Goal: Task Accomplishment & Management: Manage account settings

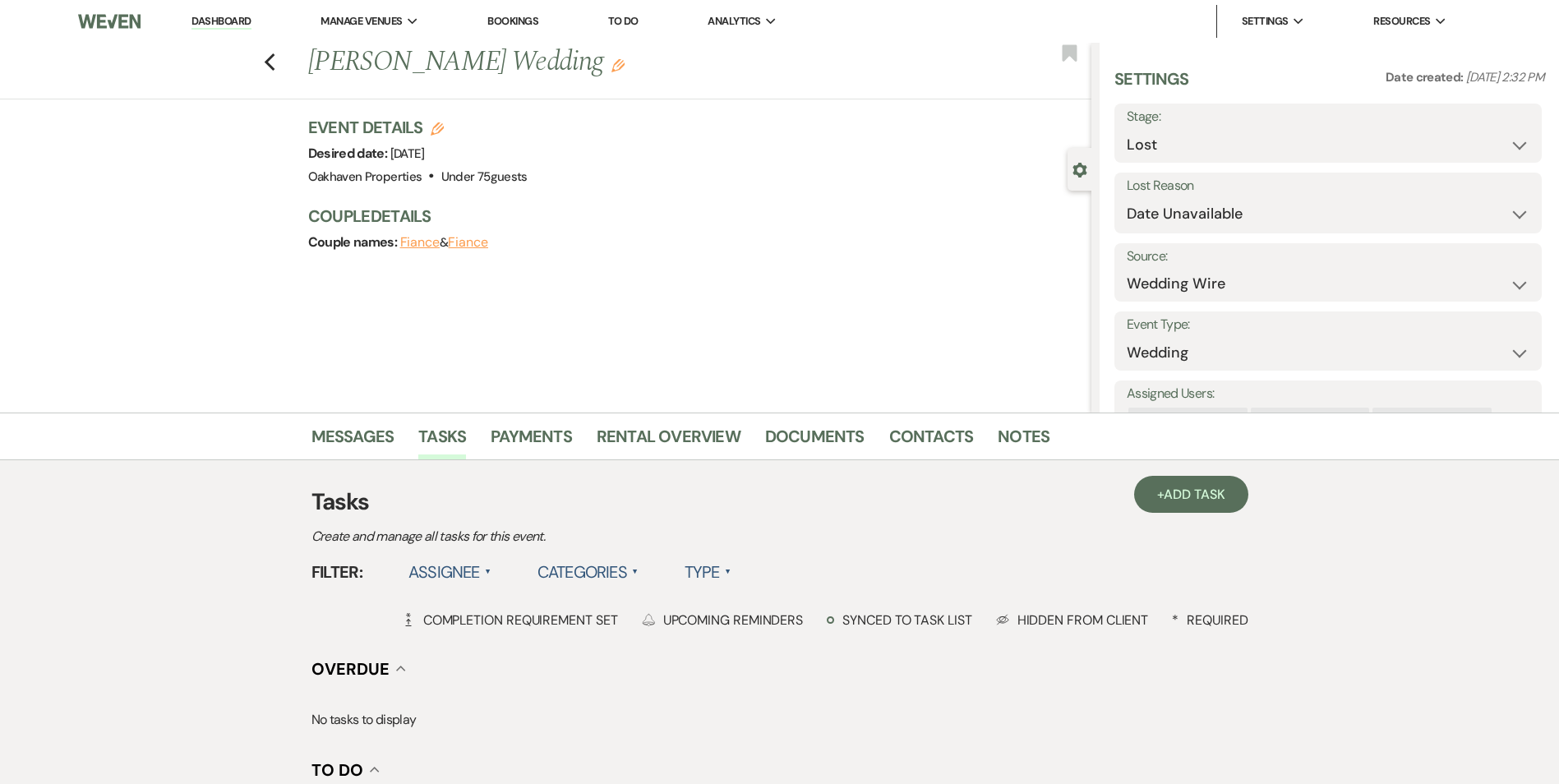
select select "8"
select select "3"
drag, startPoint x: 217, startPoint y: 18, endPoint x: 221, endPoint y: 36, distance: 18.4
click at [217, 18] on link "Dashboard" at bounding box center [221, 22] width 59 height 16
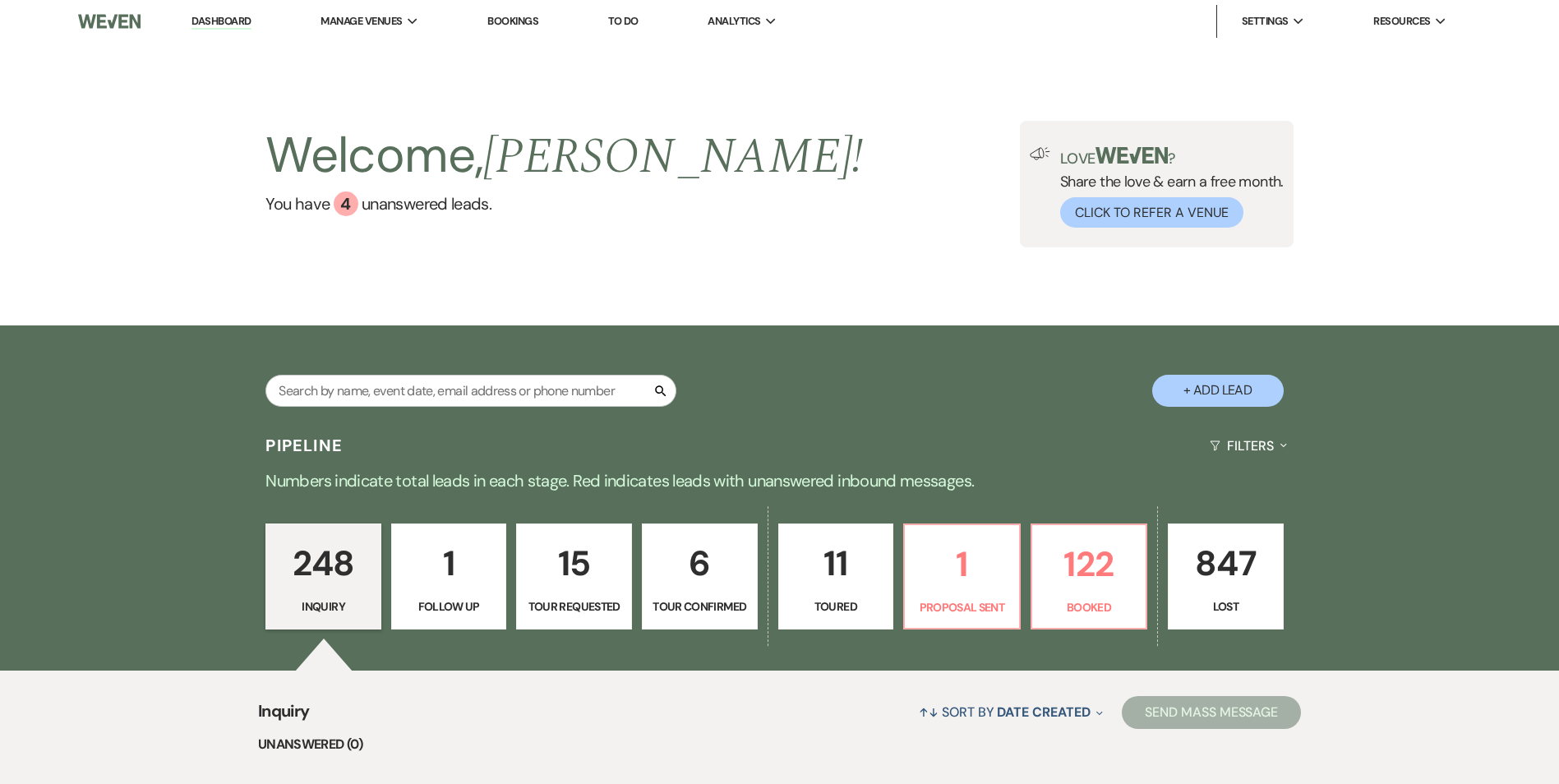
click at [393, 344] on div "Search + Add Lead" at bounding box center [779, 376] width 1183 height 86
click at [386, 375] on input "text" at bounding box center [470, 391] width 410 height 32
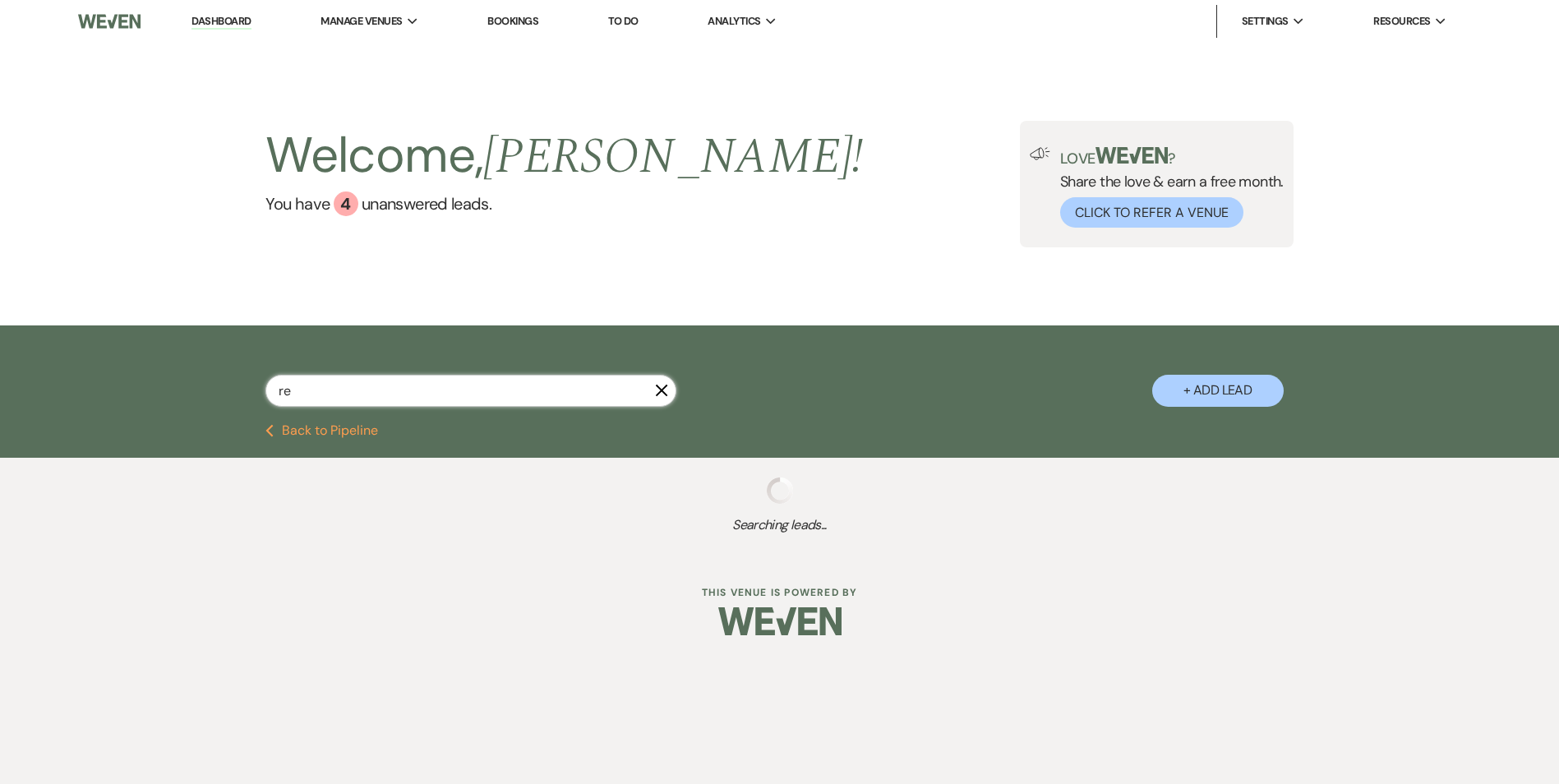
type input "rei"
select select "8"
select select "1"
select select "8"
select select "1"
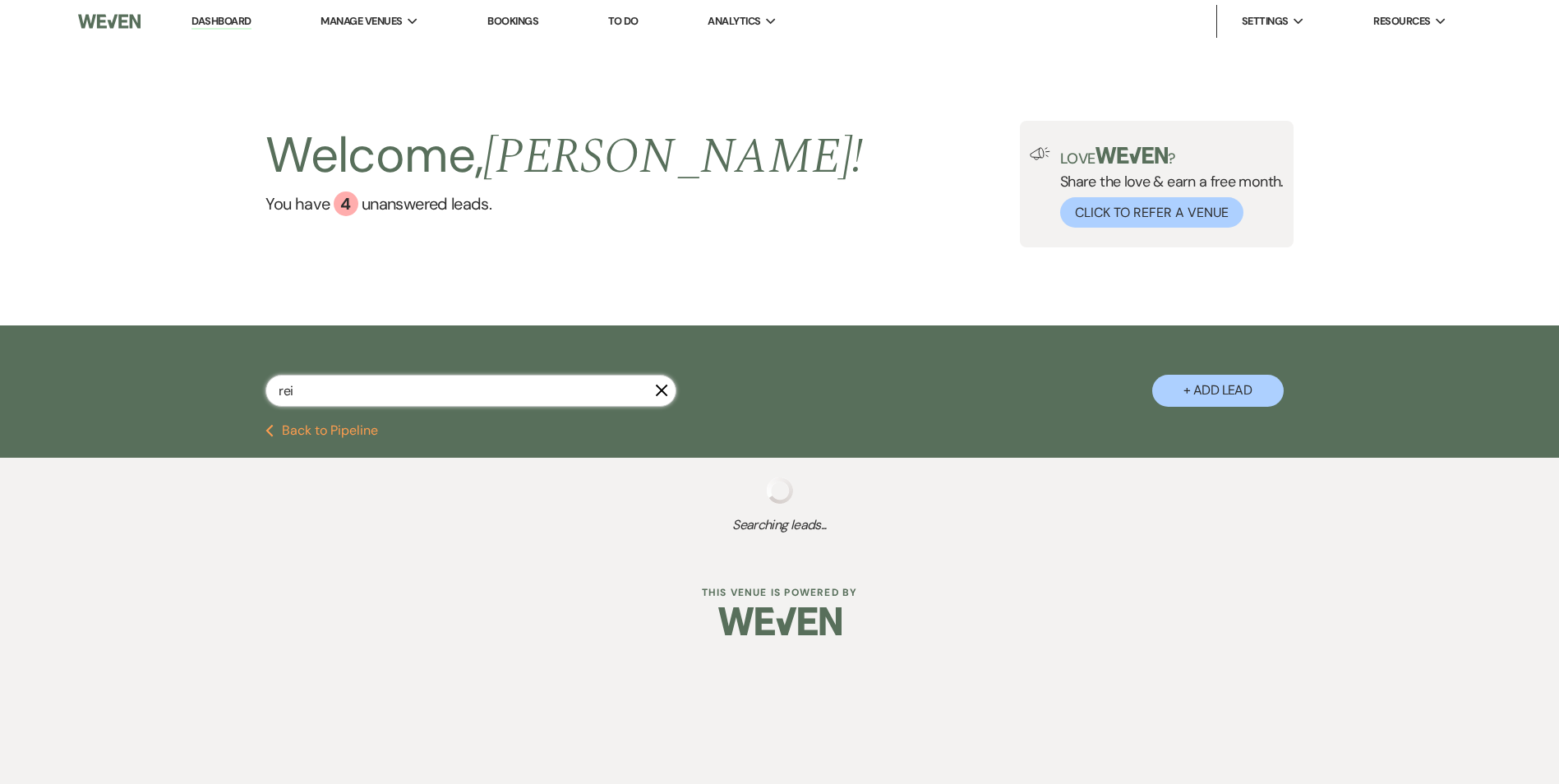
select select "8"
select select "1"
select select "8"
select select "1"
select select "8"
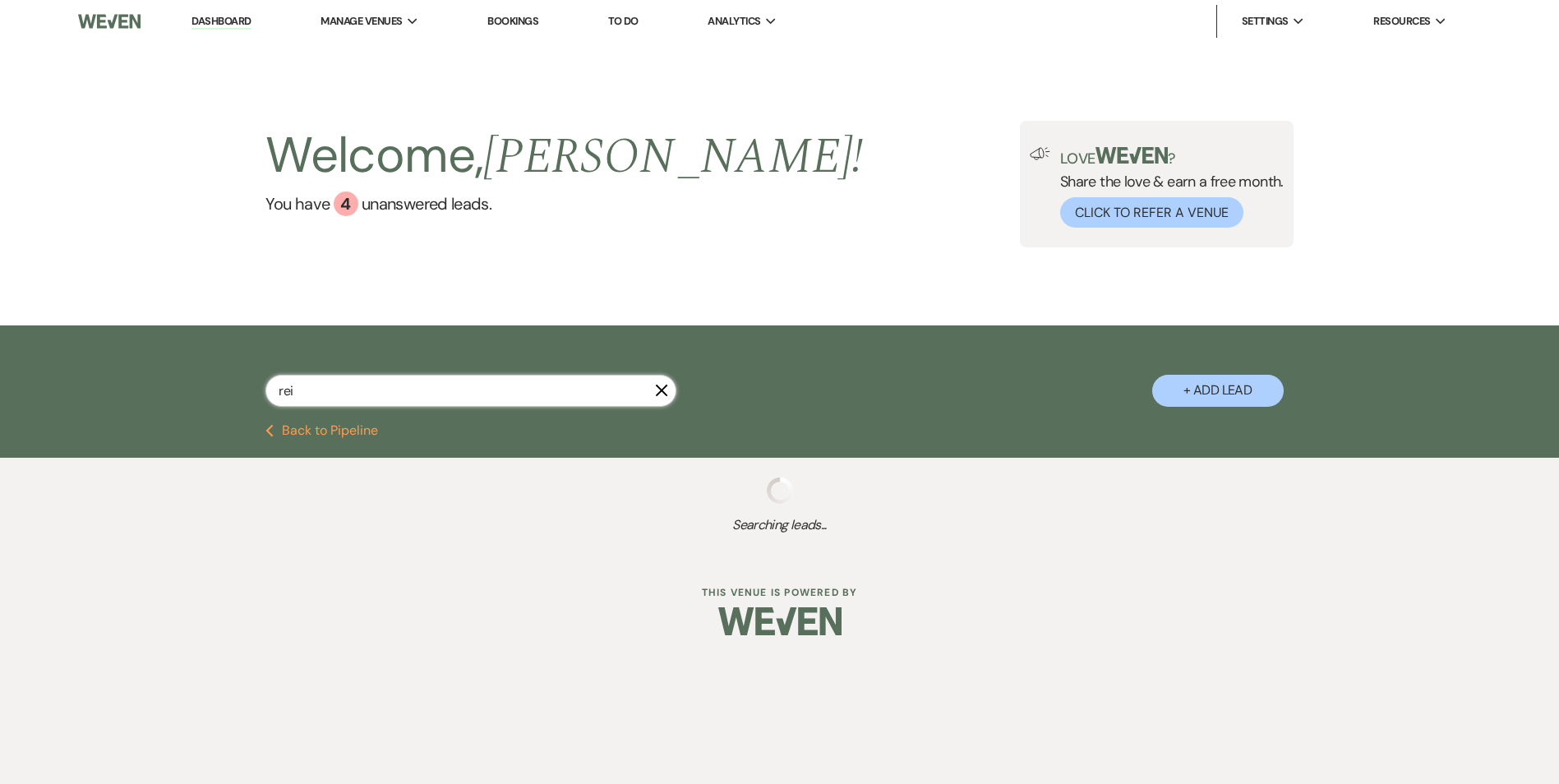
select select "6"
select select "8"
select select "6"
select select "8"
select select "1"
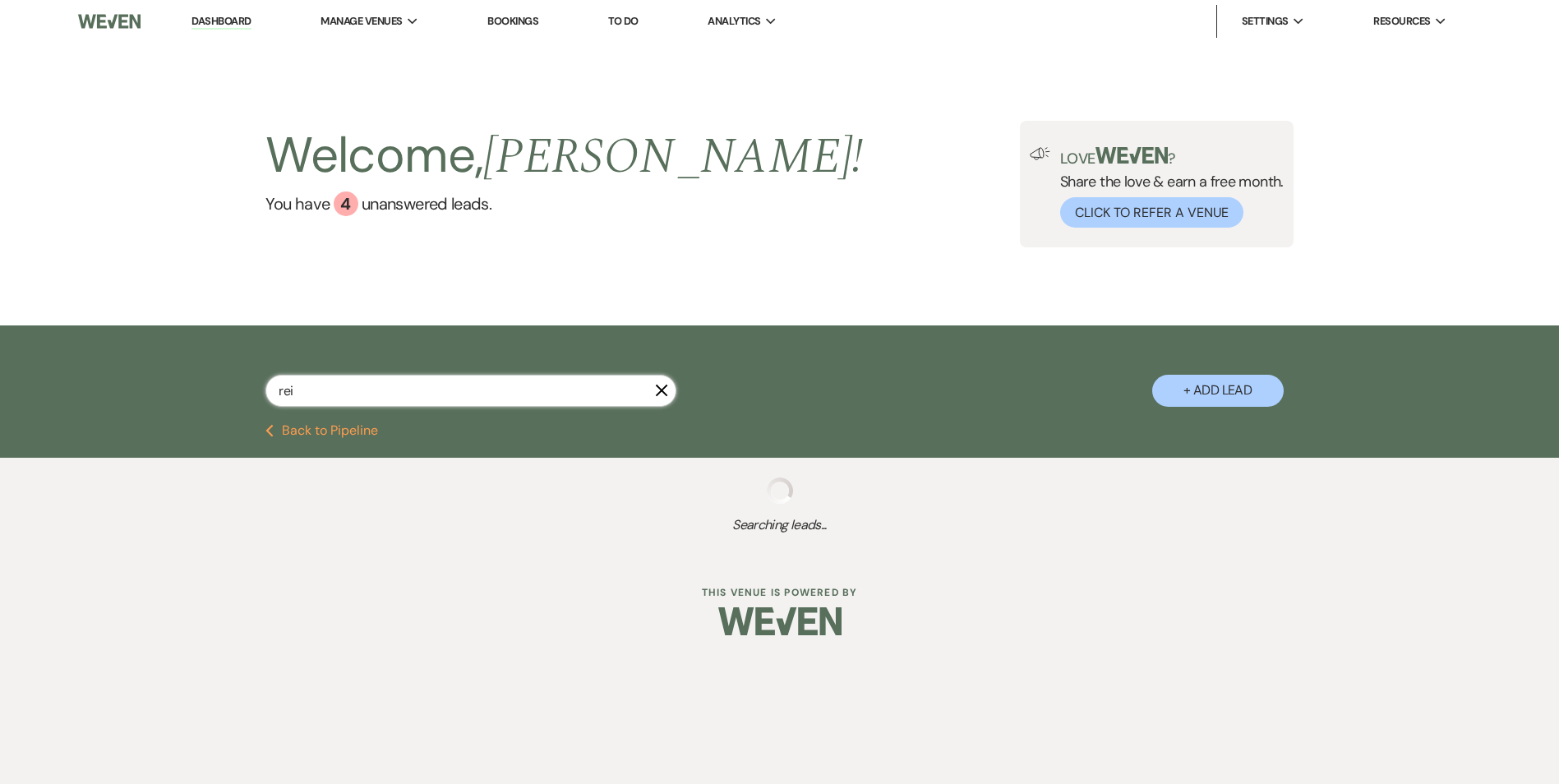
select select "8"
select select "3"
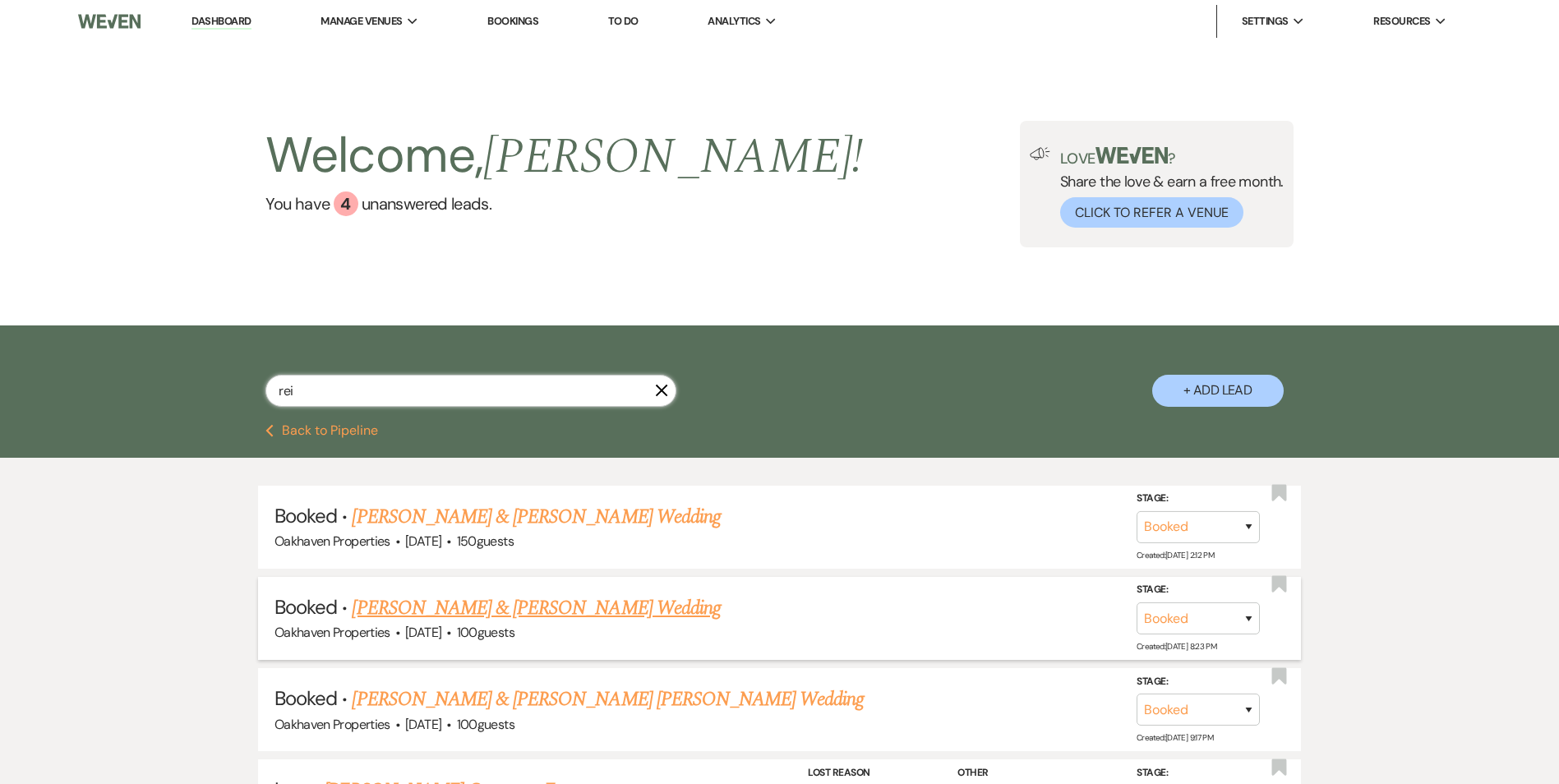
type input "rei"
click at [539, 608] on link "[PERSON_NAME] & [PERSON_NAME] Wedding" at bounding box center [536, 607] width 369 height 29
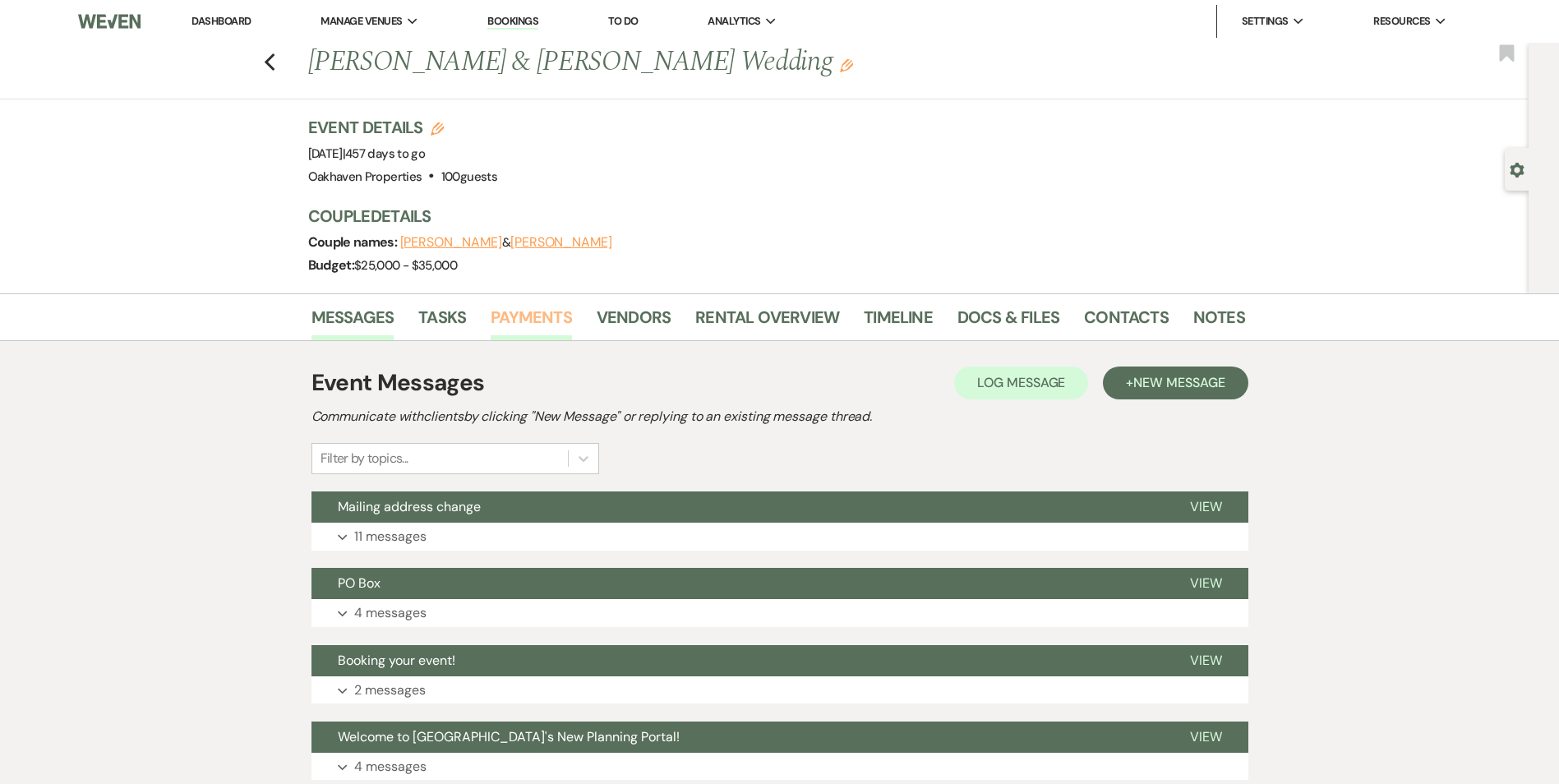
click at [547, 318] on link "Payments" at bounding box center [531, 322] width 81 height 36
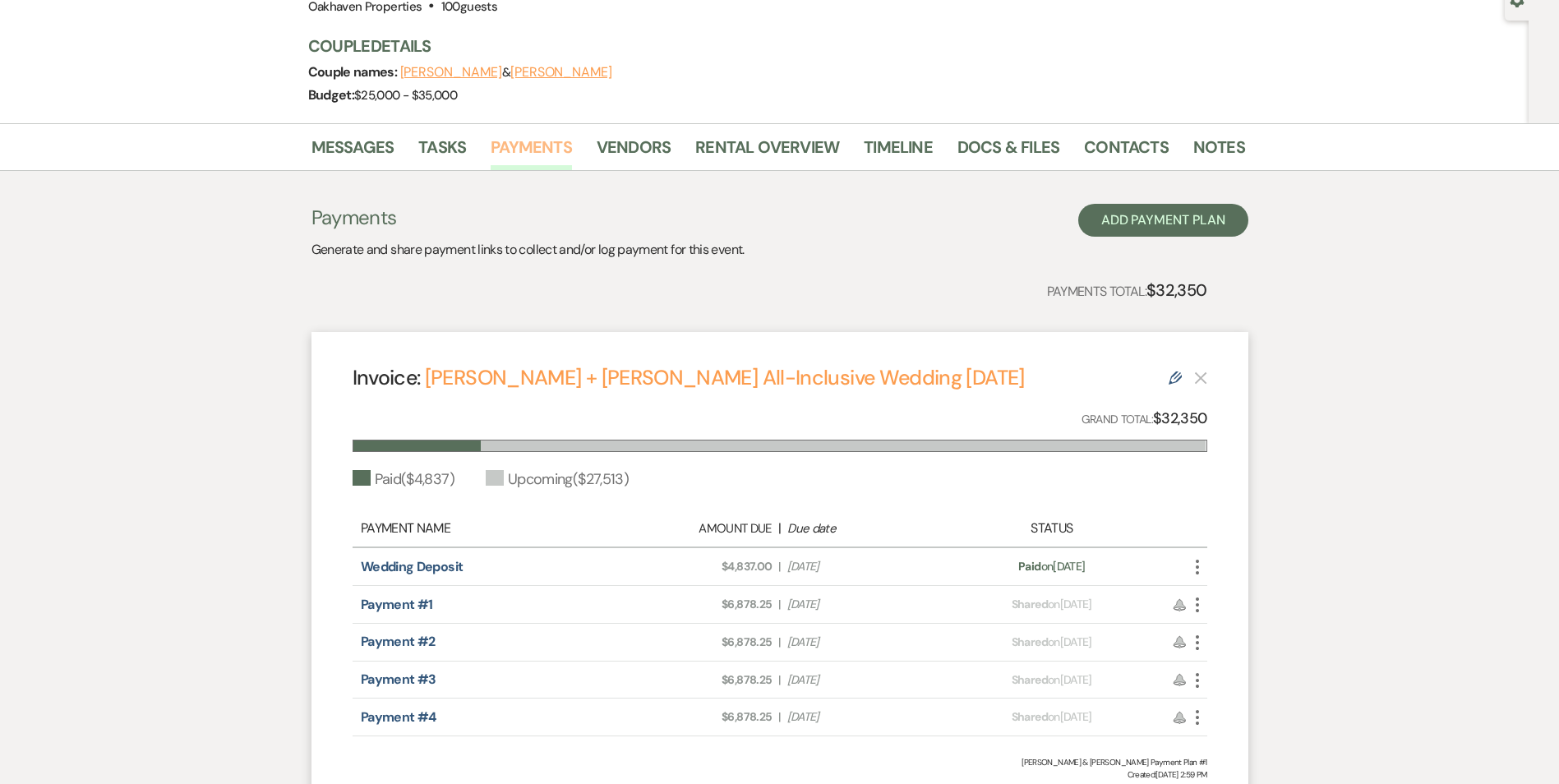
scroll to position [156, 0]
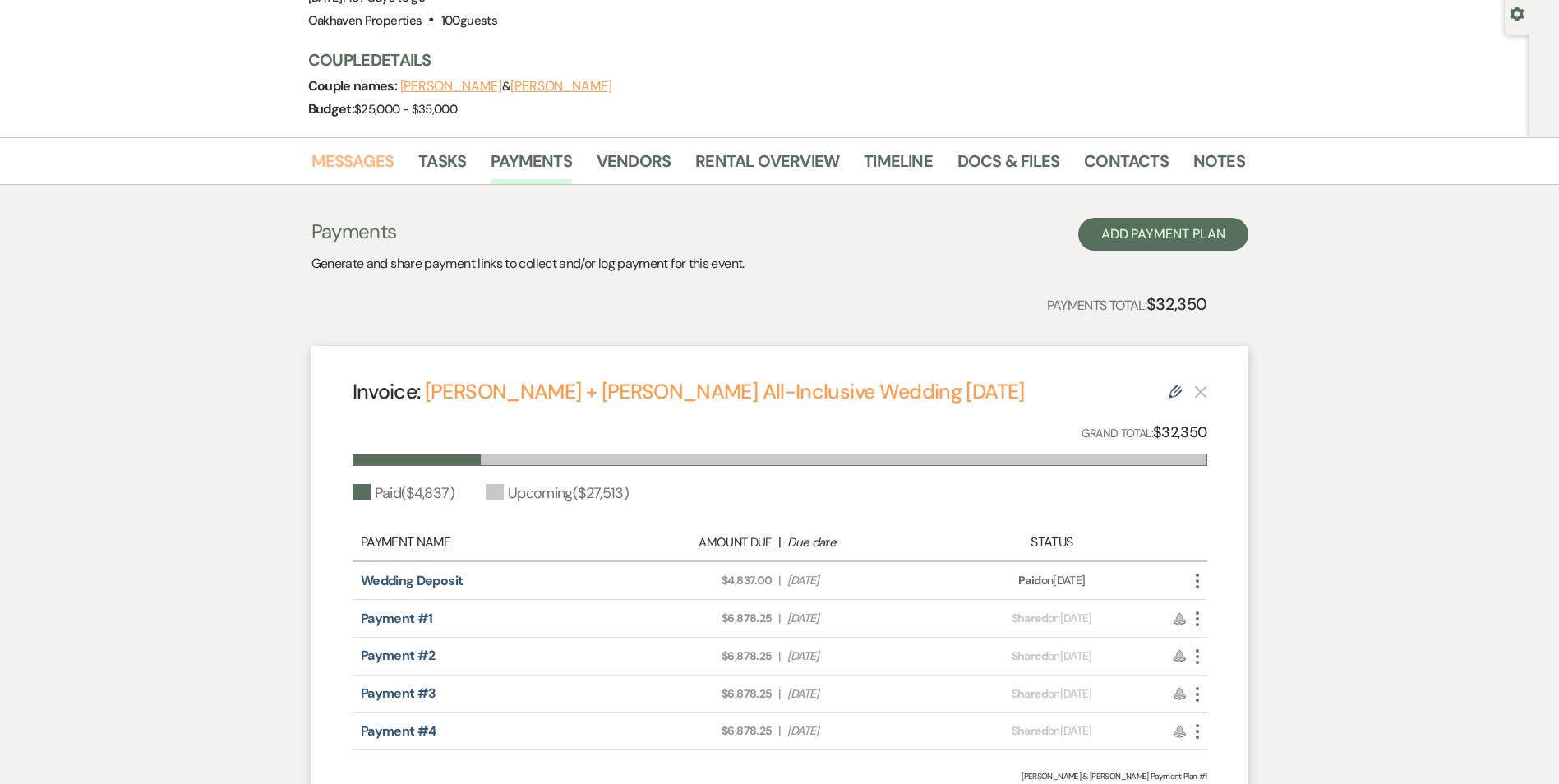
drag, startPoint x: 333, startPoint y: 171, endPoint x: 342, endPoint y: 192, distance: 22.8
click at [333, 172] on link "Messages" at bounding box center [353, 166] width 83 height 36
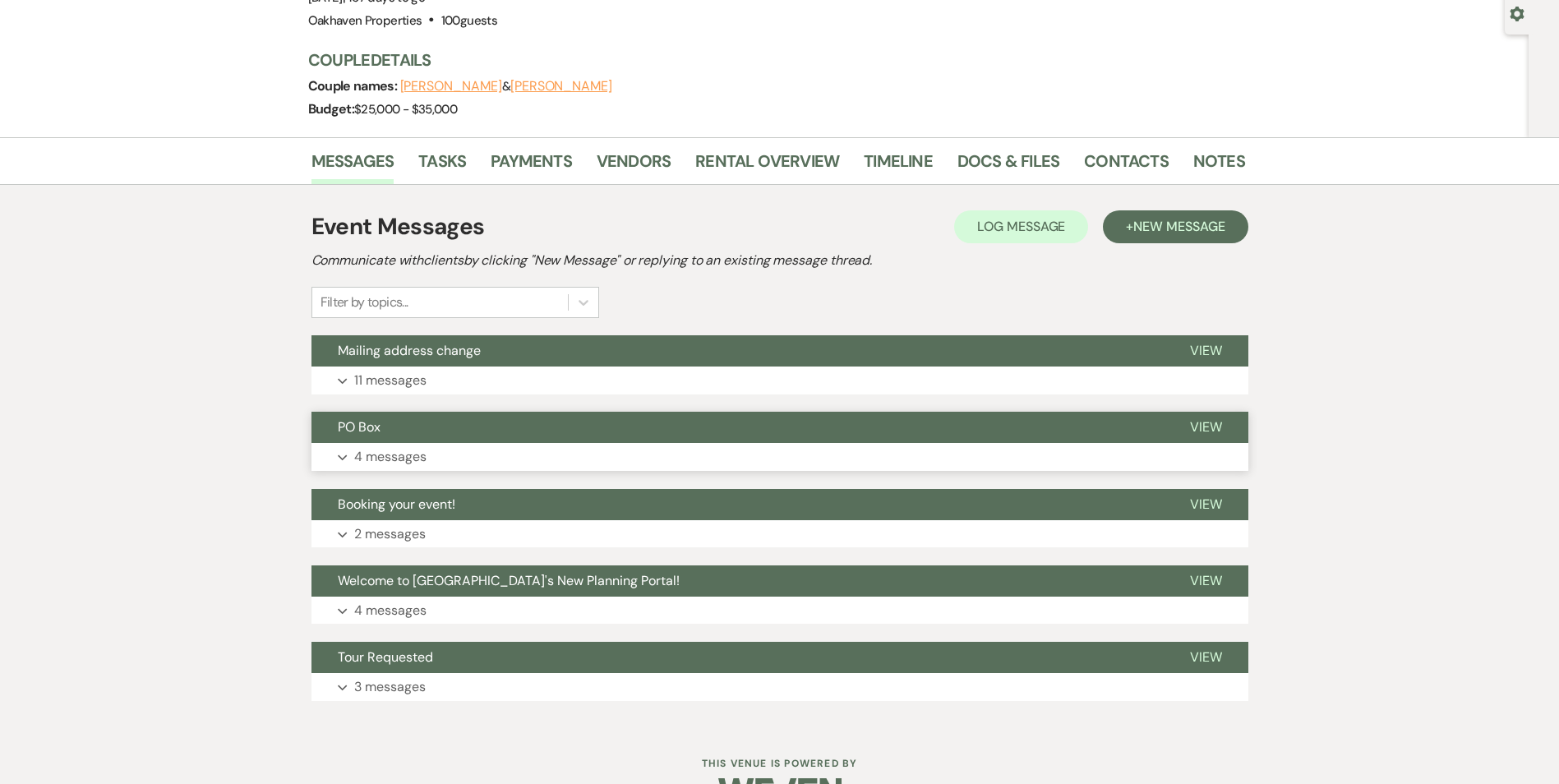
click at [1216, 416] on button "View" at bounding box center [1206, 426] width 85 height 31
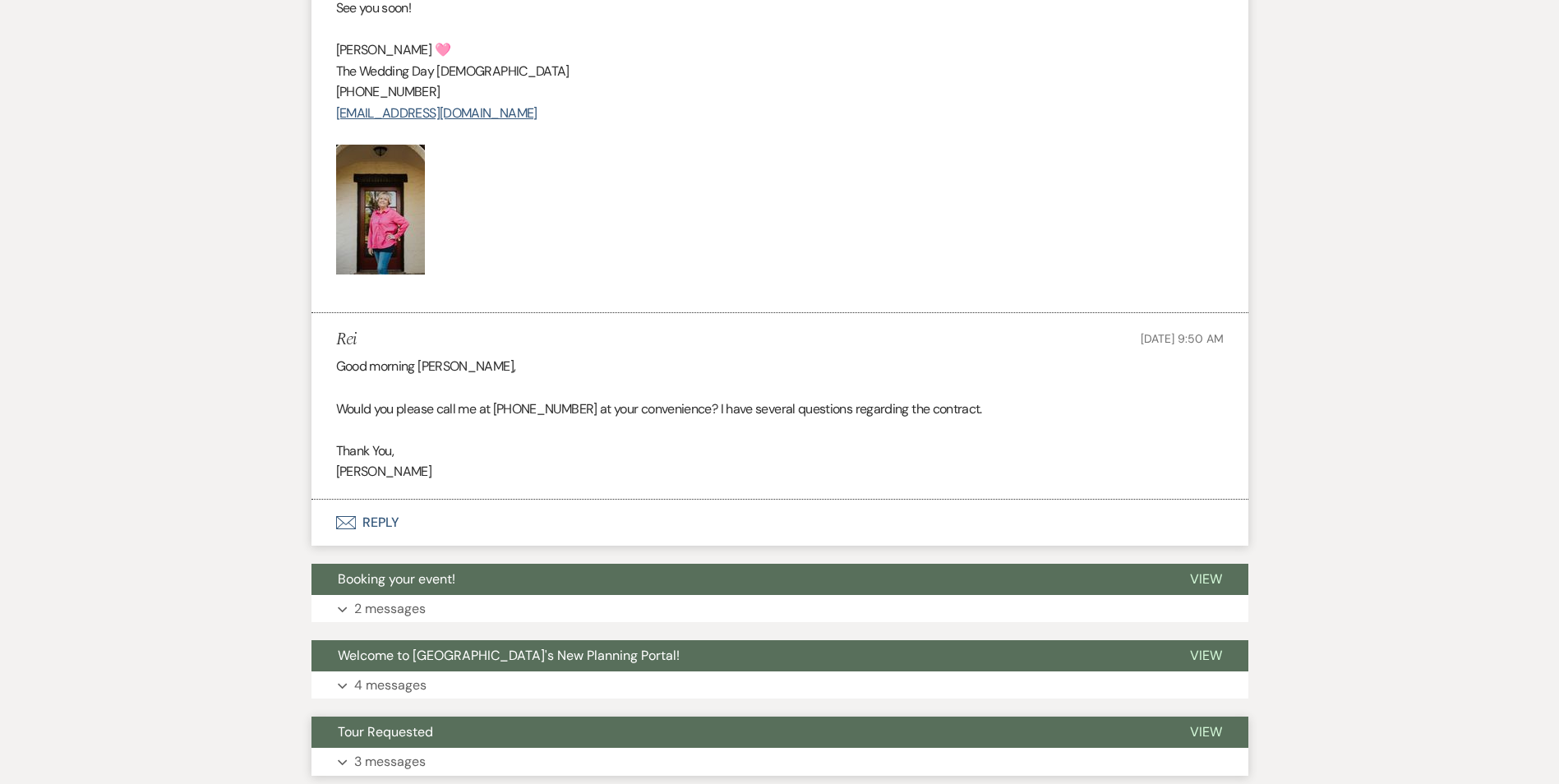
scroll to position [1088, 0]
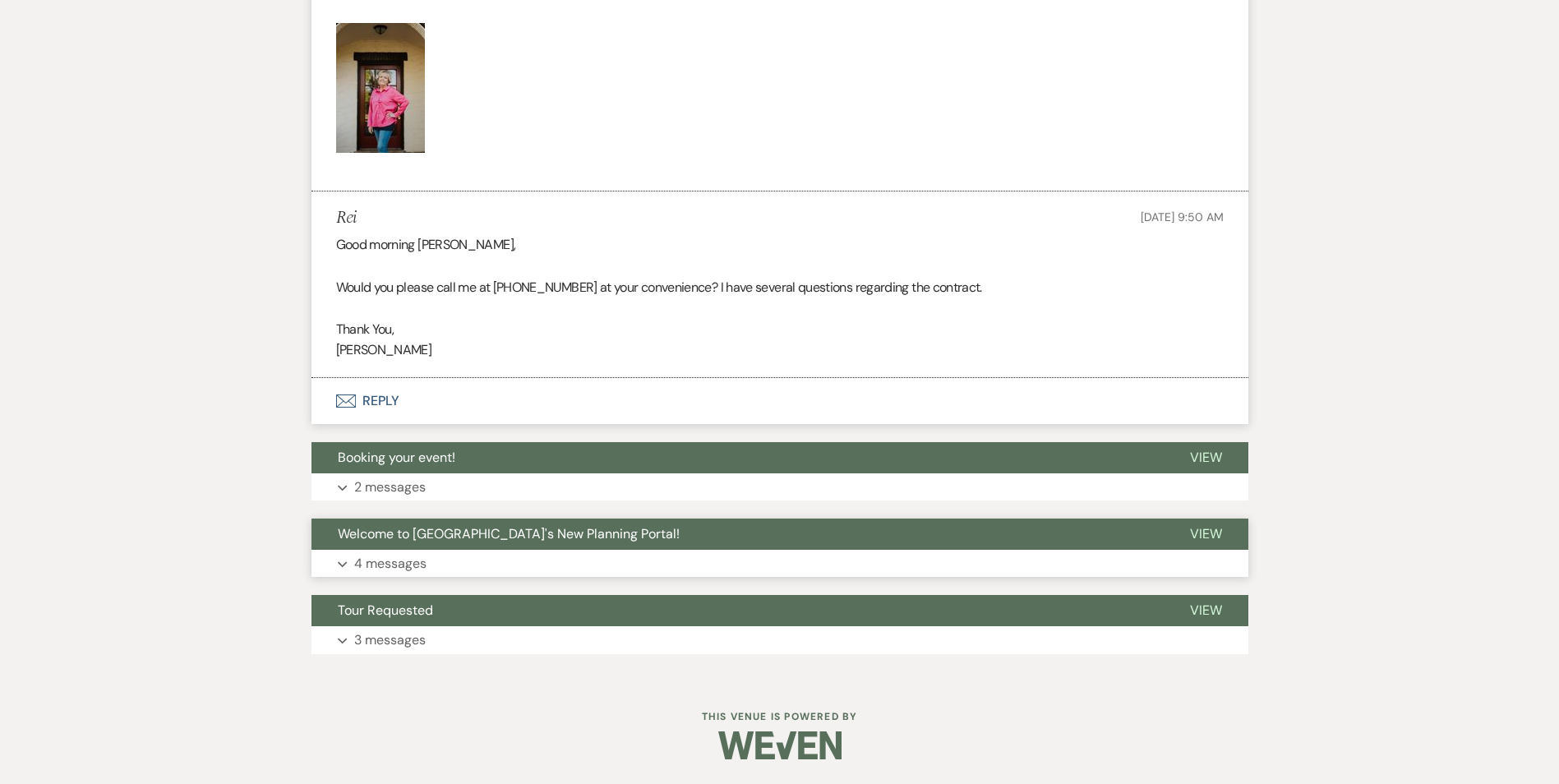
click at [417, 558] on p "4 messages" at bounding box center [390, 563] width 72 height 21
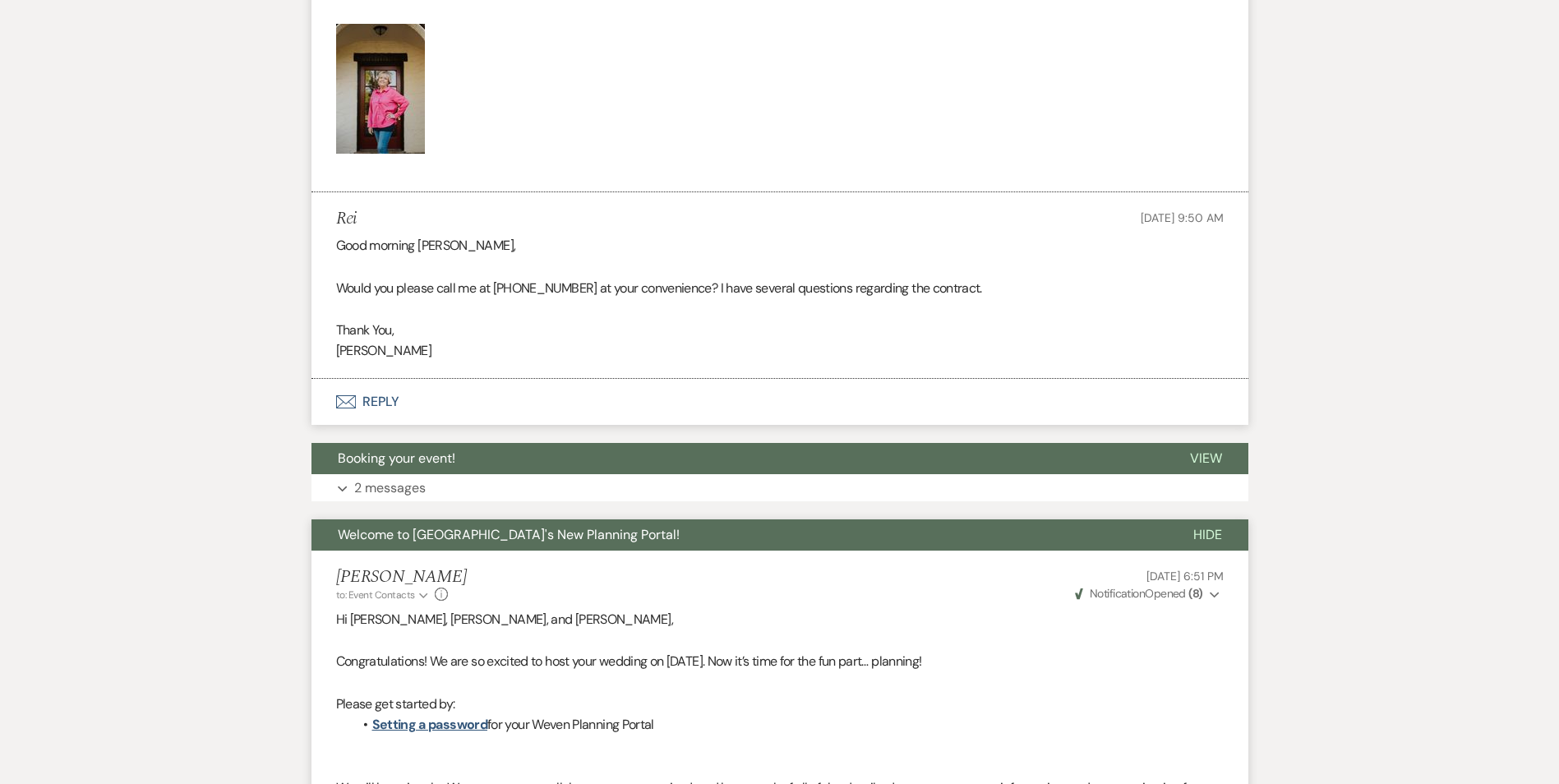
scroll to position [885, 0]
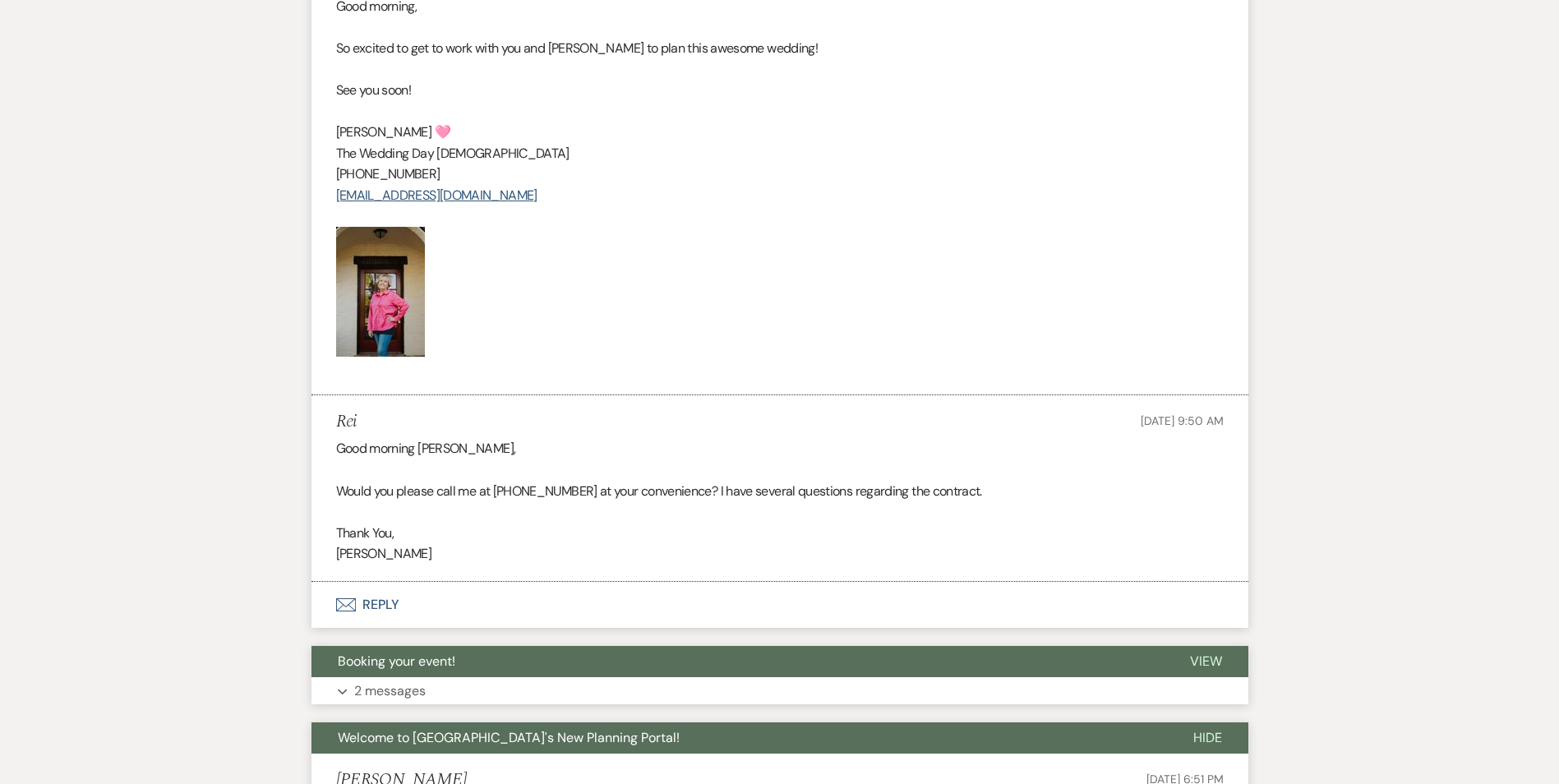
click at [400, 680] on p "2 messages" at bounding box center [390, 691] width 71 height 21
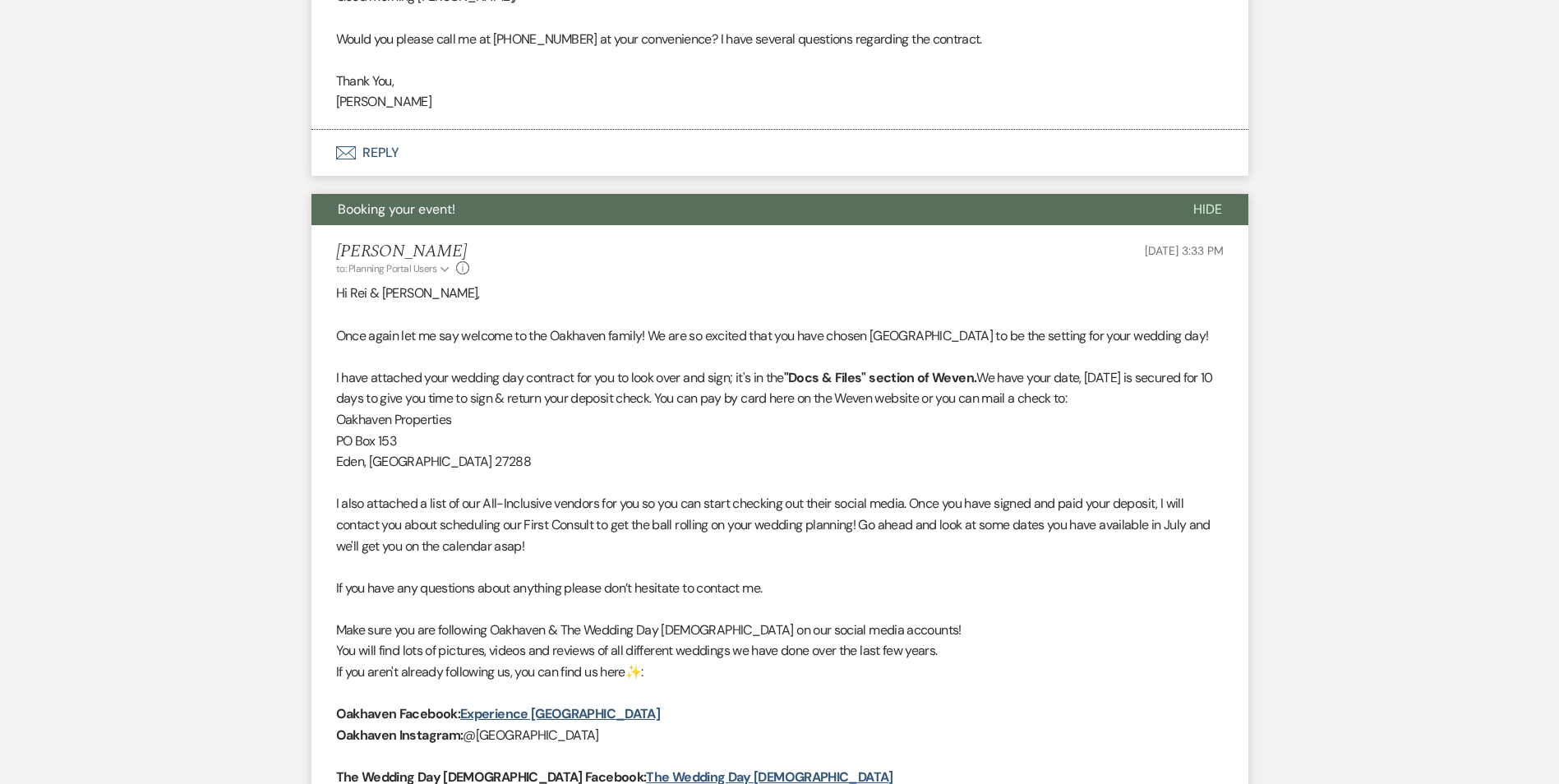
scroll to position [1378, 0]
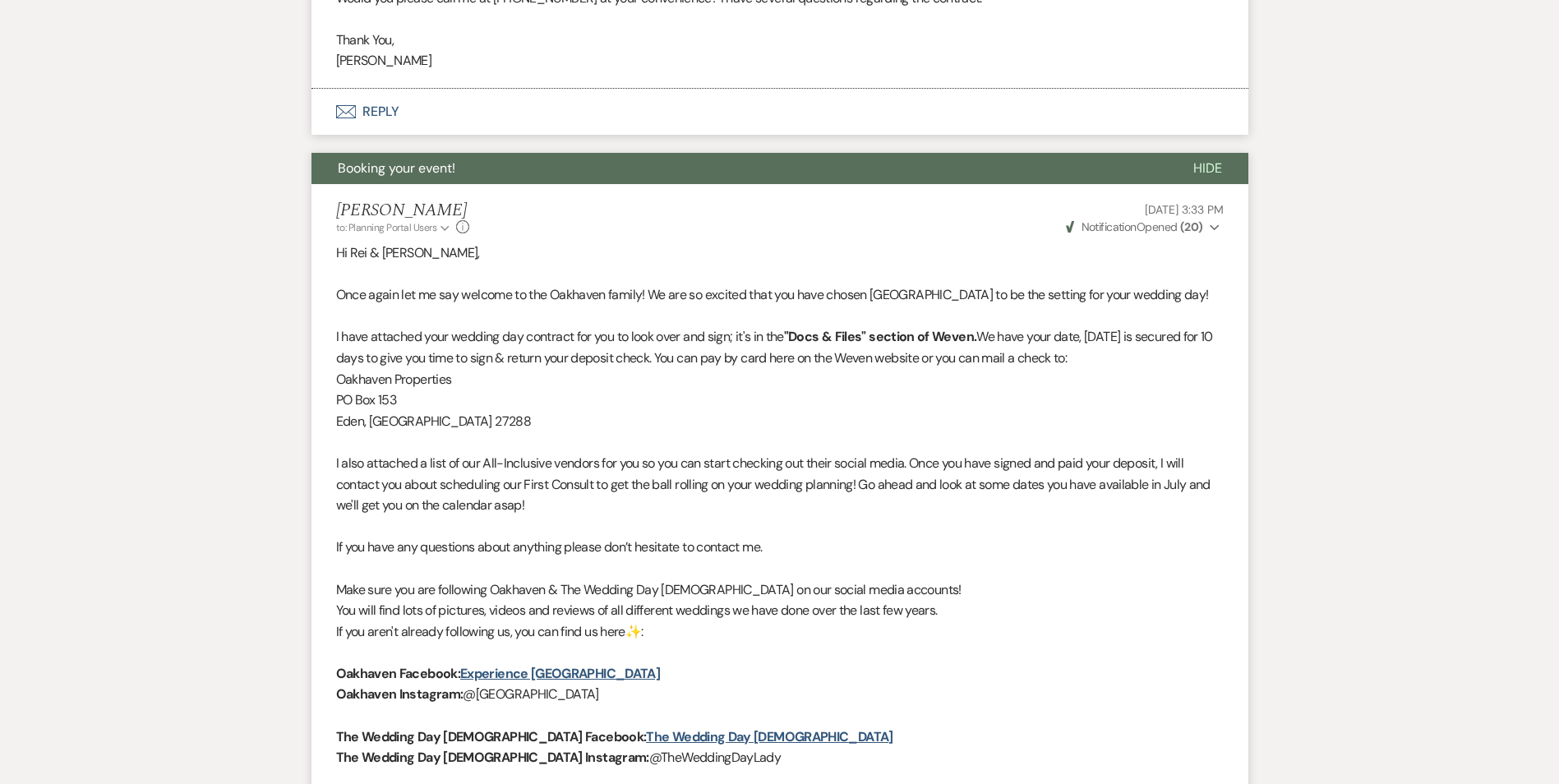
drag, startPoint x: 433, startPoint y: 417, endPoint x: 431, endPoint y: 376, distance: 41.0
click at [431, 376] on div "Hi Rei & David, Once again let me say welcome to the Oakhaven family! We are so…" at bounding box center [780, 630] width 888 height 777
copy div "Oakhaven Properties PO Box 153 Eden, NC 27288"
click at [657, 420] on p "Eden, NC 27288" at bounding box center [780, 421] width 888 height 21
click at [541, 451] on p at bounding box center [780, 442] width 888 height 21
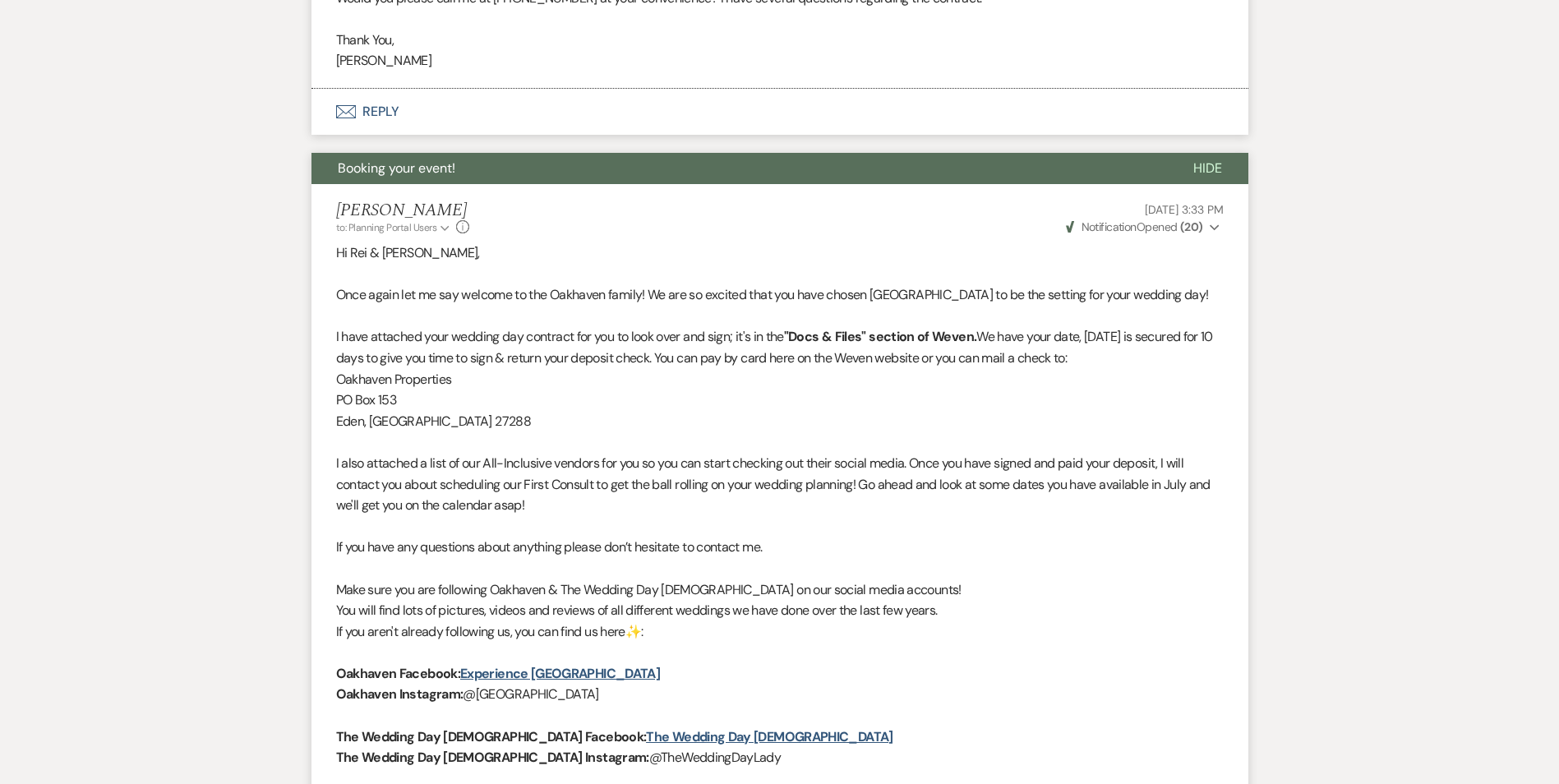
drag, startPoint x: 434, startPoint y: 421, endPoint x: 431, endPoint y: 376, distance: 45.1
click at [431, 376] on div "Hi Rei & David, Once again let me say welcome to the Oakhaven family! We are so…" at bounding box center [780, 630] width 888 height 777
drag, startPoint x: 431, startPoint y: 376, endPoint x: 592, endPoint y: 402, distance: 163.1
click at [592, 400] on p "PO Box 153" at bounding box center [780, 400] width 888 height 21
click at [621, 409] on p "PO Box 153" at bounding box center [780, 400] width 888 height 21
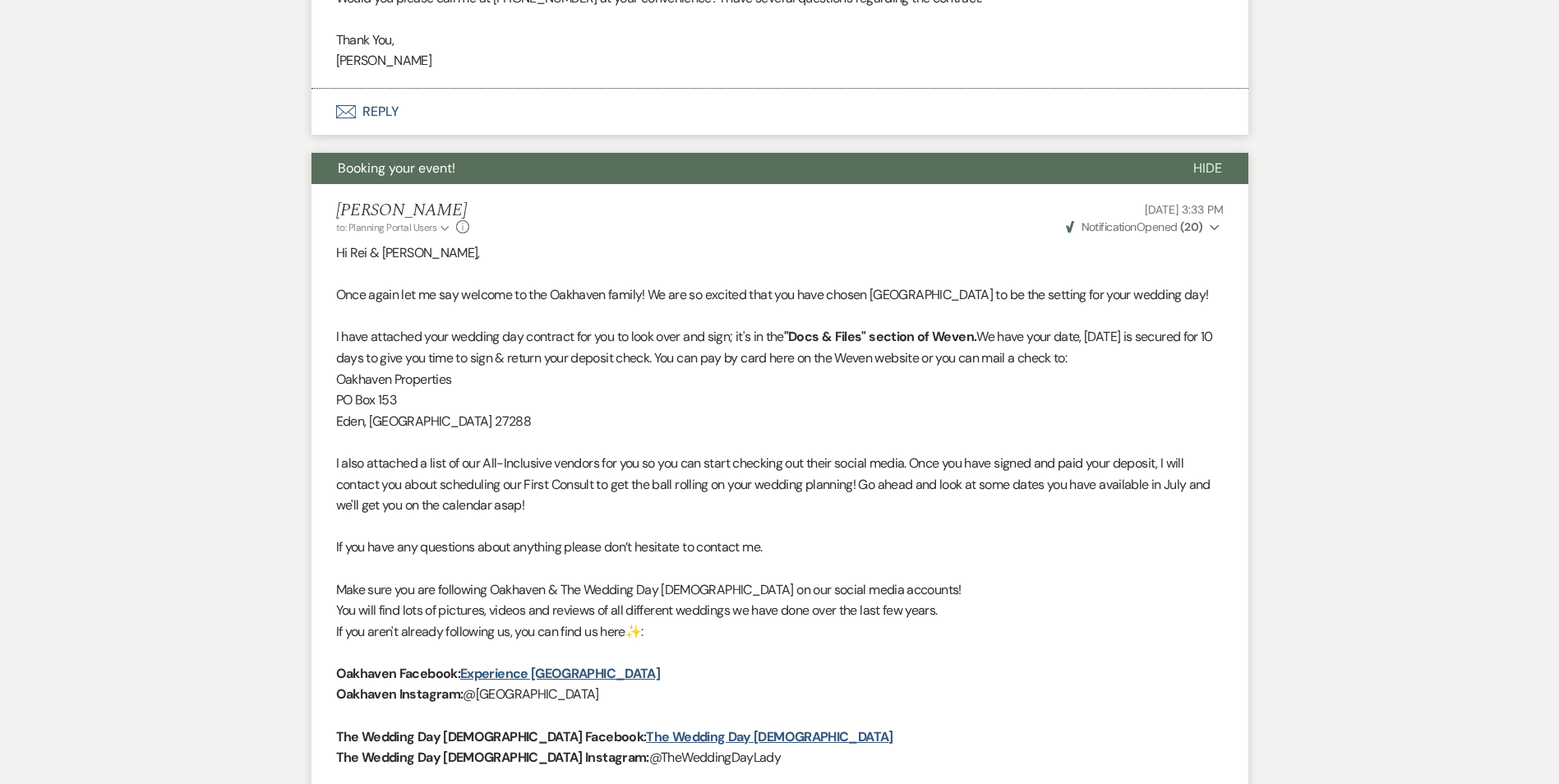
click at [543, 484] on p "I also attached a list of our All-Inclusive vendors for you so you can start ch…" at bounding box center [780, 484] width 888 height 63
drag, startPoint x: 434, startPoint y: 421, endPoint x: 434, endPoint y: 387, distance: 34.0
click at [434, 408] on div "Hi Rei & David, Once again let me say welcome to the Oakhaven family! We are so…" at bounding box center [780, 630] width 888 height 777
click at [479, 436] on p at bounding box center [780, 442] width 888 height 21
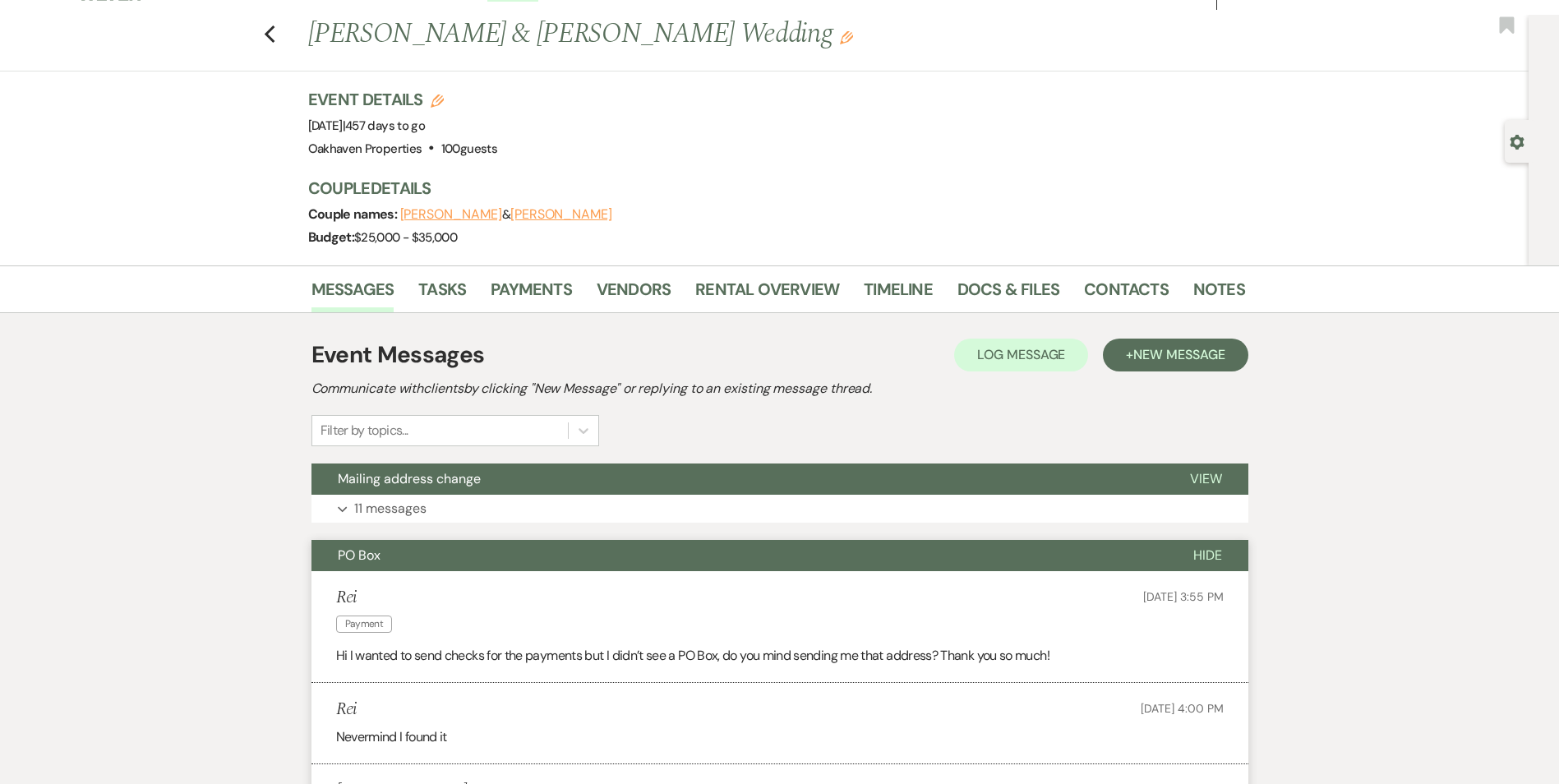
scroll to position [0, 0]
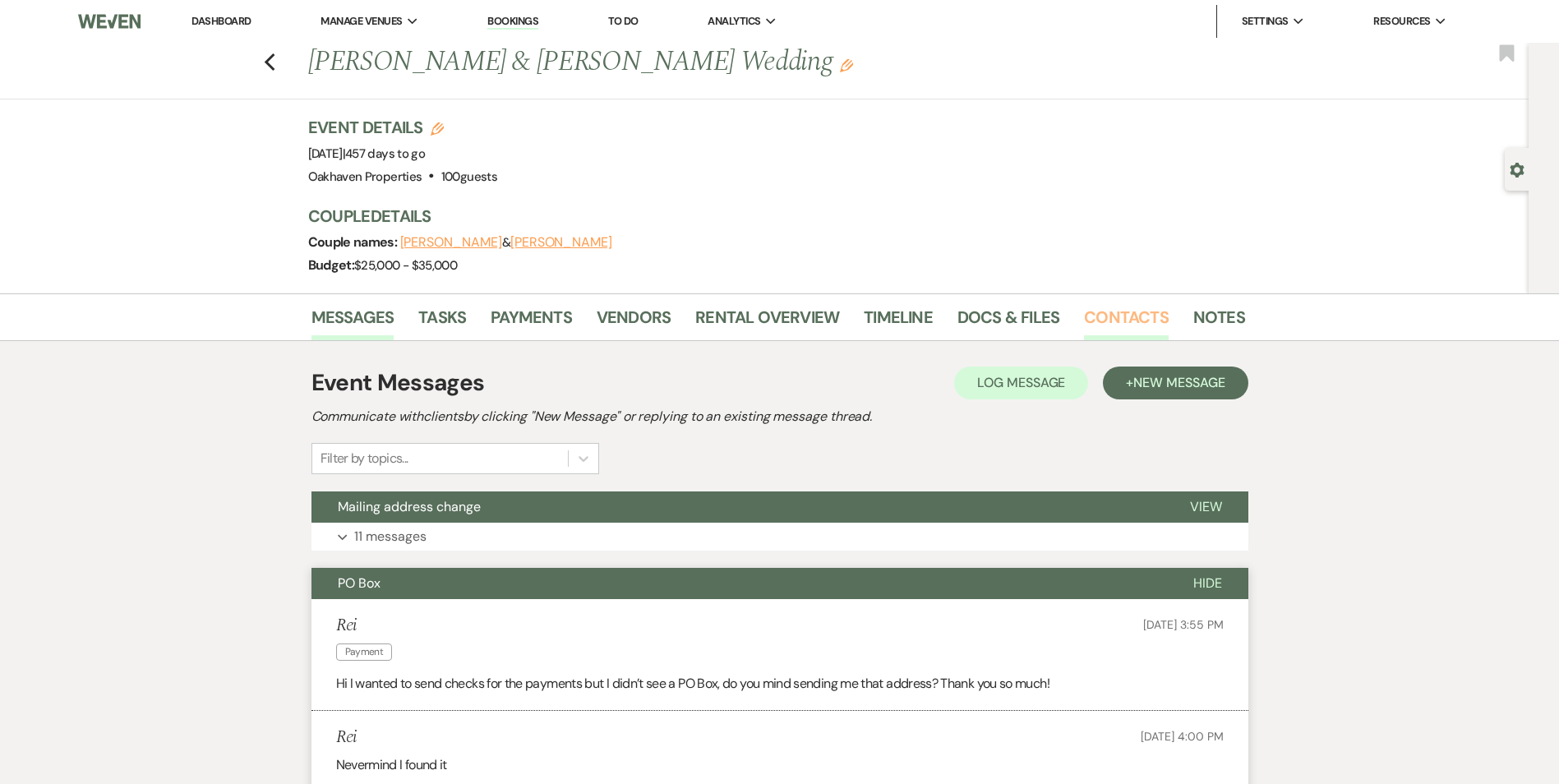
click at [1111, 322] on link "Contacts" at bounding box center [1125, 322] width 85 height 36
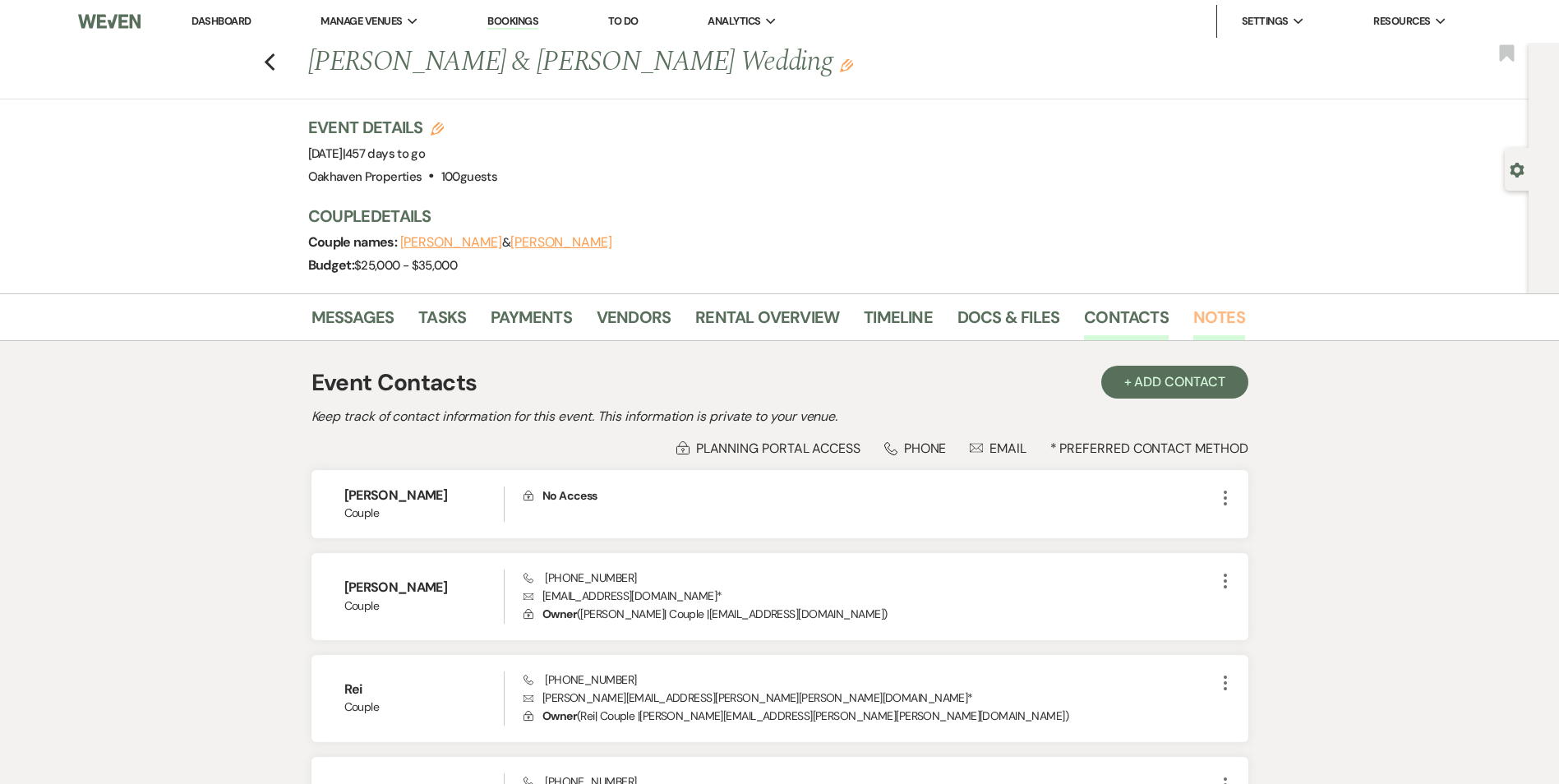
click at [1214, 327] on link "Notes" at bounding box center [1219, 322] width 52 height 36
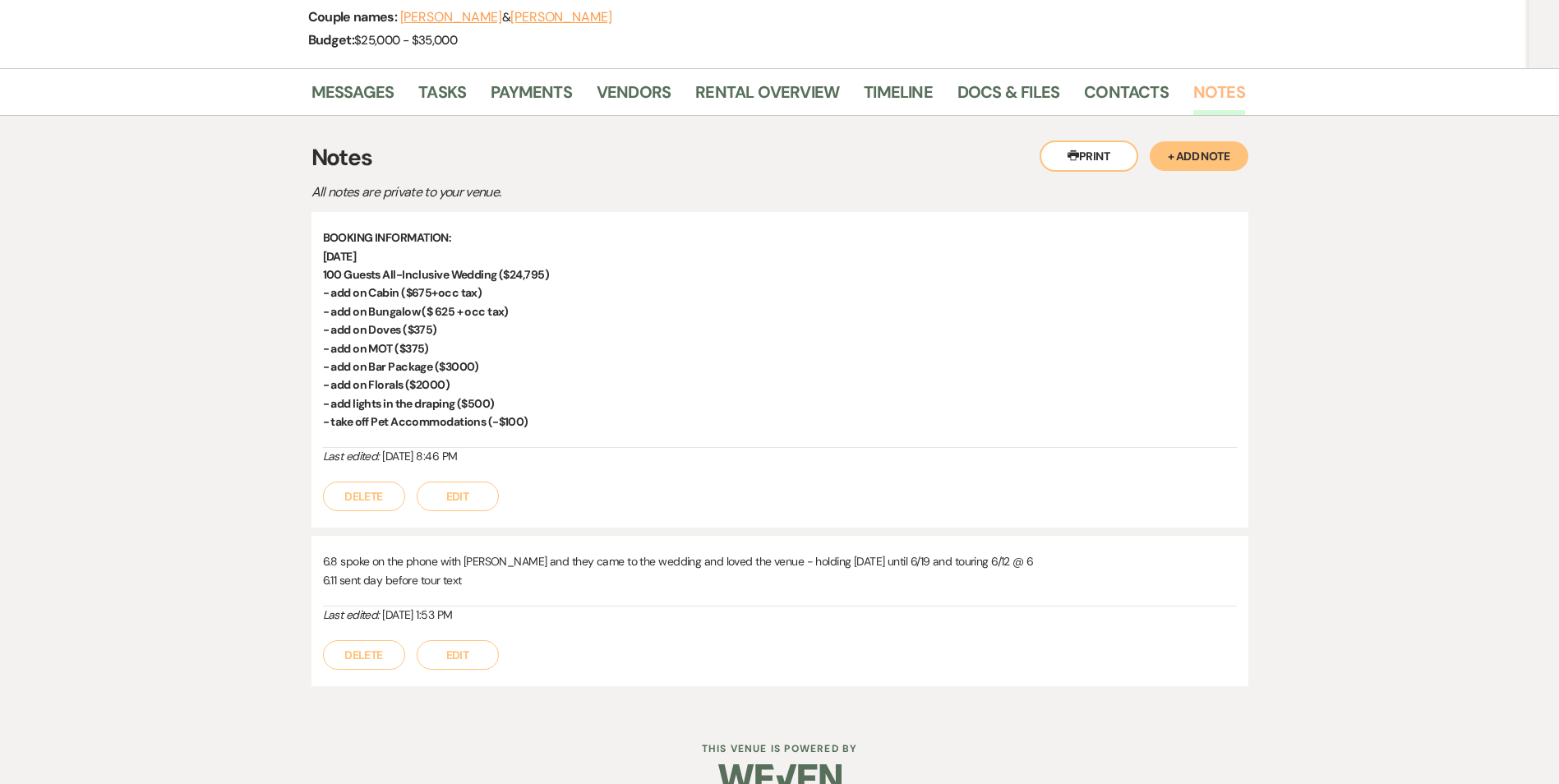
scroll to position [258, 0]
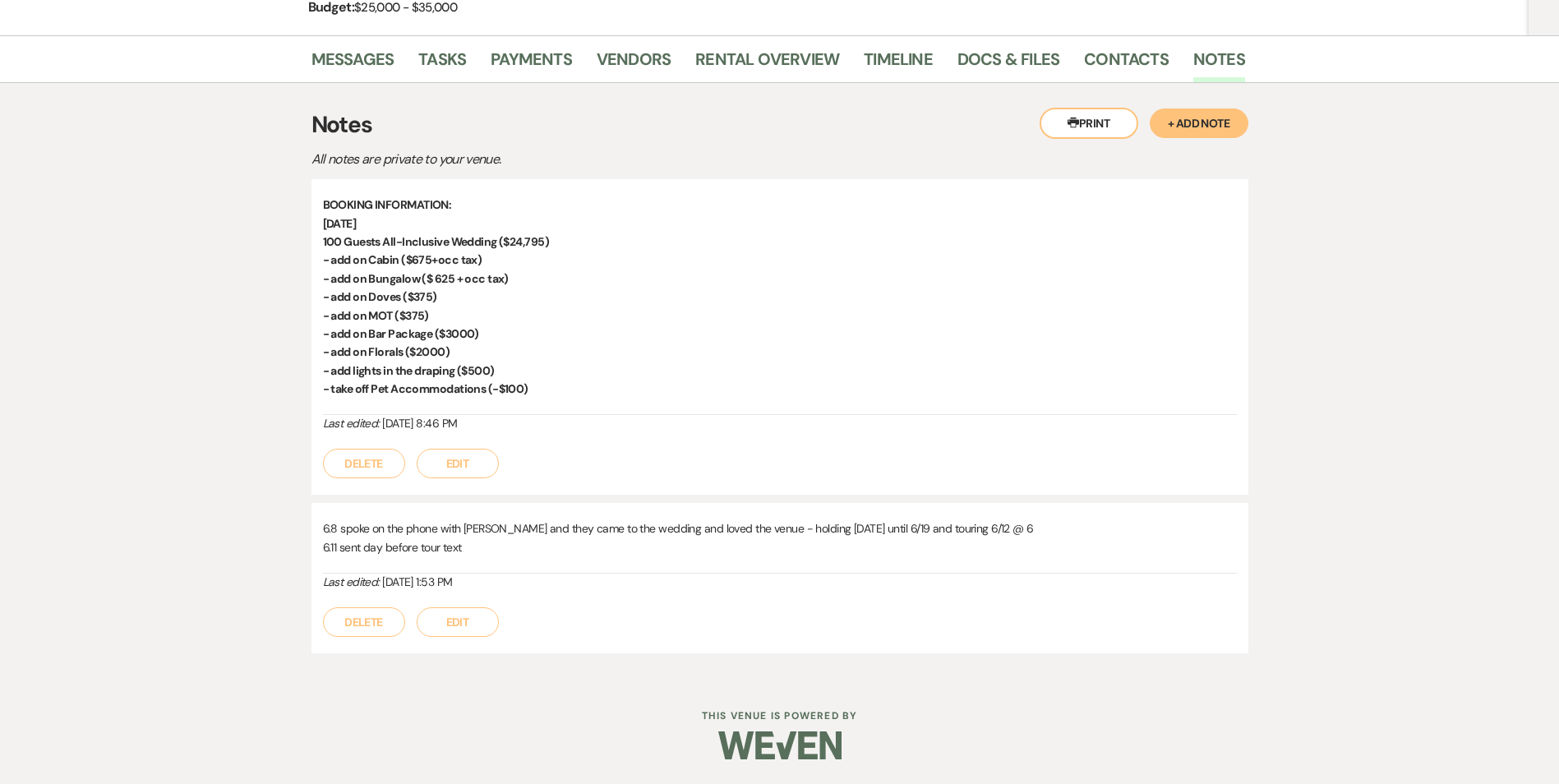
click at [494, 618] on button "Edit" at bounding box center [458, 621] width 82 height 29
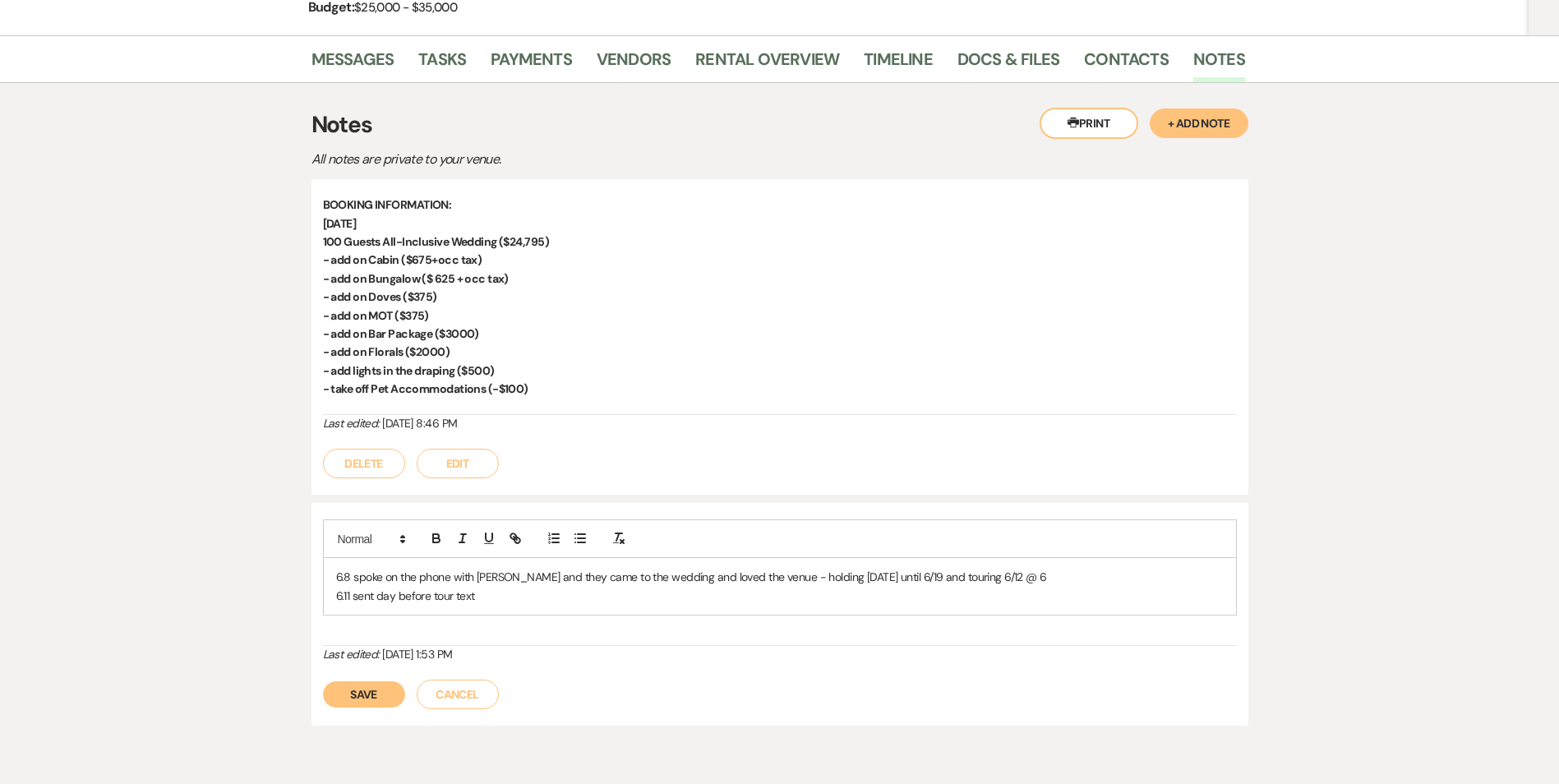
click at [523, 594] on p "6.11 sent day before tour text" at bounding box center [780, 595] width 888 height 18
click at [524, 596] on p "6.11 sent day before tour text" at bounding box center [780, 595] width 888 height 18
click at [403, 612] on p "8.20" at bounding box center [780, 613] width 888 height 18
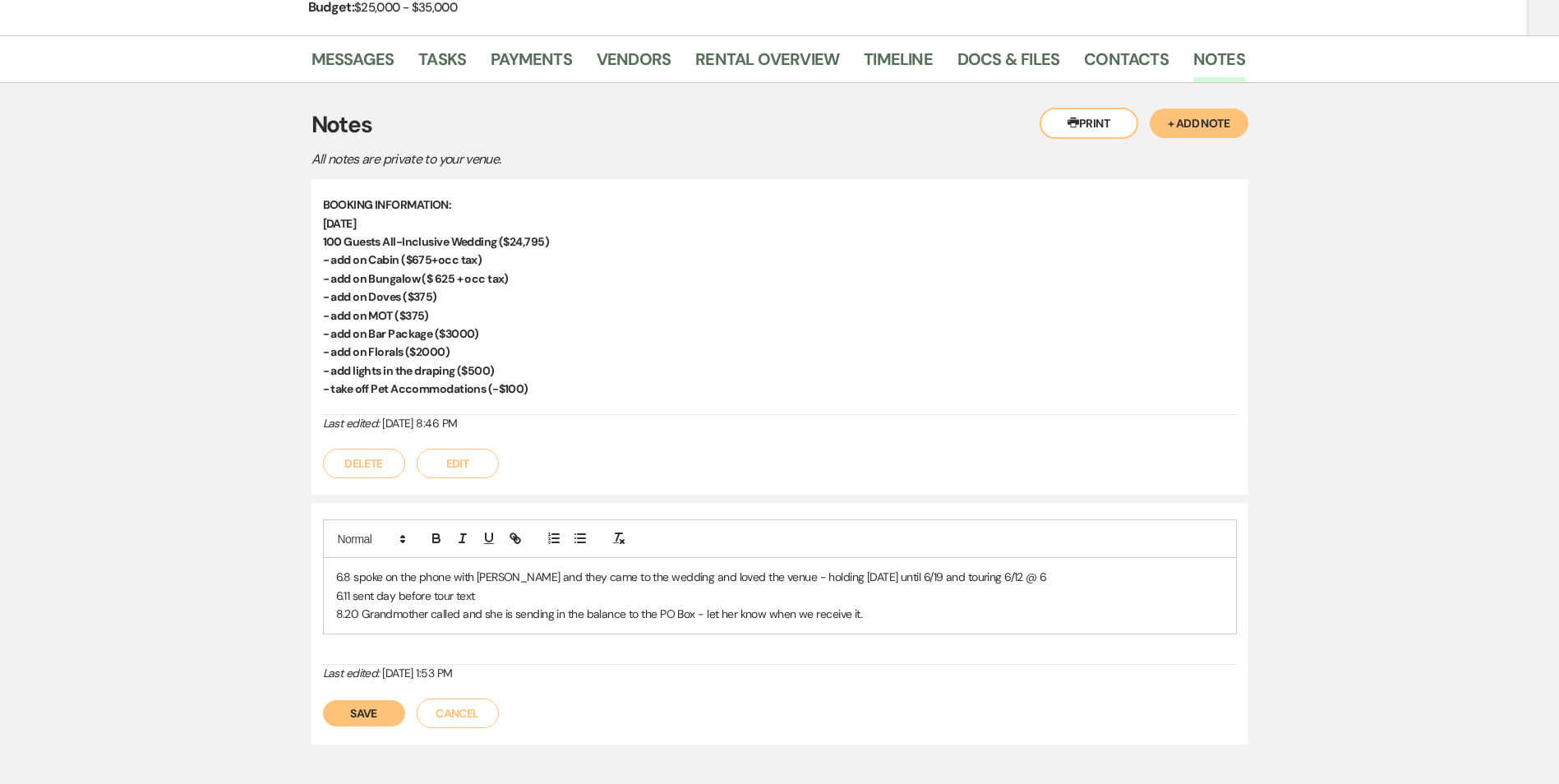
click at [355, 717] on button "Save" at bounding box center [364, 713] width 82 height 27
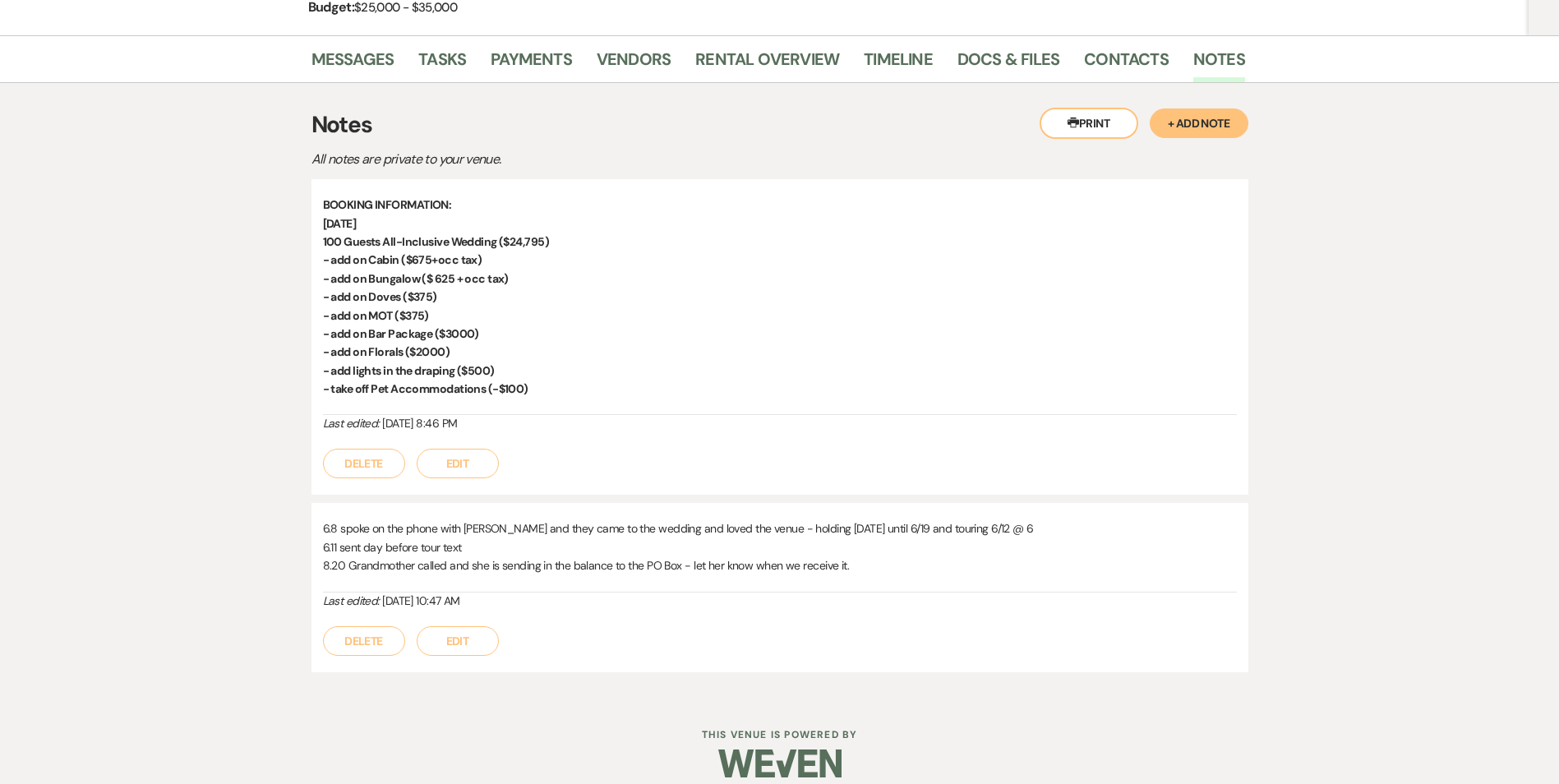
scroll to position [0, 0]
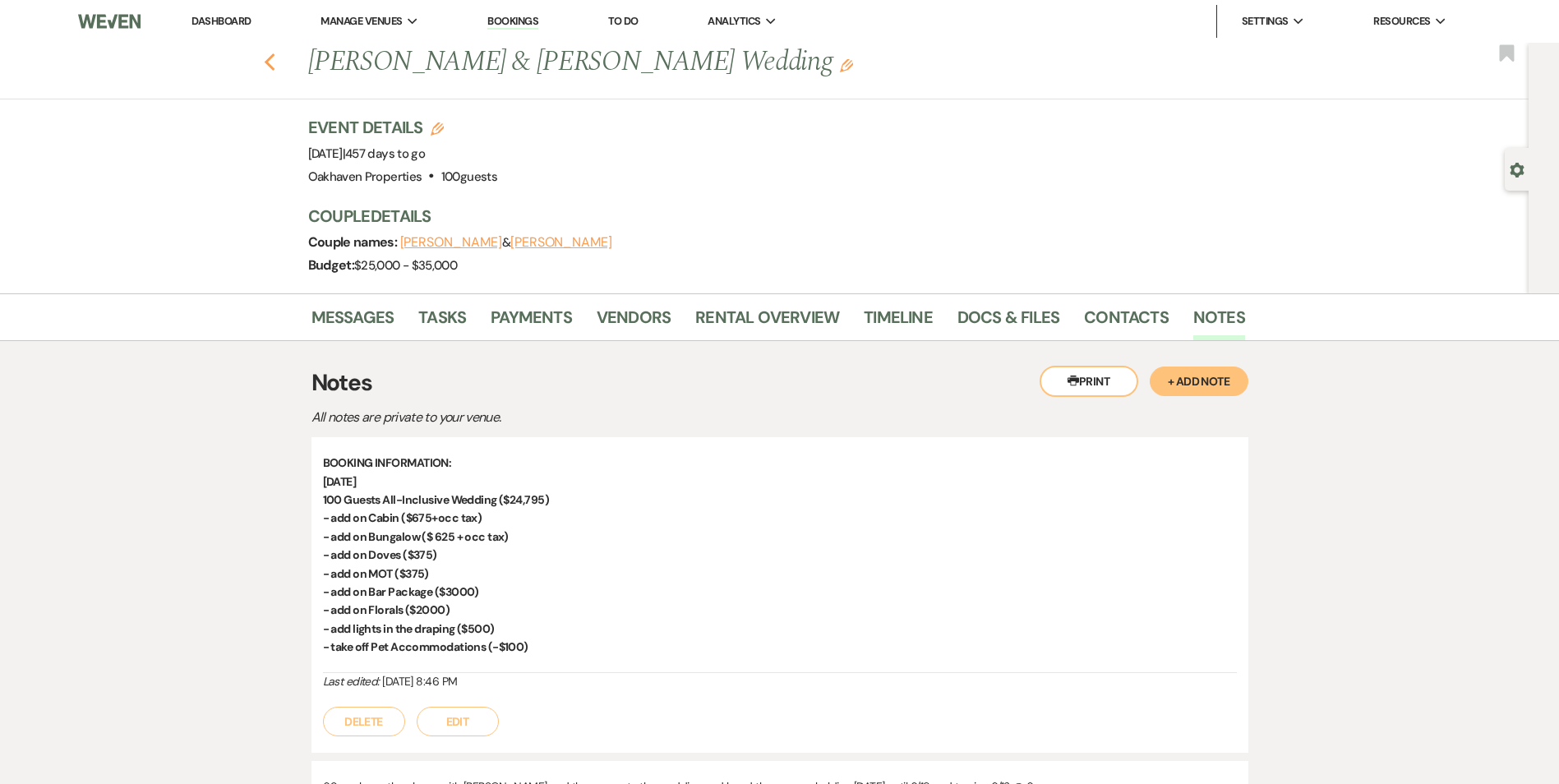
click at [274, 57] on use "button" at bounding box center [269, 62] width 11 height 18
select select "8"
select select "1"
select select "8"
select select "1"
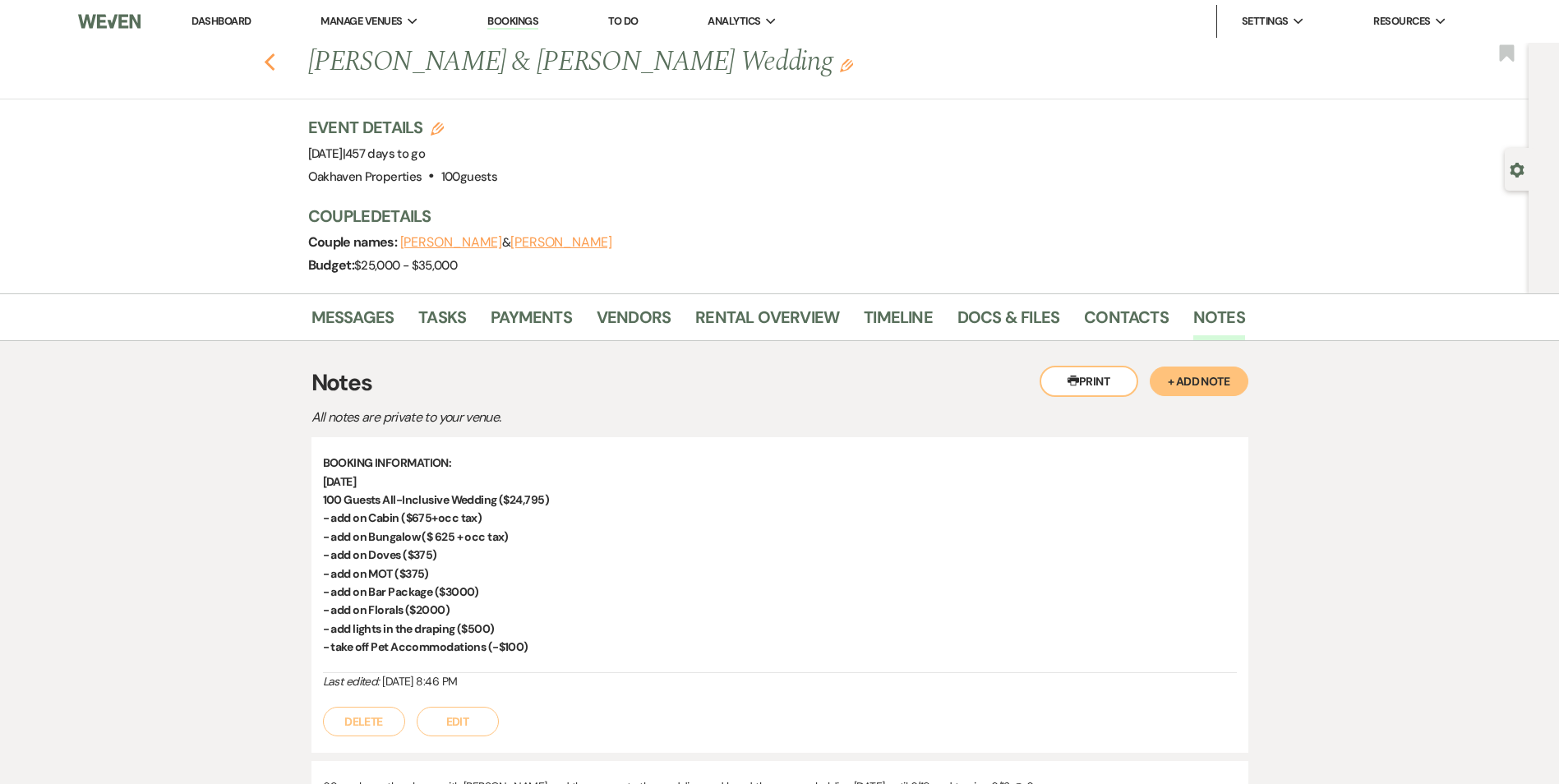
select select "8"
select select "1"
select select "8"
select select "1"
select select "8"
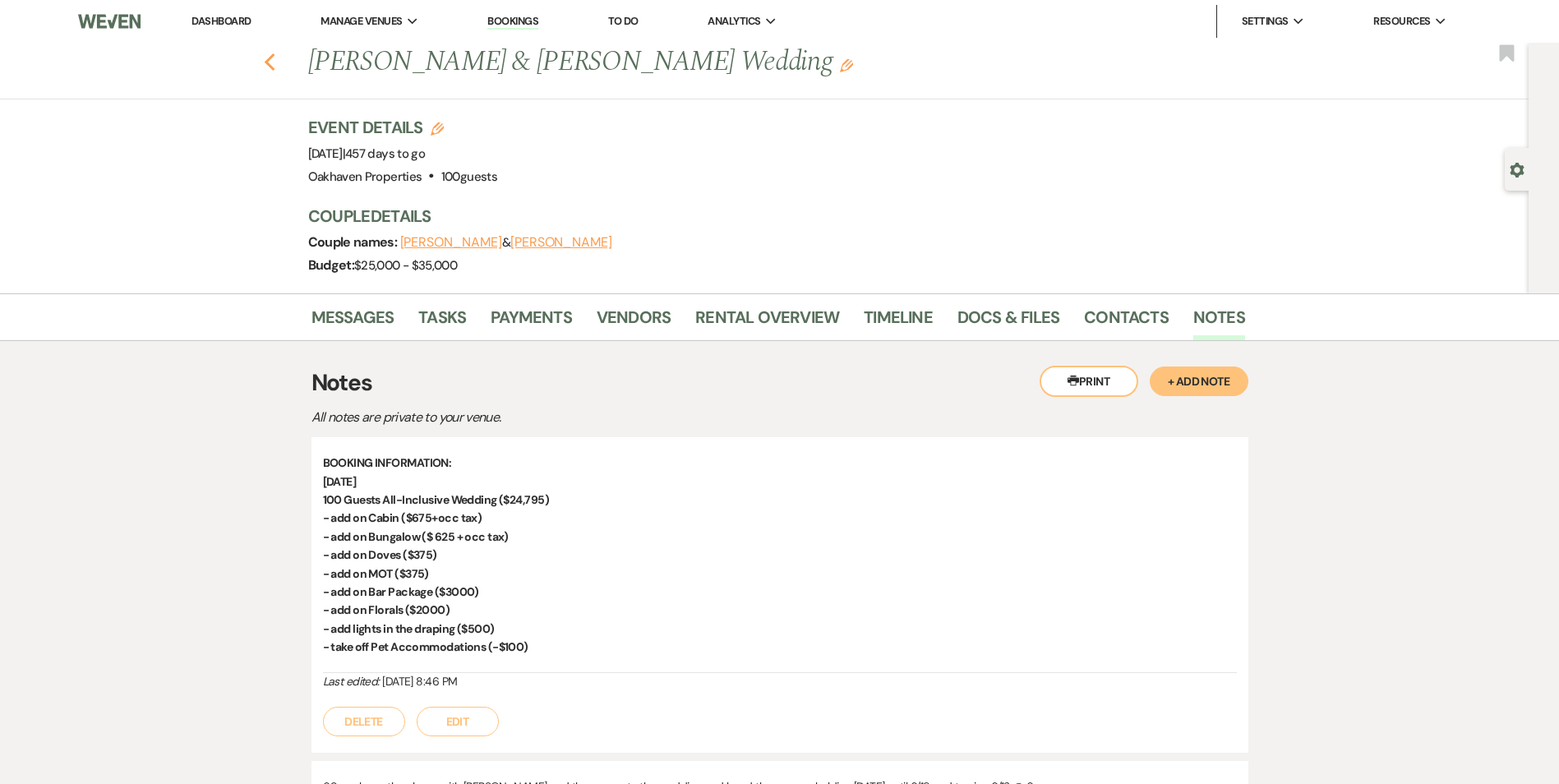
select select "6"
select select "8"
select select "6"
select select "8"
select select "1"
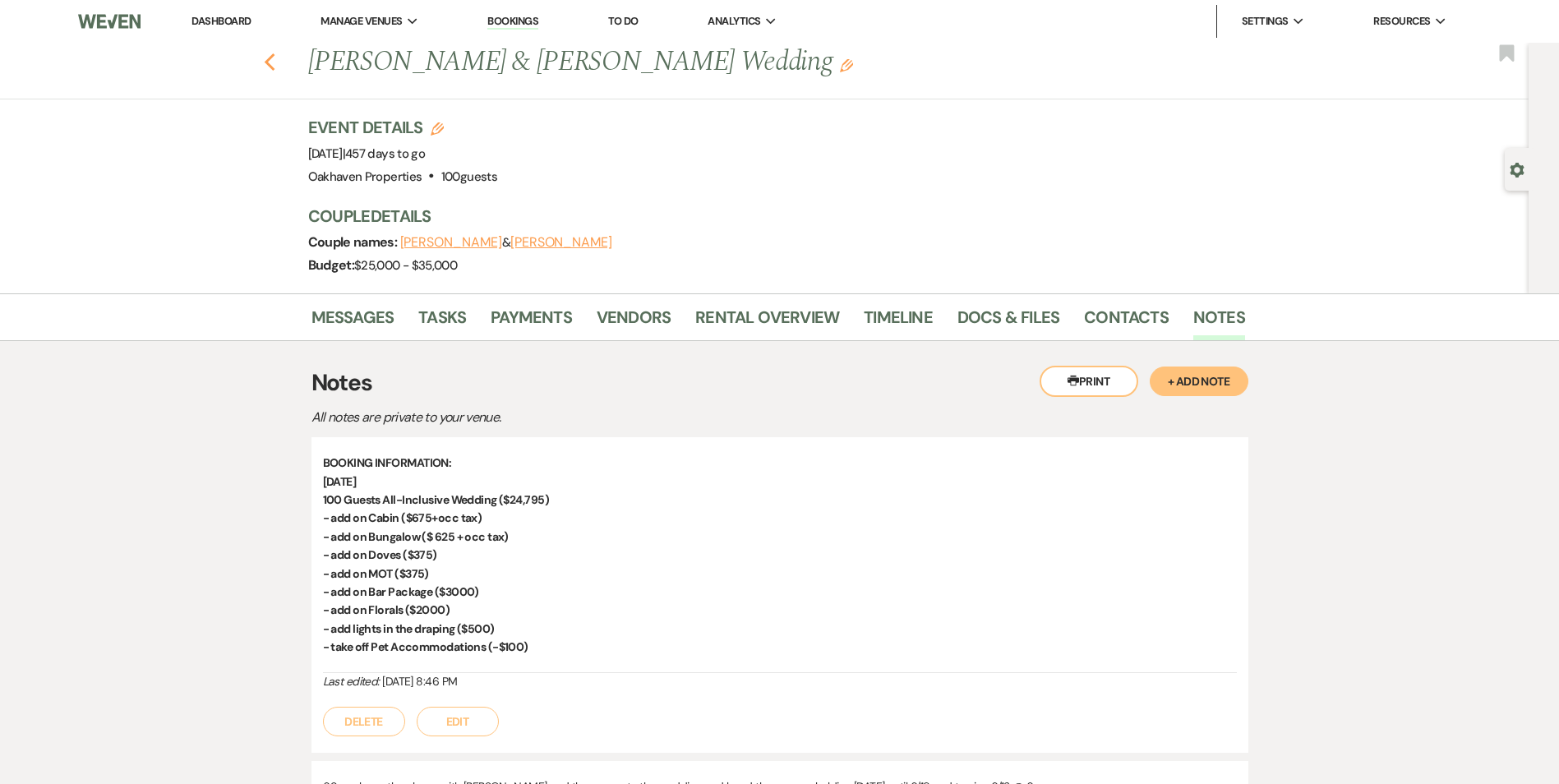
select select "8"
select select "3"
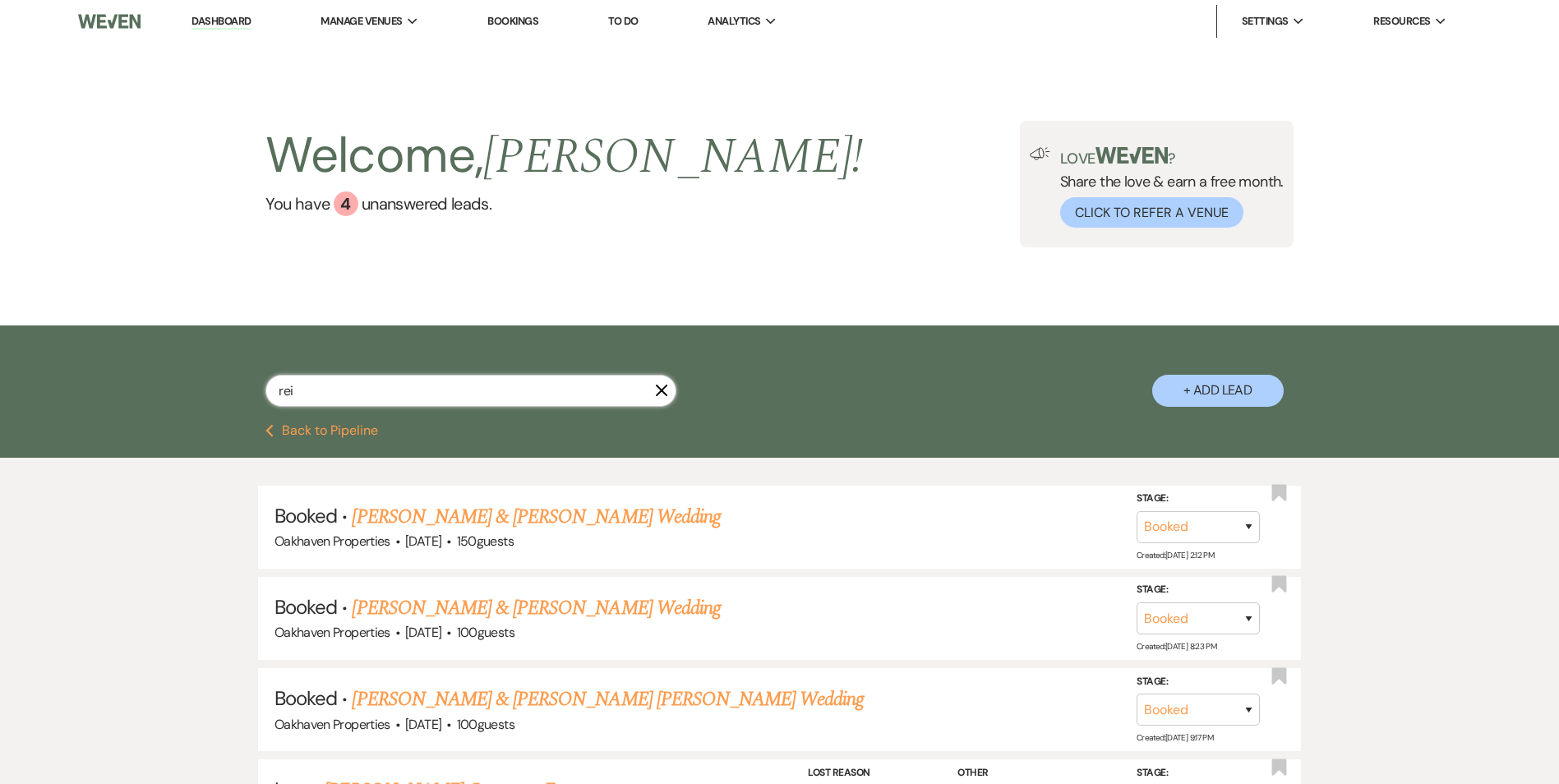
drag, startPoint x: 336, startPoint y: 384, endPoint x: 217, endPoint y: 369, distance: 119.9
click at [217, 369] on div "rei X + Add Lead" at bounding box center [779, 376] width 1183 height 86
type input "Madison"
select select "8"
select select "4"
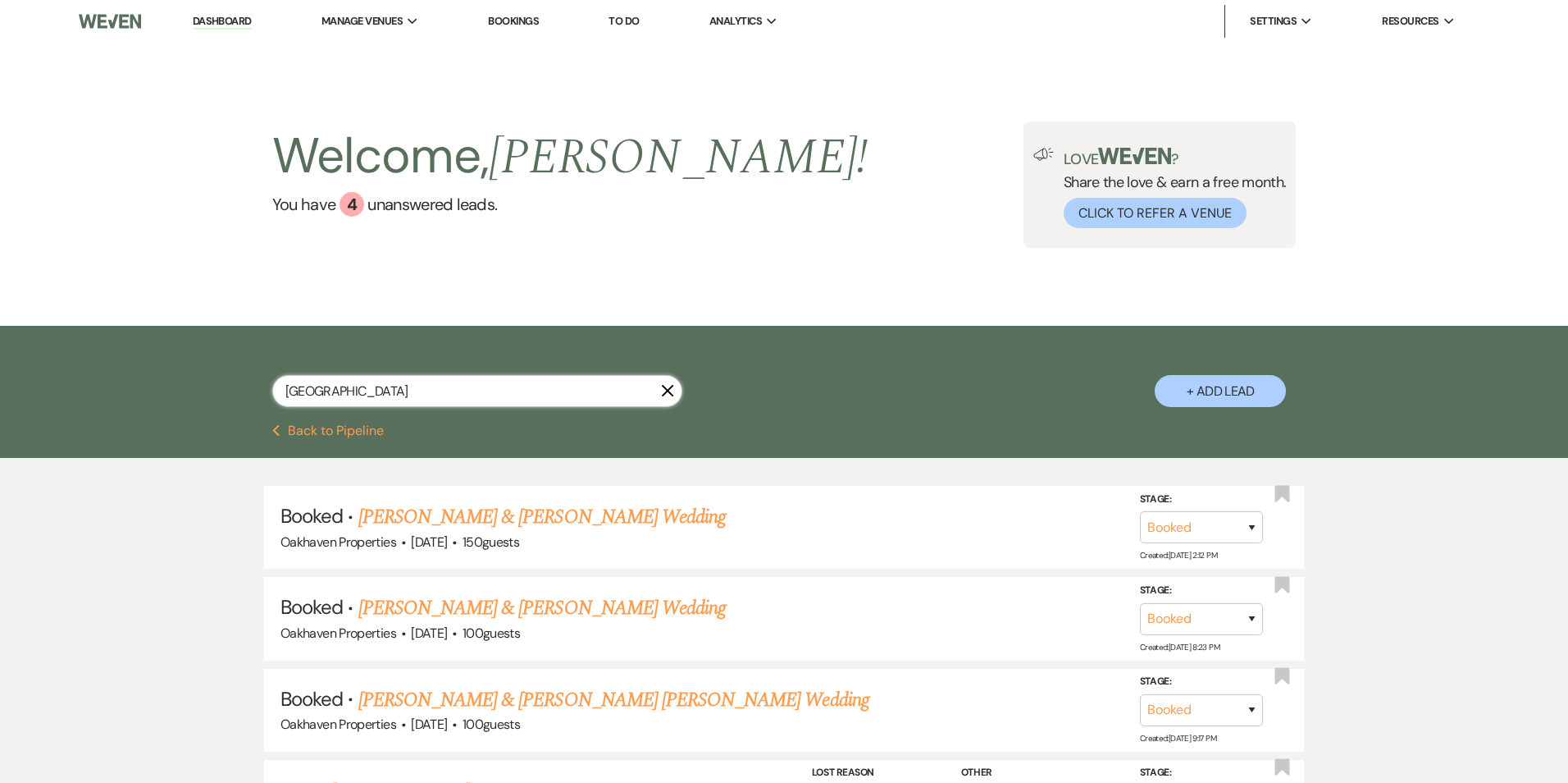
select select "5"
select select "8"
select select "7"
select select "8"
select select "7"
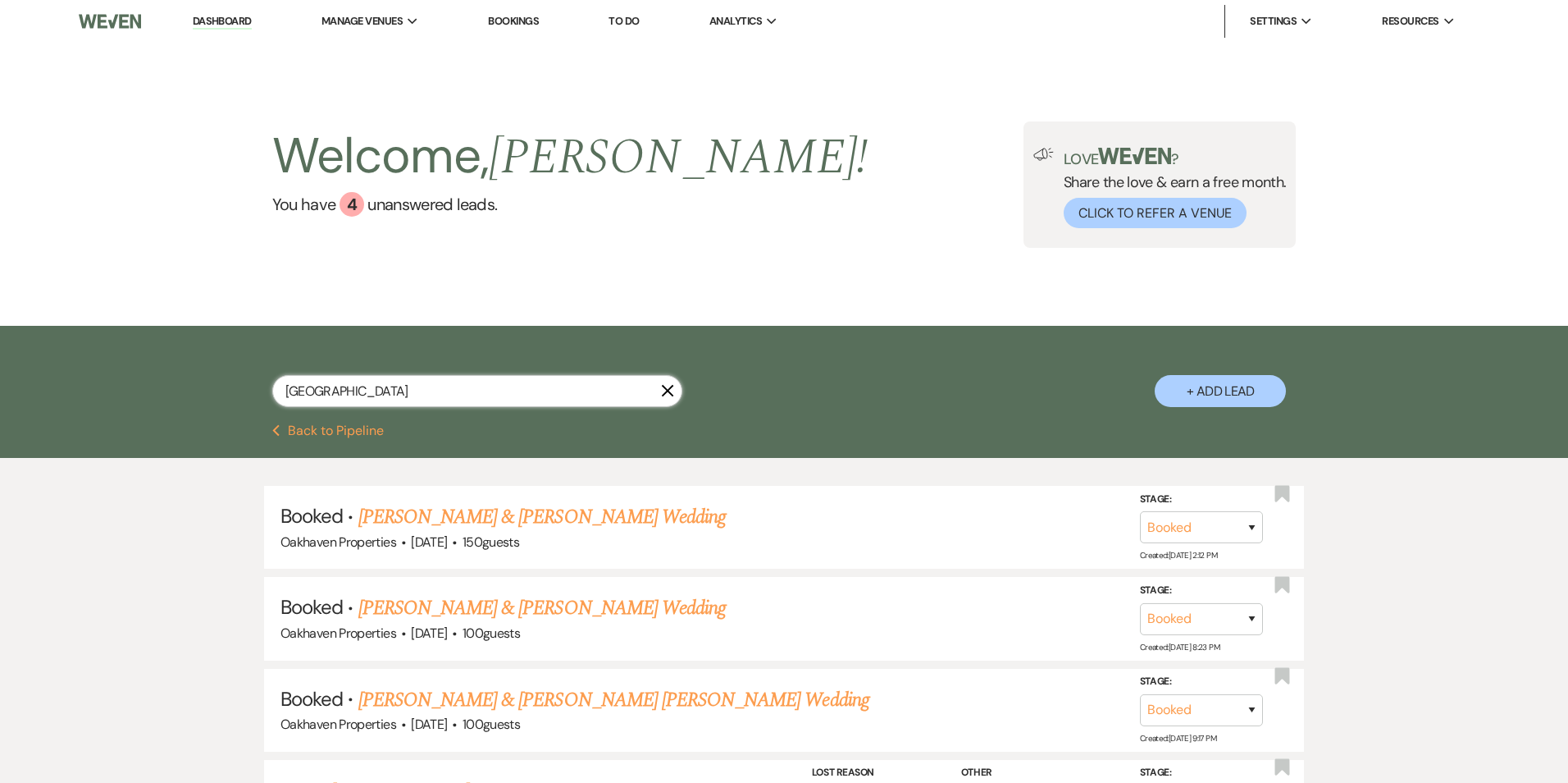
select select "8"
select select "6"
select select "8"
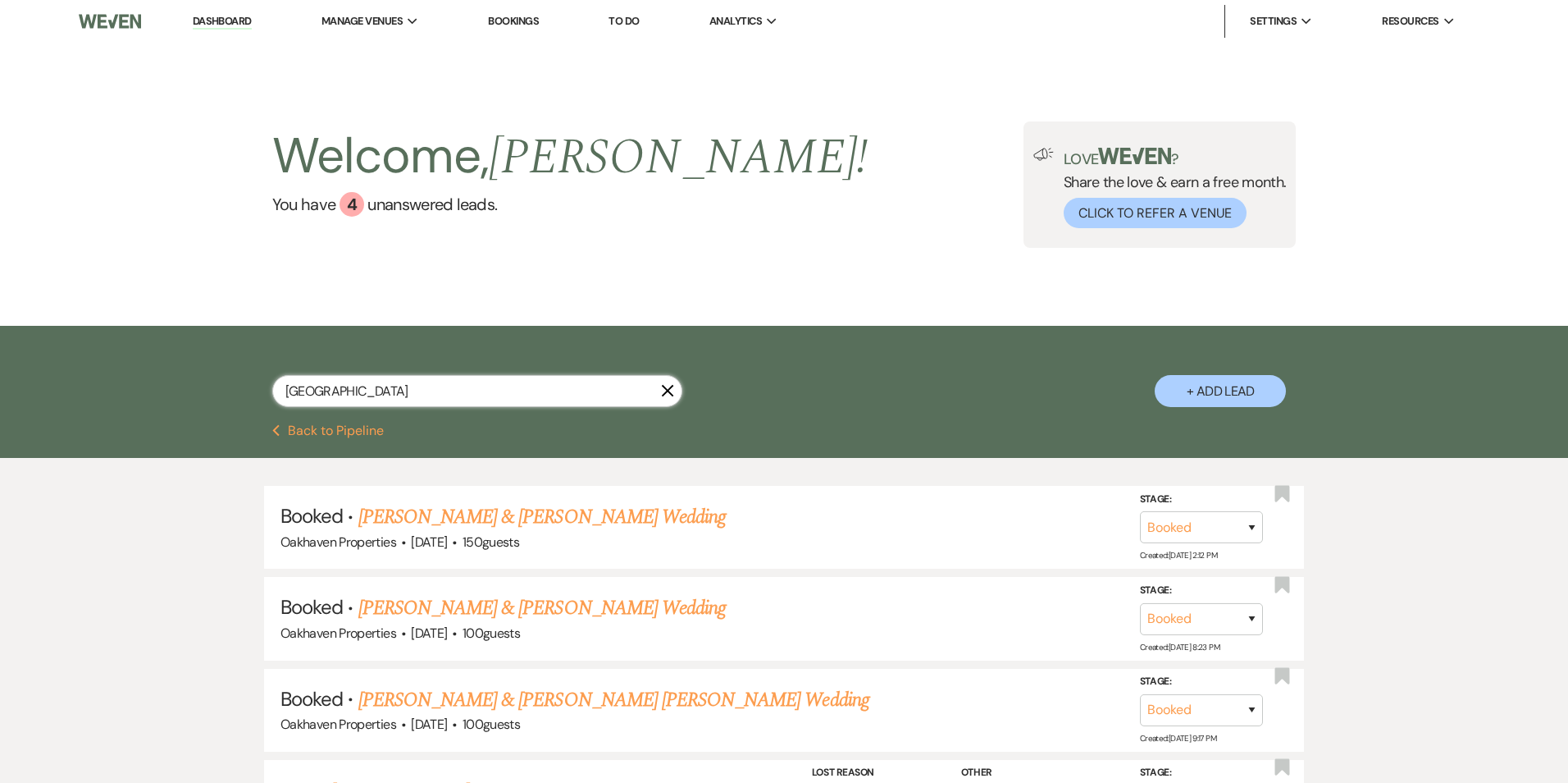
select select "6"
select select "8"
select select "5"
select select "8"
select select "5"
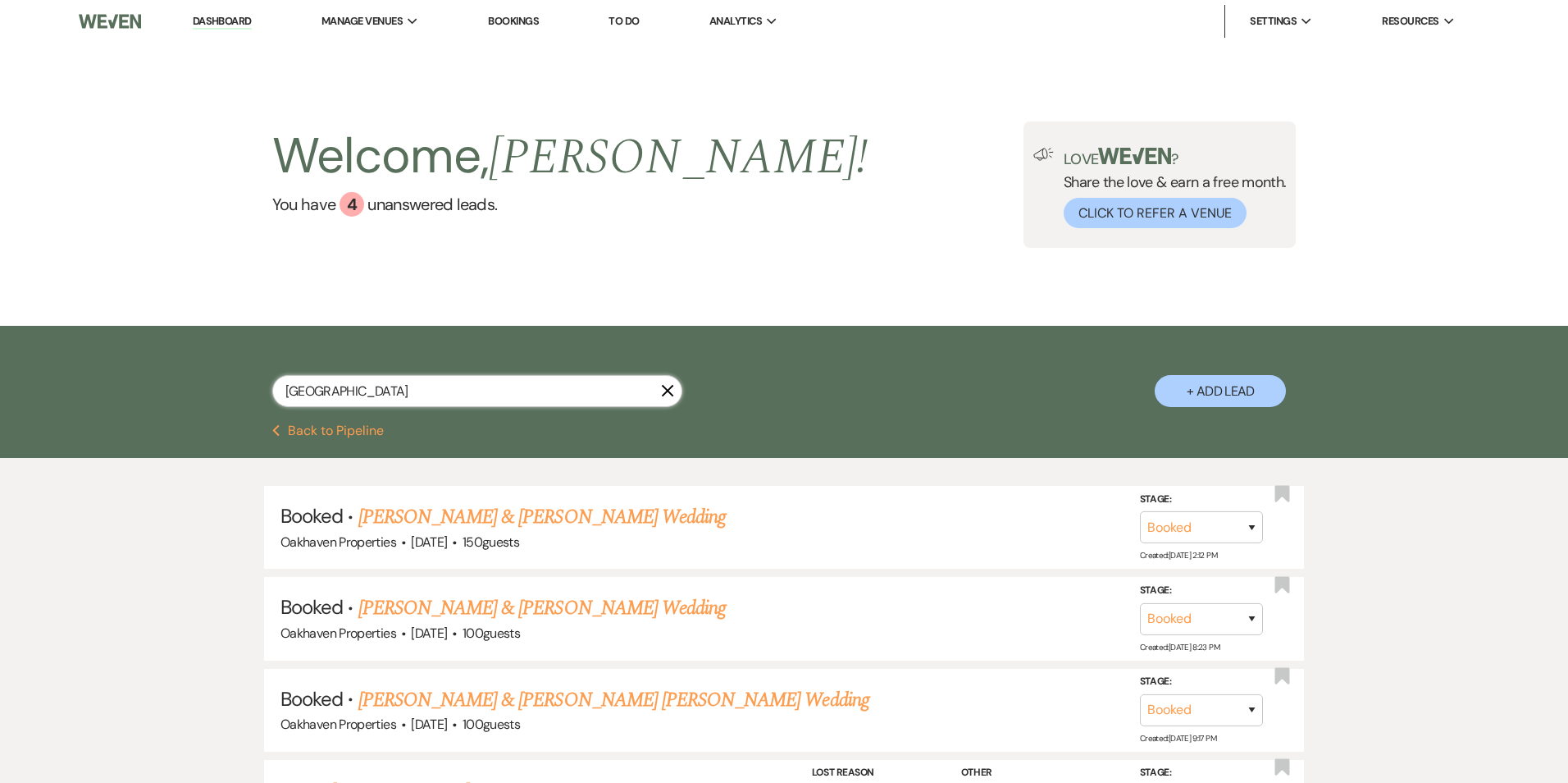
select select "8"
select select "5"
select select "8"
select select "5"
select select "8"
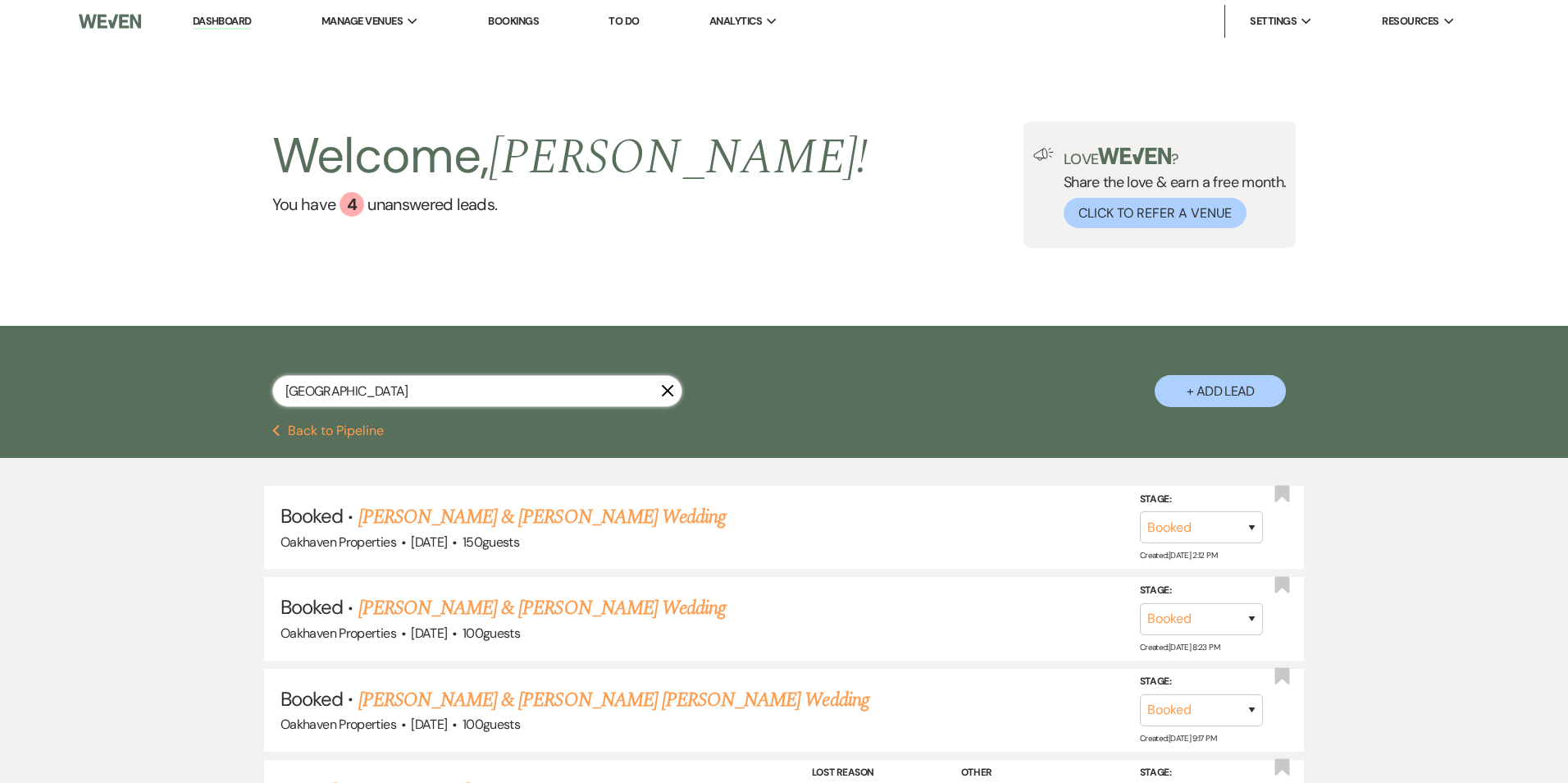
select select "5"
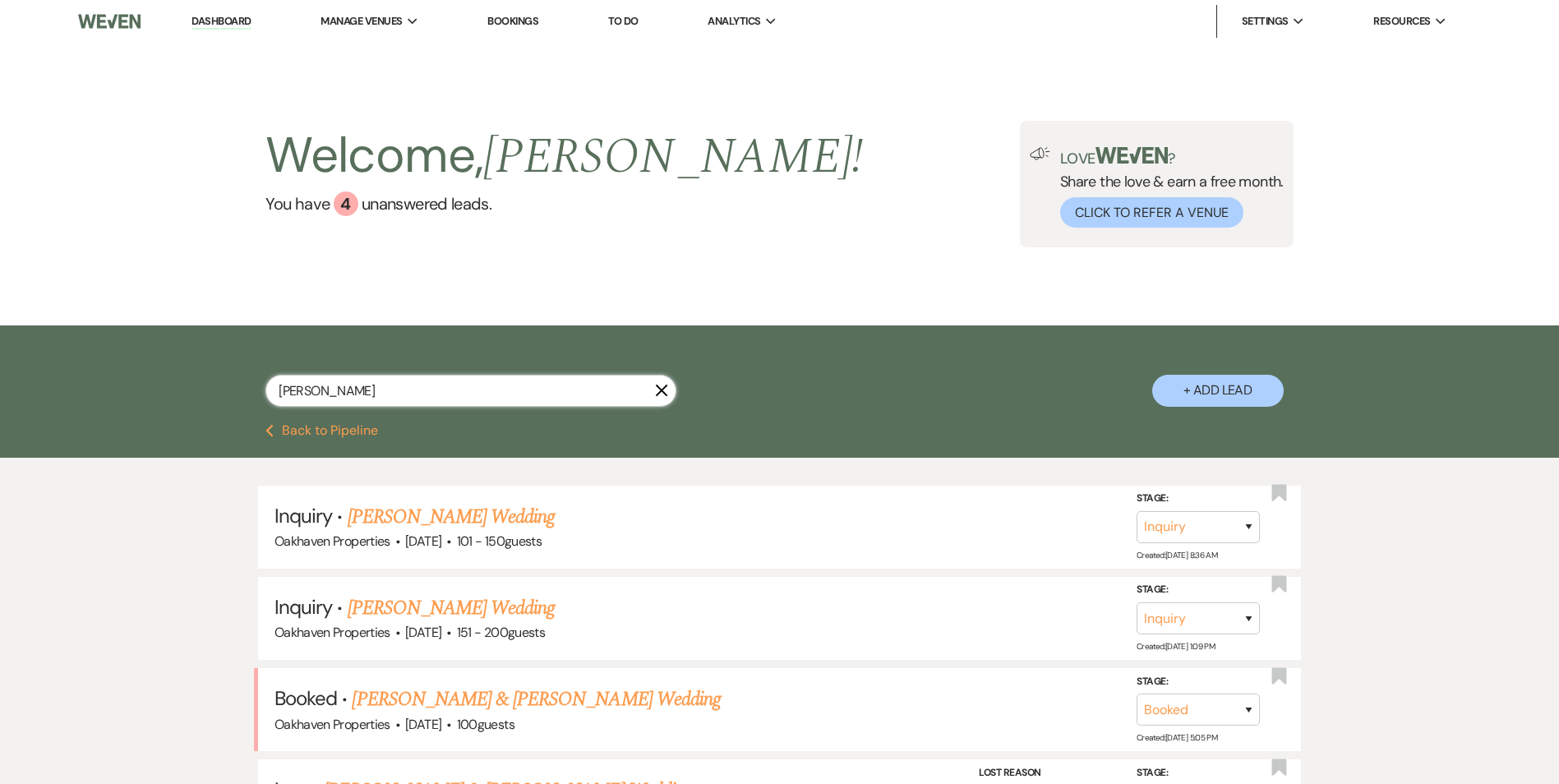
type input "Madison hodges"
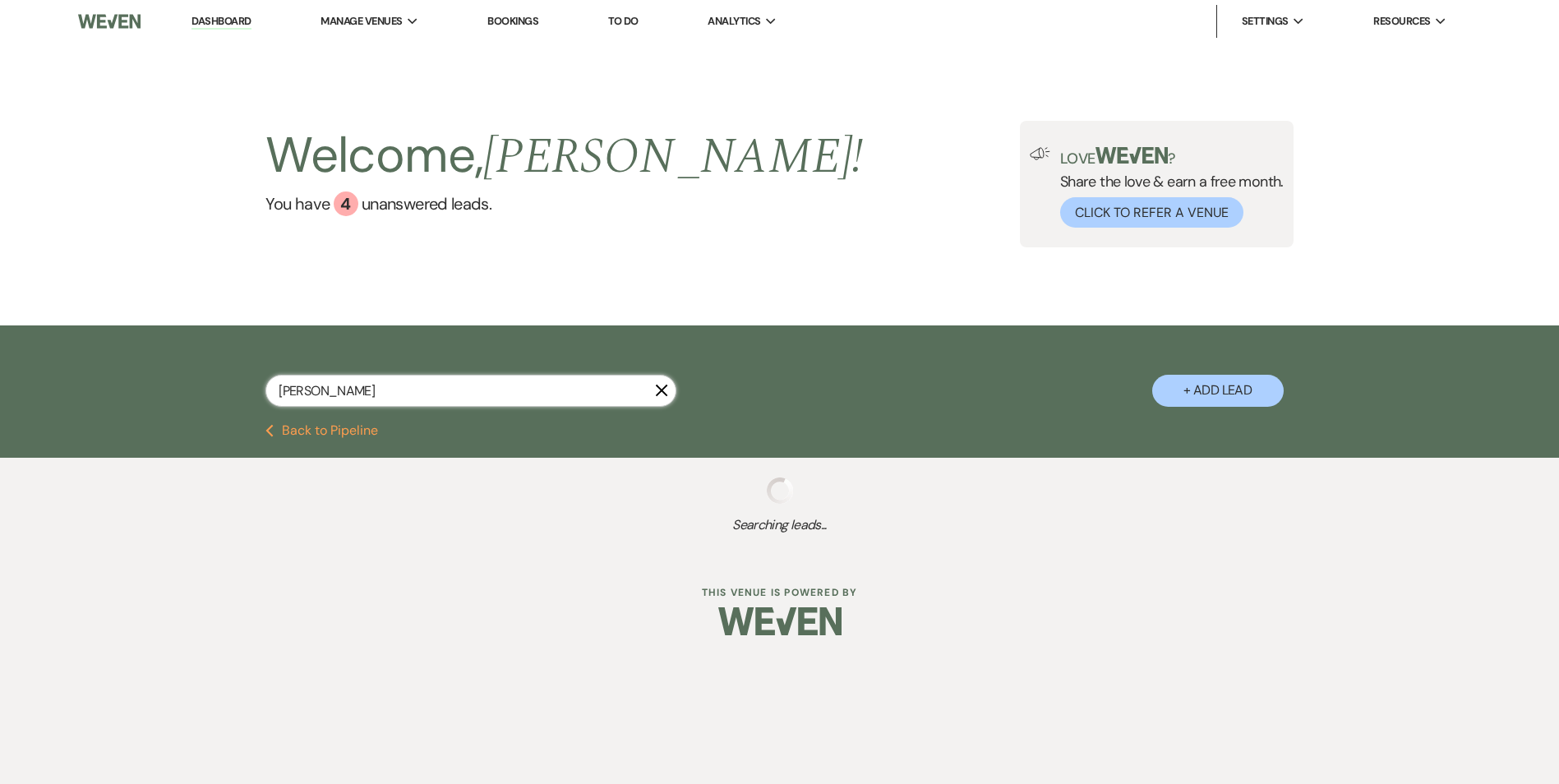
select select "8"
select select "4"
select select "5"
select select "8"
select select "7"
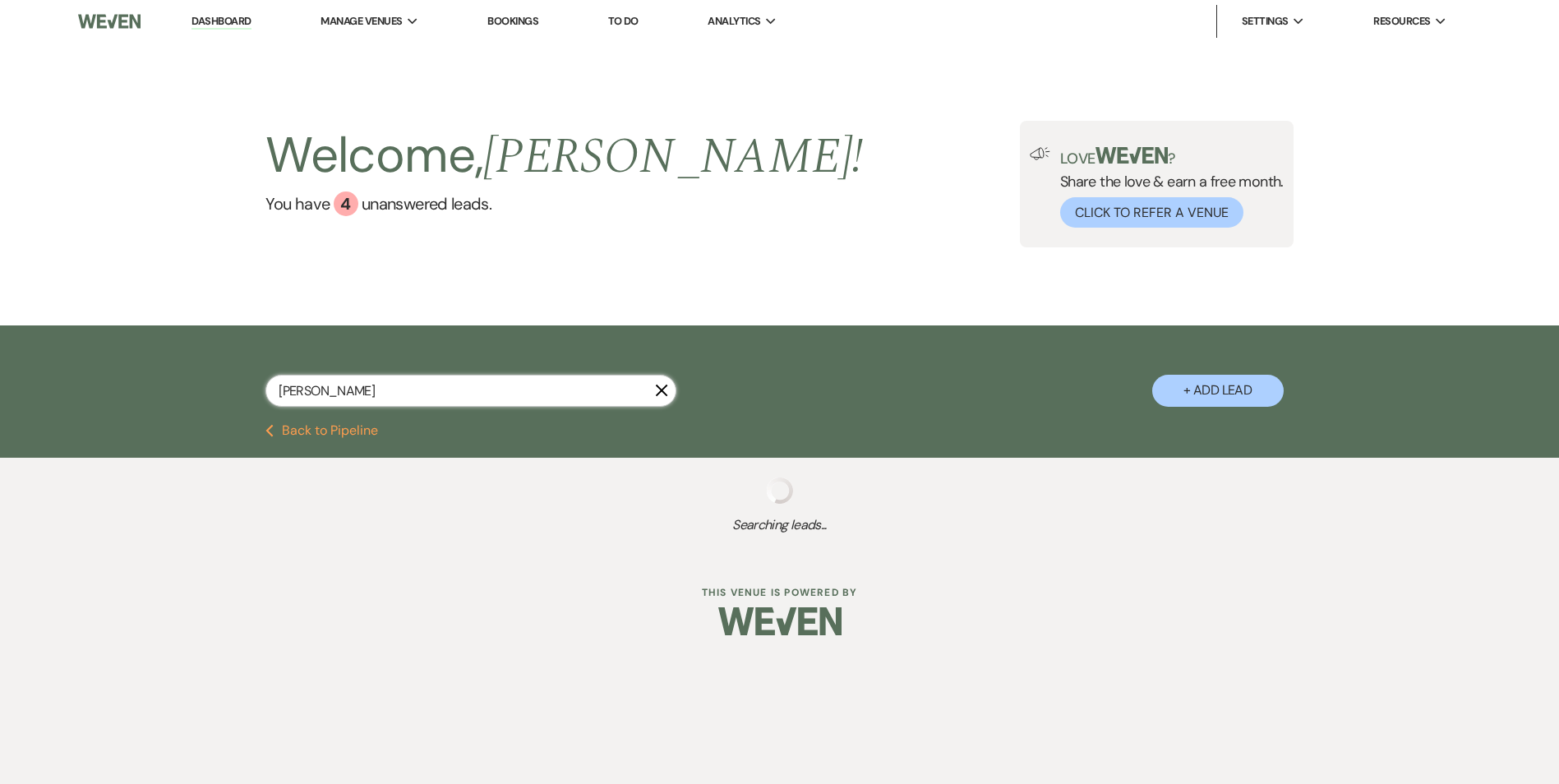
select select "8"
select select "7"
select select "8"
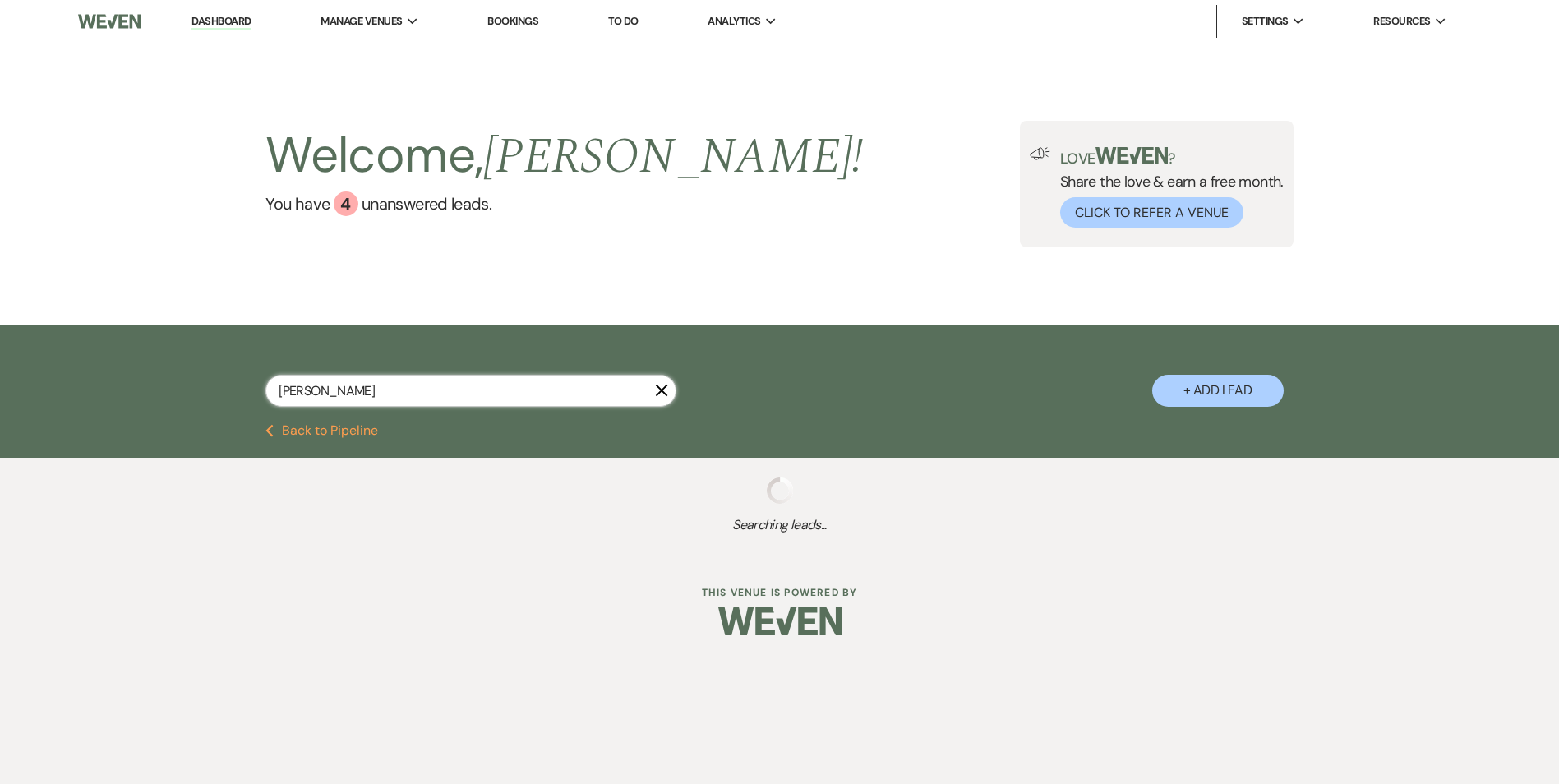
select select "6"
select select "8"
select select "6"
select select "8"
select select "5"
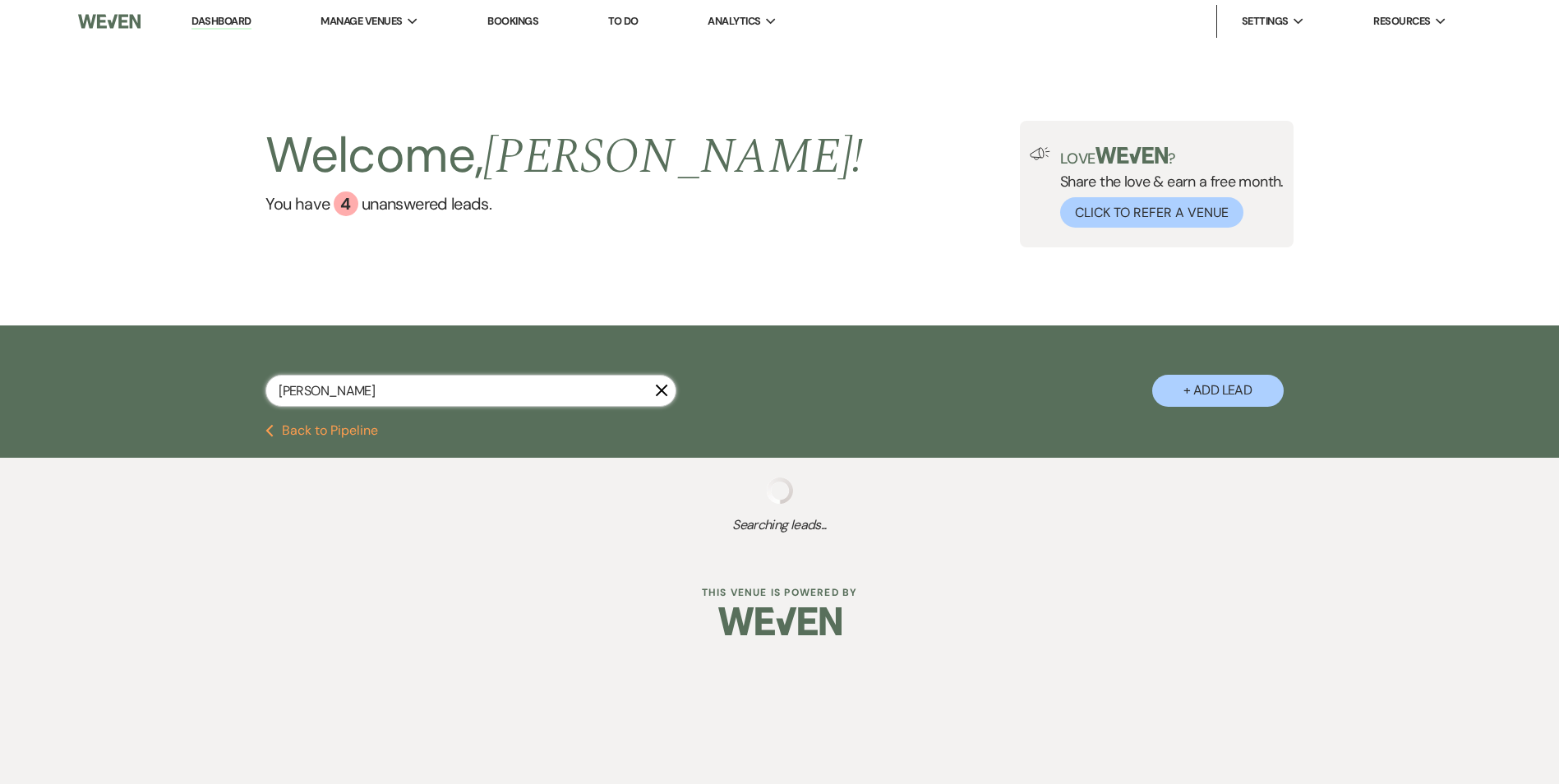
select select "8"
select select "5"
select select "8"
select select "5"
select select "8"
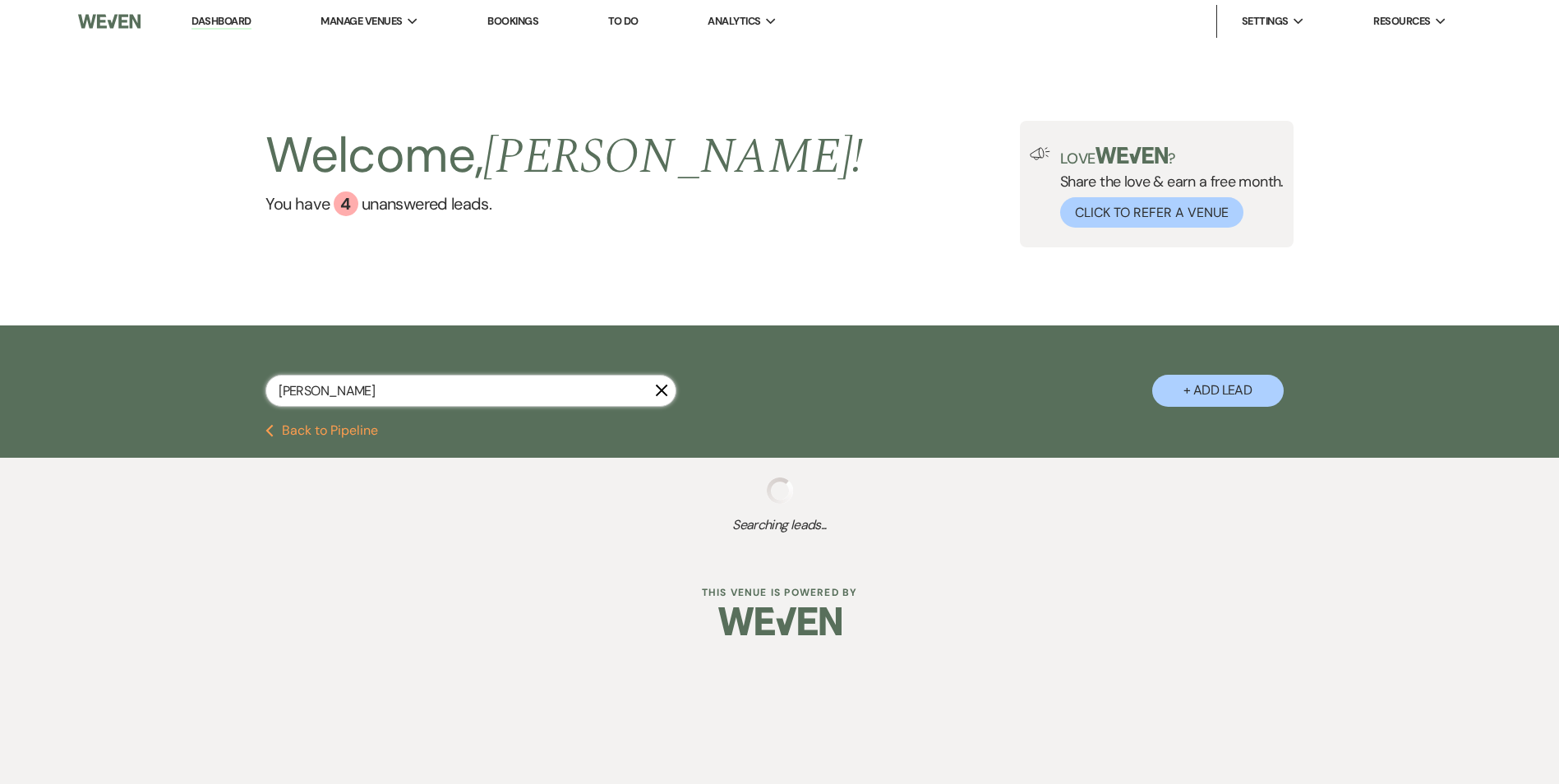
select select "5"
select select "8"
select select "5"
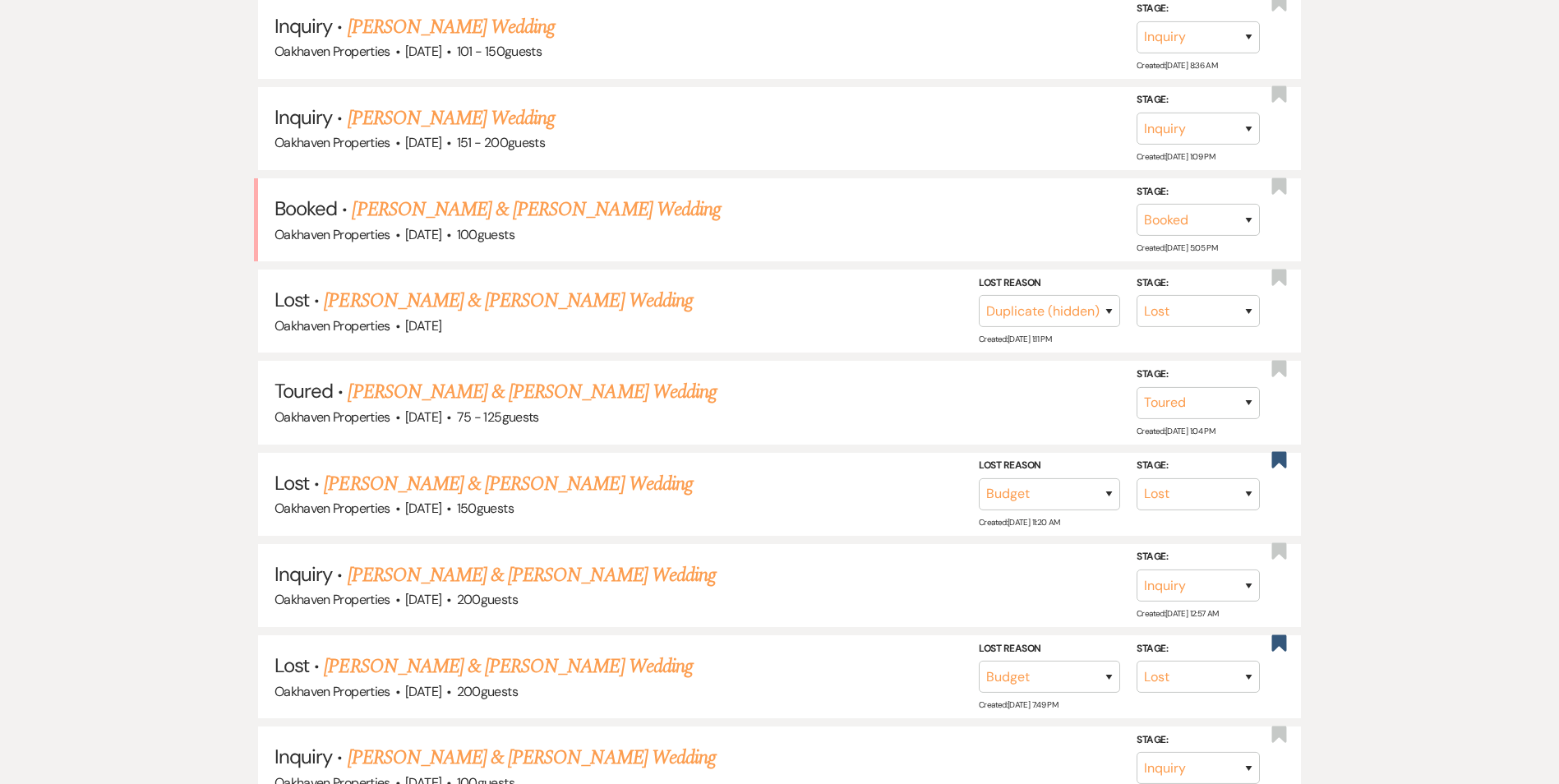
scroll to position [489, 0]
type input "Madison hodges"
click at [410, 218] on link "[PERSON_NAME] & [PERSON_NAME] Wedding" at bounding box center [536, 210] width 369 height 29
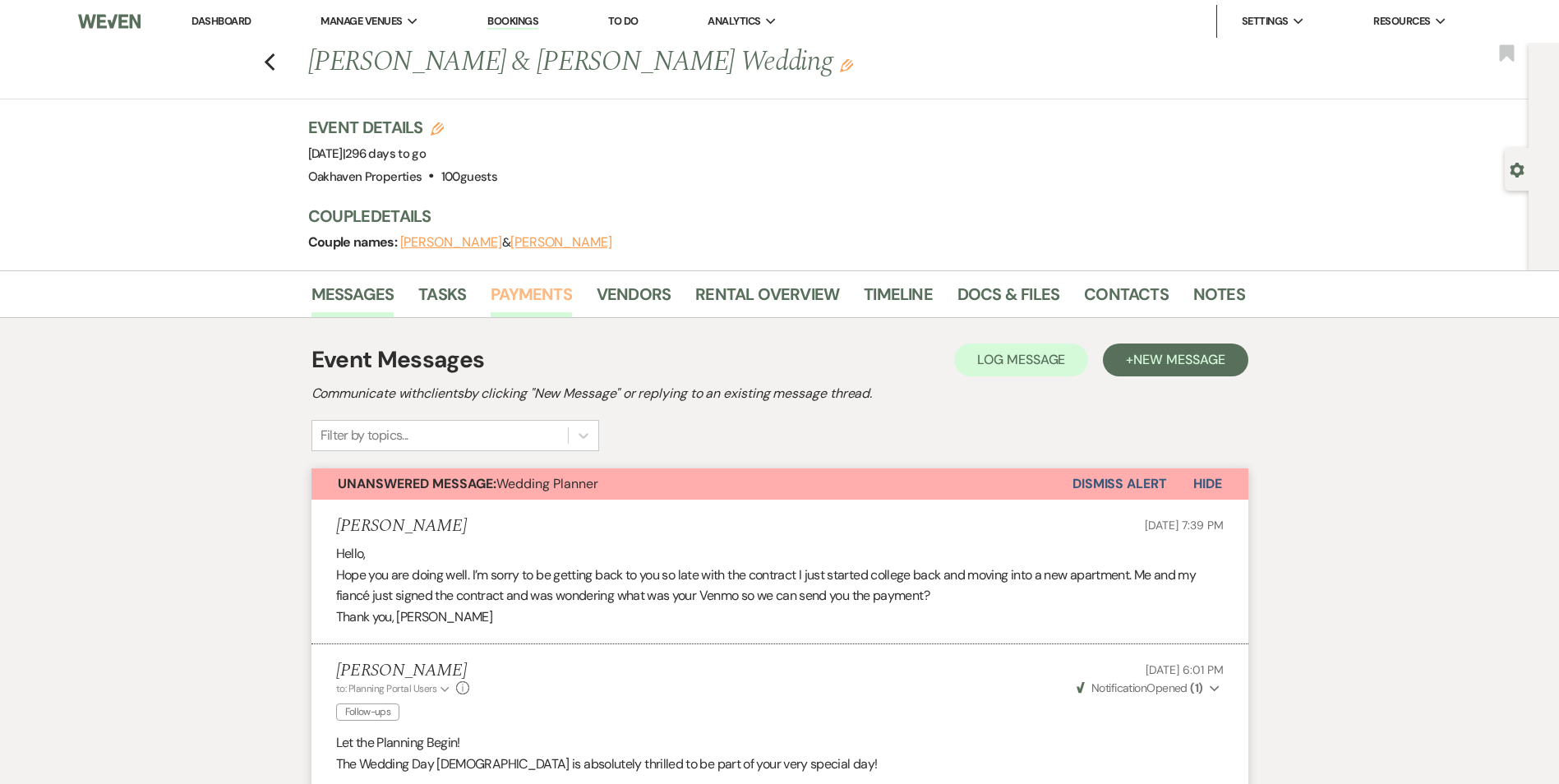
click at [537, 285] on link "Payments" at bounding box center [531, 299] width 81 height 36
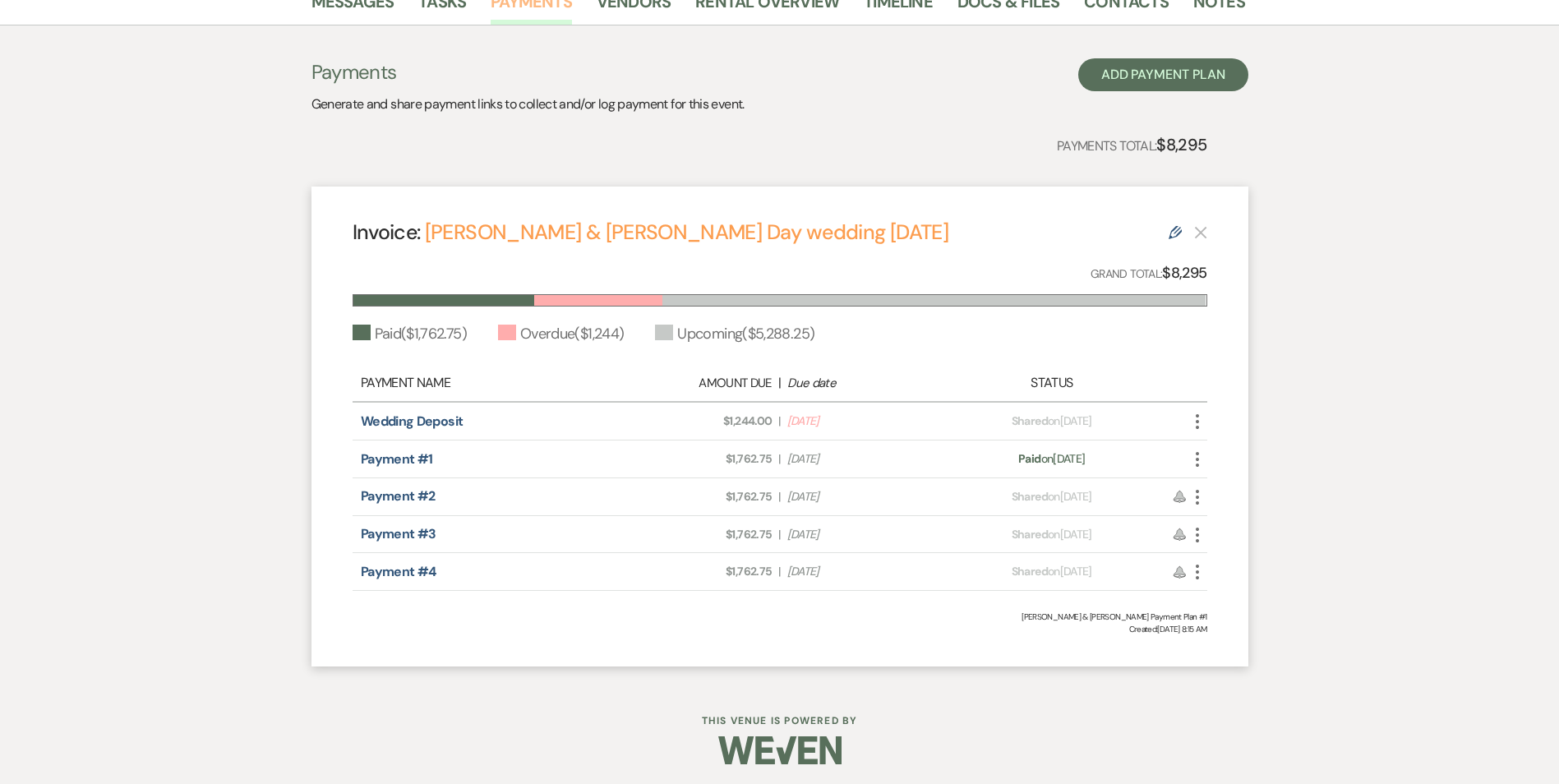
scroll to position [297, 0]
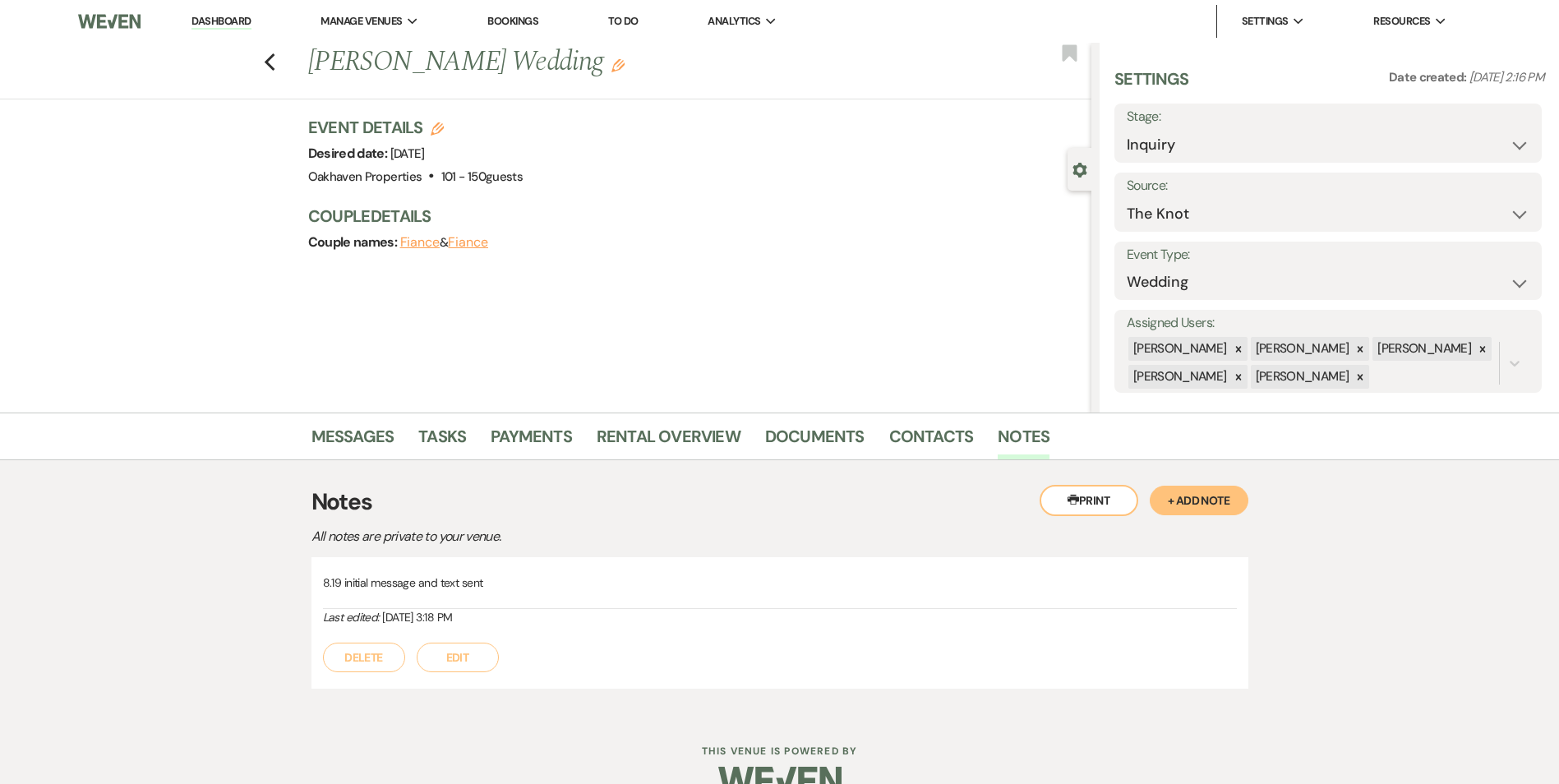
select select "2"
click at [236, 27] on link "Dashboard" at bounding box center [221, 22] width 59 height 16
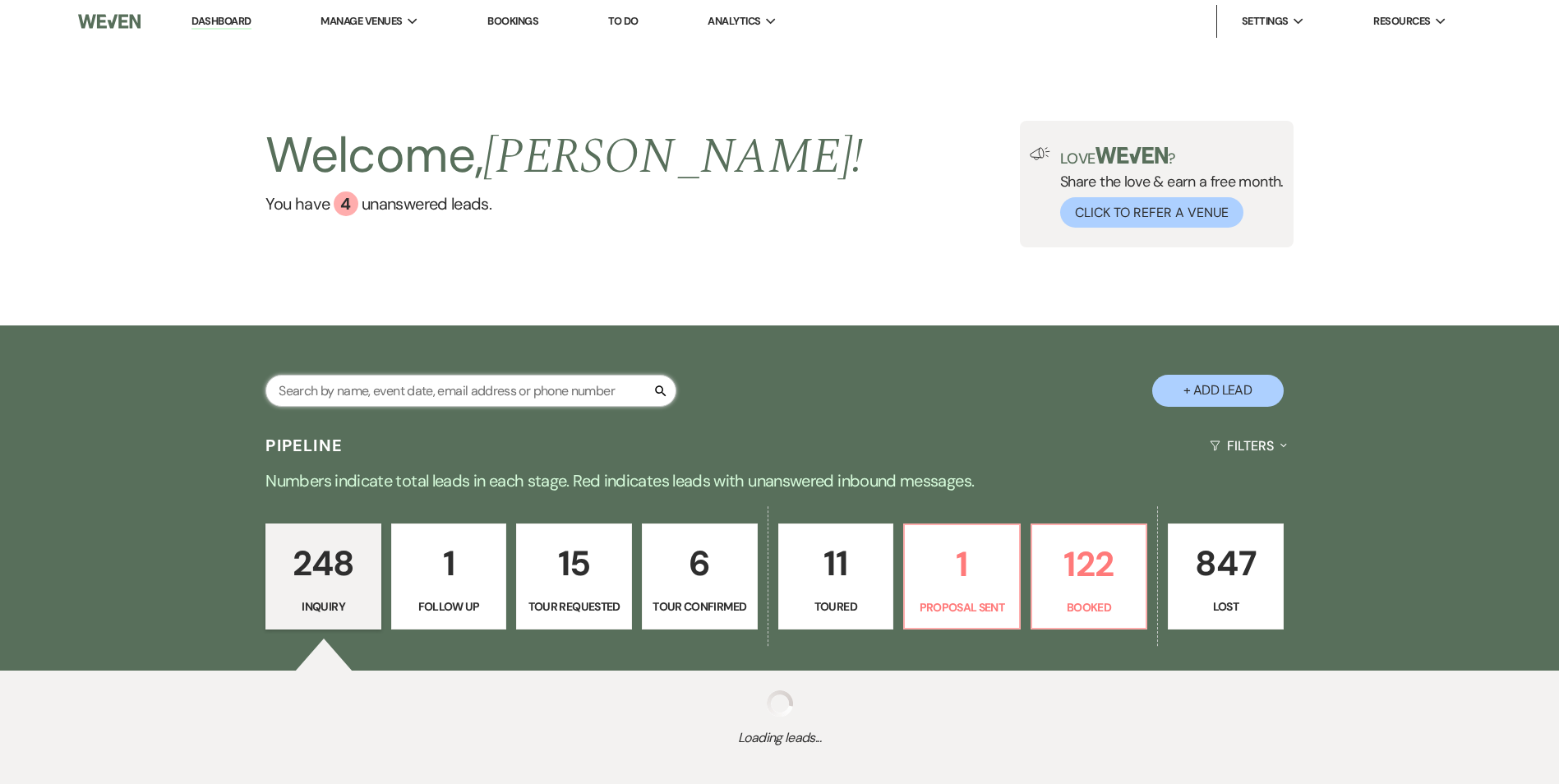
click at [363, 386] on input "text" at bounding box center [470, 391] width 410 height 32
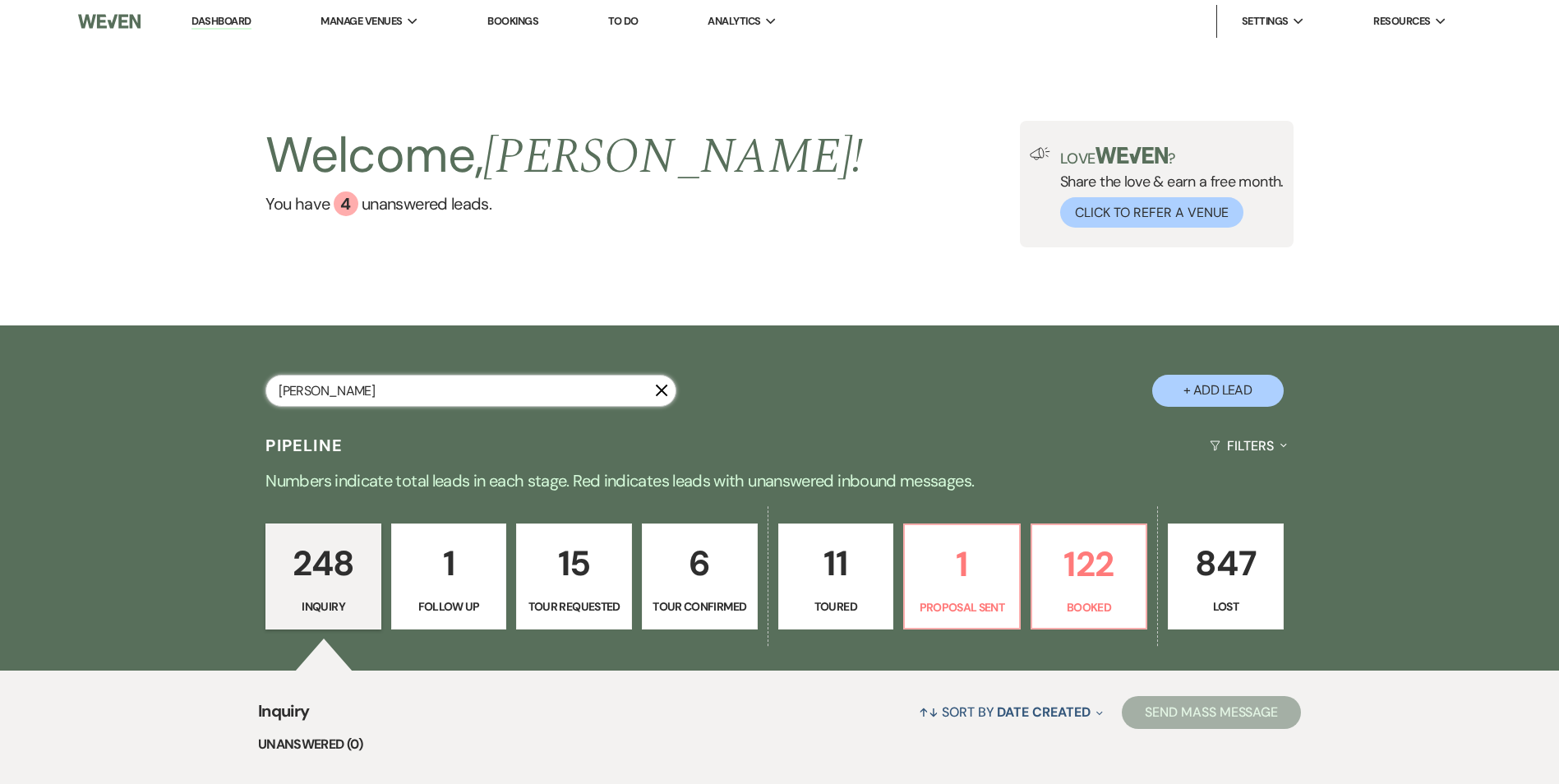
type input "alex"
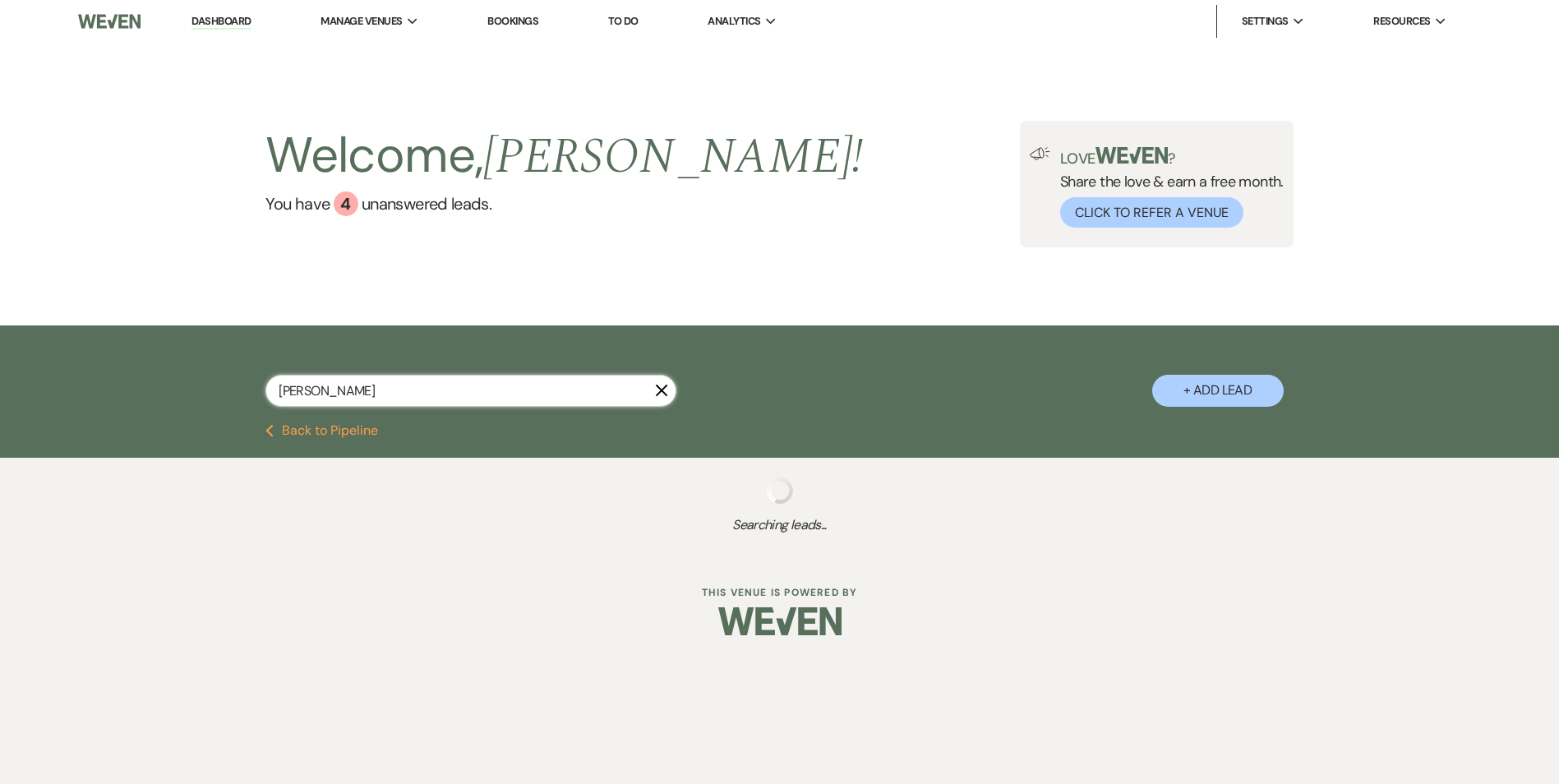
select select "6"
select select "8"
select select "1"
select select "8"
select select "6"
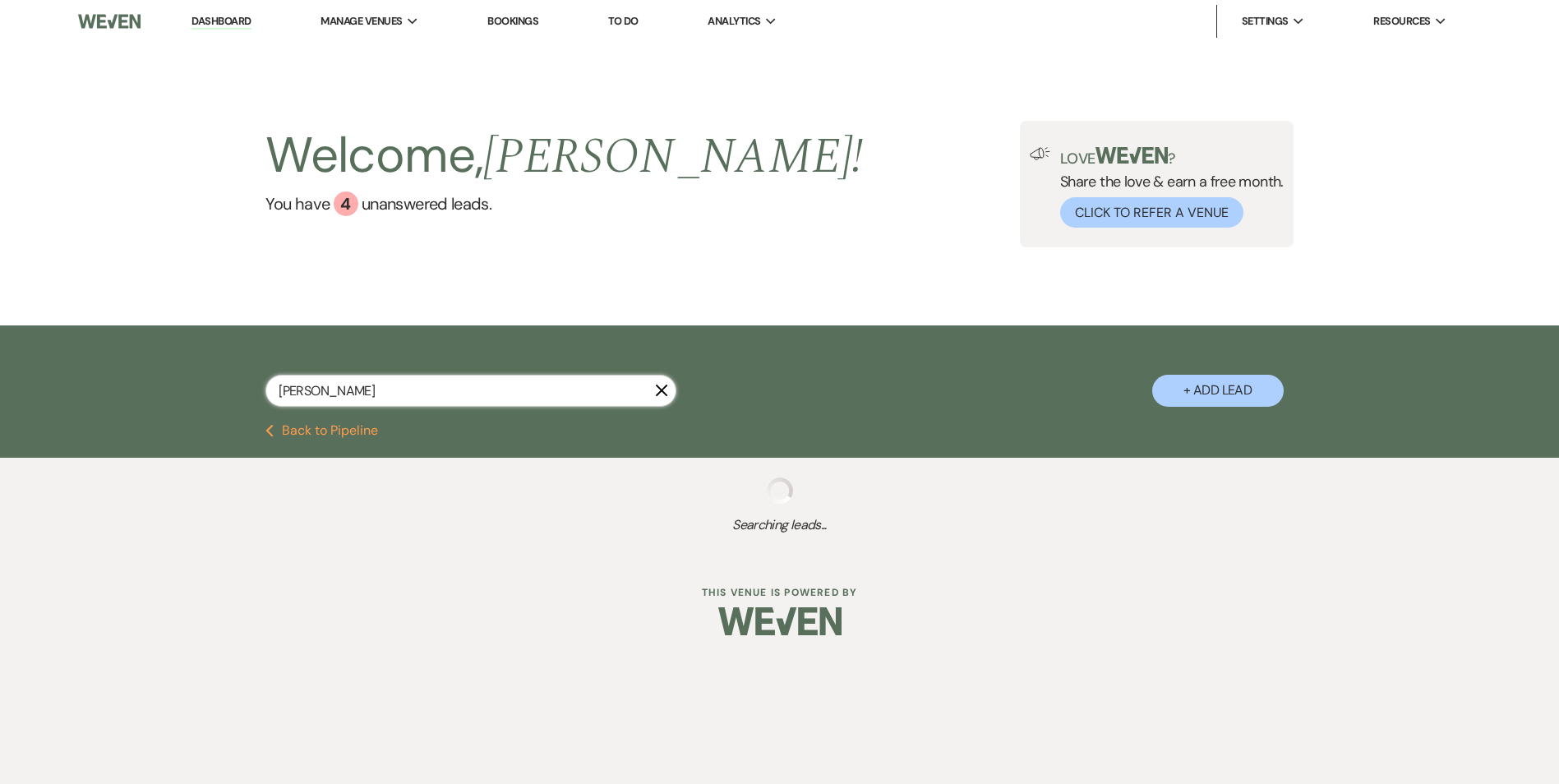
select select "8"
select select "5"
select select "8"
select select "5"
select select "8"
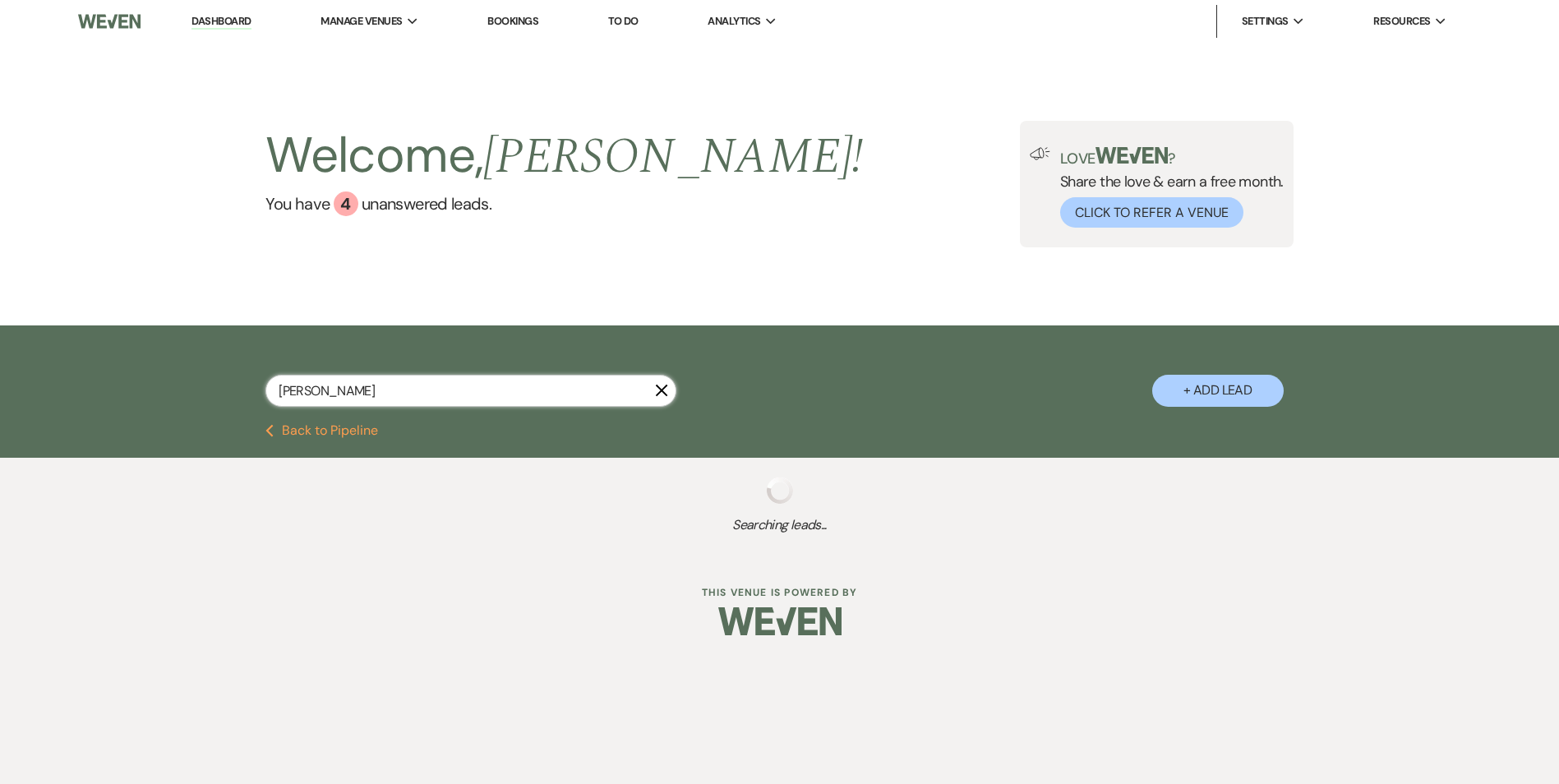
select select "5"
select select "8"
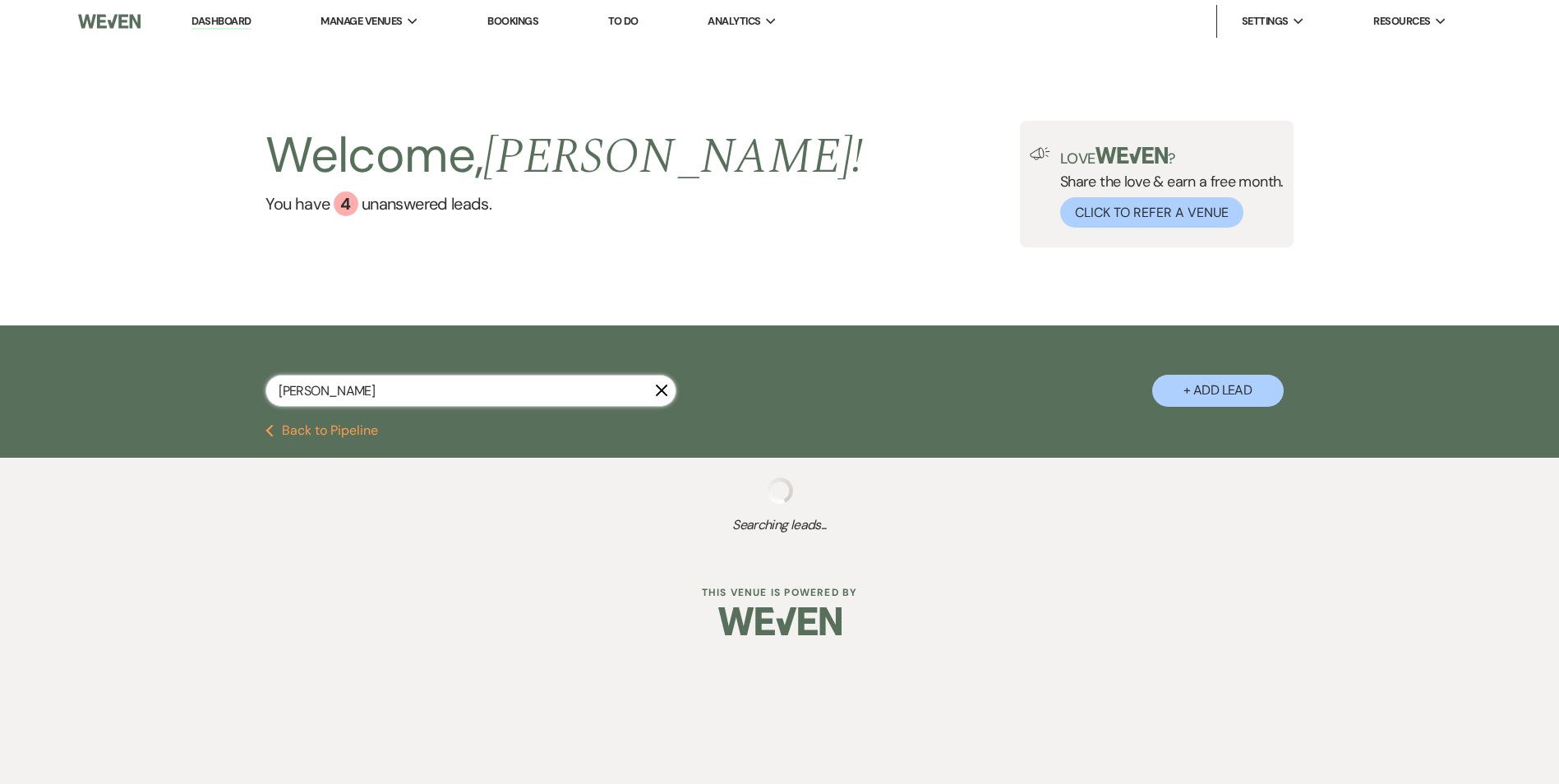
select select "8"
select select "6"
select select "8"
select select "6"
select select "8"
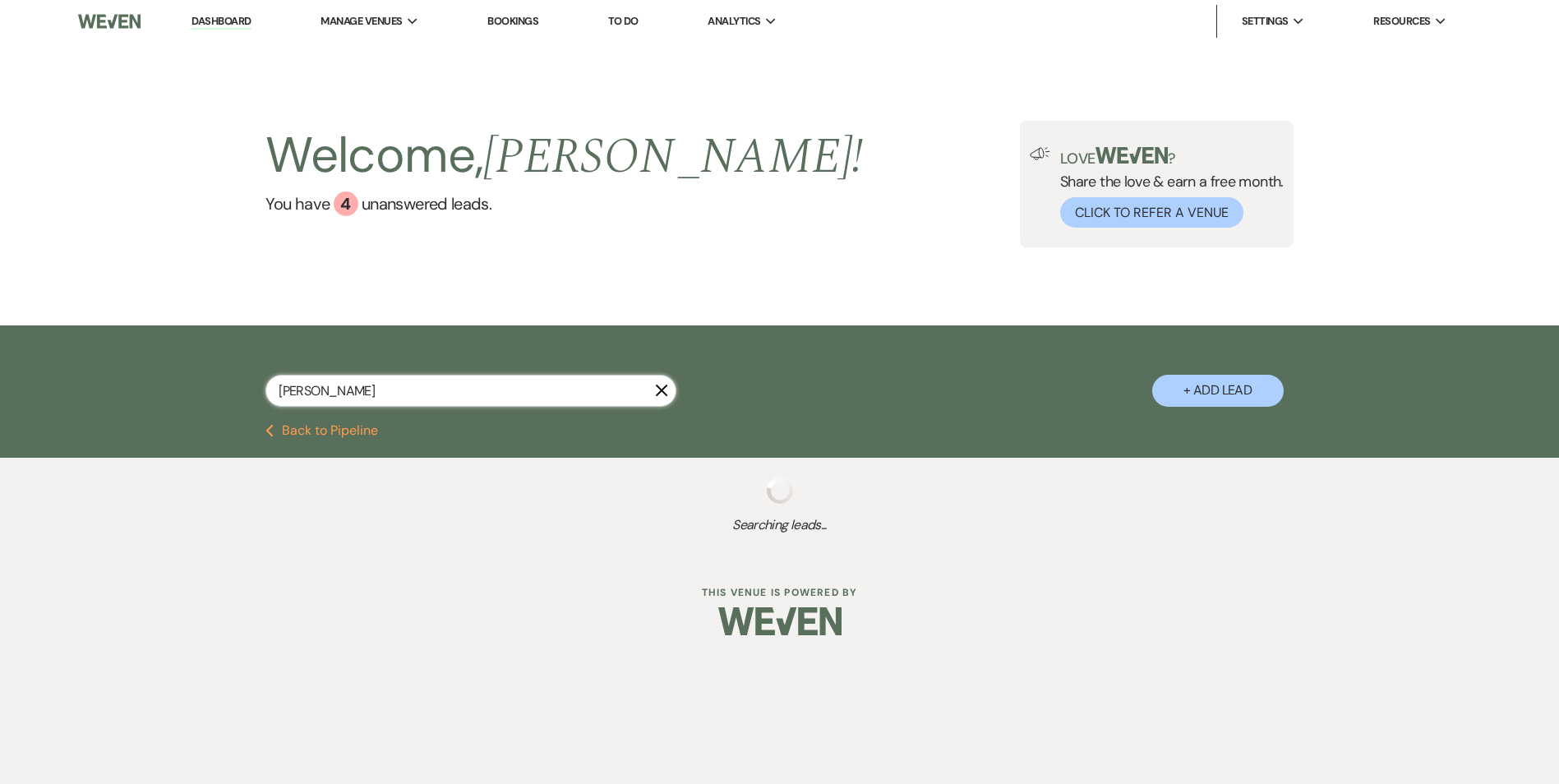
select select "10"
select select "8"
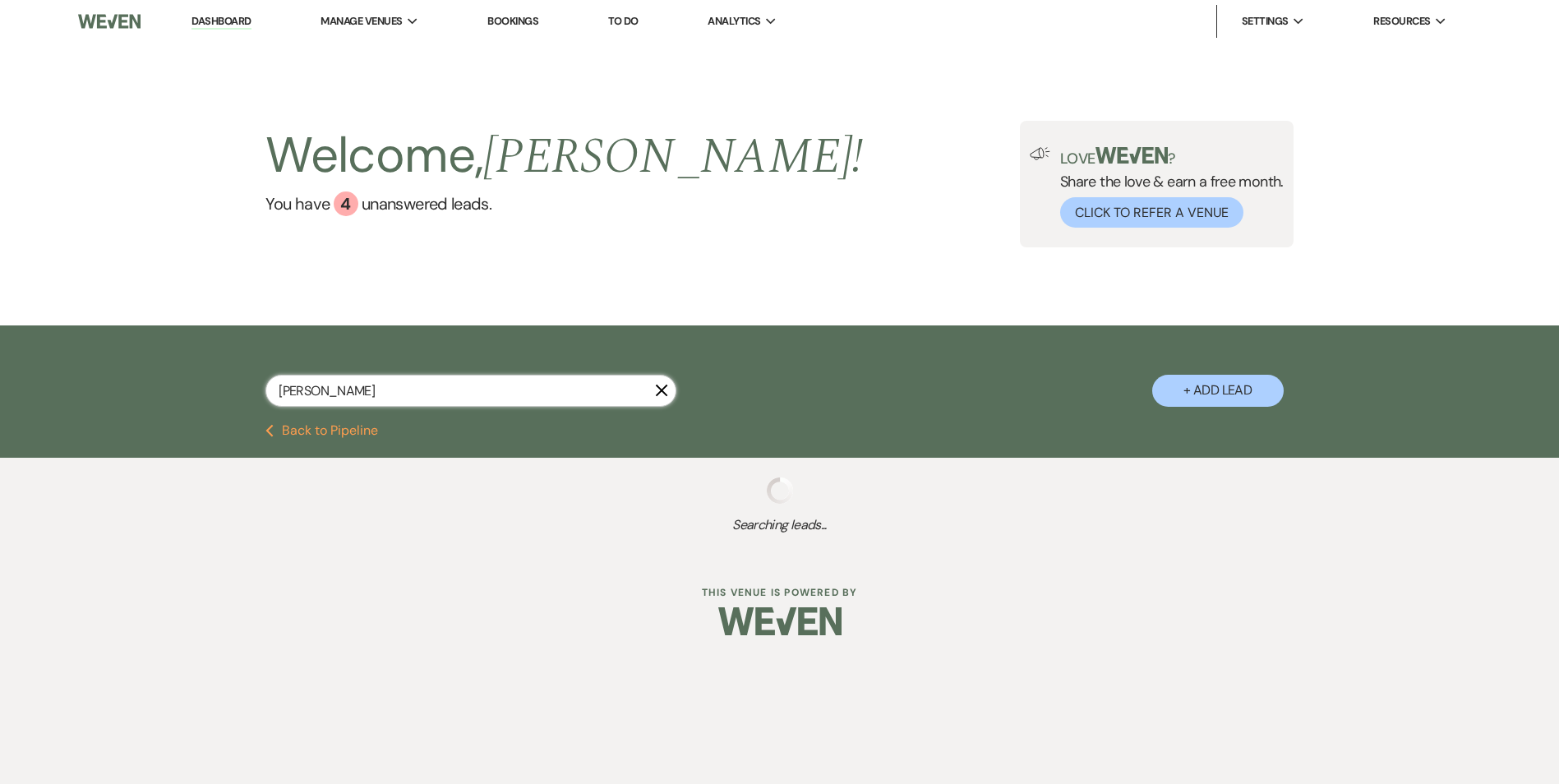
select select "8"
select select "5"
select select "8"
select select "6"
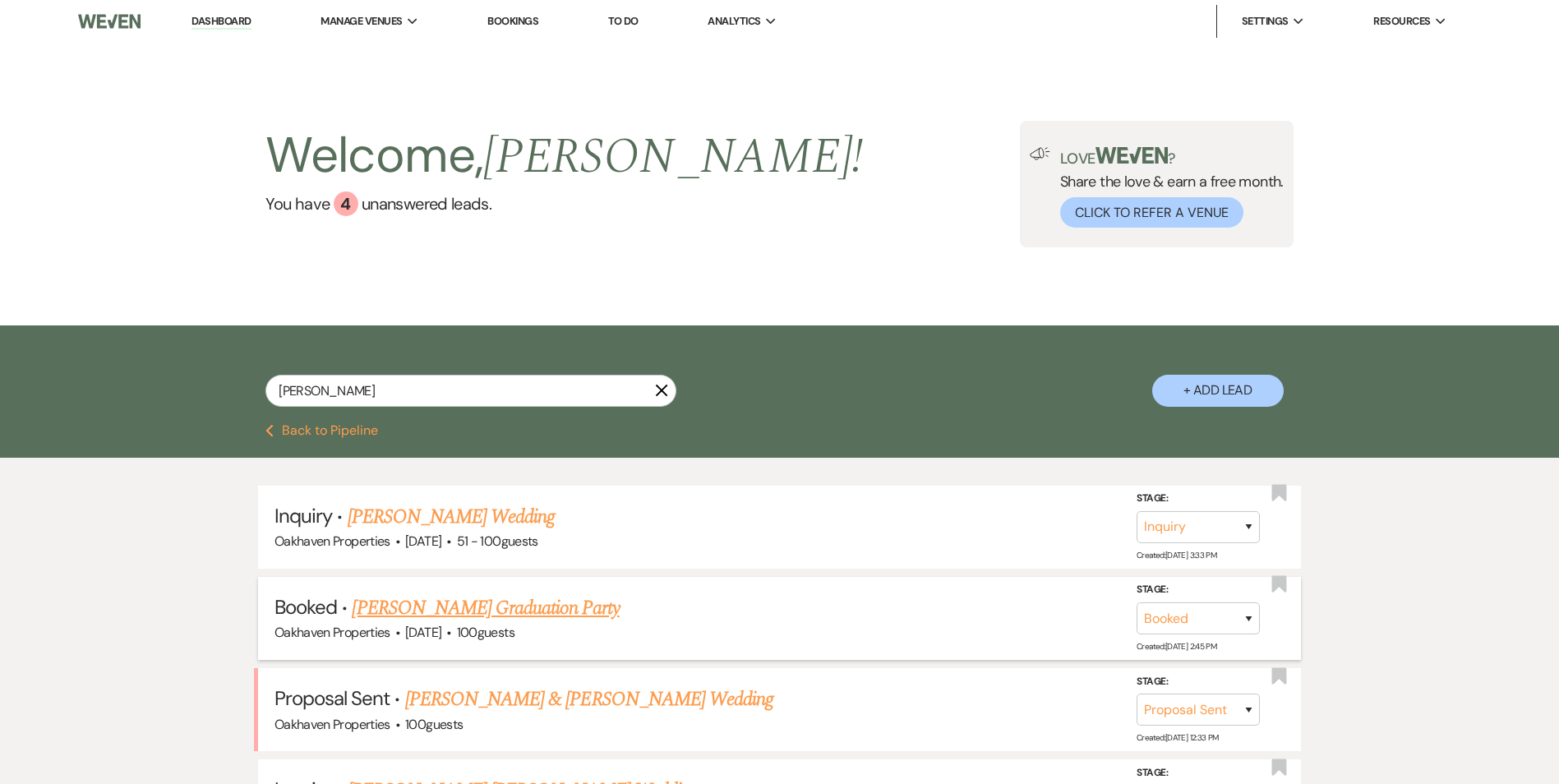
click at [509, 611] on link "Alexa Javier's Graduation Party" at bounding box center [485, 607] width 267 height 29
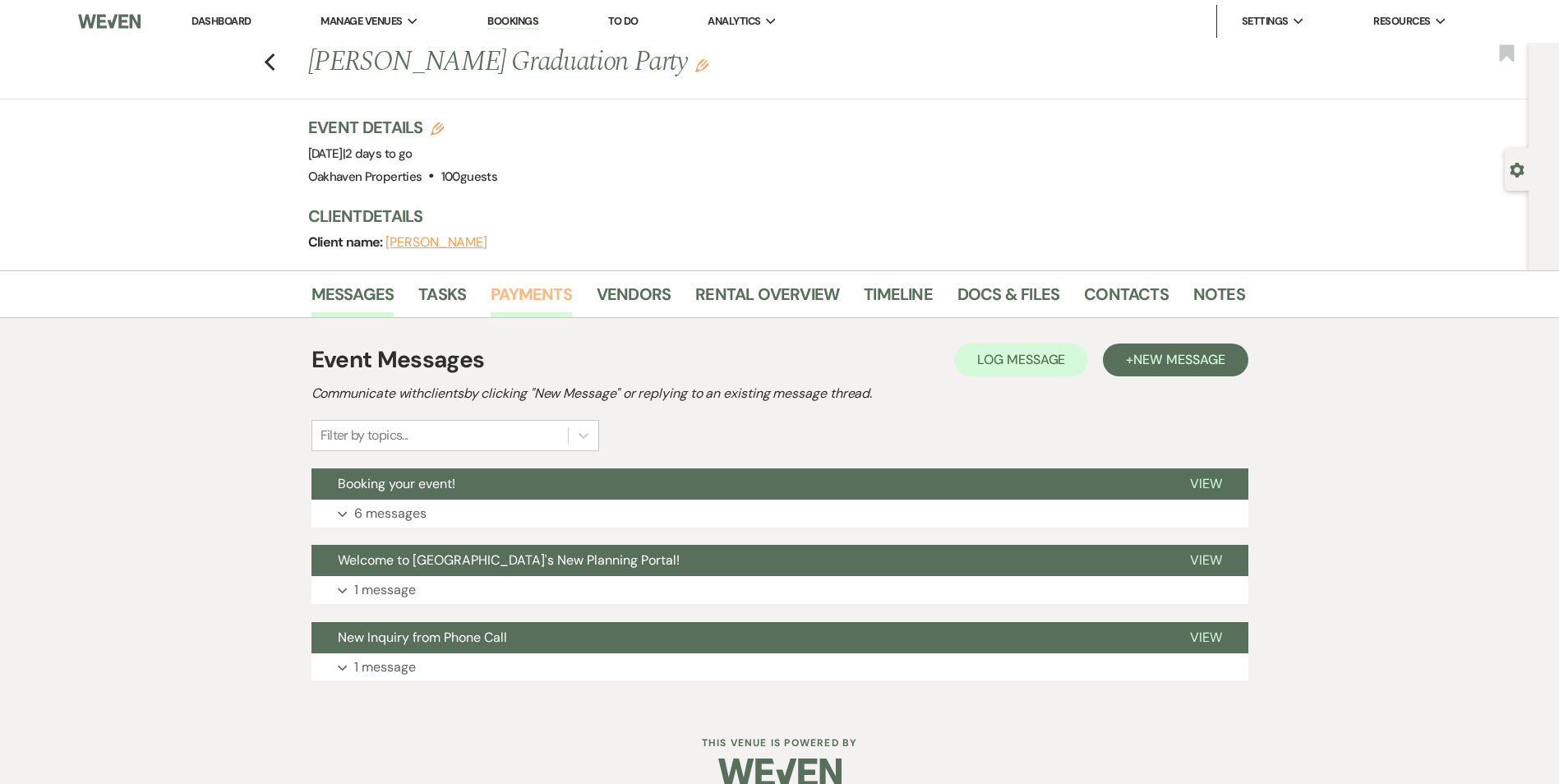
click at [522, 295] on link "Payments" at bounding box center [531, 299] width 81 height 36
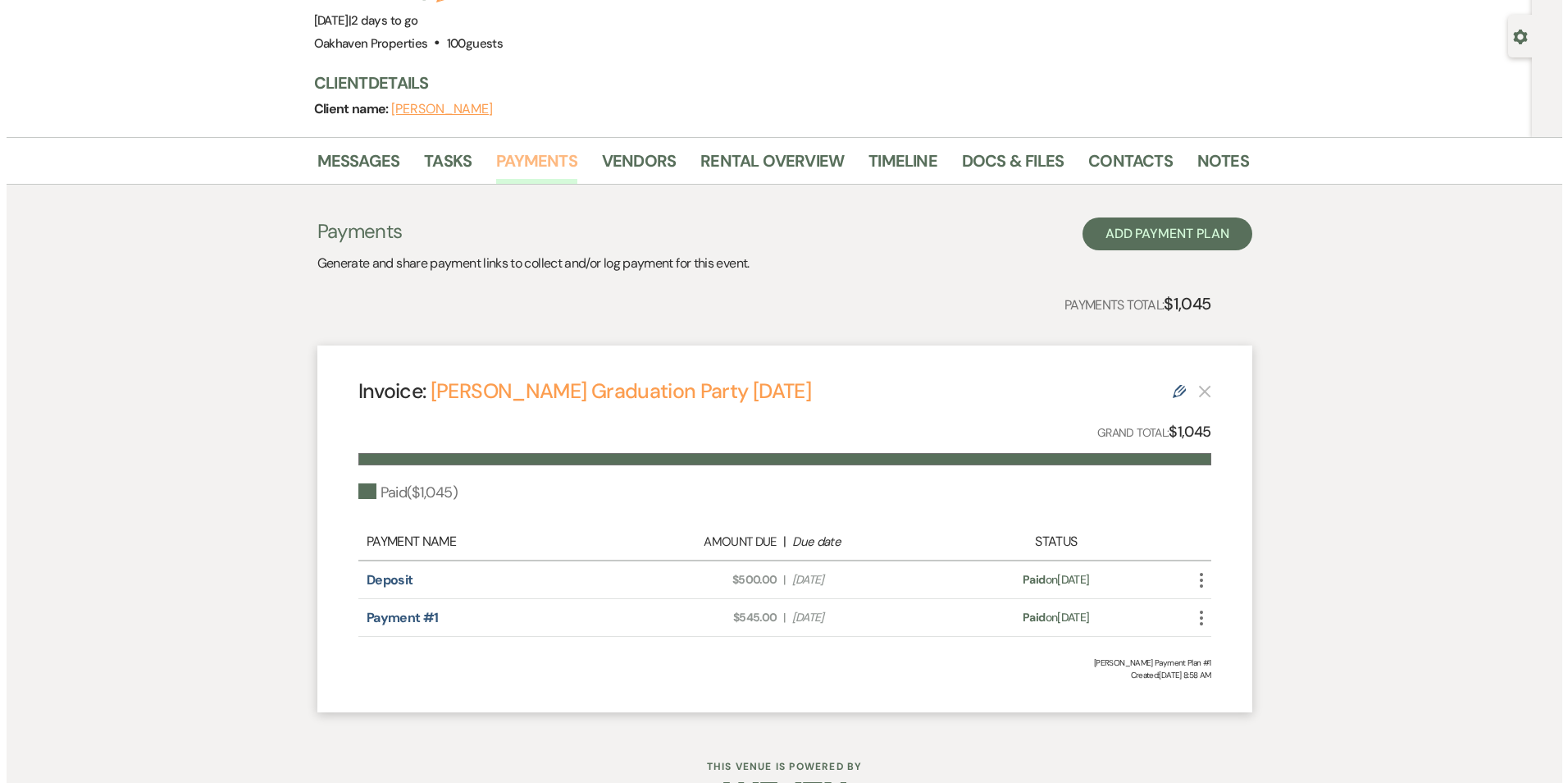
scroll to position [133, 0]
click at [1105, 232] on button "Add Payment Plan" at bounding box center [1160, 233] width 170 height 33
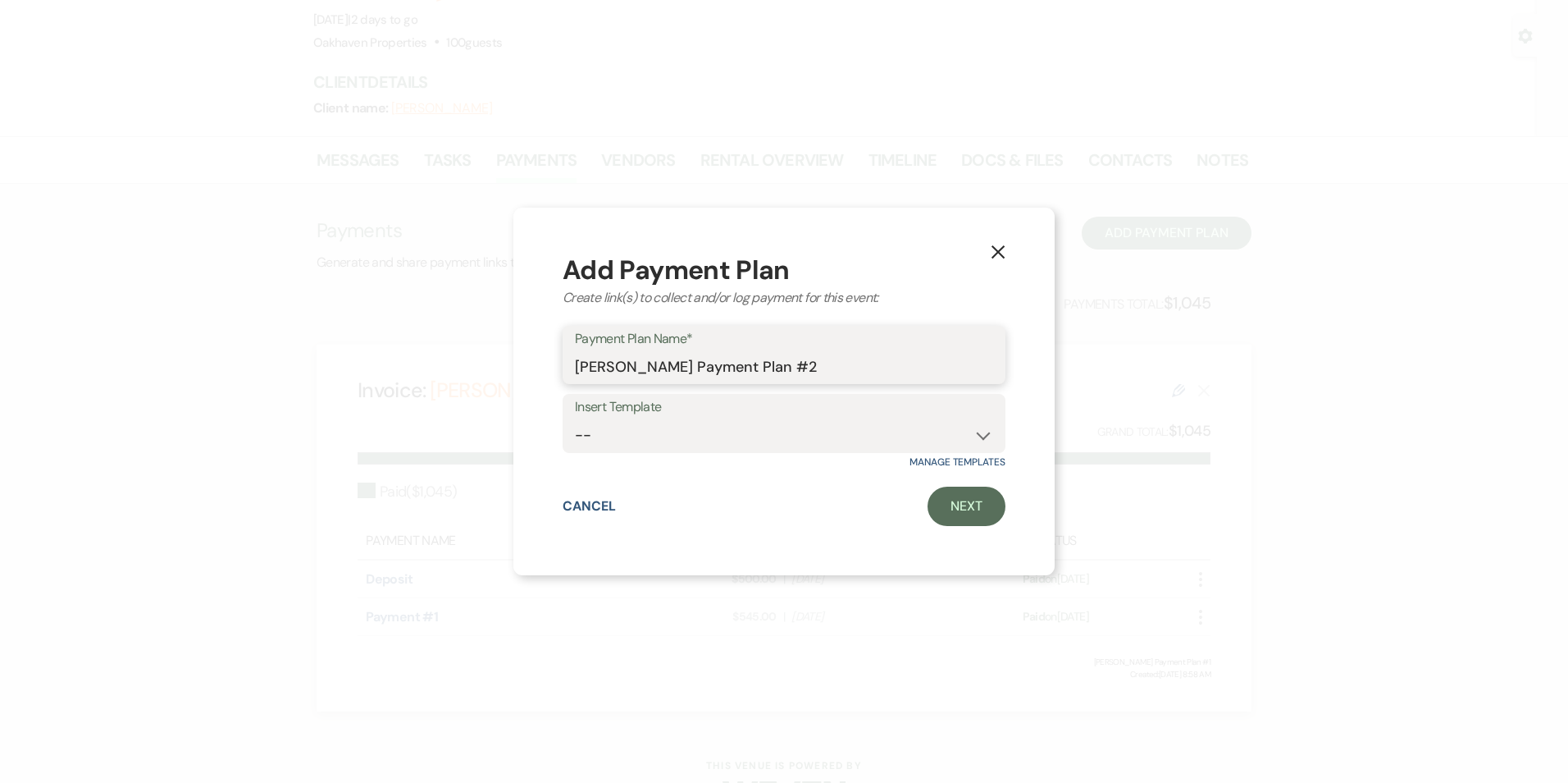
drag, startPoint x: 863, startPoint y: 365, endPoint x: 403, endPoint y: 346, distance: 460.4
click at [403, 346] on div "X Add Payment Plan Create link(s) to collect and/or log payment for this event:…" at bounding box center [784, 391] width 1568 height 783
type input "E"
type input "Alexa Javier's Graduation Party Extra Guests"
click at [905, 421] on select "-- 12 Months before Event Date" at bounding box center [784, 435] width 418 height 32
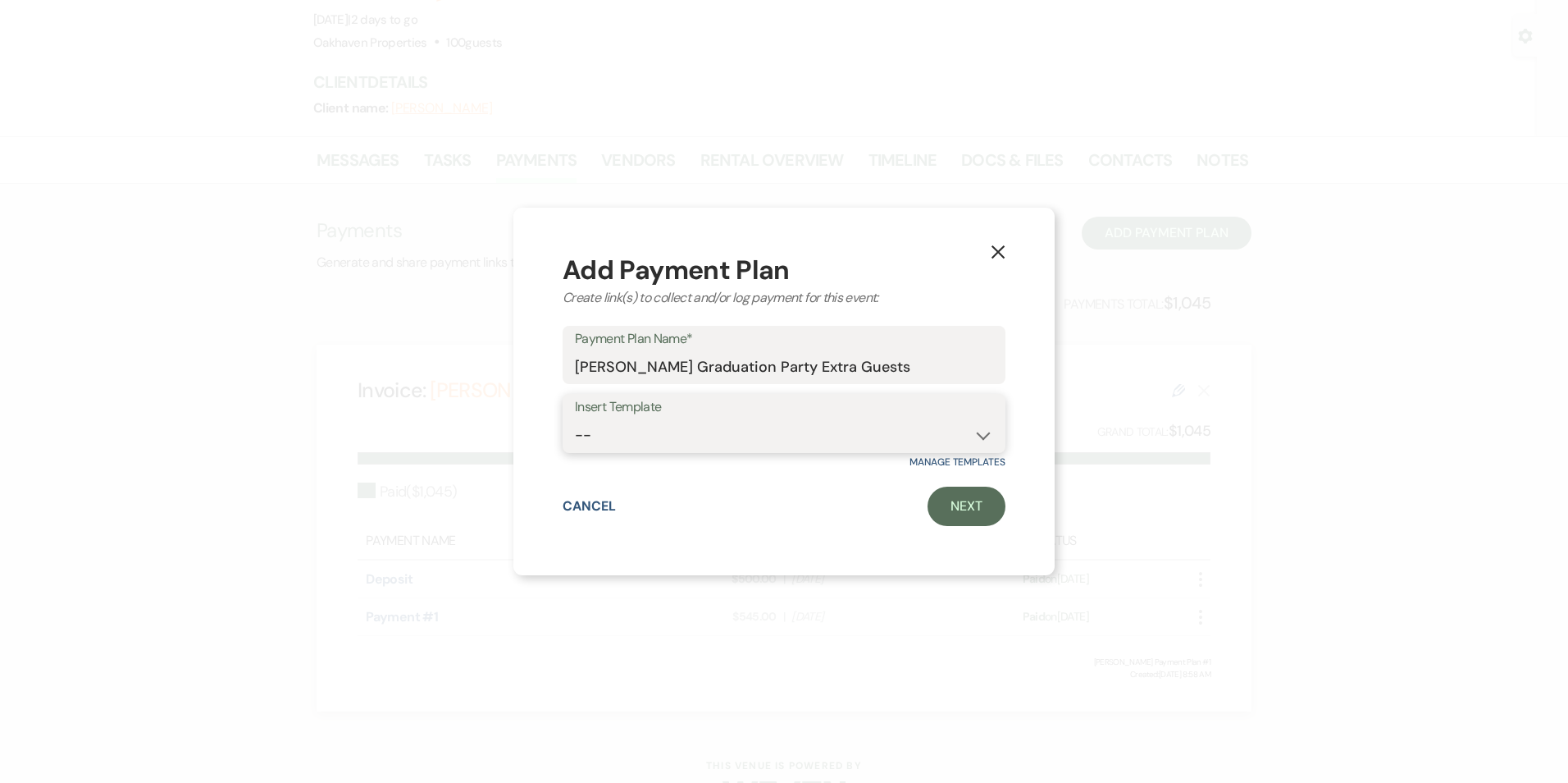
click at [905, 421] on select "-- 12 Months before Event Date" at bounding box center [784, 435] width 418 height 32
click at [960, 497] on link "Next" at bounding box center [967, 506] width 78 height 39
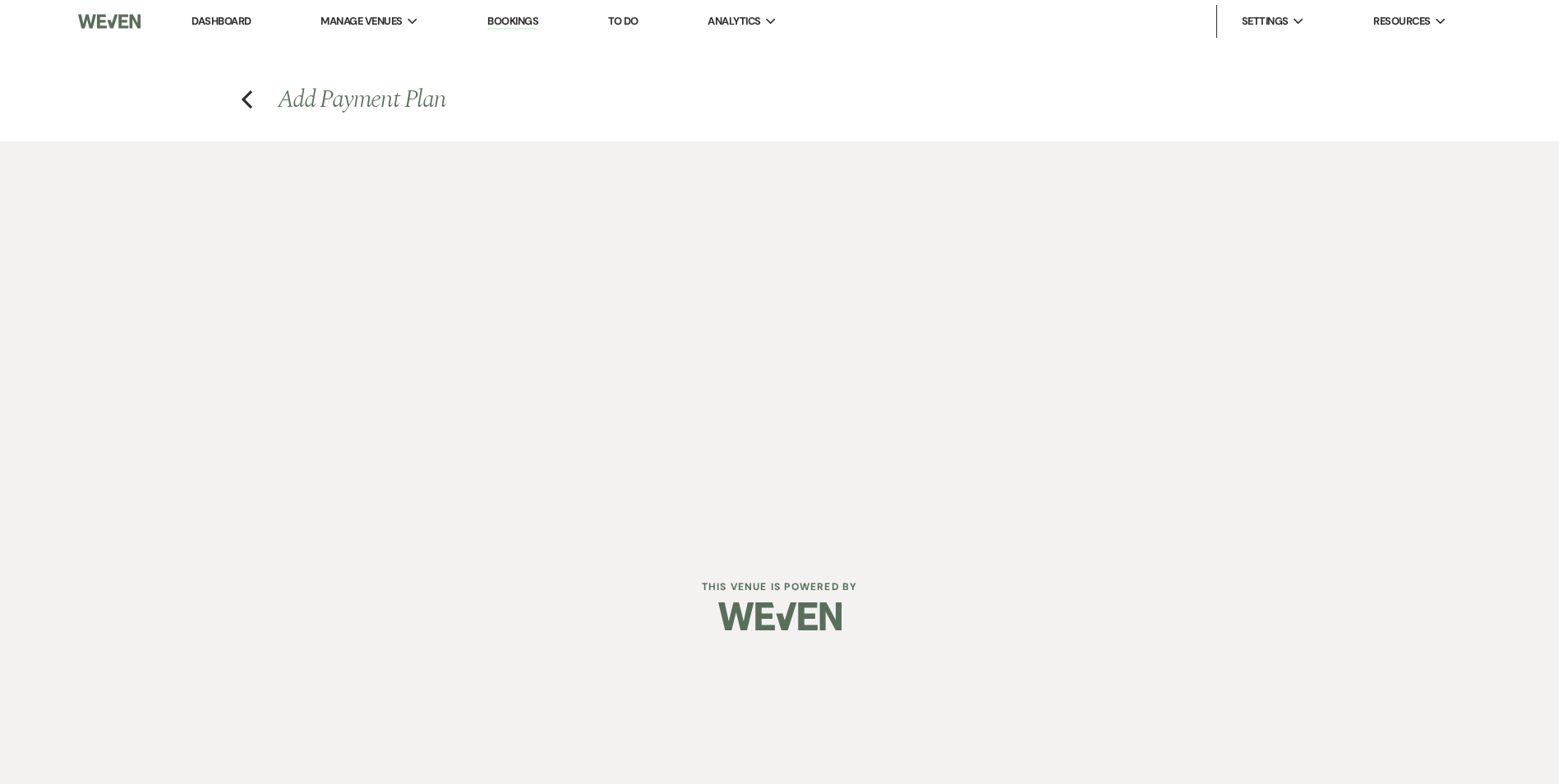
select select "2"
select select "percentage"
select select "true"
select select "client"
select select "weeks"
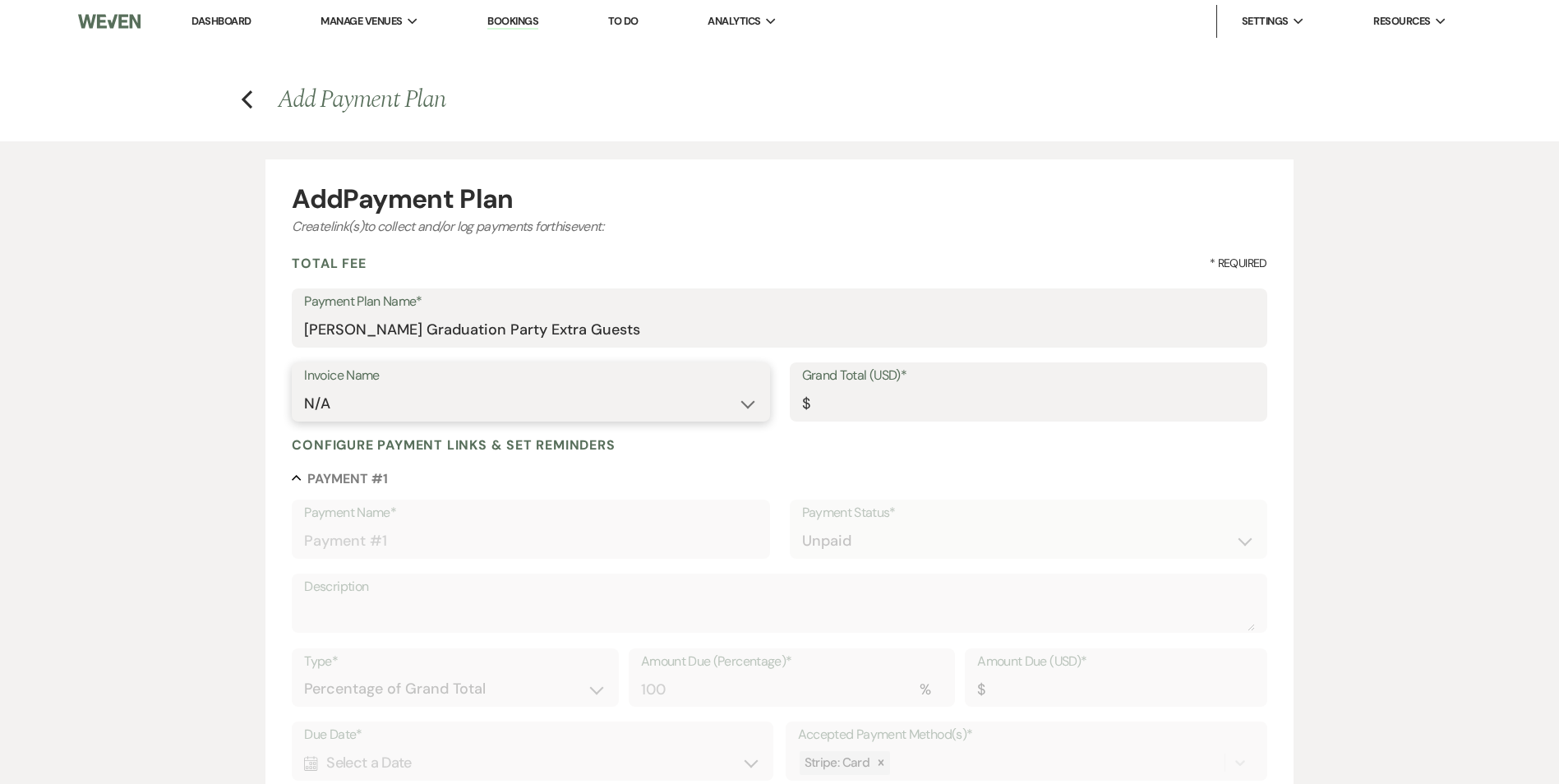
click at [432, 417] on select "N/A" at bounding box center [531, 404] width 453 height 32
click at [844, 393] on input "Grand Total (USD)*" at bounding box center [1028, 404] width 453 height 32
type input "4"
type input "4.00"
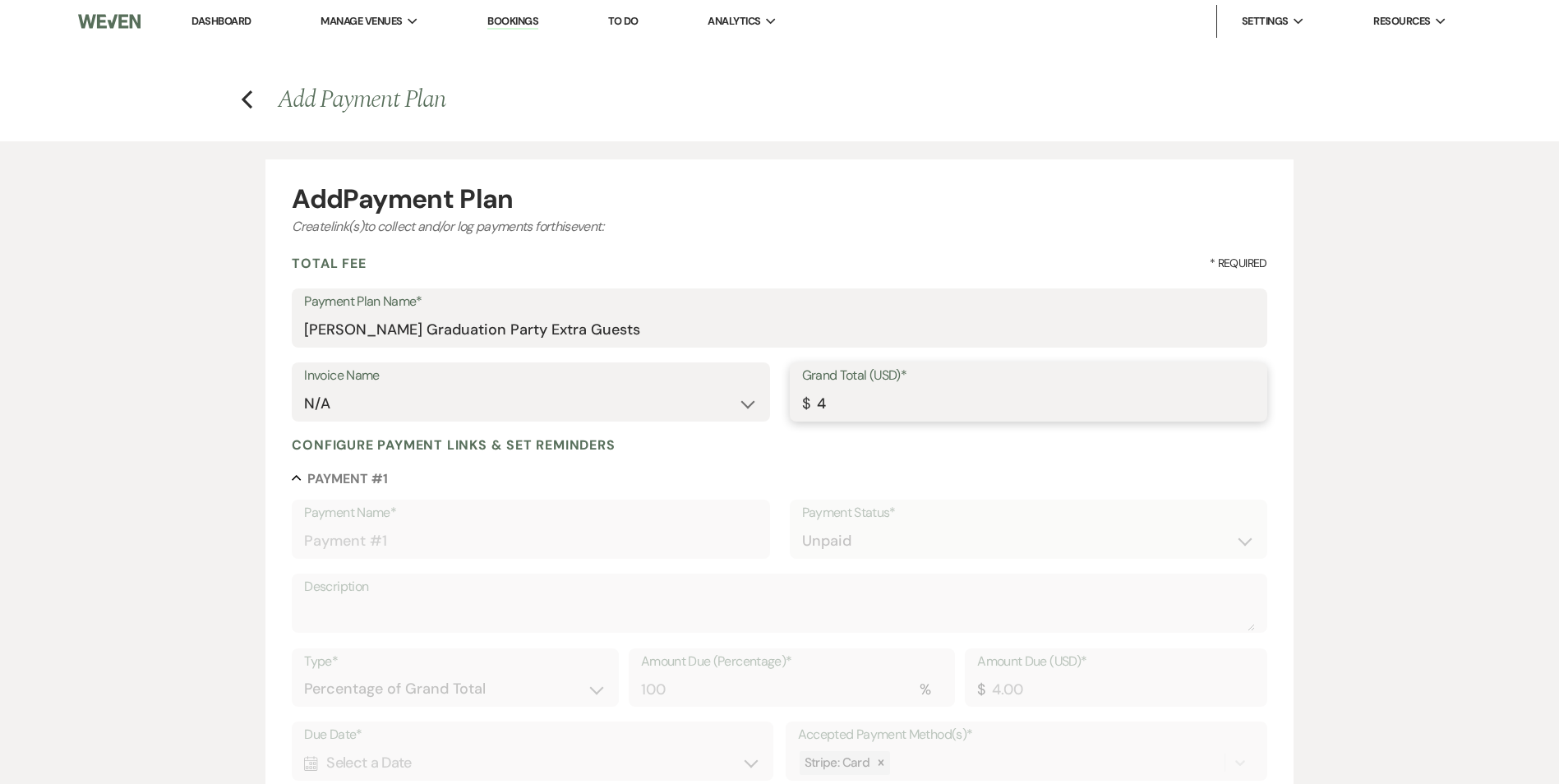
type input "40"
type input "40.00"
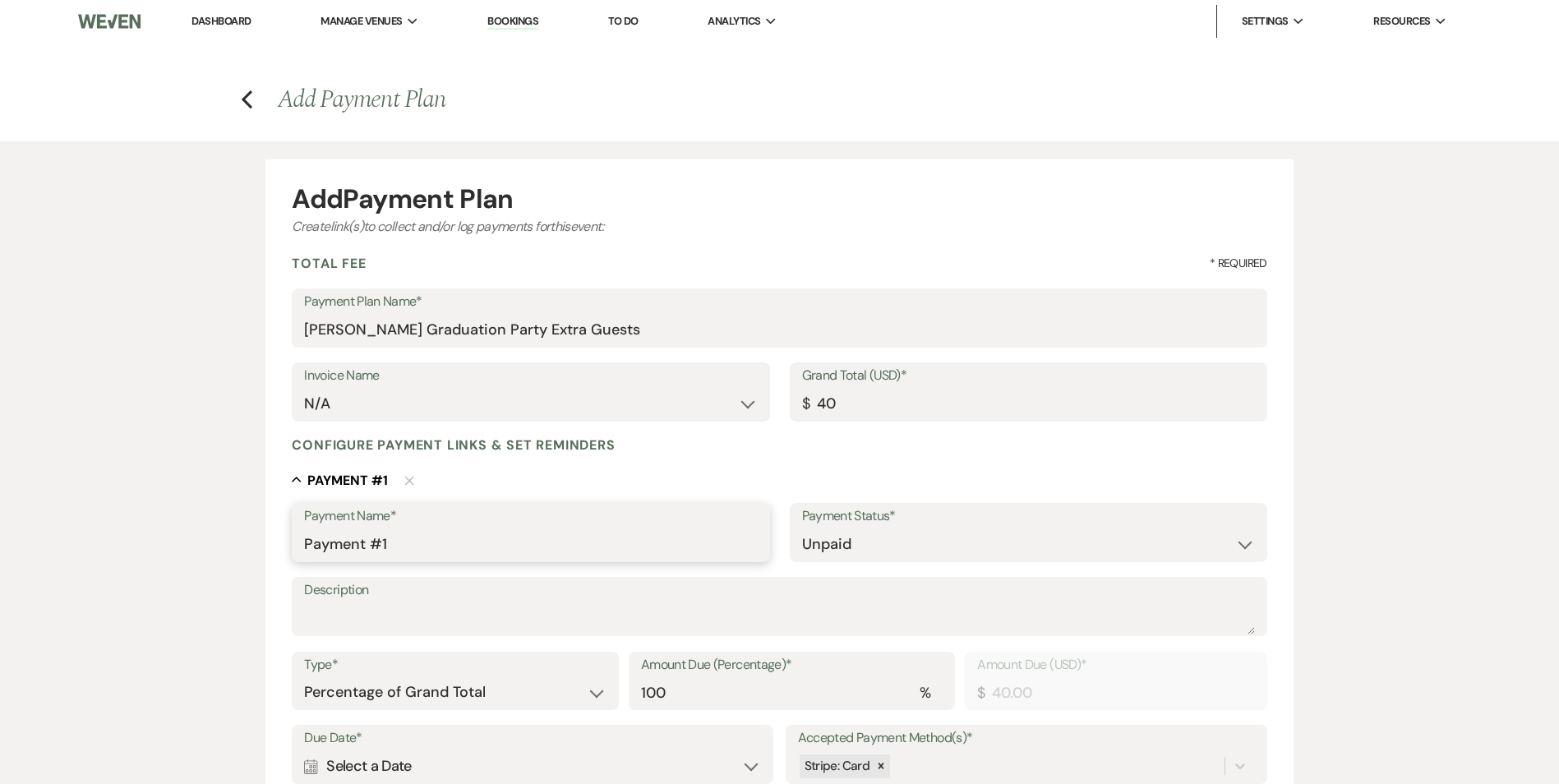
type input "40.00"
click at [518, 542] on input "Payment #1" at bounding box center [531, 544] width 453 height 32
drag, startPoint x: 518, startPoint y: 542, endPoint x: 276, endPoint y: 536, distance: 242.1
drag, startPoint x: 276, startPoint y: 536, endPoint x: 403, endPoint y: 554, distance: 128.3
click at [403, 554] on input "Payment #1" at bounding box center [531, 544] width 453 height 32
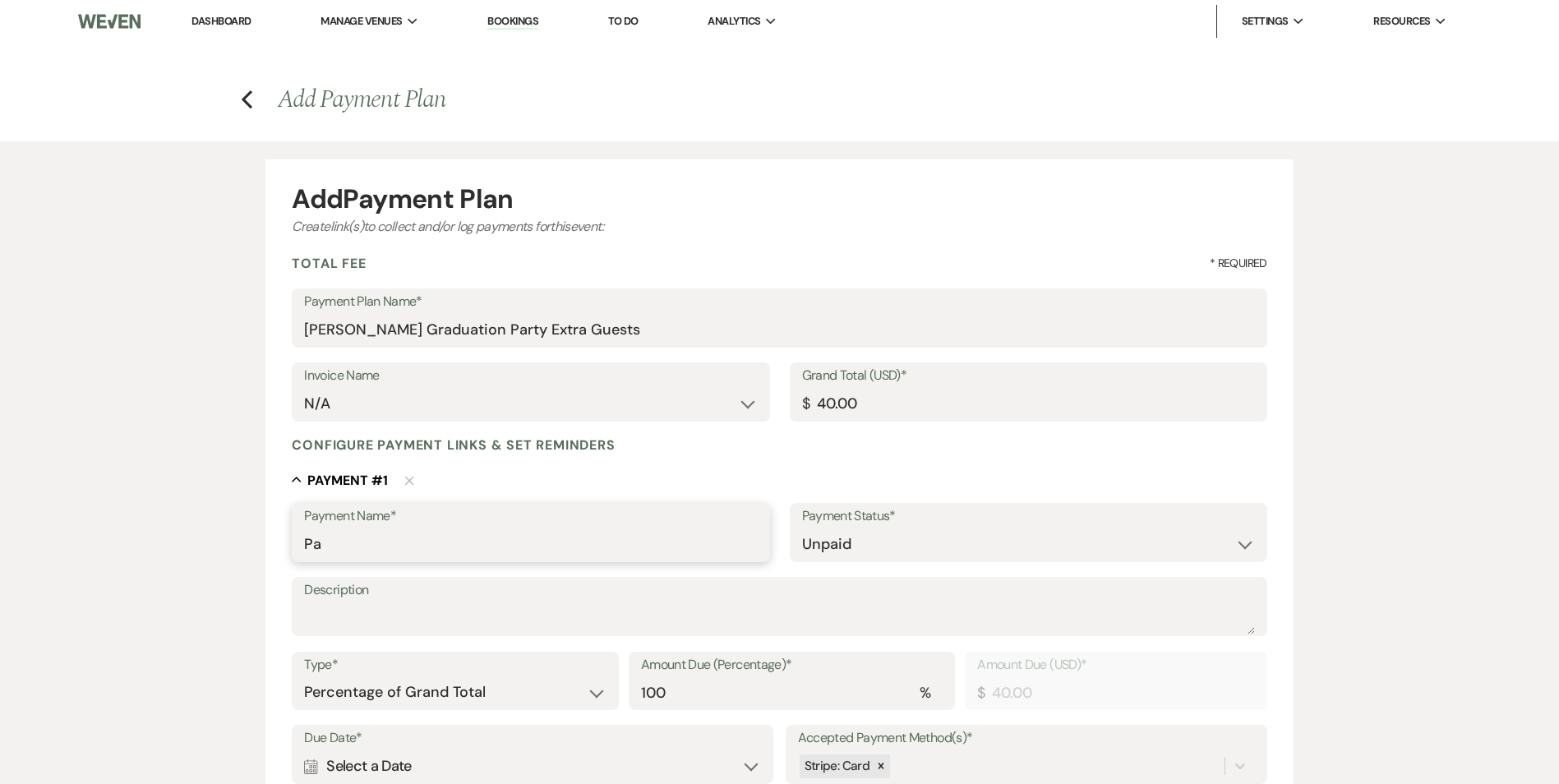
type input "P"
type input "4 Extra Guests Payment"
click at [410, 627] on textarea "Description" at bounding box center [779, 618] width 950 height 33
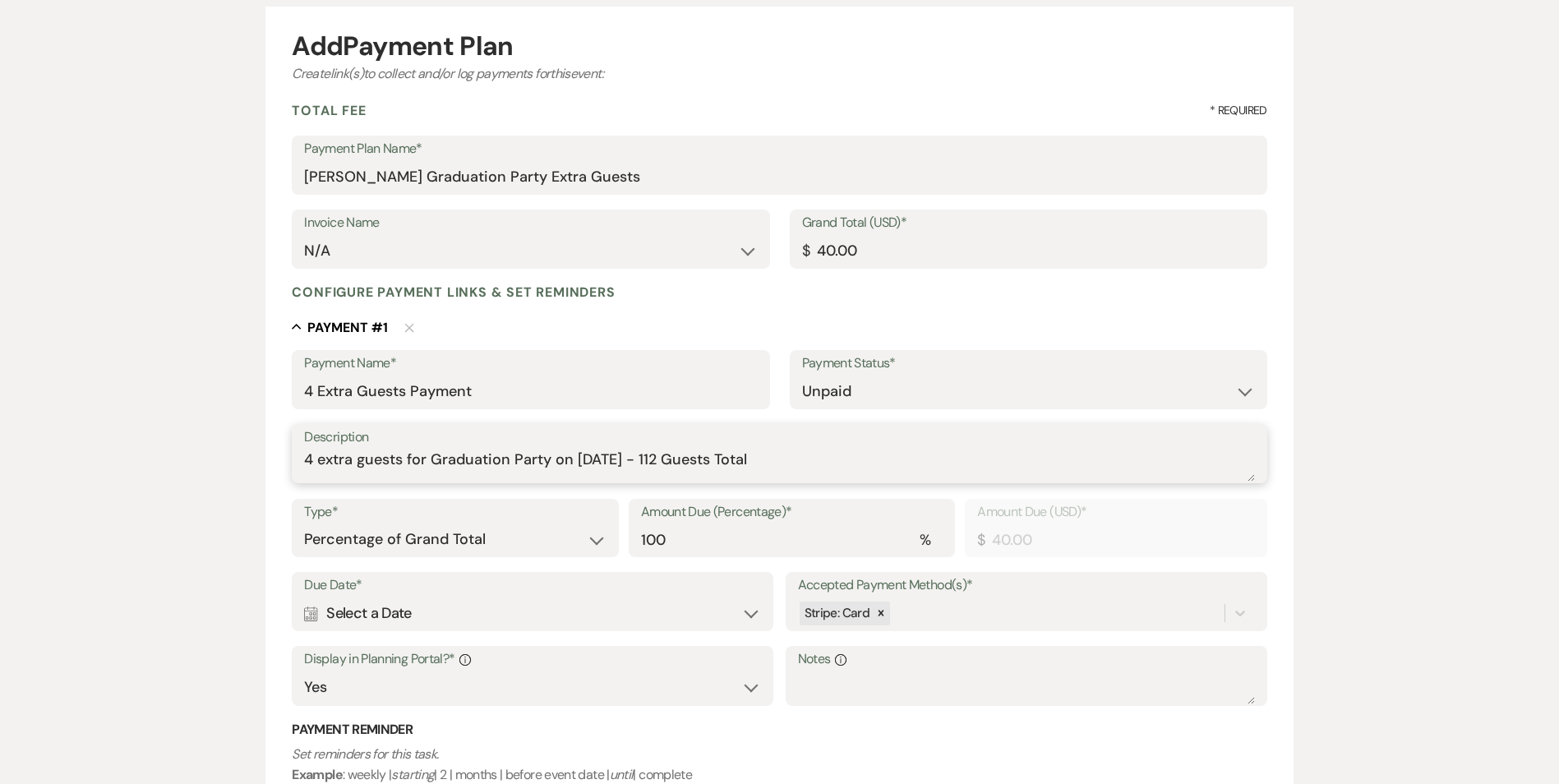
scroll to position [154, 0]
type textarea "4 extra guests for Graduation Party on 8/23/25 - 112 Guests Total"
click at [510, 618] on div "Calendar Select a Date Expand" at bounding box center [532, 612] width 457 height 32
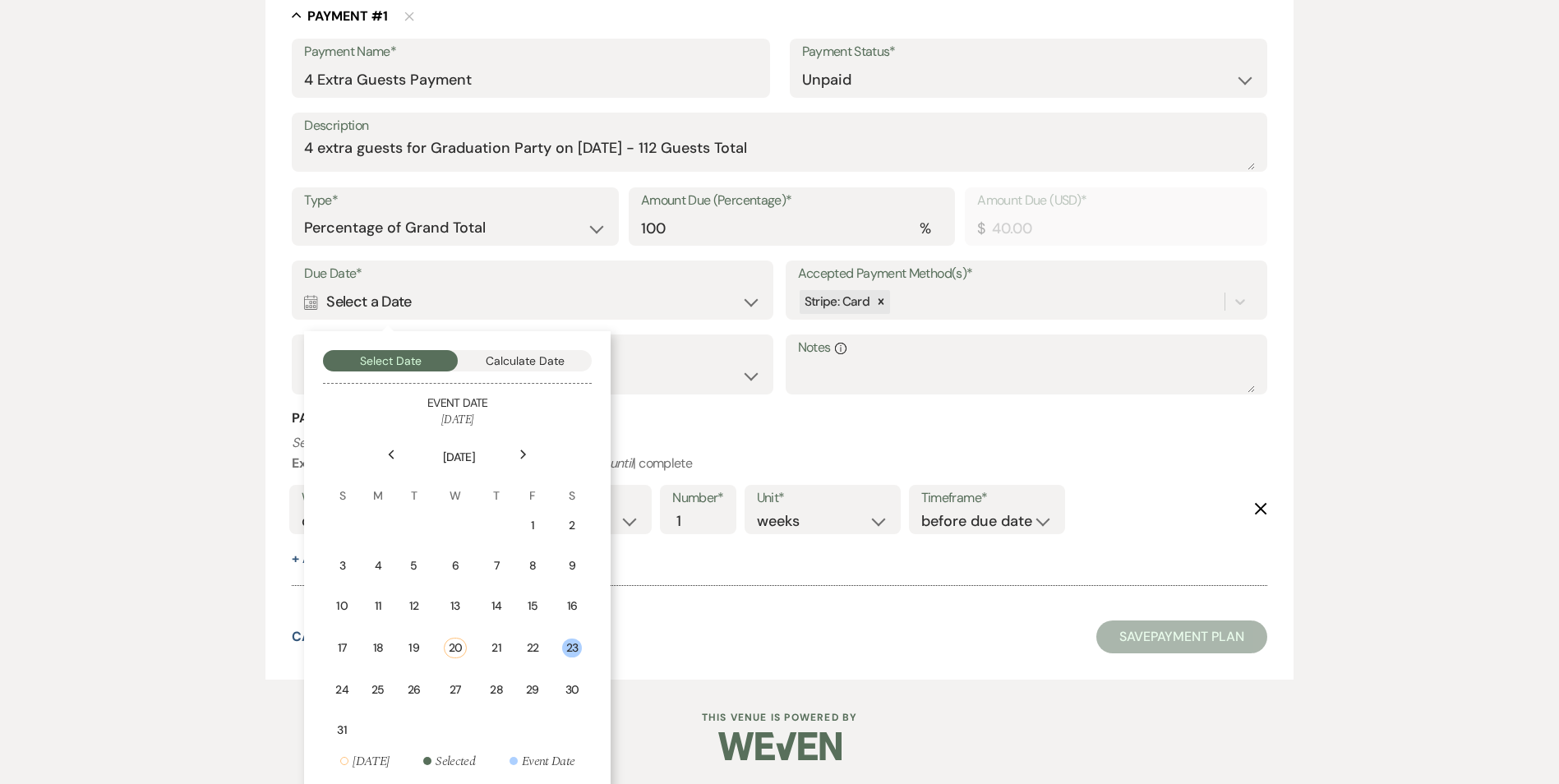
scroll to position [465, 0]
click at [572, 654] on div "23" at bounding box center [572, 645] width 20 height 19
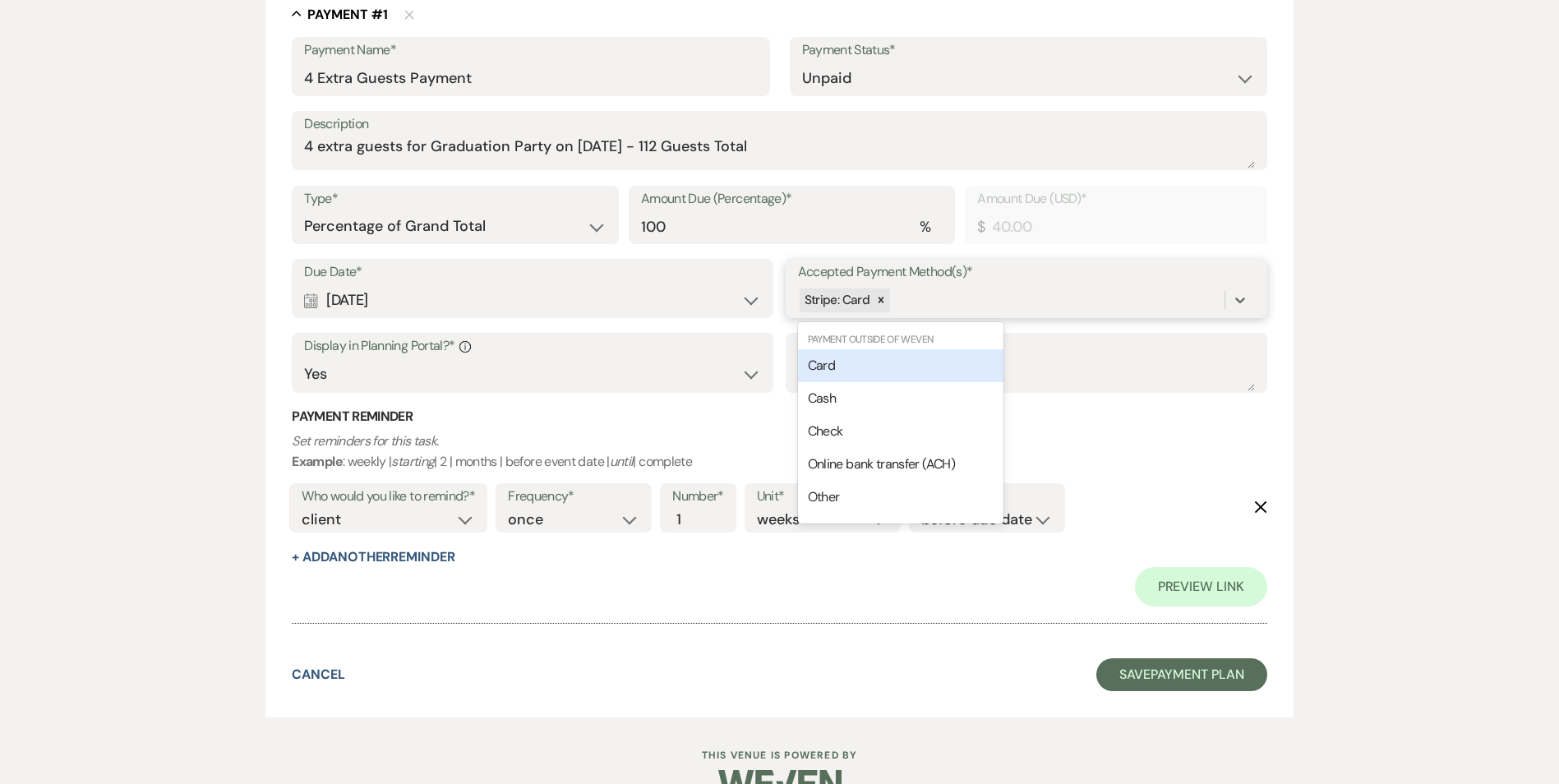
click at [916, 312] on div "Stripe: Card" at bounding box center [1011, 300] width 426 height 28
click at [897, 392] on div "Cash" at bounding box center [900, 398] width 206 height 33
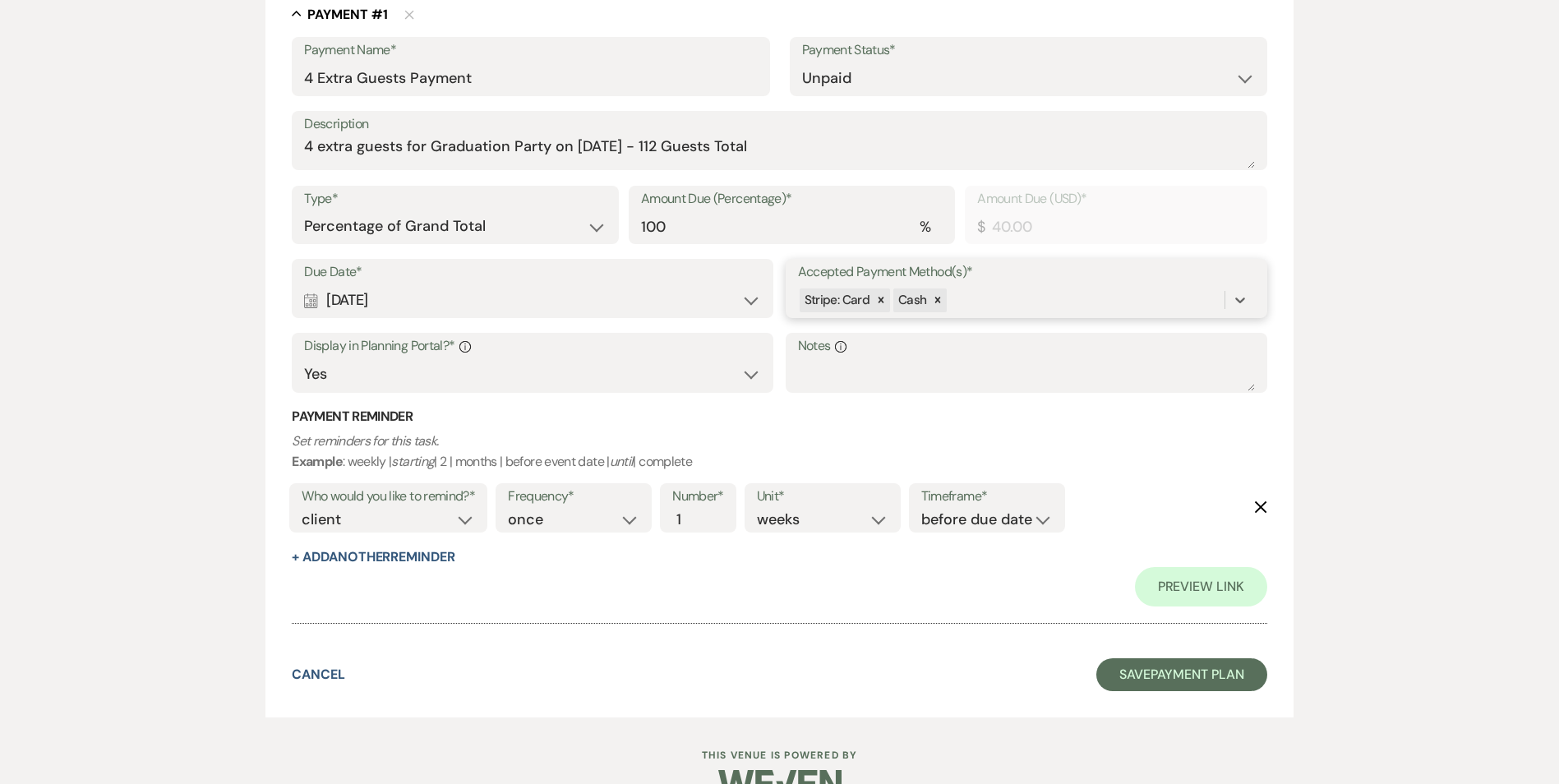
click at [999, 296] on div "Stripe: Card Cash" at bounding box center [1011, 300] width 426 height 28
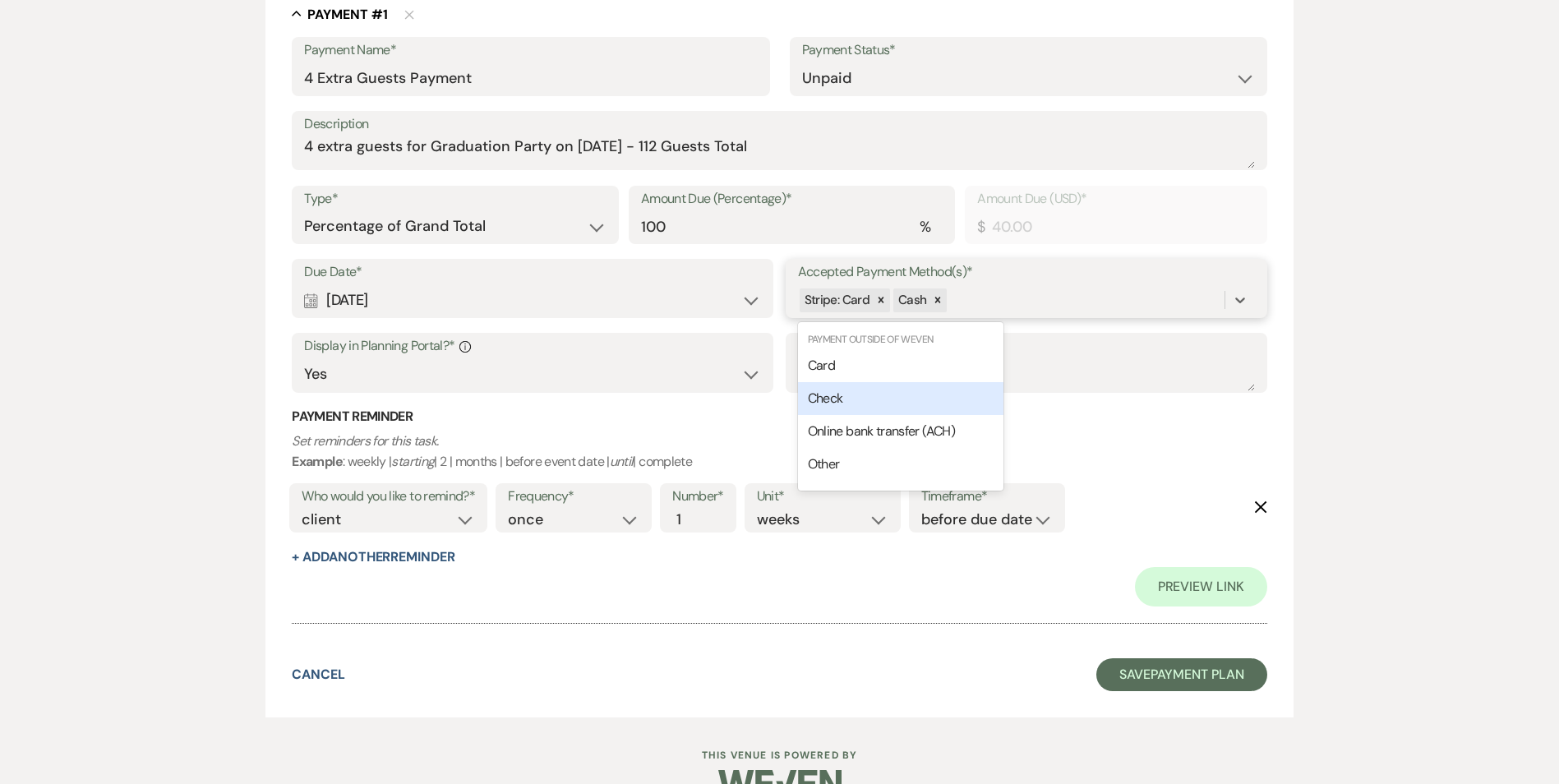
click at [951, 392] on div "Check" at bounding box center [900, 398] width 206 height 33
click at [1067, 303] on div "Stripe: Card Cash Check" at bounding box center [1011, 300] width 426 height 28
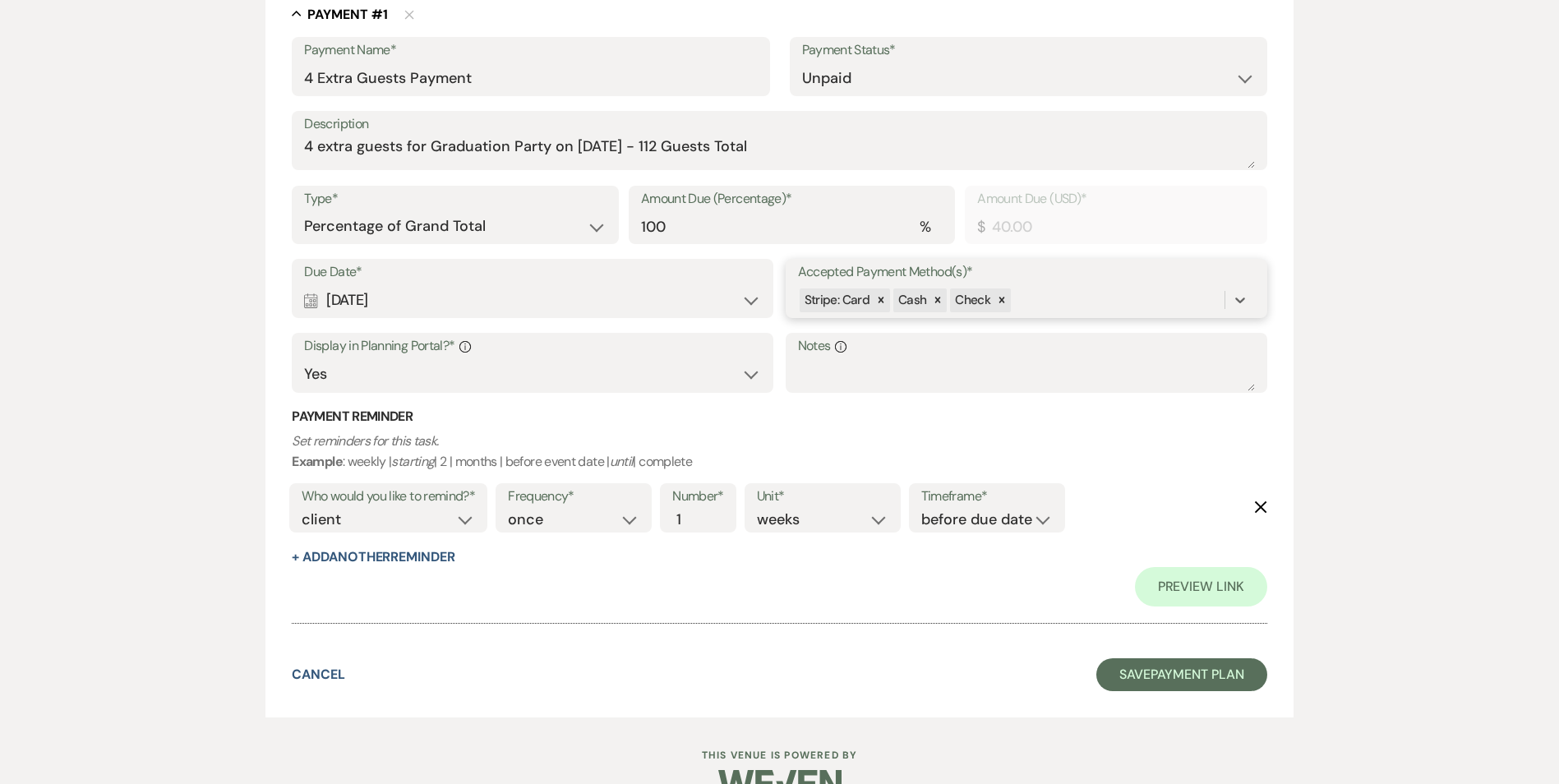
click at [1067, 303] on div "Stripe: Card Cash Check" at bounding box center [1011, 300] width 426 height 28
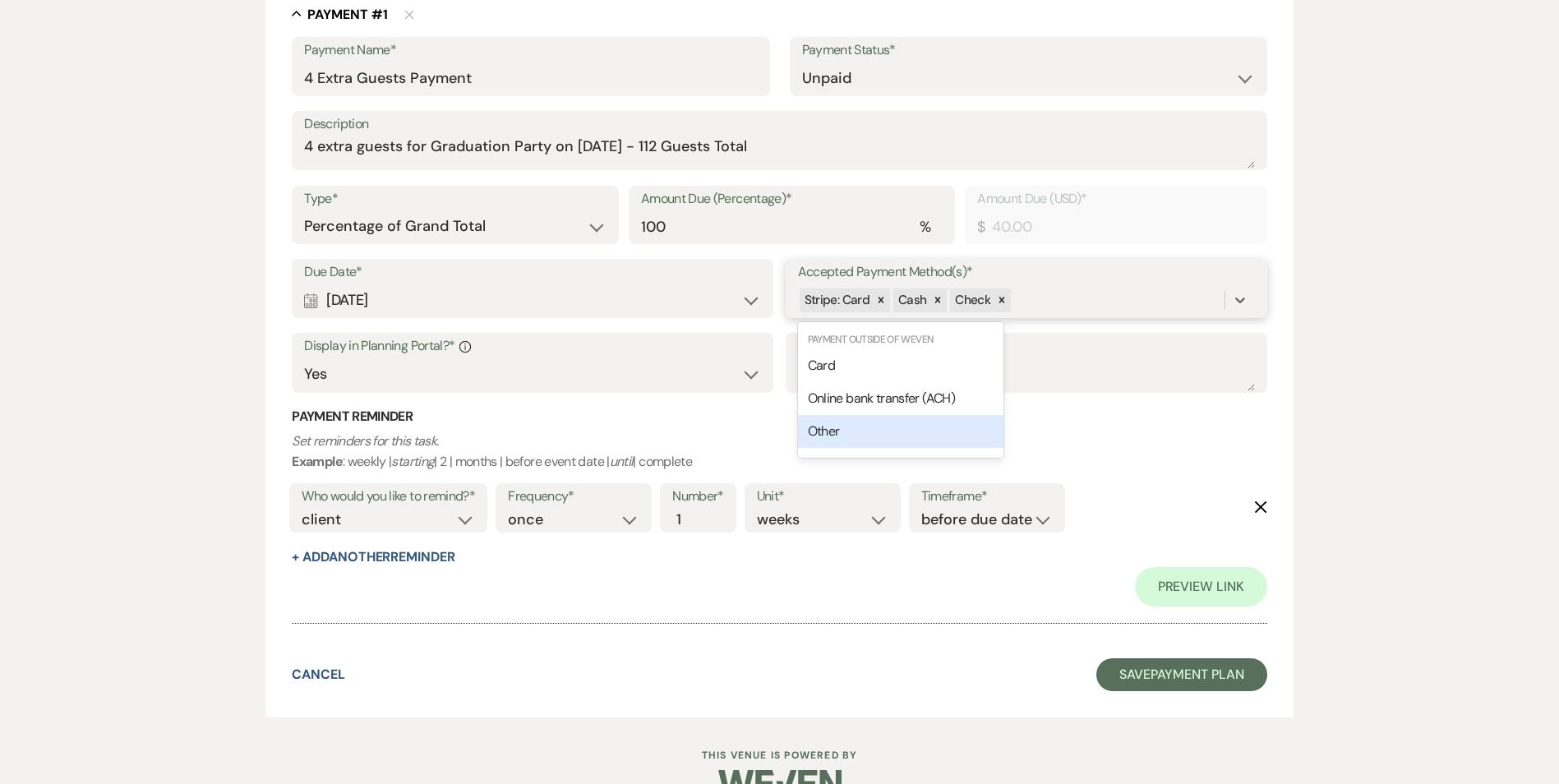
click at [943, 432] on div "Other" at bounding box center [900, 431] width 206 height 33
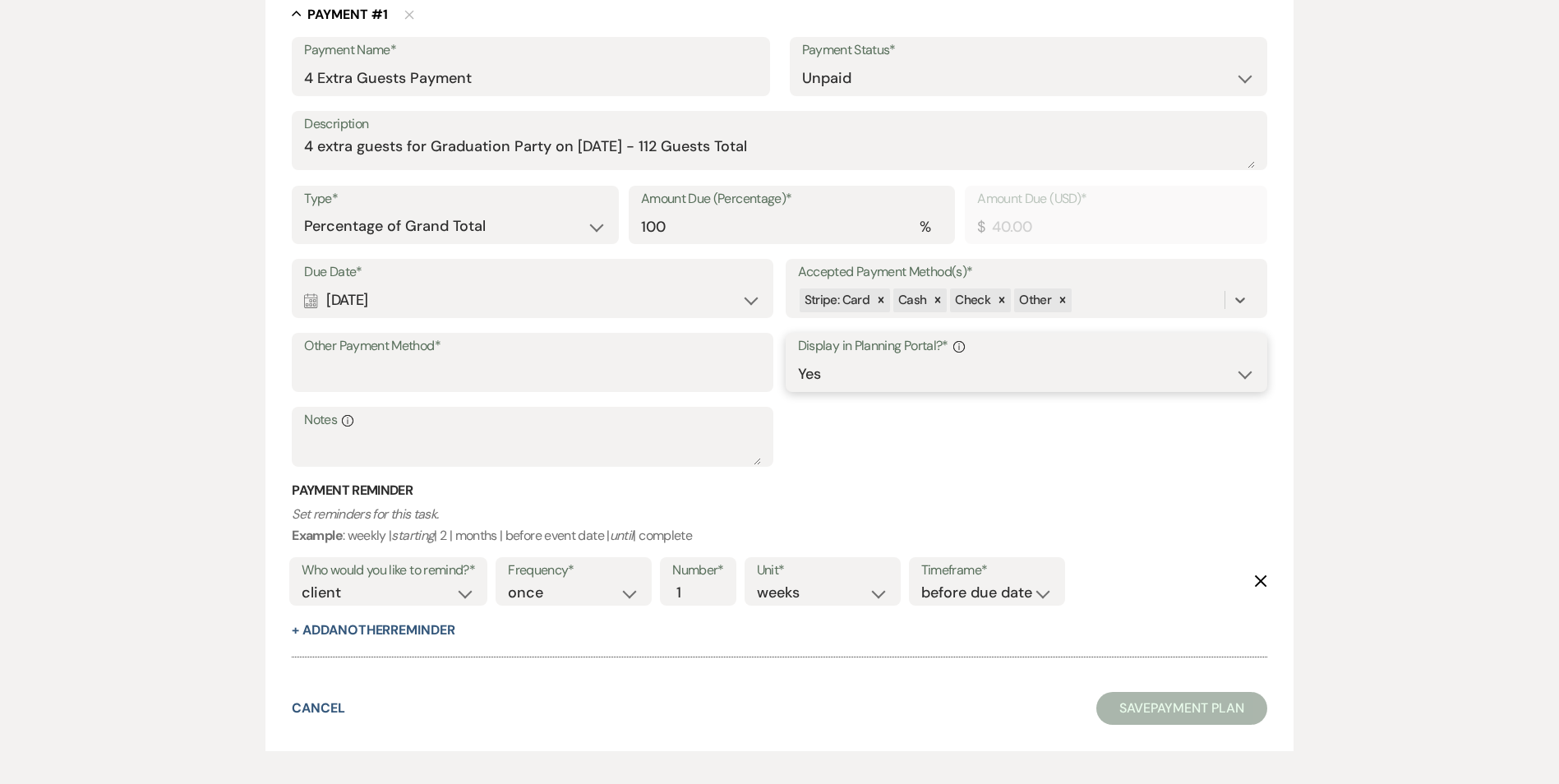
click at [906, 379] on select "Yes No" at bounding box center [1026, 374] width 457 height 32
click at [500, 374] on input "Other Payment Method*" at bounding box center [532, 374] width 457 height 32
type input "Venmo - @experienceoakhaven"
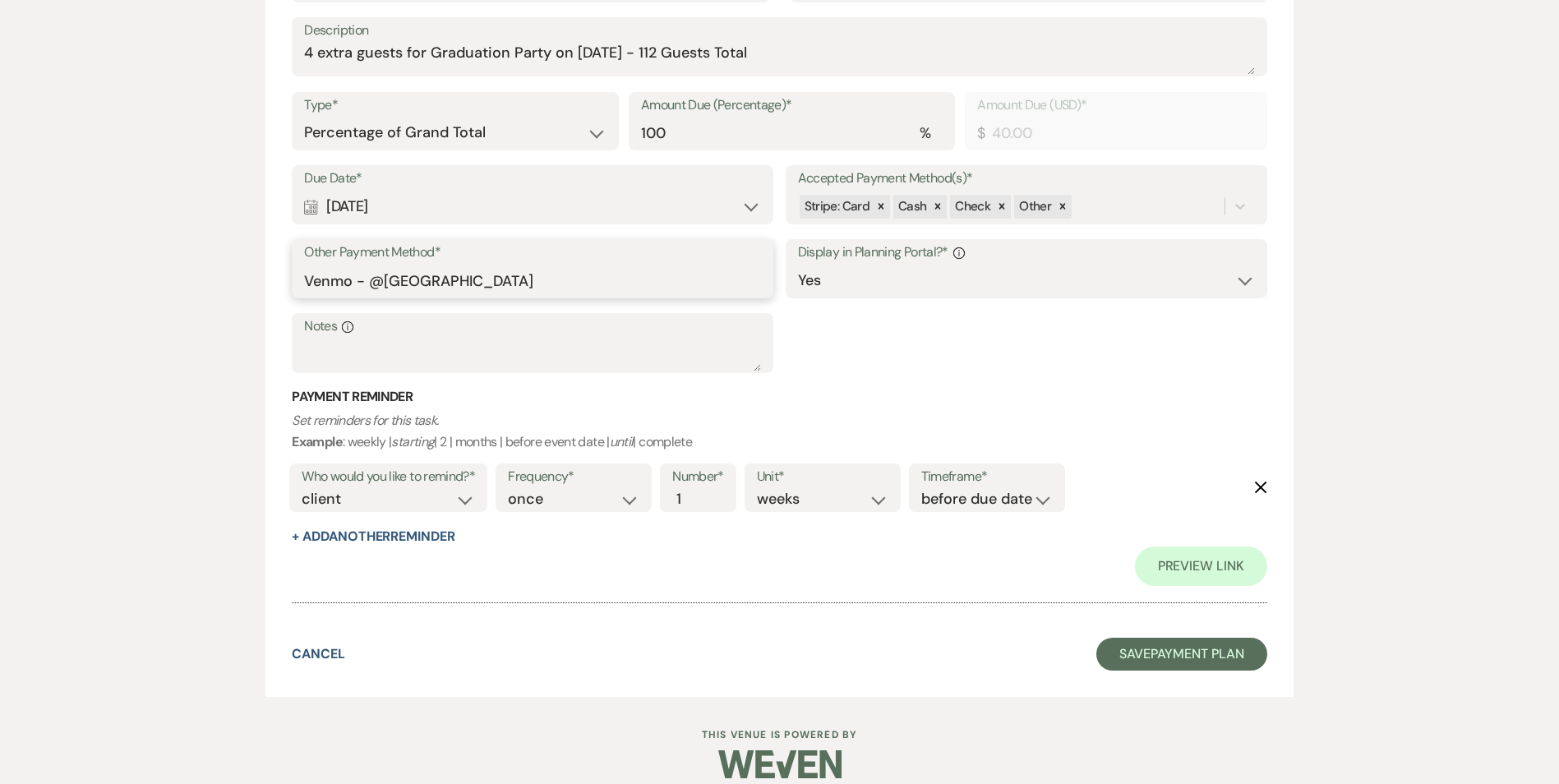
scroll to position [560, 0]
click at [967, 496] on select "before due date after due date on due date on custom date" at bounding box center [987, 497] width 132 height 22
click at [966, 496] on select "before due date after due date on due date on custom date" at bounding box center [987, 497] width 132 height 22
click at [833, 504] on select "days weeks months" at bounding box center [823, 497] width 132 height 22
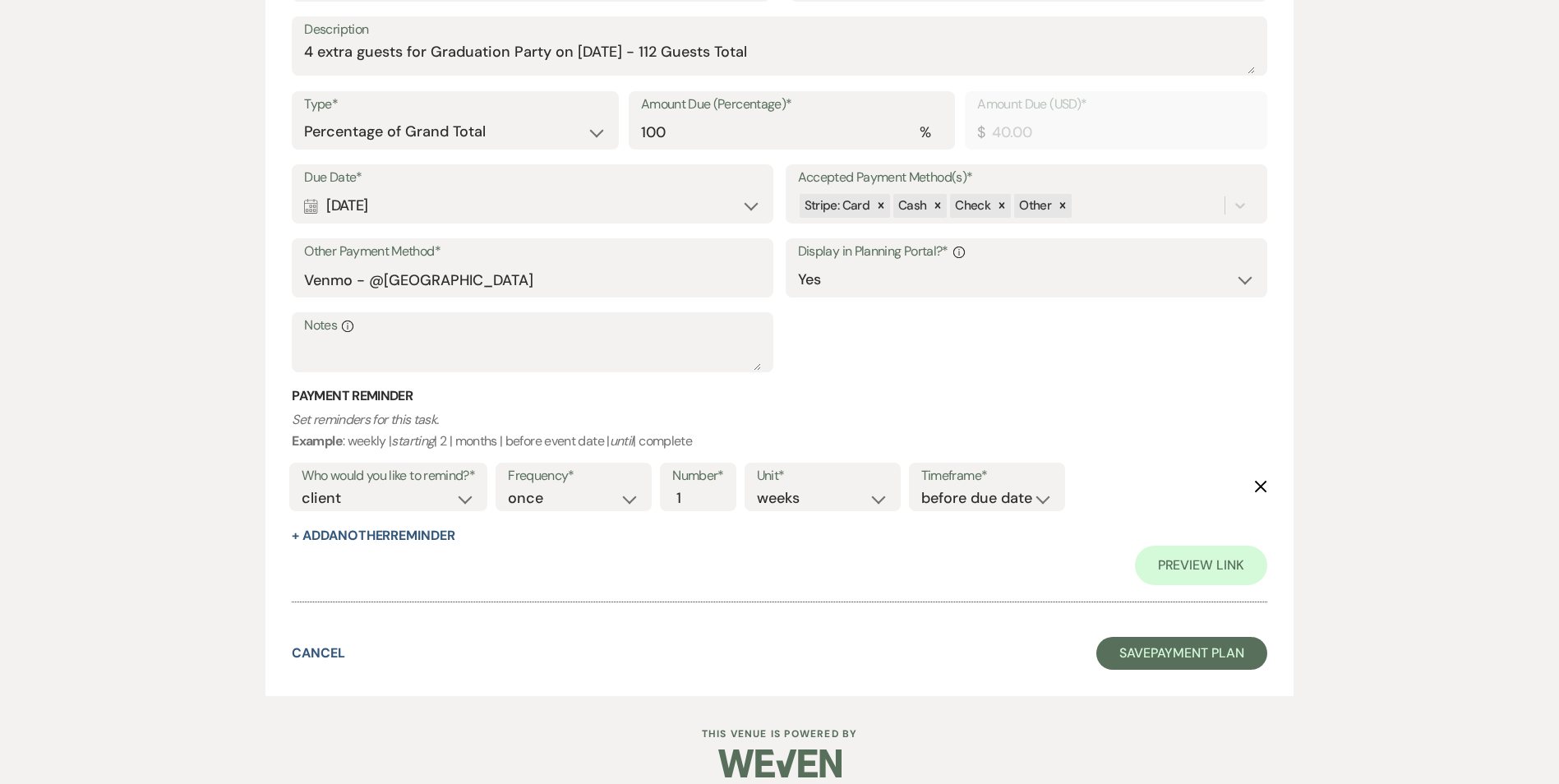
click at [897, 492] on div "Unit* days weeks months" at bounding box center [822, 487] width 156 height 49
click at [868, 506] on select "days weeks months" at bounding box center [823, 497] width 132 height 22
select select "days"
click at [759, 487] on select "days weeks months" at bounding box center [823, 497] width 132 height 22
click at [1170, 567] on link "Preview Link" at bounding box center [1201, 565] width 133 height 39
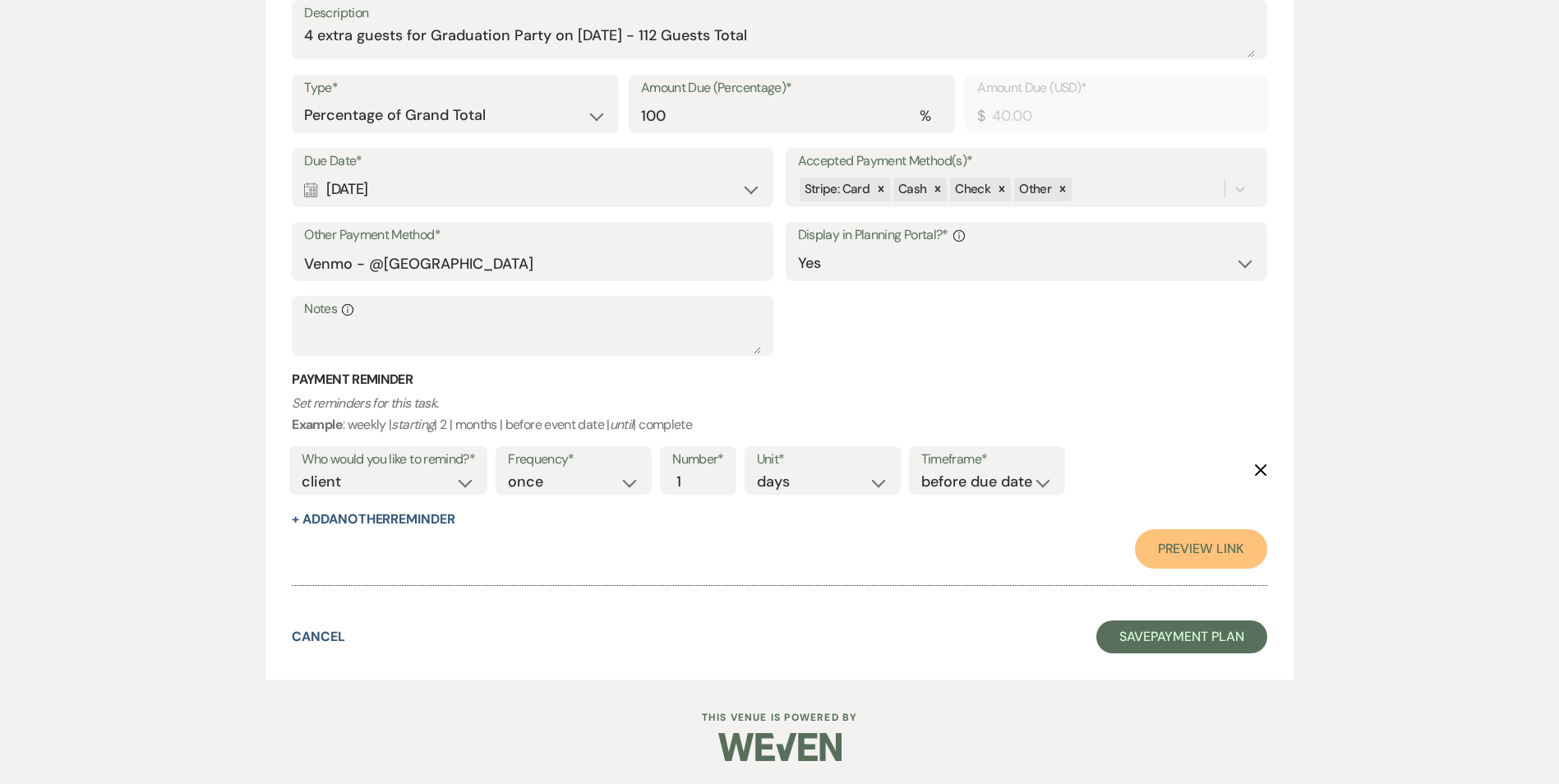
scroll to position [578, 0]
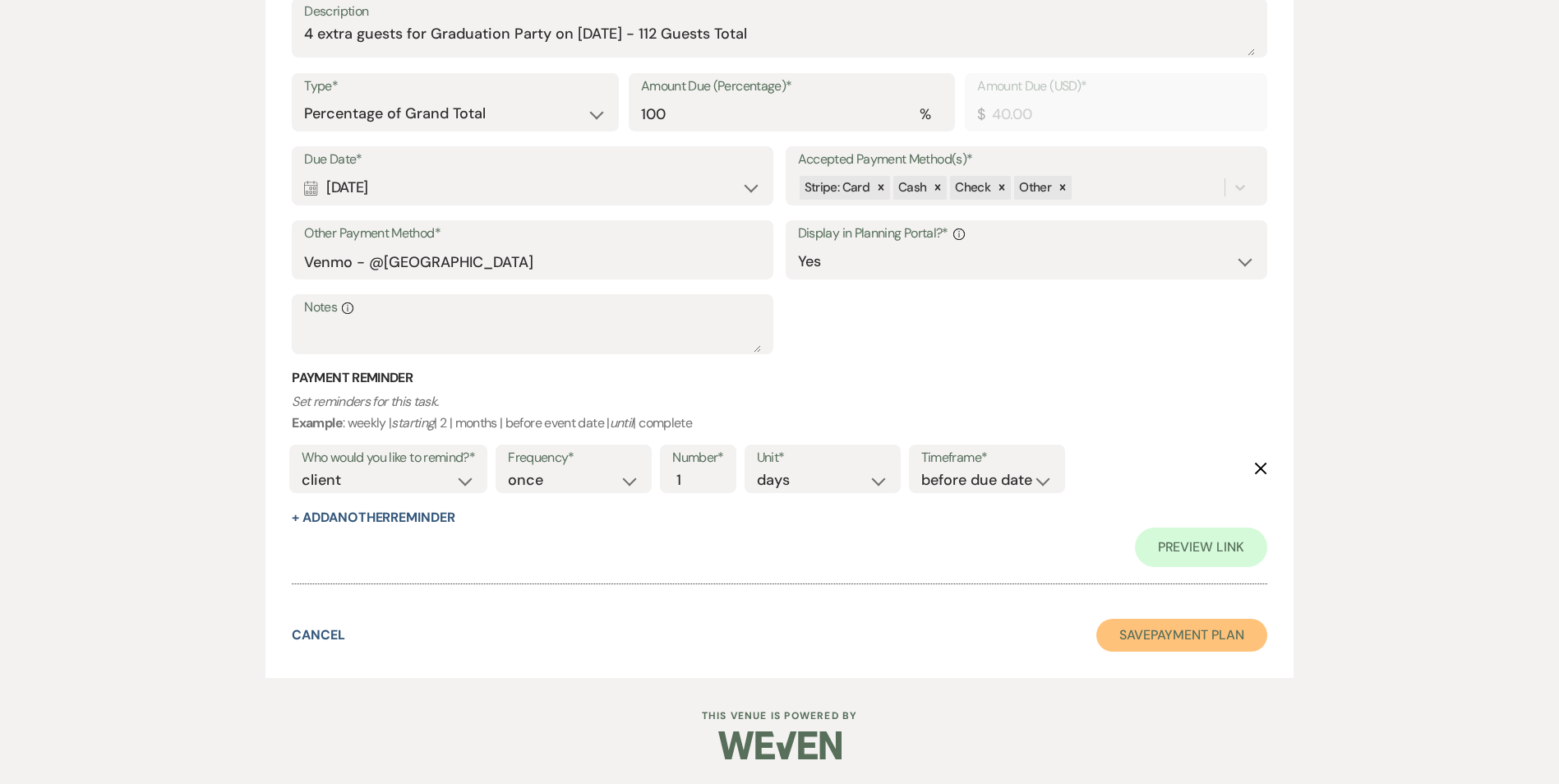
click at [1185, 651] on button "Save Payment Plan" at bounding box center [1181, 634] width 171 height 33
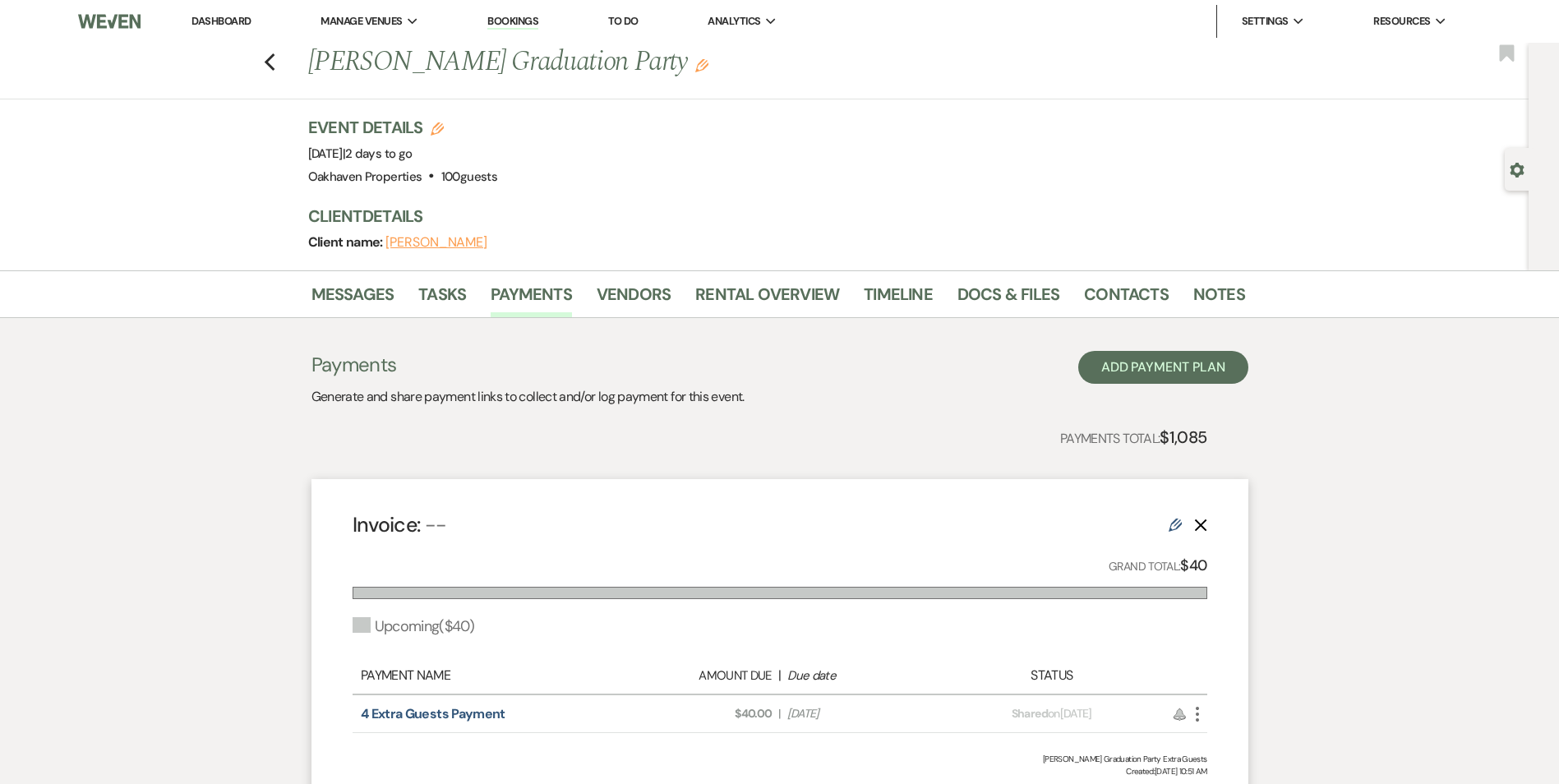
click at [1185, 651] on div "Invoice: -- Edit Delete Grand Total: $40 Upcoming ( $40 ) Payment Name Amount D…" at bounding box center [780, 643] width 937 height 329
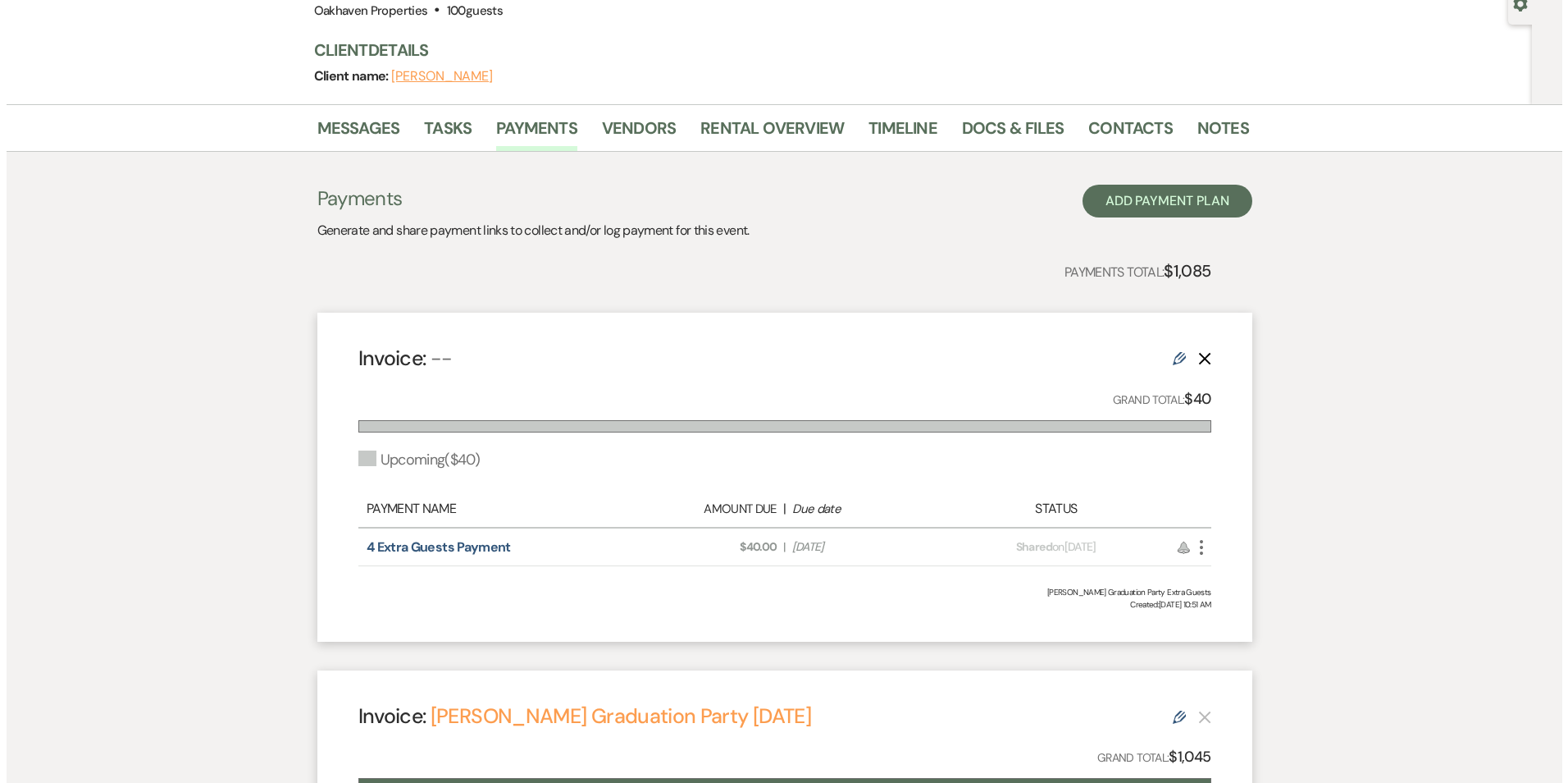
scroll to position [328, 0]
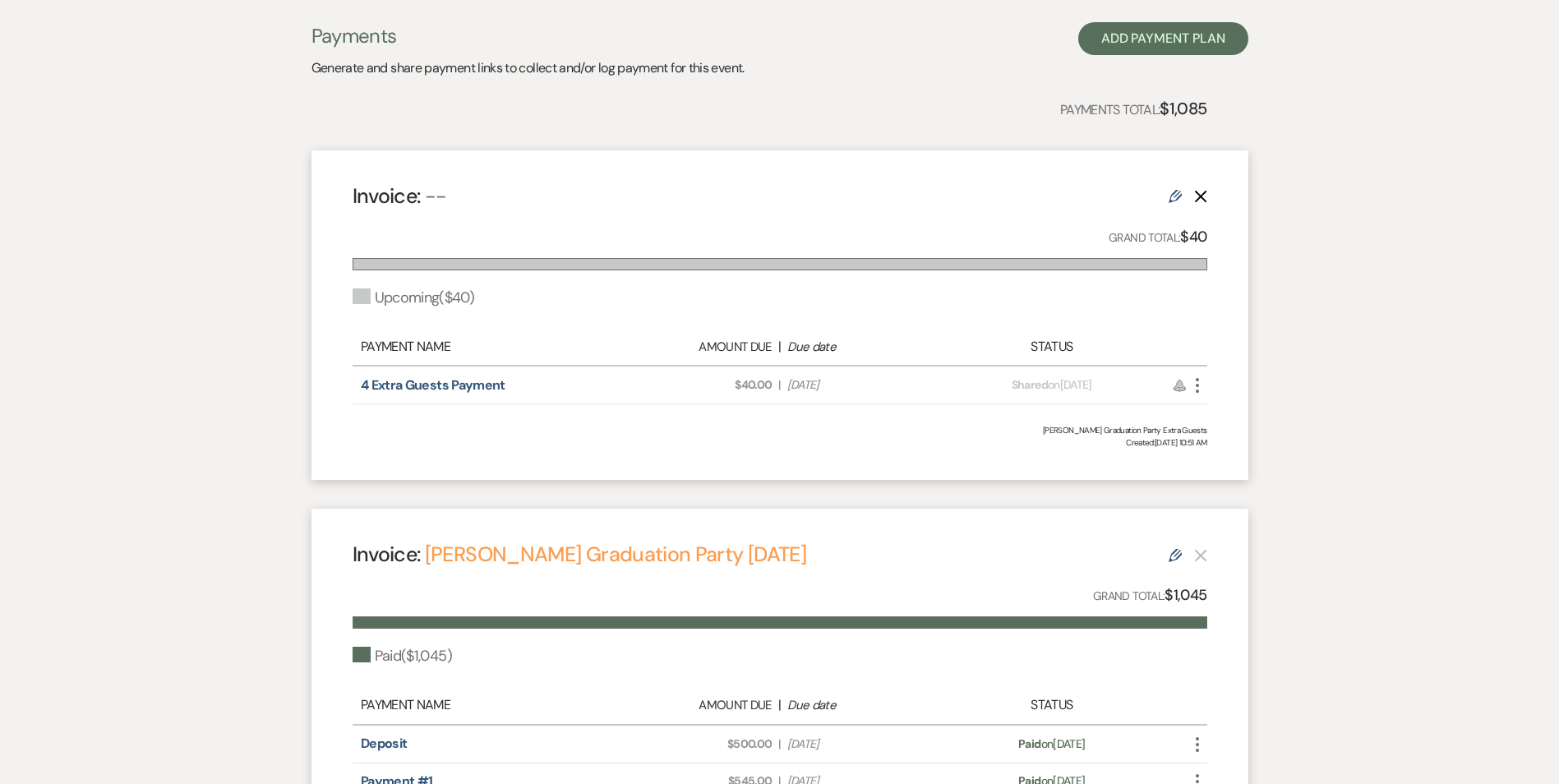
click at [1199, 385] on icon "More" at bounding box center [1198, 385] width 20 height 20
click at [1224, 412] on button "Attach File Attach to Message" at bounding box center [1271, 417] width 166 height 28
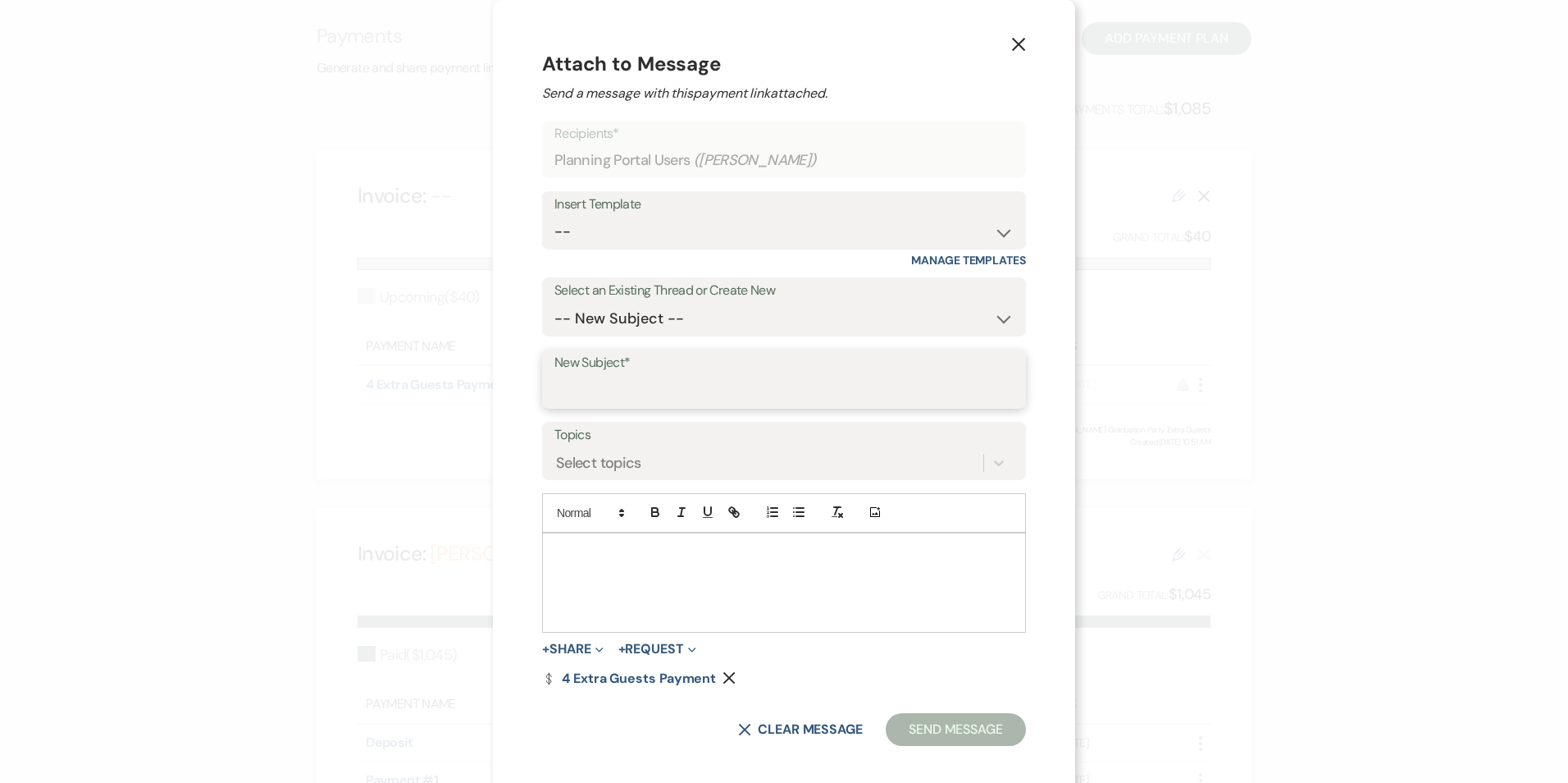
click at [655, 386] on input "New Subject*" at bounding box center [784, 391] width 459 height 32
type input "Invoice for 4 Extra Guests - 8.23.25"
click at [601, 552] on p at bounding box center [784, 552] width 458 height 18
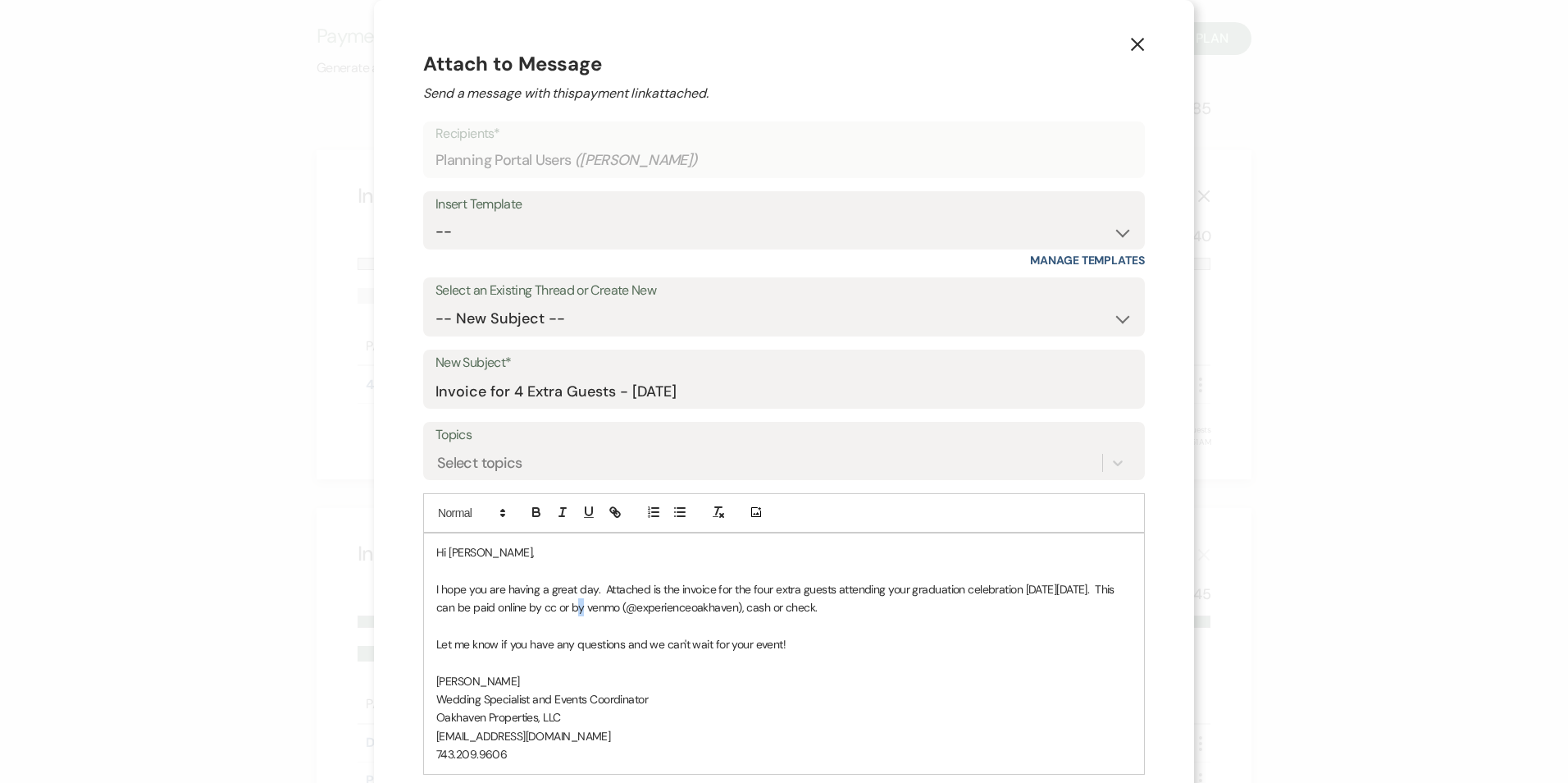
click at [562, 611] on p "I hope you are having a great day. Attached is the invoice for the four extra g…" at bounding box center [784, 599] width 696 height 37
drag, startPoint x: 947, startPoint y: 641, endPoint x: 937, endPoint y: 641, distance: 10.0
click at [947, 643] on p "Let me know if you have any questions and we can't wait for your event!" at bounding box center [784, 643] width 696 height 18
click at [878, 672] on p "[PERSON_NAME]" at bounding box center [784, 681] width 696 height 18
click at [1043, 712] on p "Oakhaven Properties, LLC" at bounding box center [784, 717] width 696 height 18
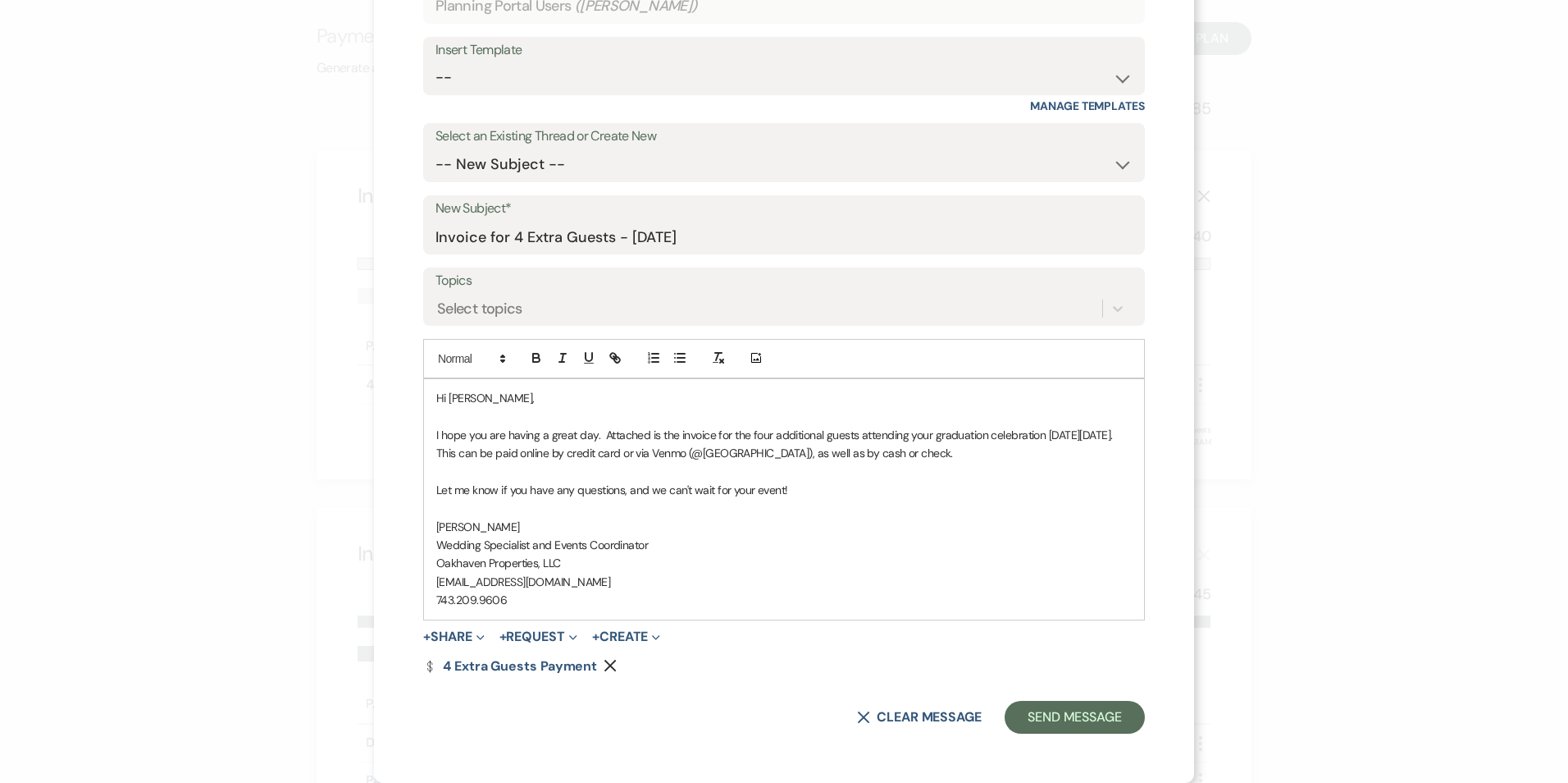
scroll to position [0, 0]
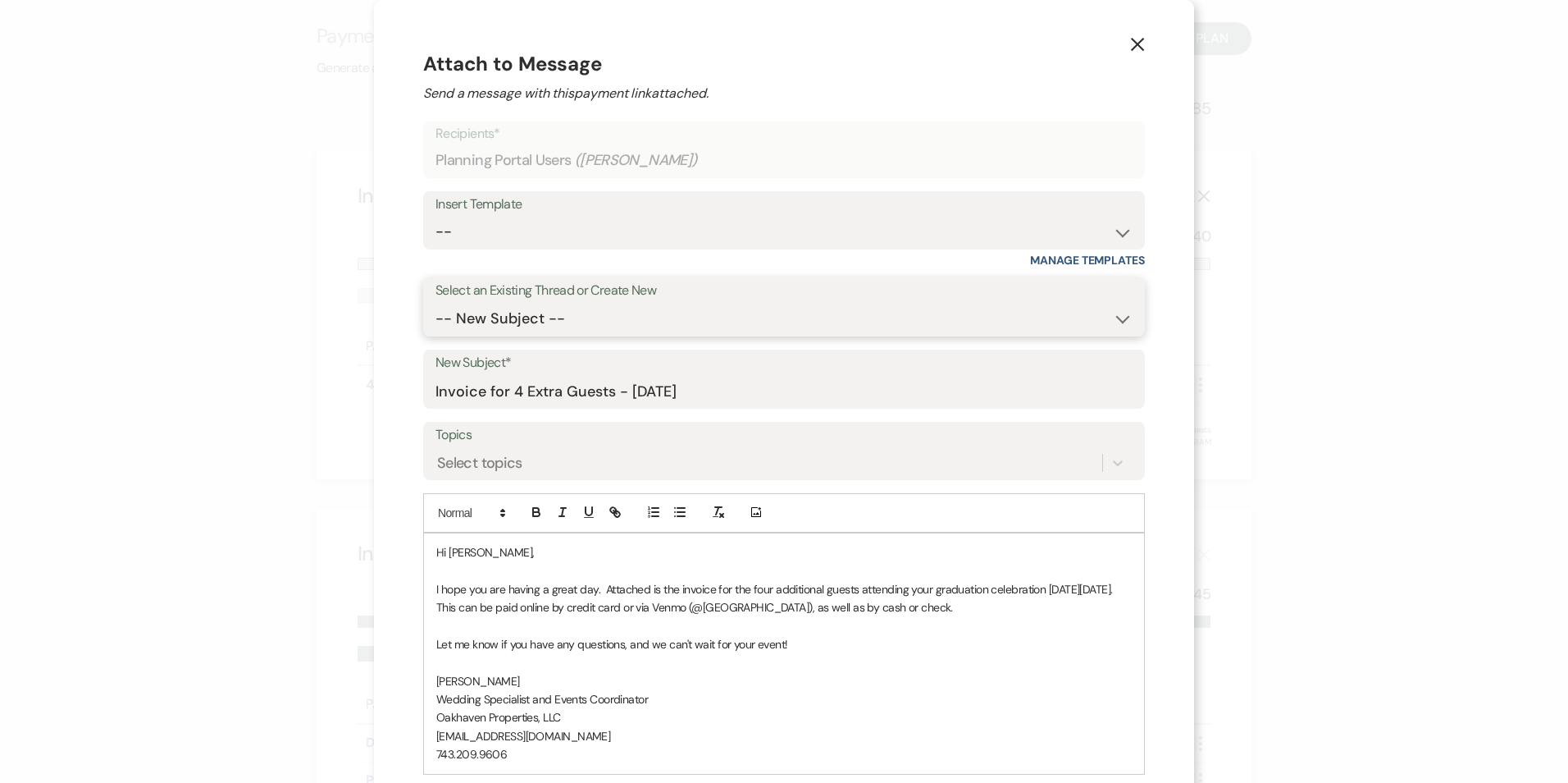
click at [516, 322] on select "-- New Subject -- Booking your event! Welcome to Oakhaven's New Planning Portal…" at bounding box center [784, 319] width 697 height 32
select select "417699"
click at [435, 303] on select "-- New Subject -- Booking your event! Welcome to Oakhaven's New Planning Portal…" at bounding box center [784, 319] width 697 height 32
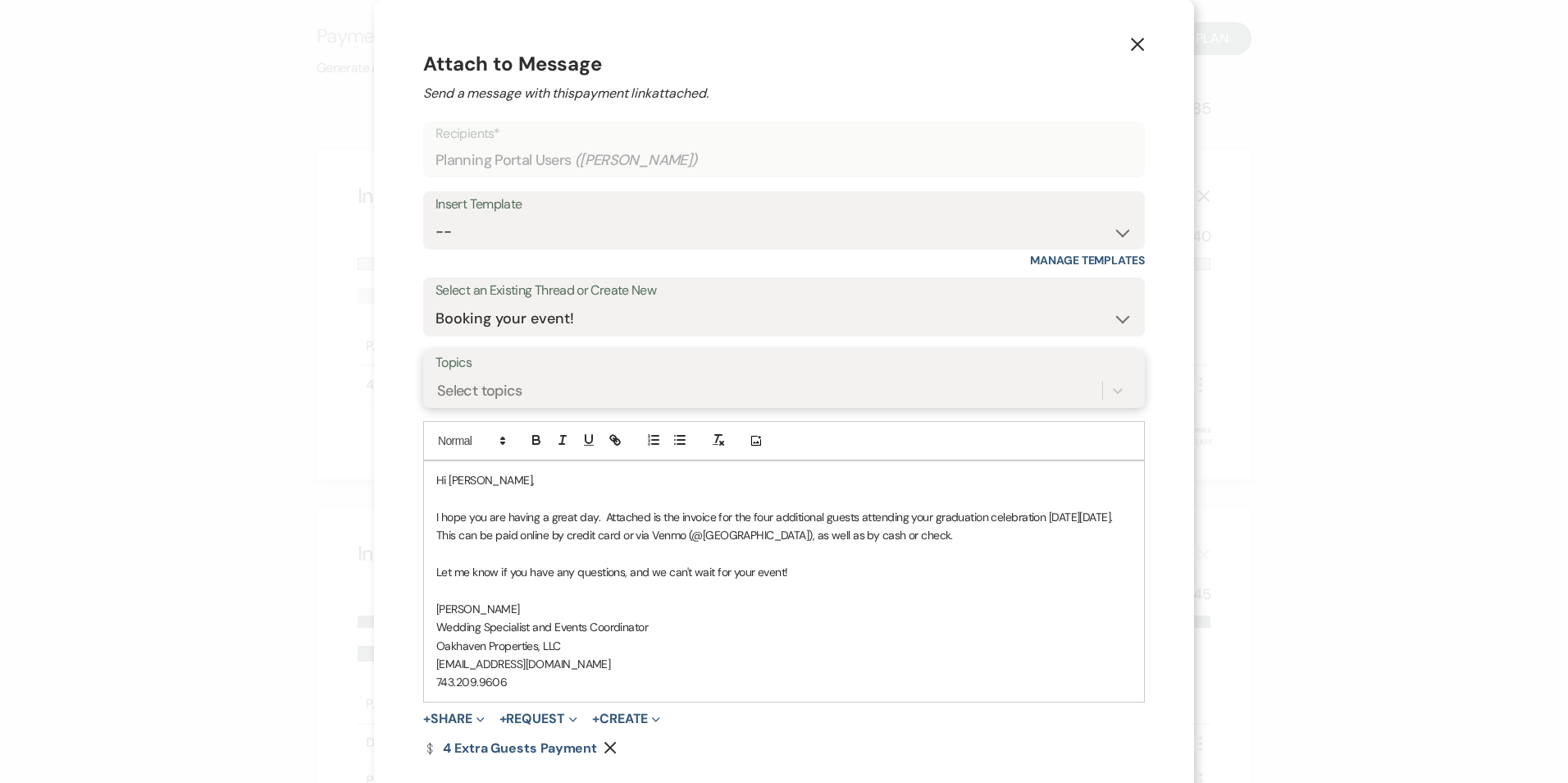
click at [542, 397] on div "Select topics" at bounding box center [768, 391] width 666 height 28
click at [542, 398] on div "Select topics" at bounding box center [768, 391] width 666 height 28
click at [515, 387] on div "Select topics" at bounding box center [480, 390] width 85 height 22
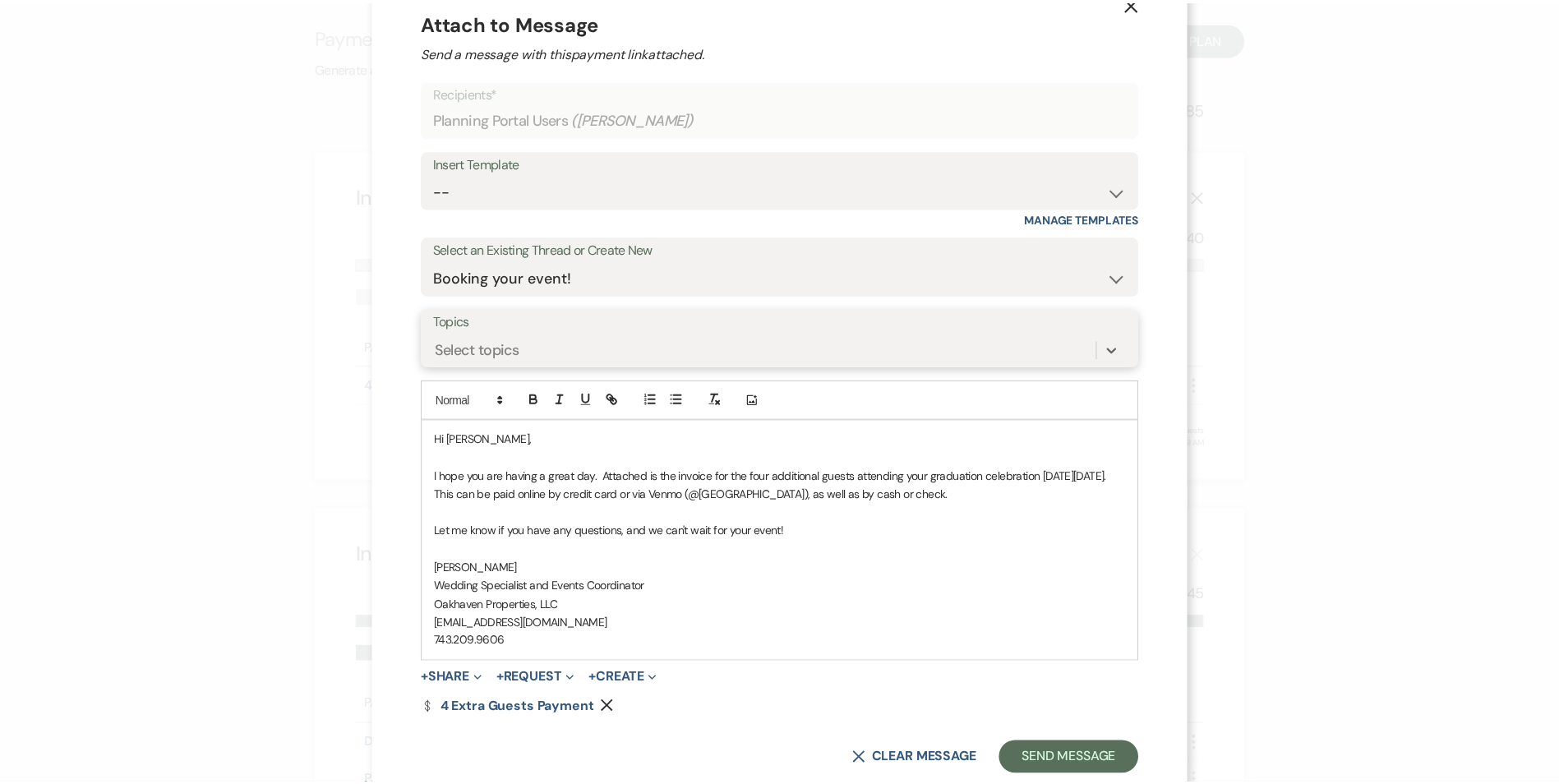
scroll to position [82, 0]
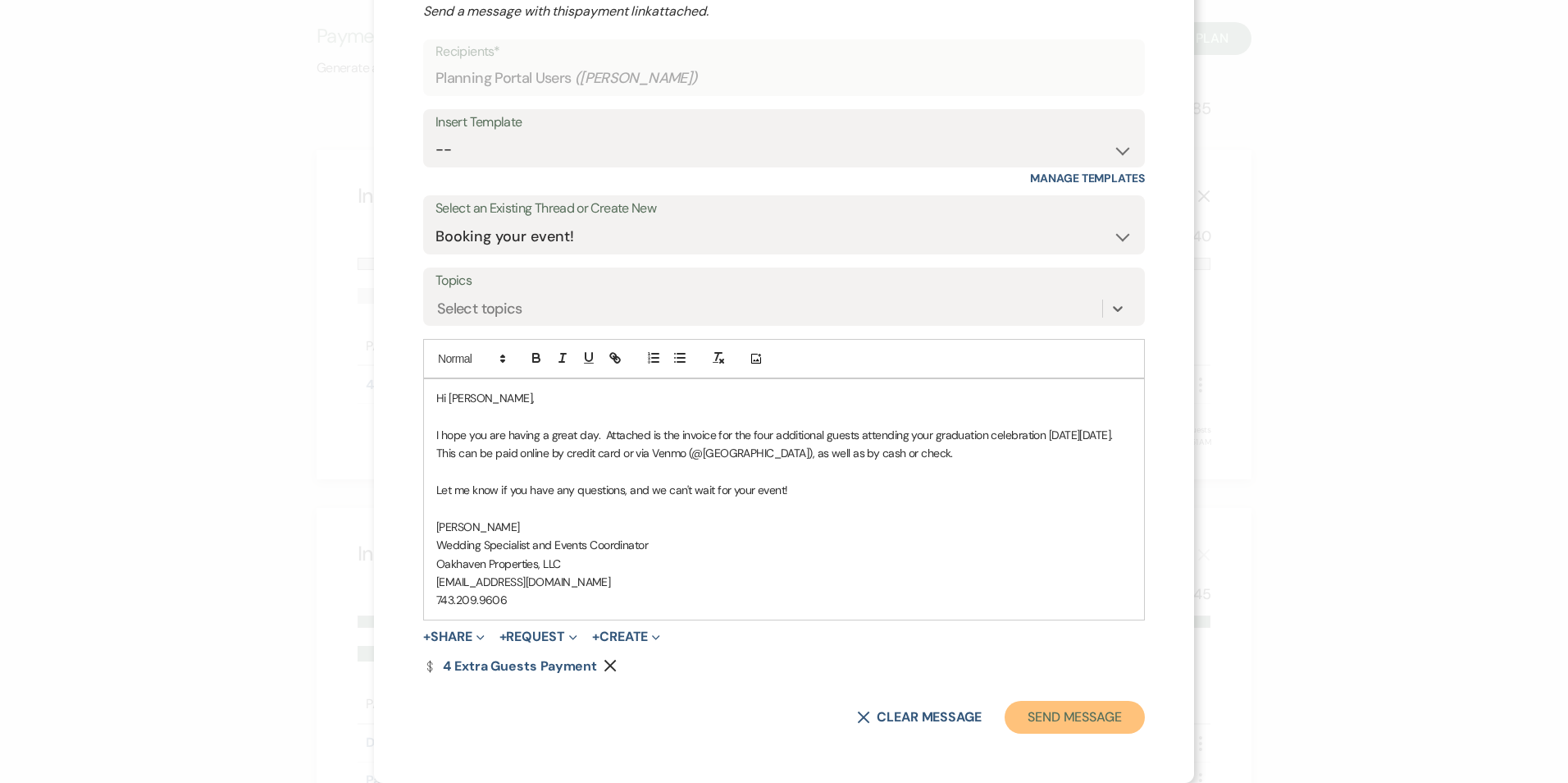
click at [1066, 714] on button "Send Message" at bounding box center [1075, 716] width 140 height 33
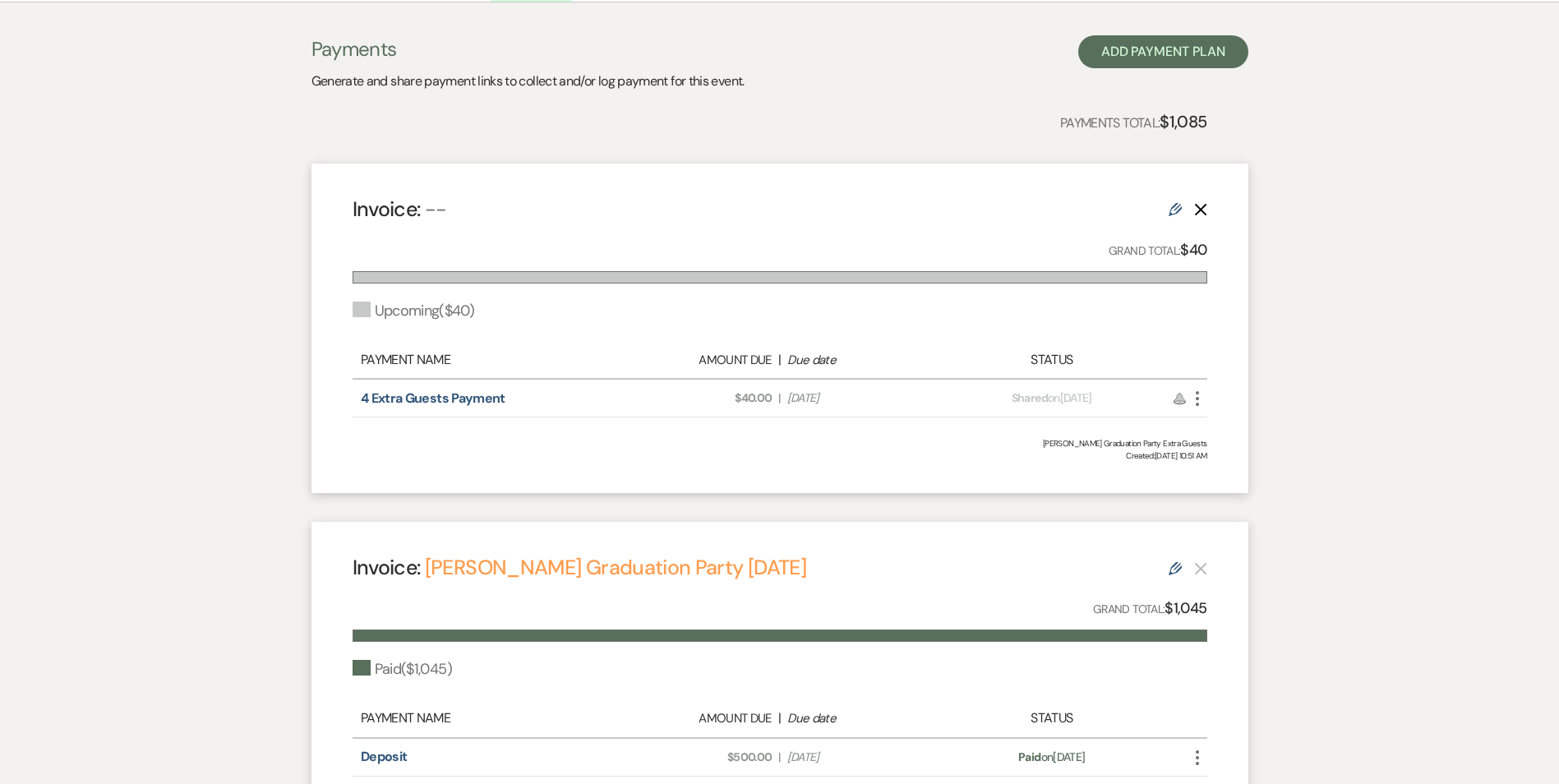
scroll to position [0, 0]
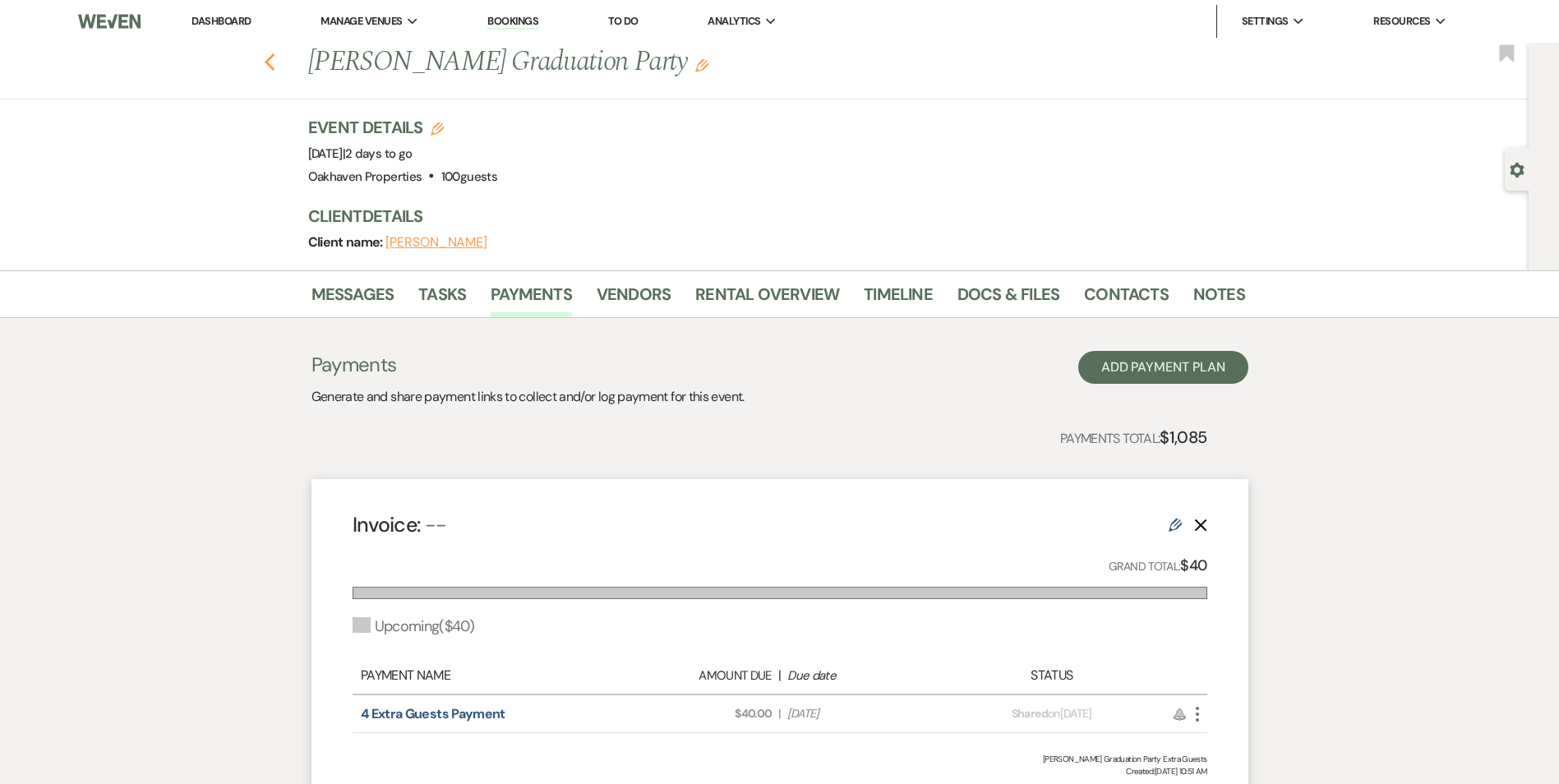
click at [274, 63] on use "button" at bounding box center [269, 62] width 11 height 18
select select "6"
select select "8"
select select "1"
select select "8"
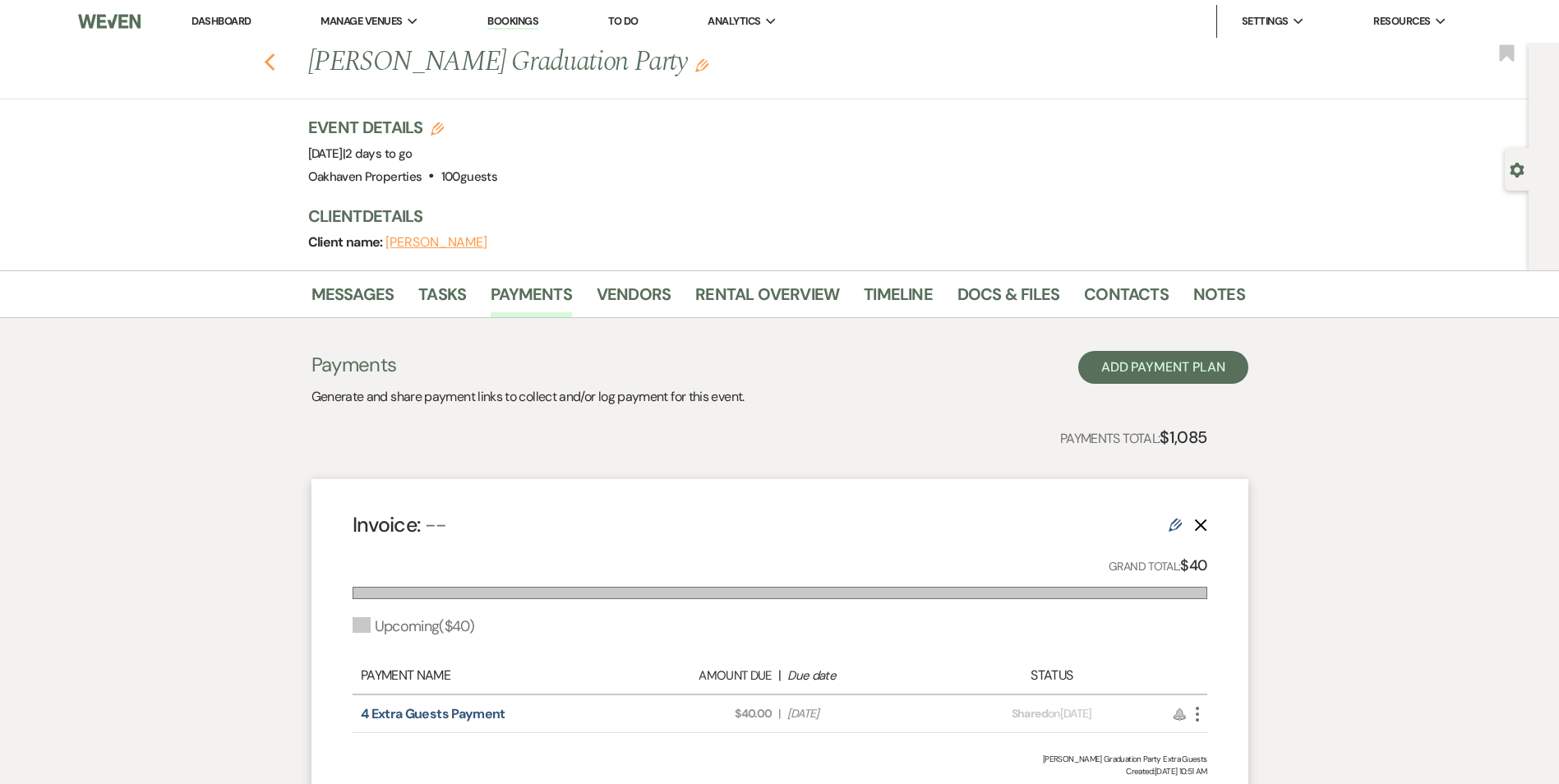
select select "6"
select select "8"
select select "5"
select select "8"
select select "5"
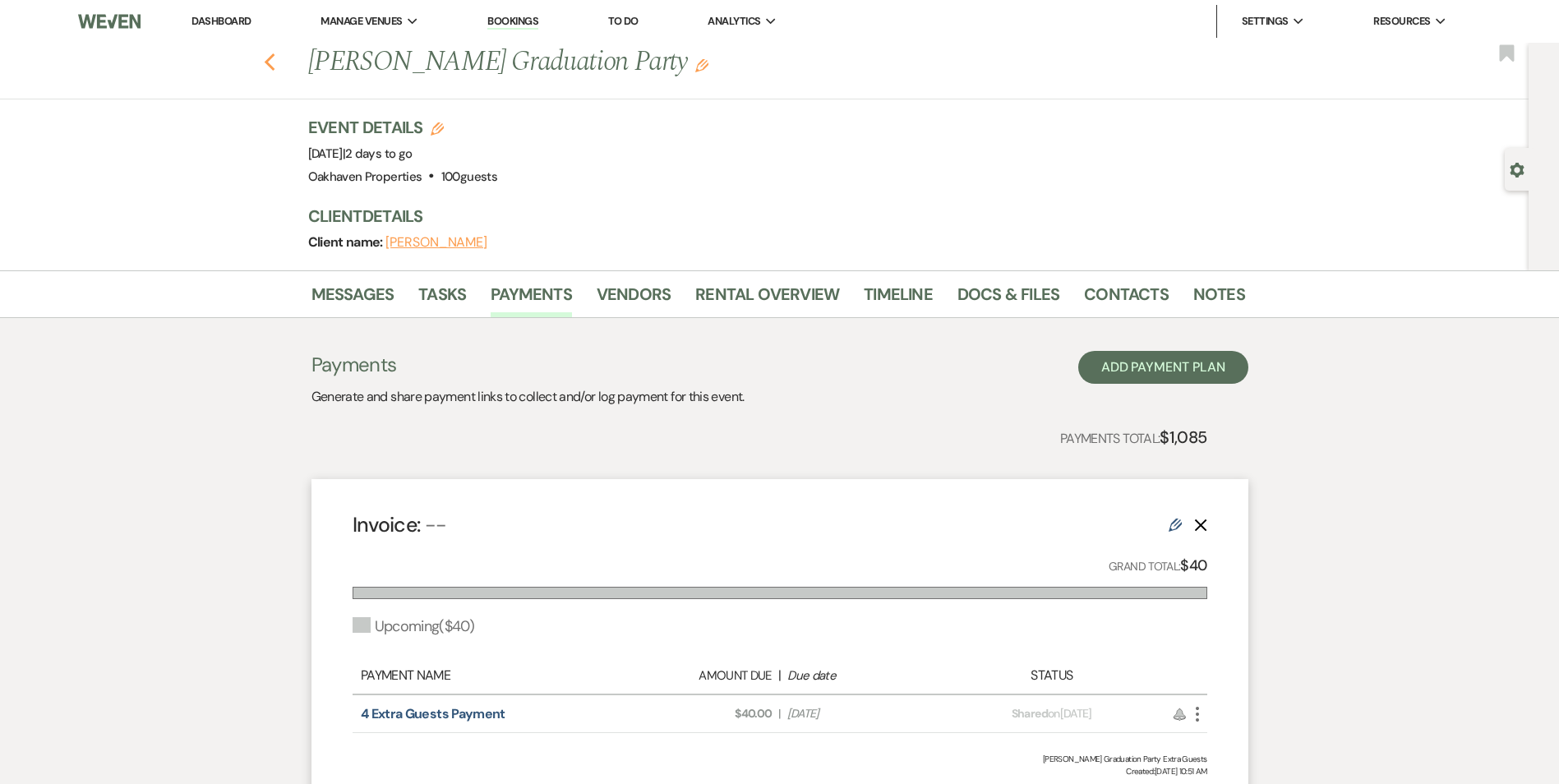
select select "8"
select select "5"
select select "8"
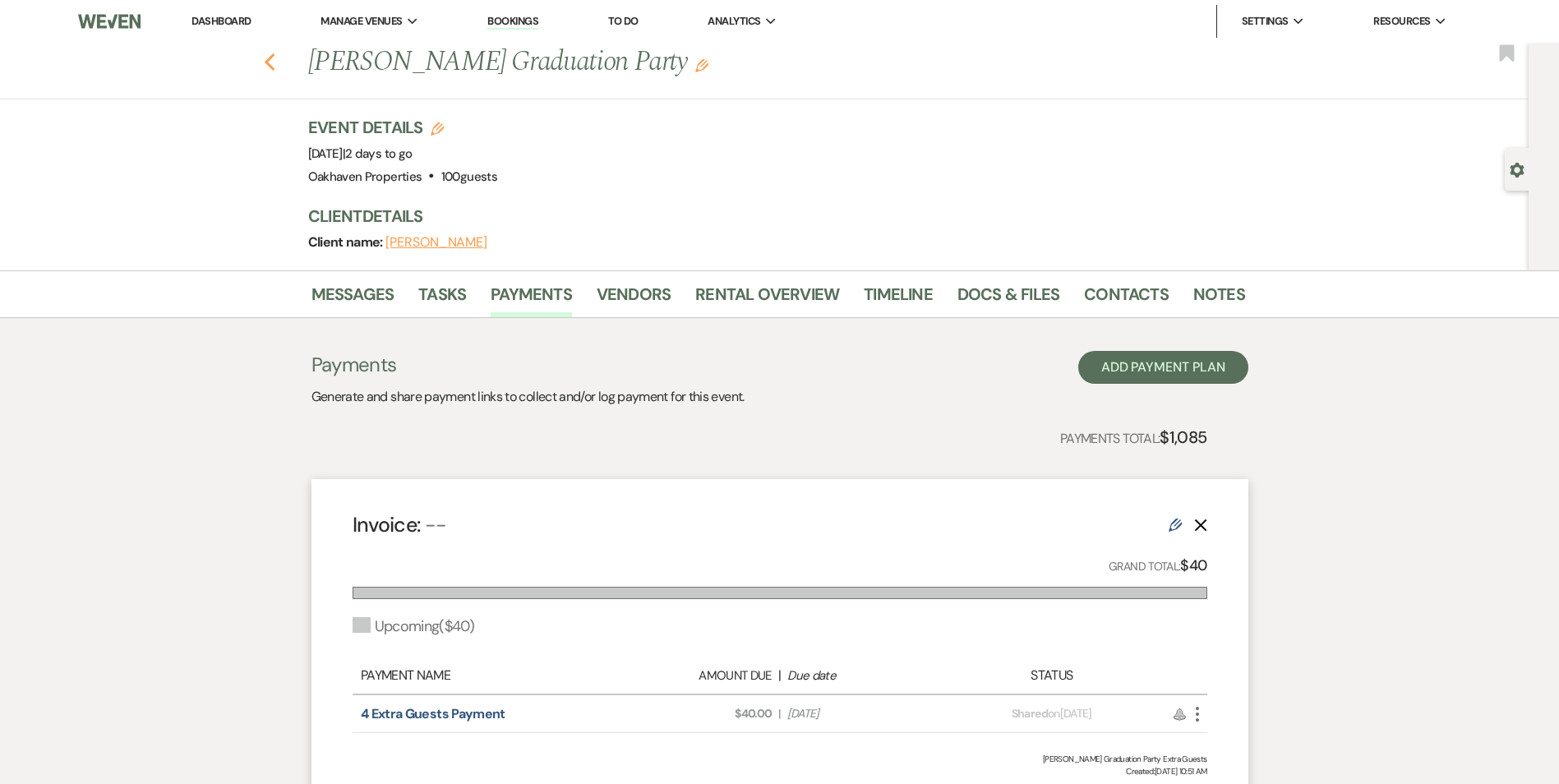
select select "8"
select select "6"
select select "8"
select select "6"
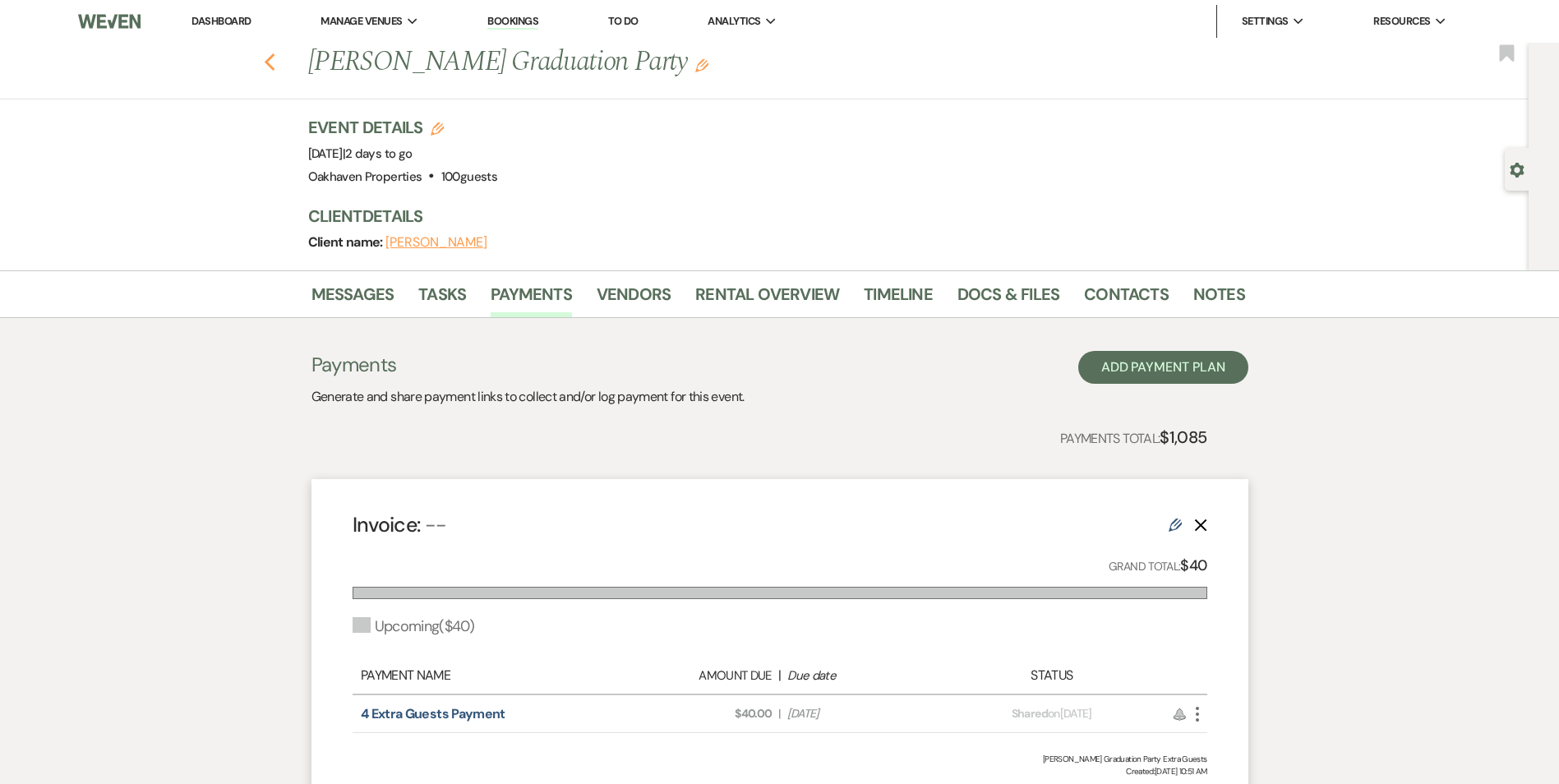
select select "8"
select select "10"
select select "8"
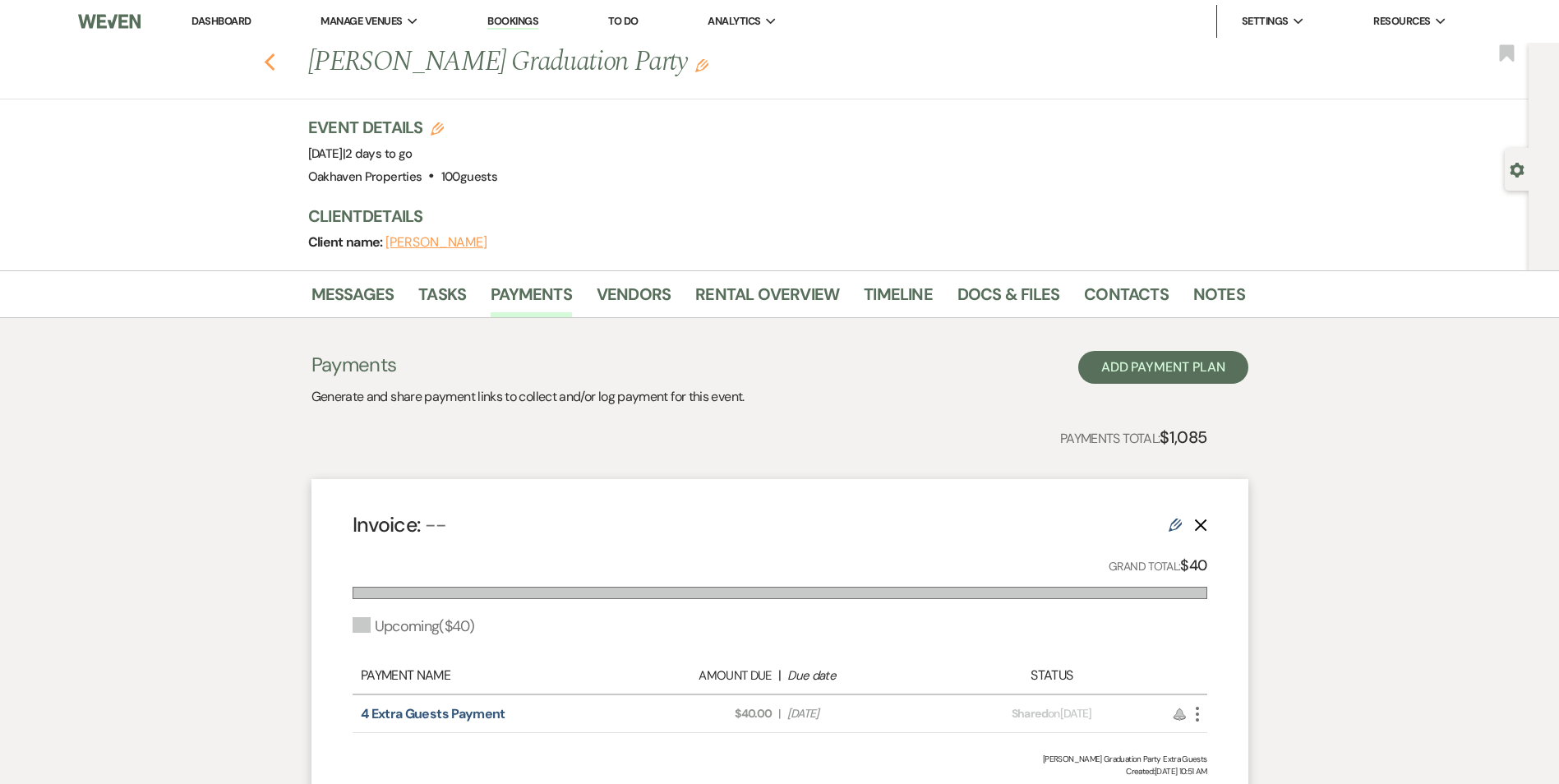
select select "8"
select select "5"
select select "8"
select select "6"
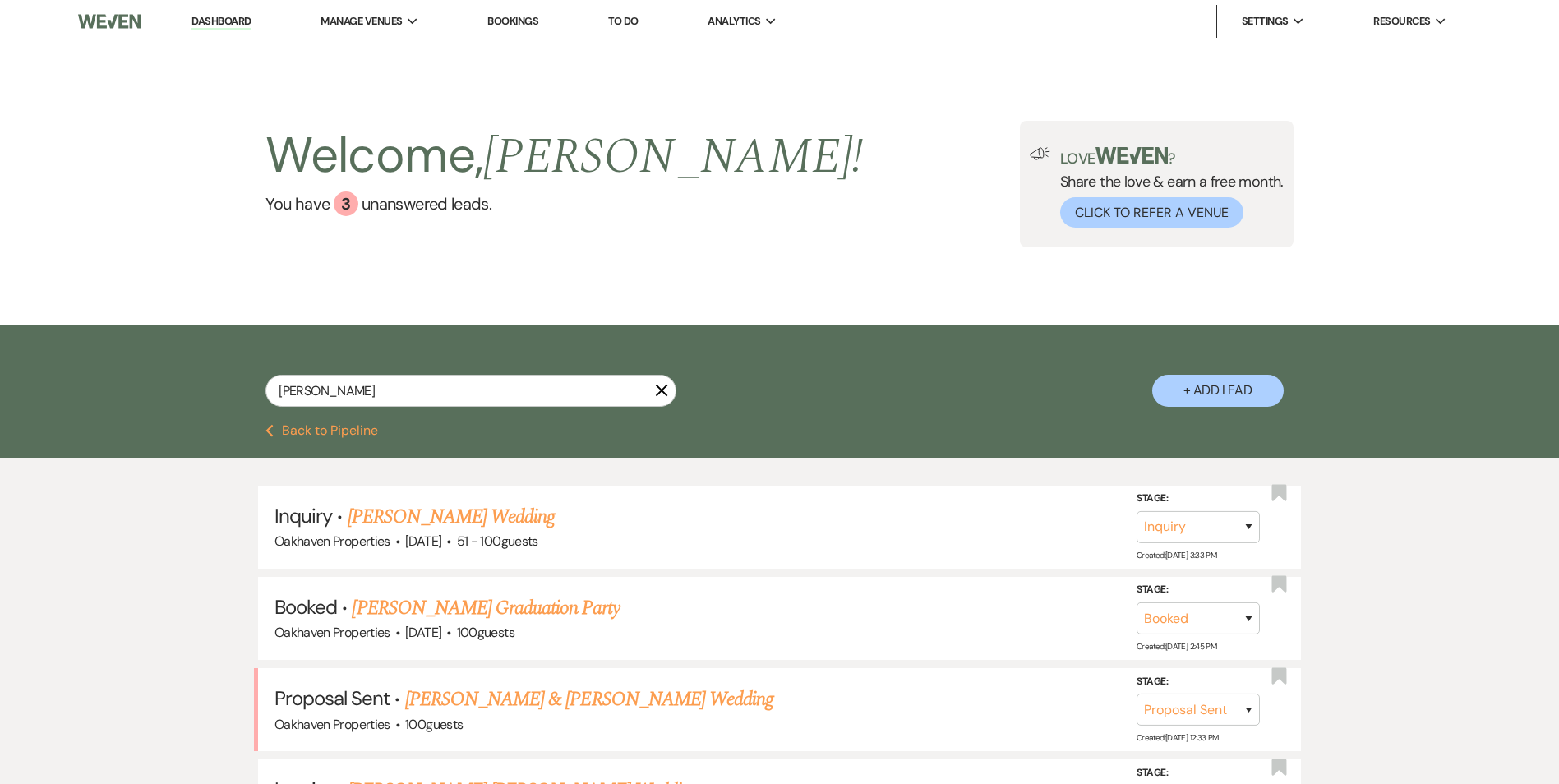
click at [661, 387] on icon "X" at bounding box center [662, 390] width 13 height 13
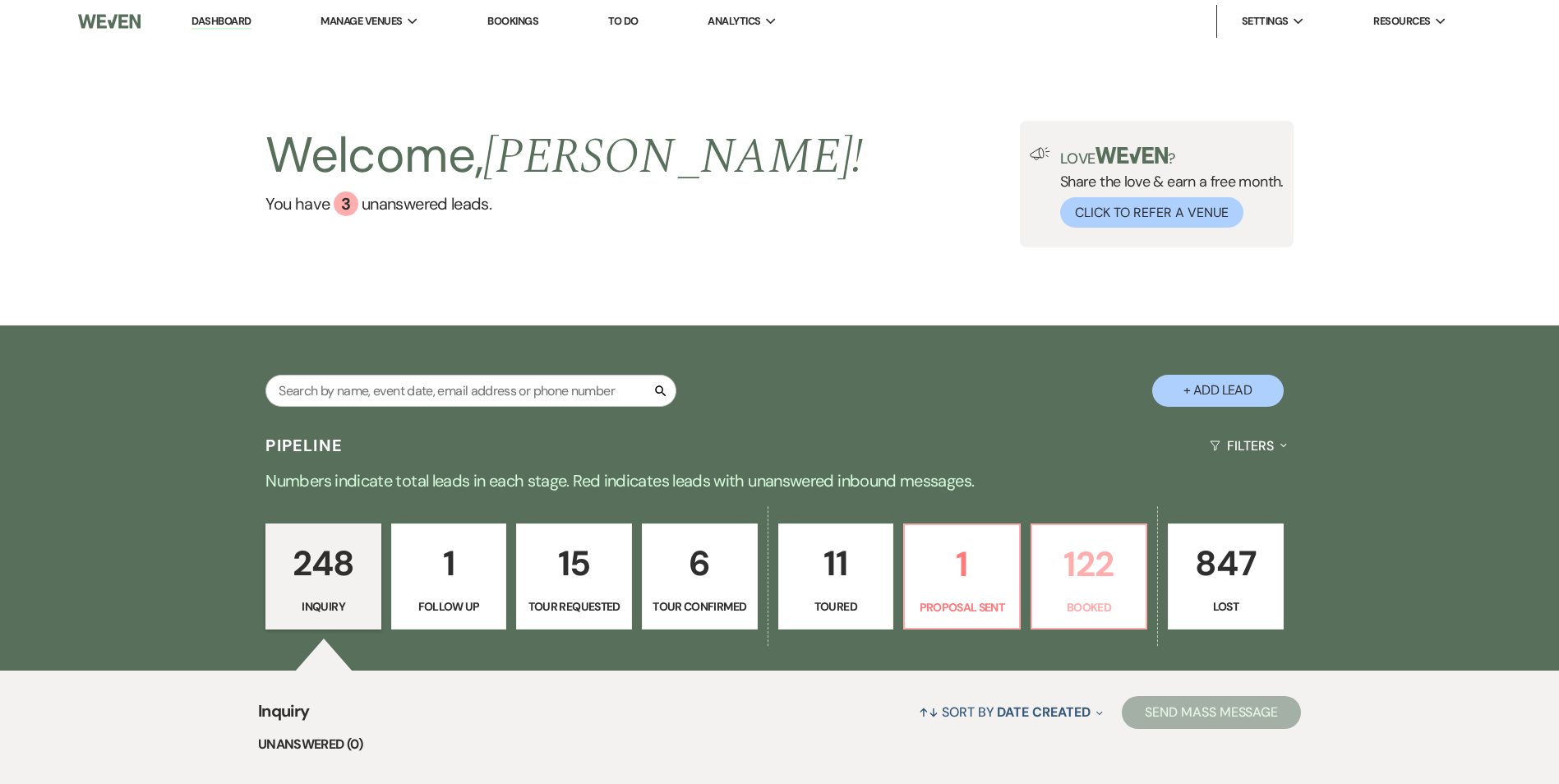
click at [1101, 604] on p "Booked" at bounding box center [1089, 607] width 94 height 18
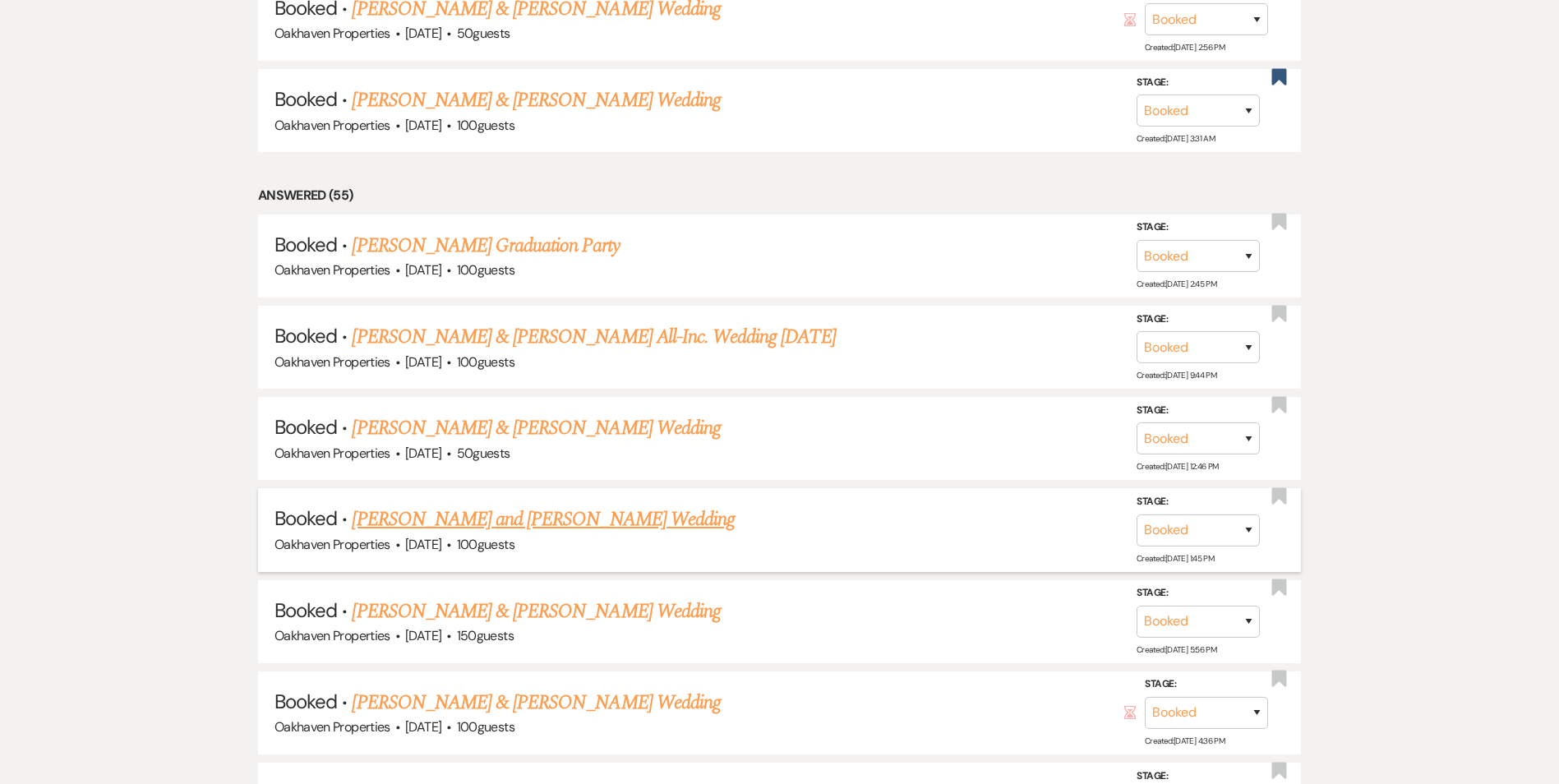
scroll to position [986, 0]
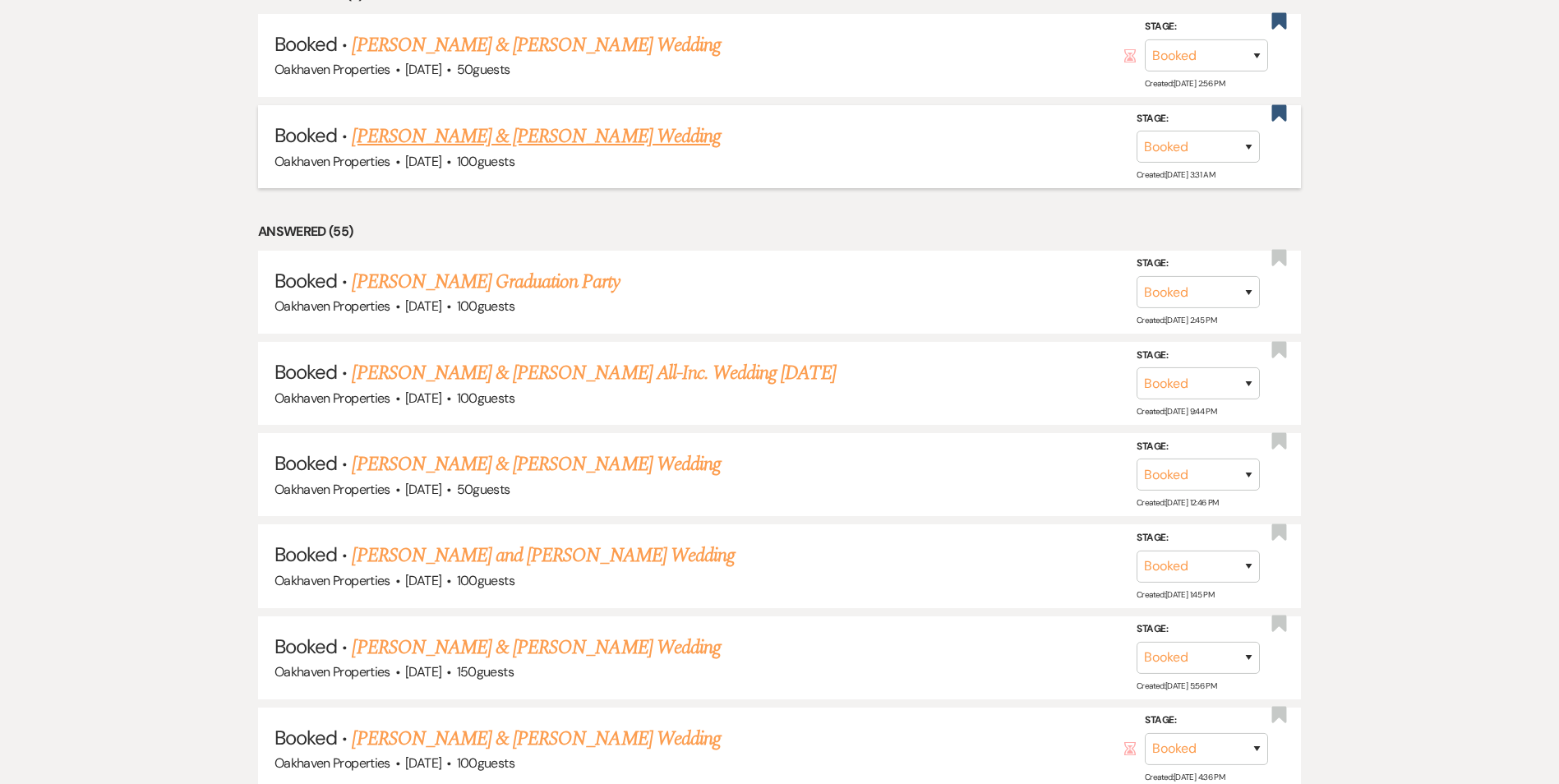
click at [495, 145] on link "Cory Tyo & Jessica Ethier's Wedding" at bounding box center [536, 136] width 369 height 29
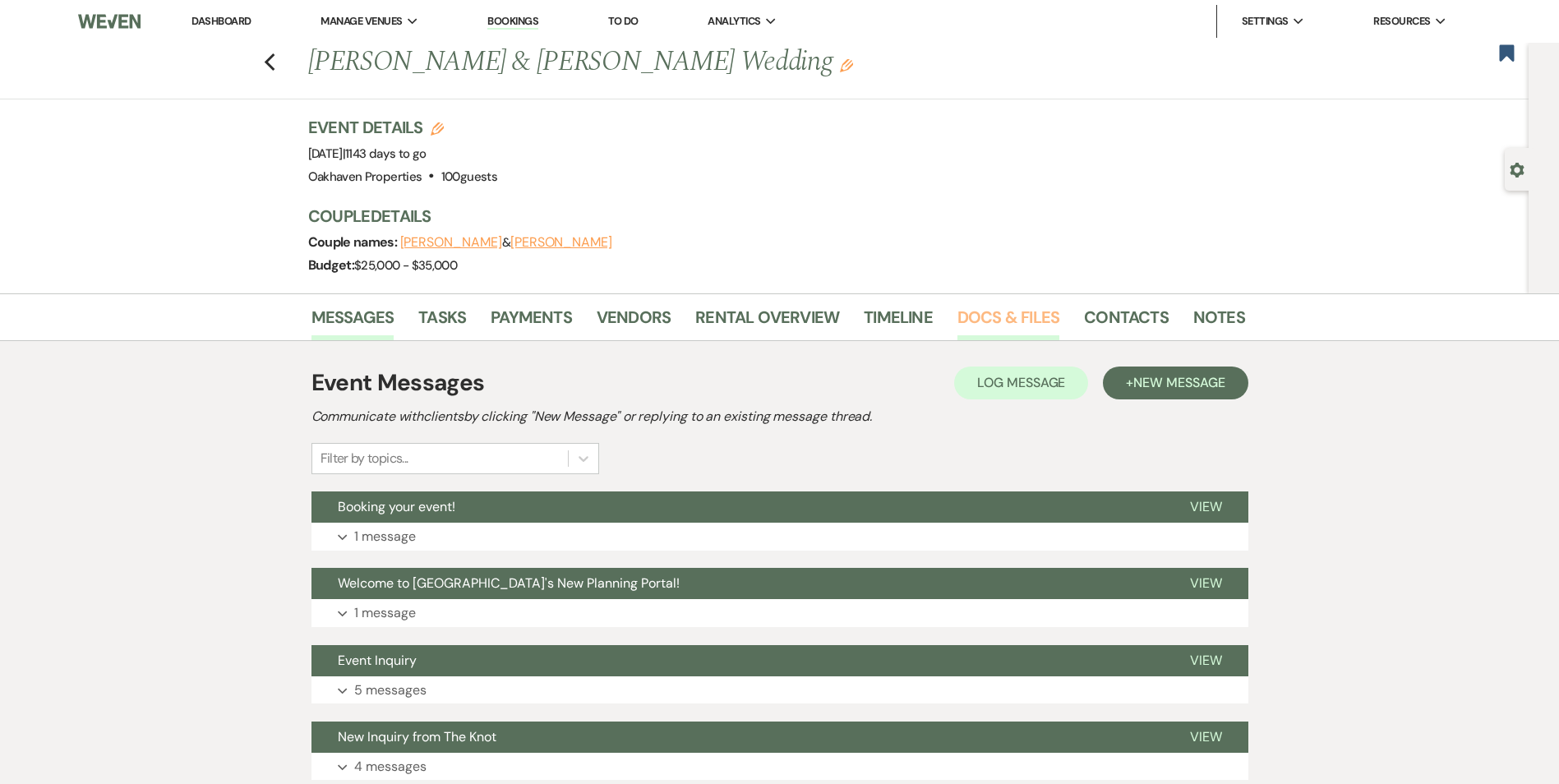
click at [987, 310] on link "Docs & Files" at bounding box center [1008, 322] width 101 height 36
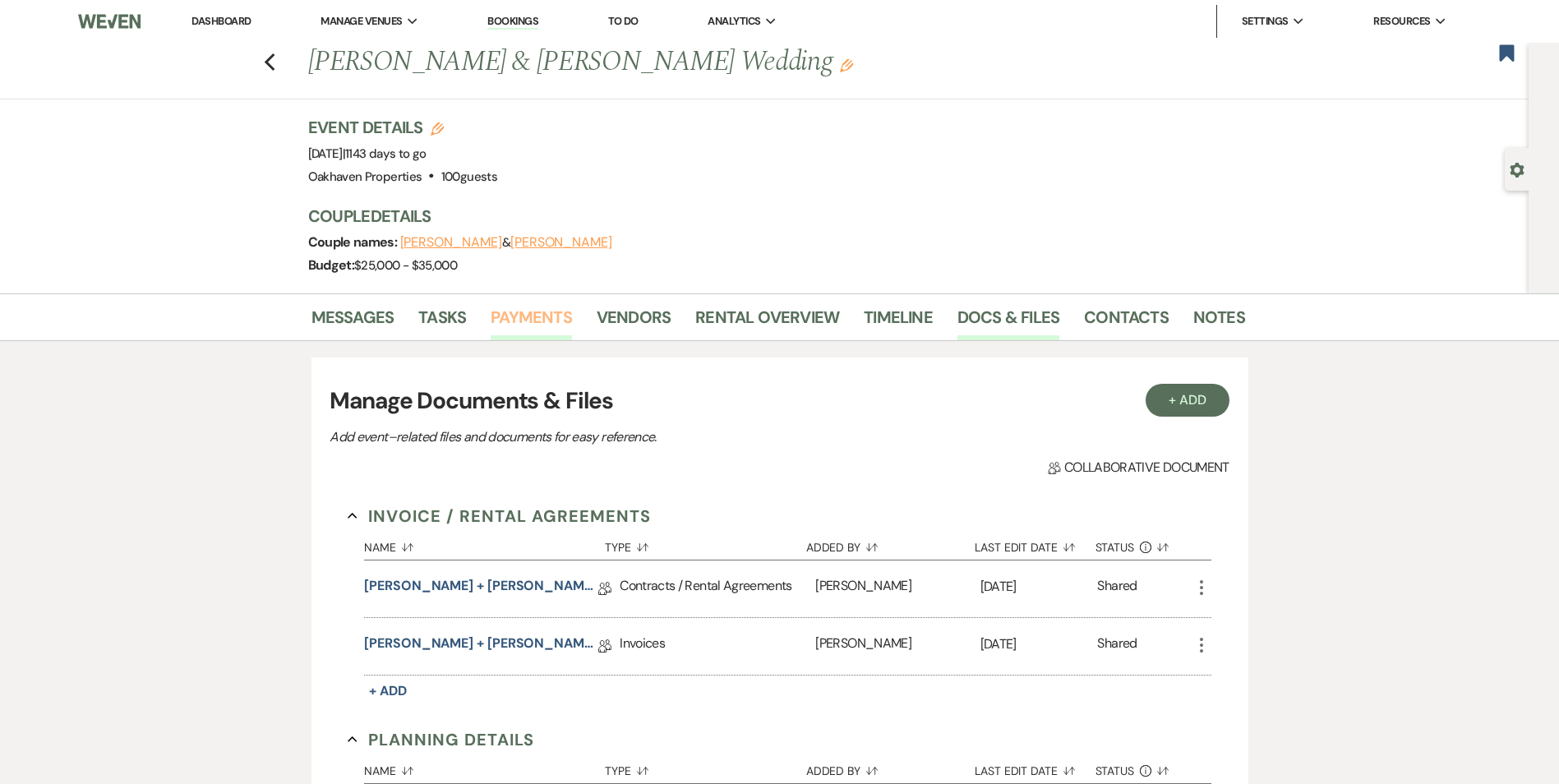
click at [556, 319] on link "Payments" at bounding box center [531, 322] width 81 height 36
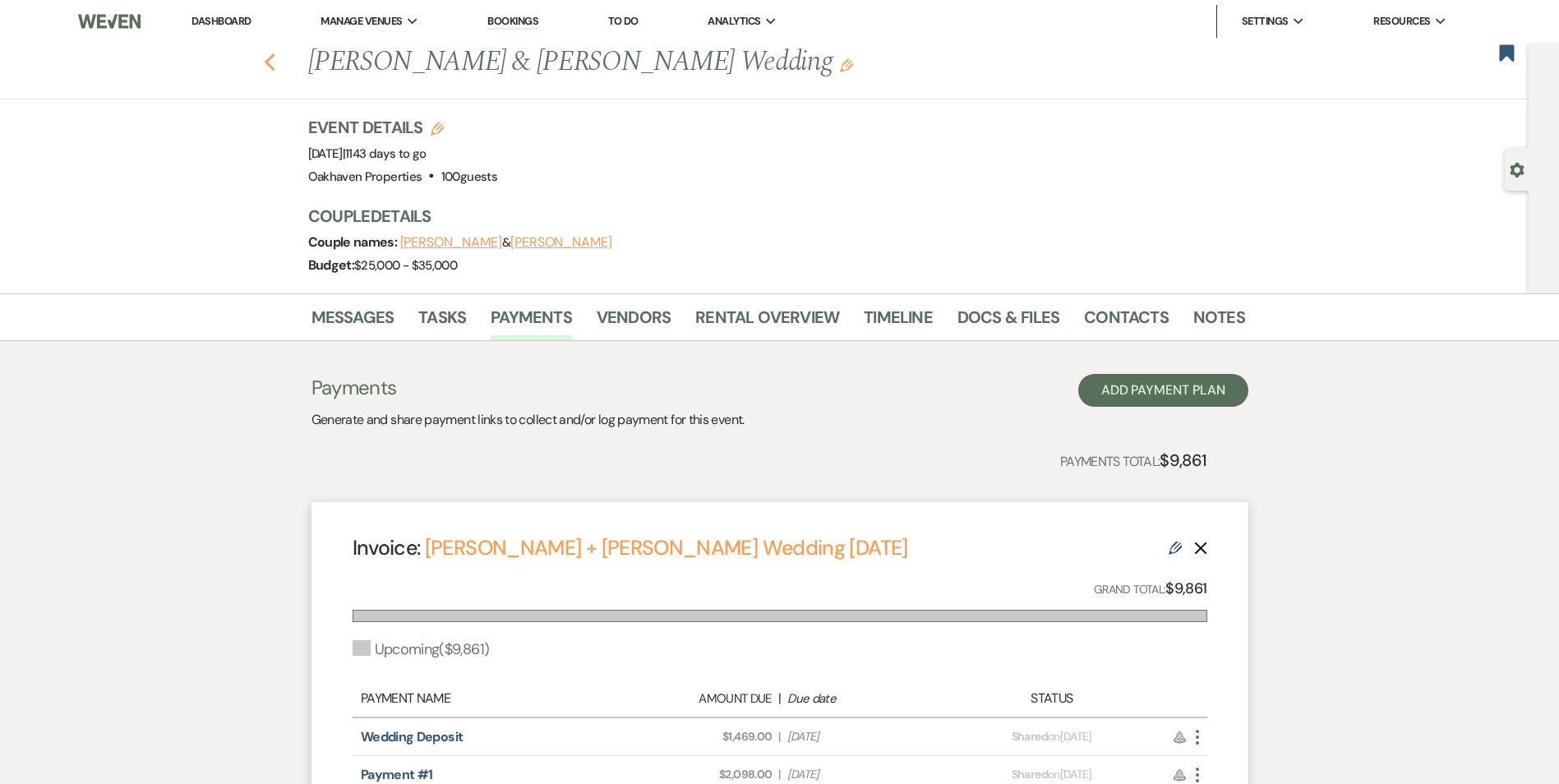
click at [276, 64] on icon "Previous" at bounding box center [270, 62] width 12 height 20
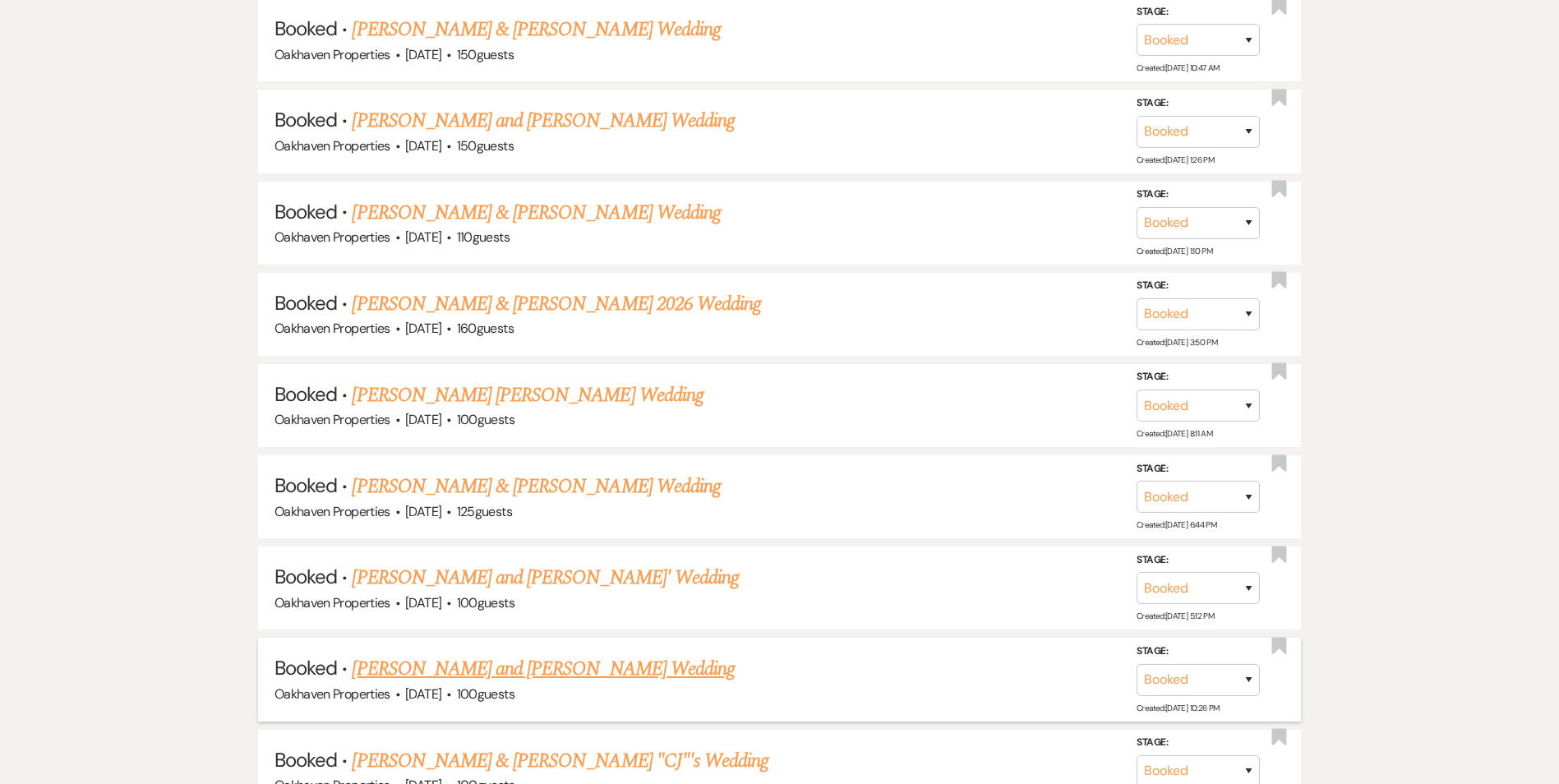
scroll to position [3367, 0]
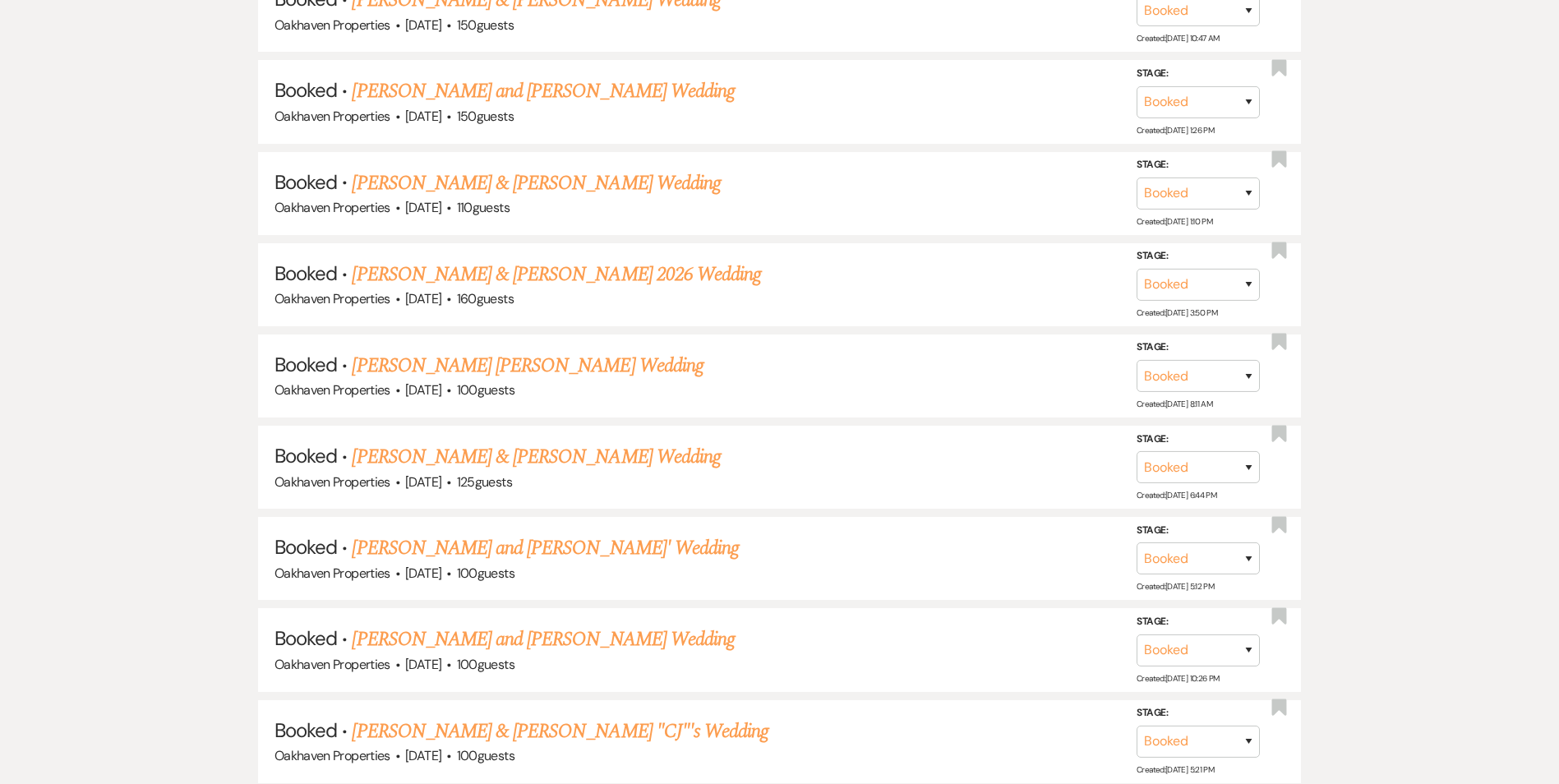
click at [504, 643] on link "Yulissa Macias and Irvin Valdez Lopez Wedding" at bounding box center [543, 638] width 383 height 29
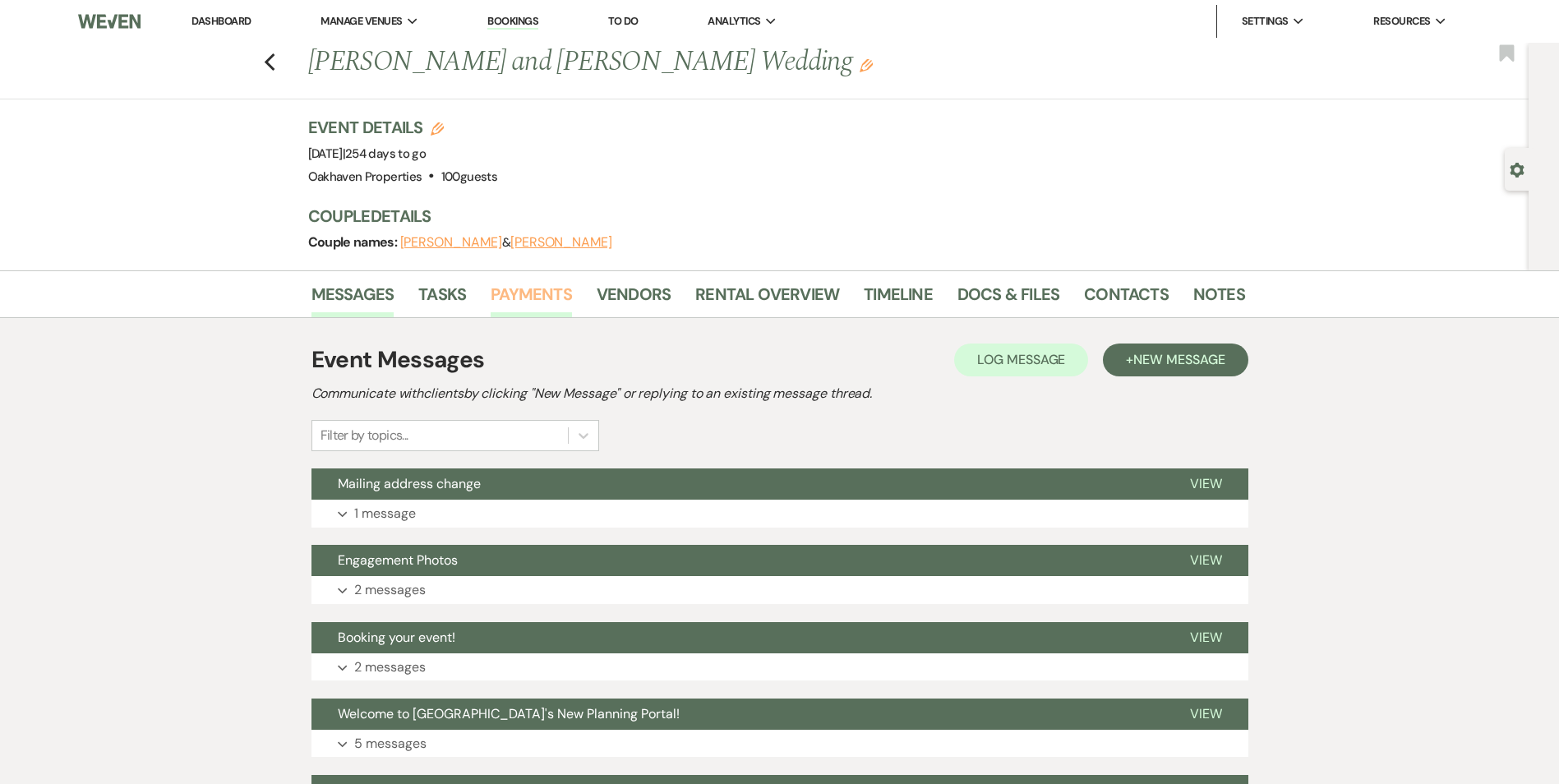
click at [517, 298] on link "Payments" at bounding box center [531, 299] width 81 height 36
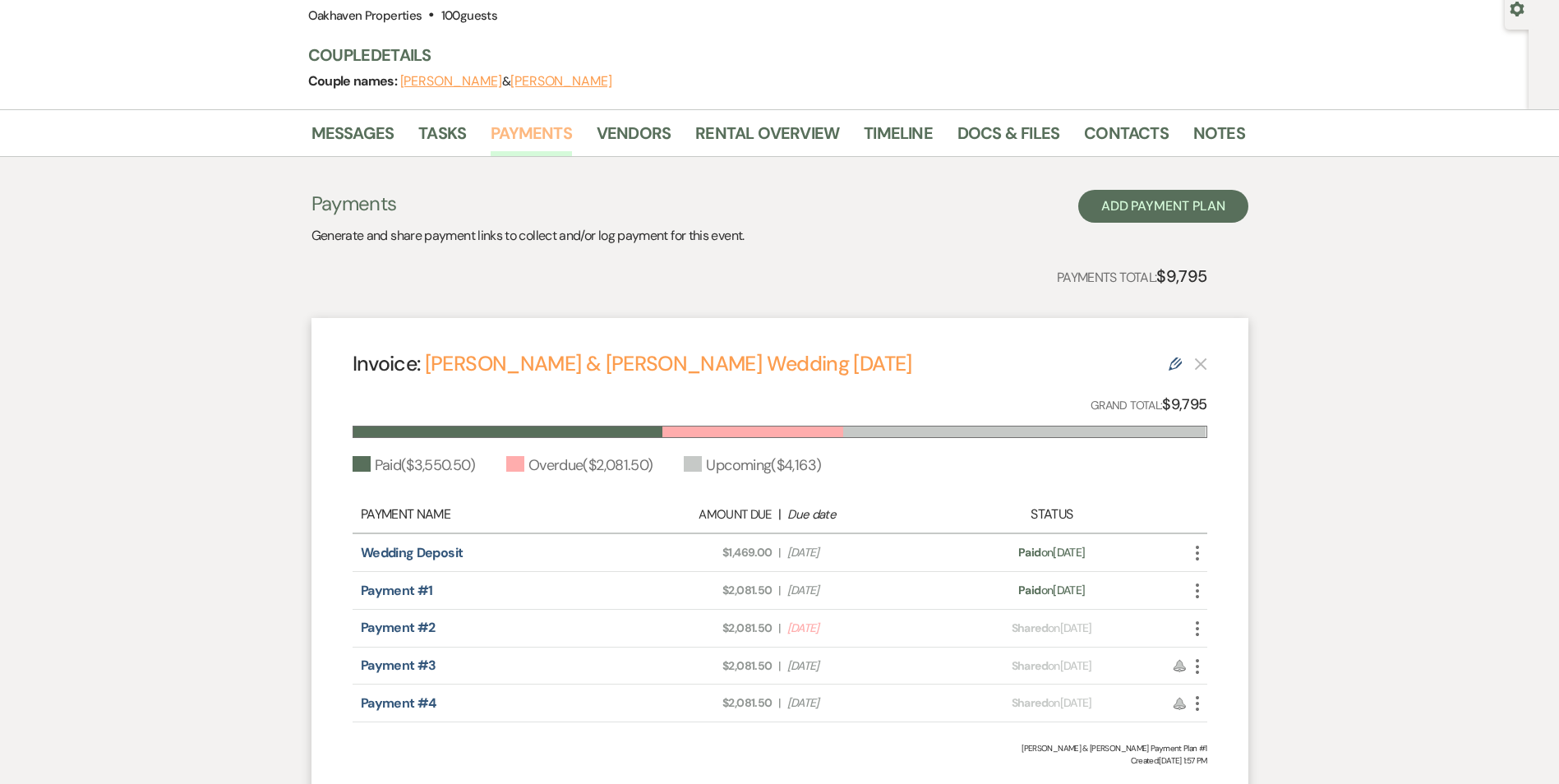
scroll to position [165, 0]
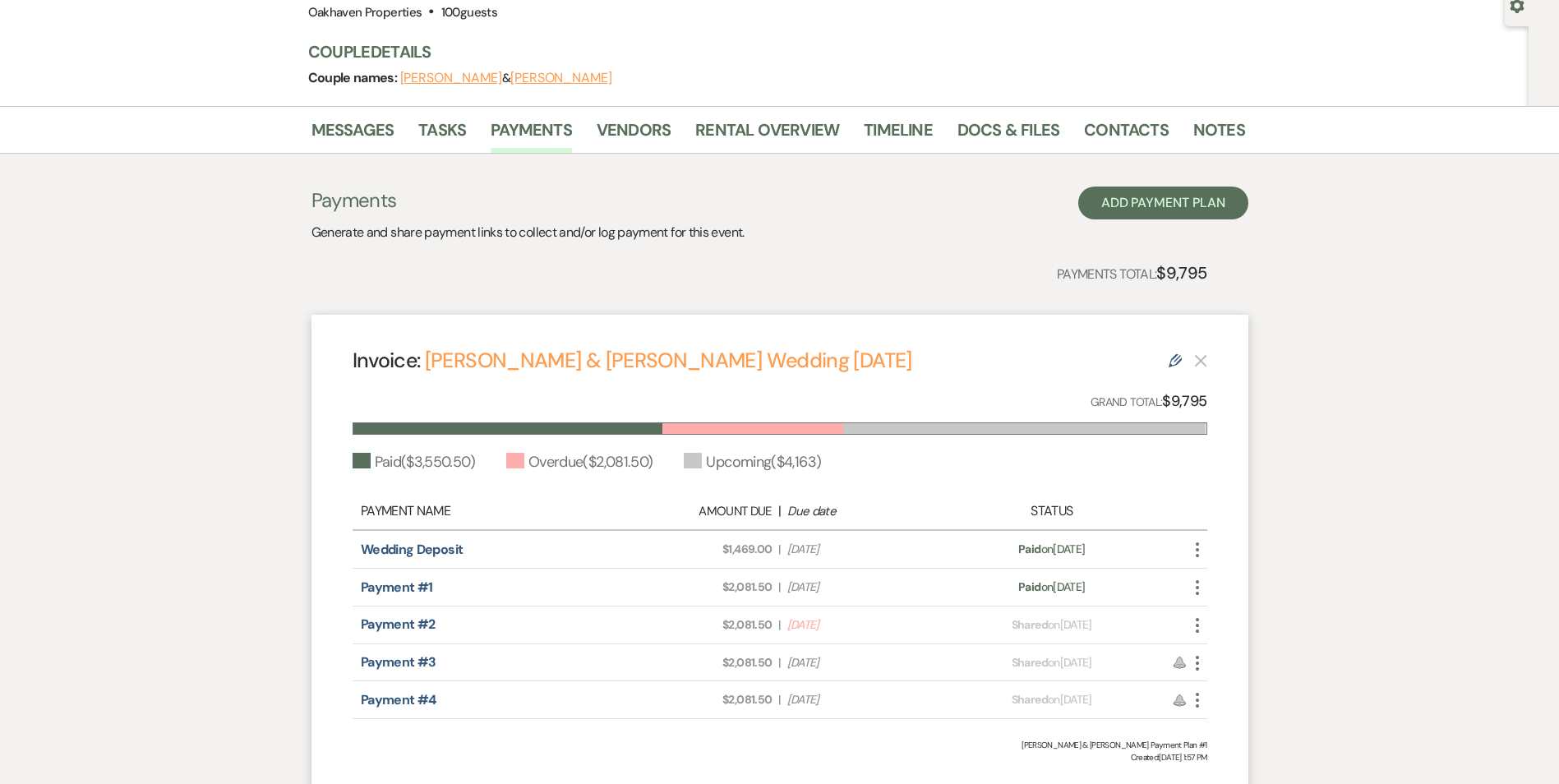
click at [1194, 622] on icon "More" at bounding box center [1198, 625] width 20 height 20
click at [1240, 738] on link "Pencil Edit" at bounding box center [1271, 740] width 166 height 28
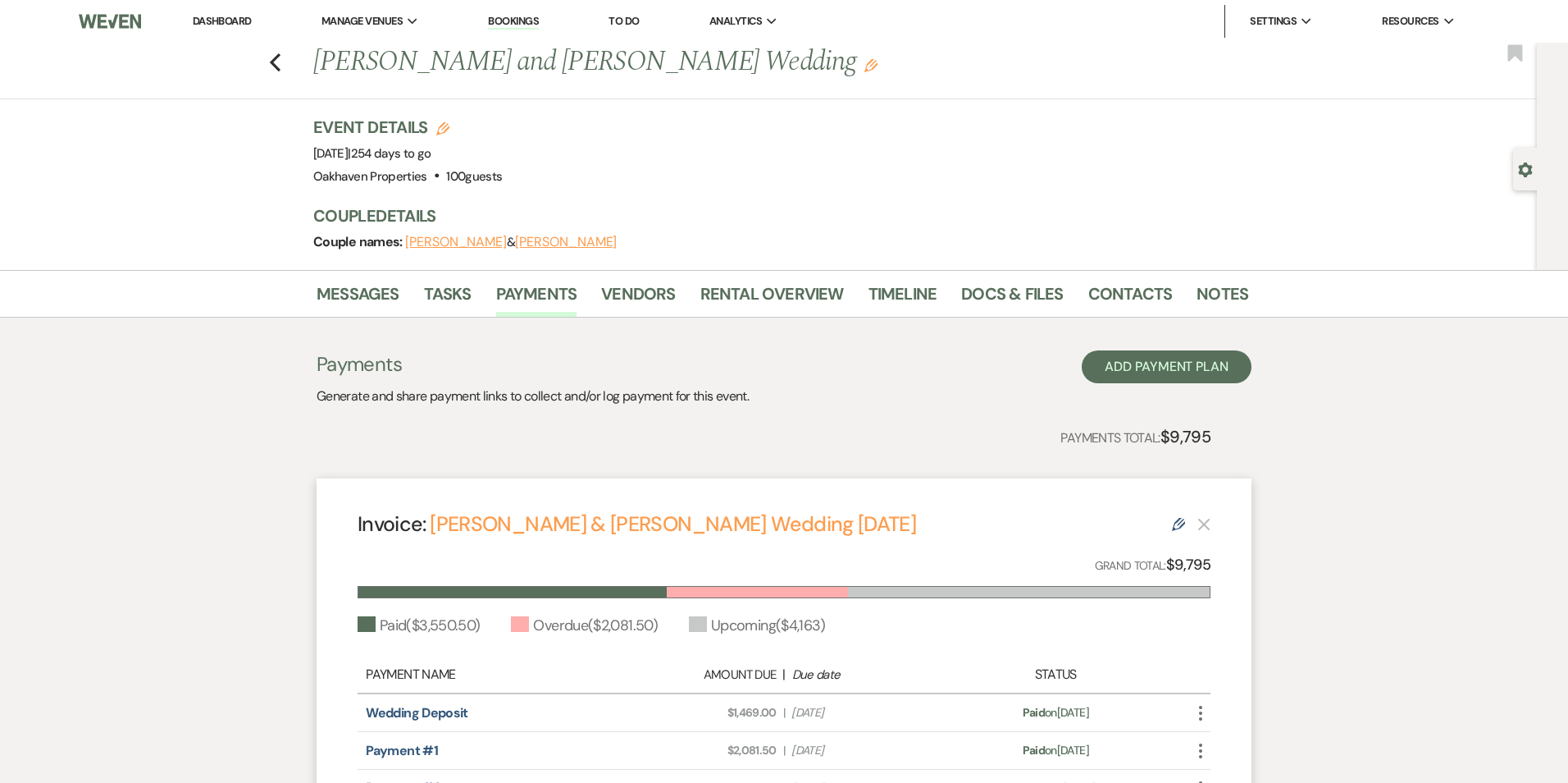
select select "19423"
select select "1"
select select "true"
select select "1"
select select "true"
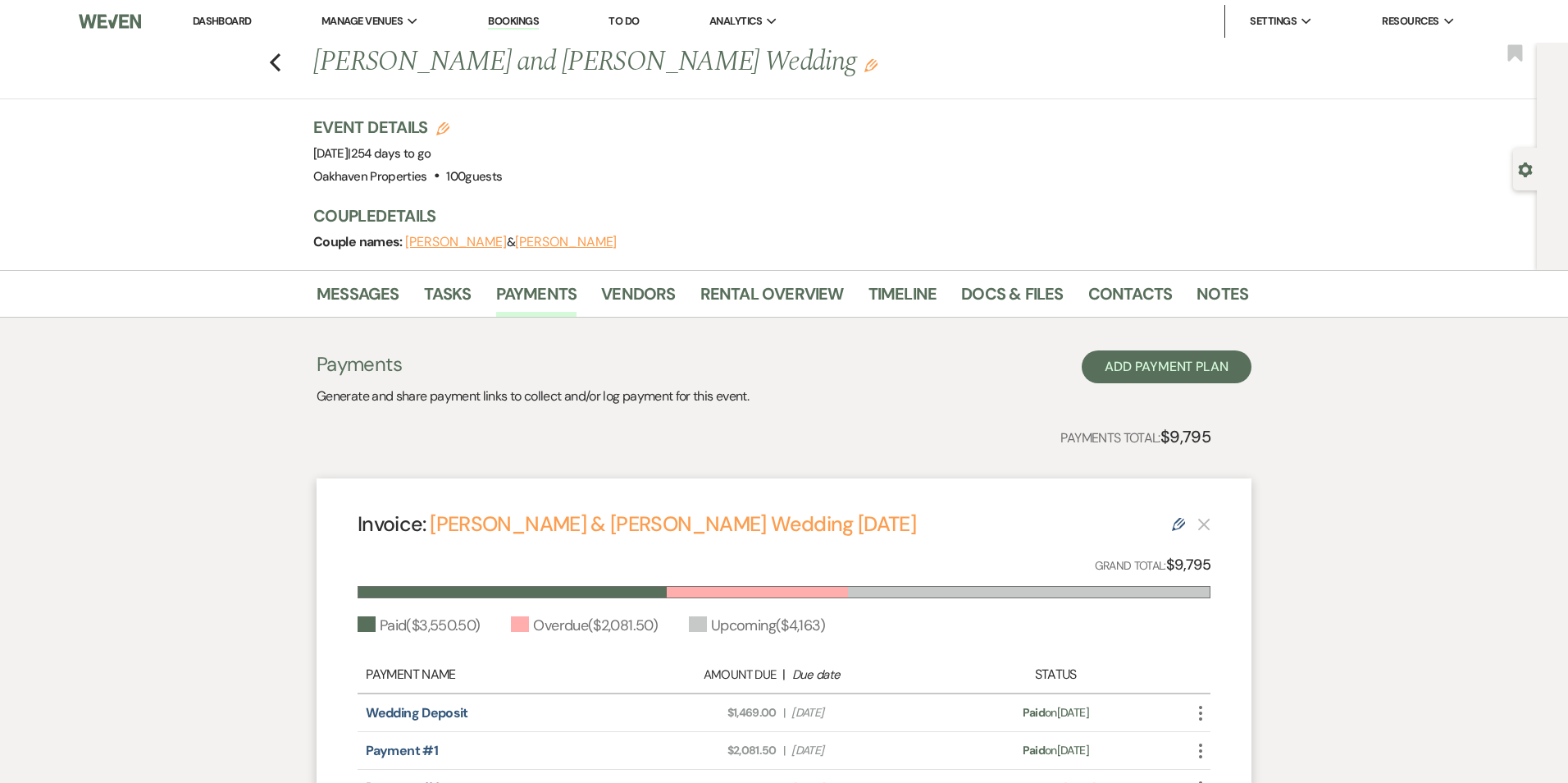
select select "2"
select select "flat"
select select "true"
select select "2"
select select "flat"
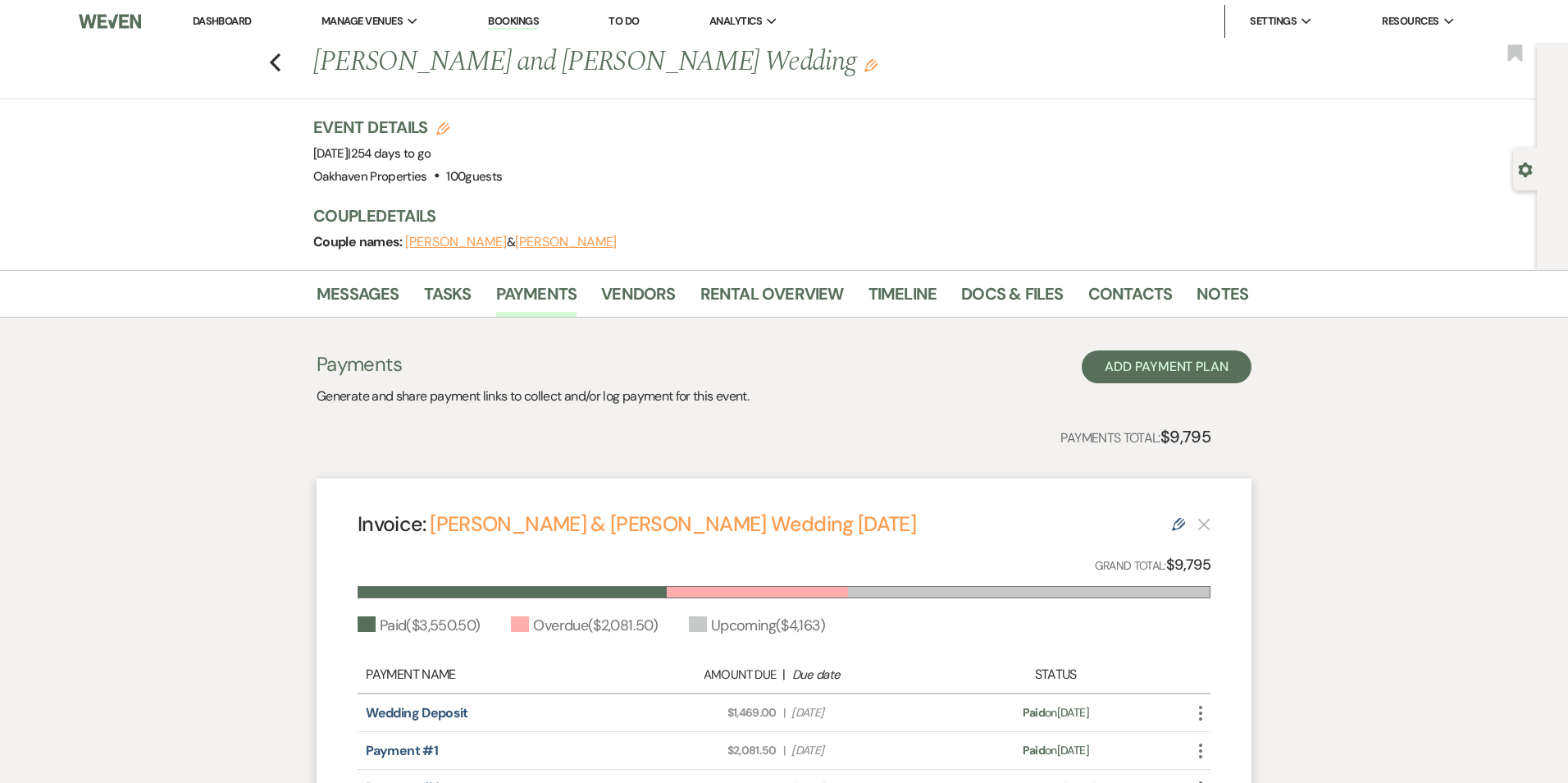
select select "true"
select select "client"
select select "weeks"
select select "2"
select select "flat"
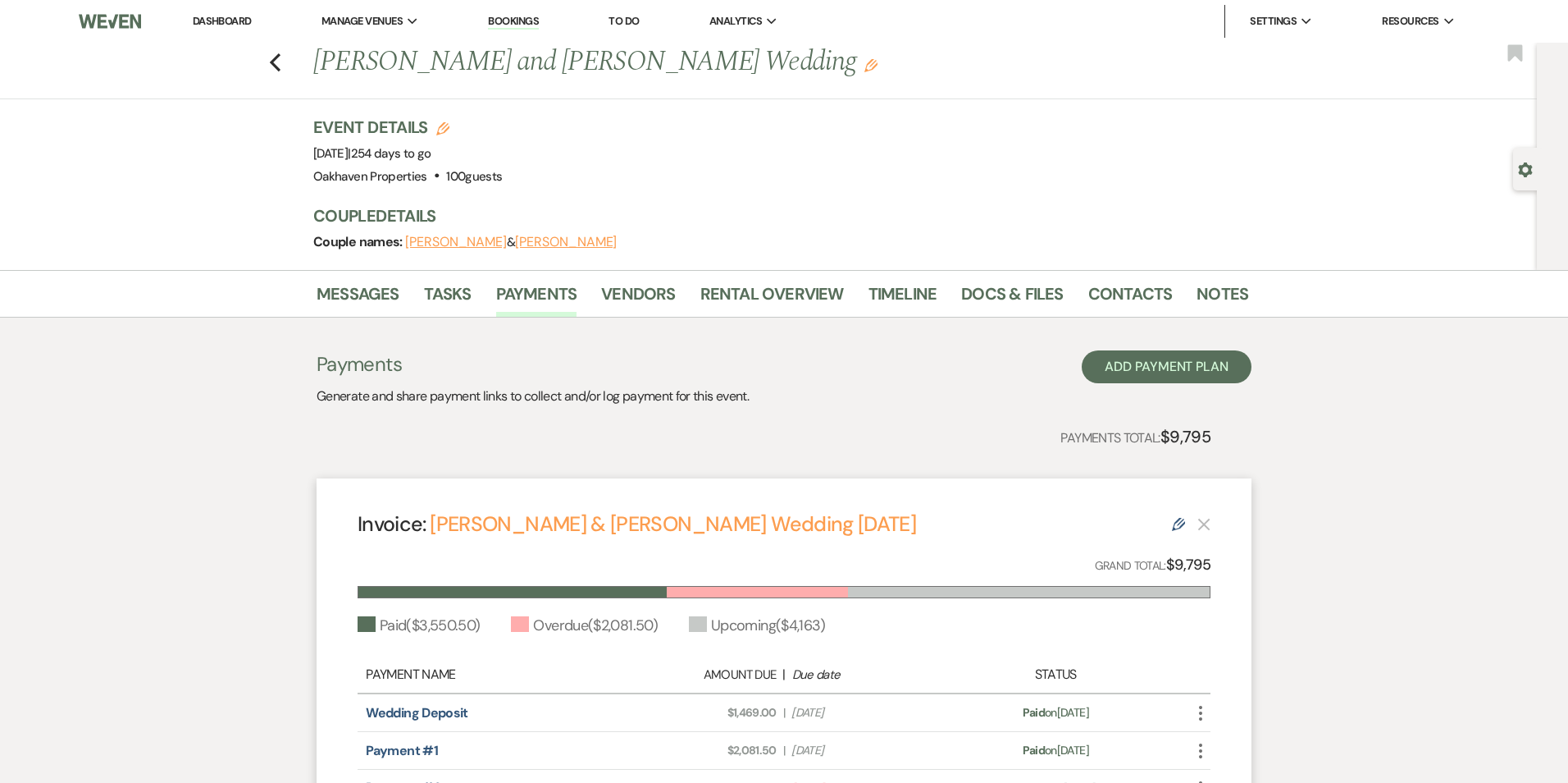
select select "true"
select select "client"
select select "weeks"
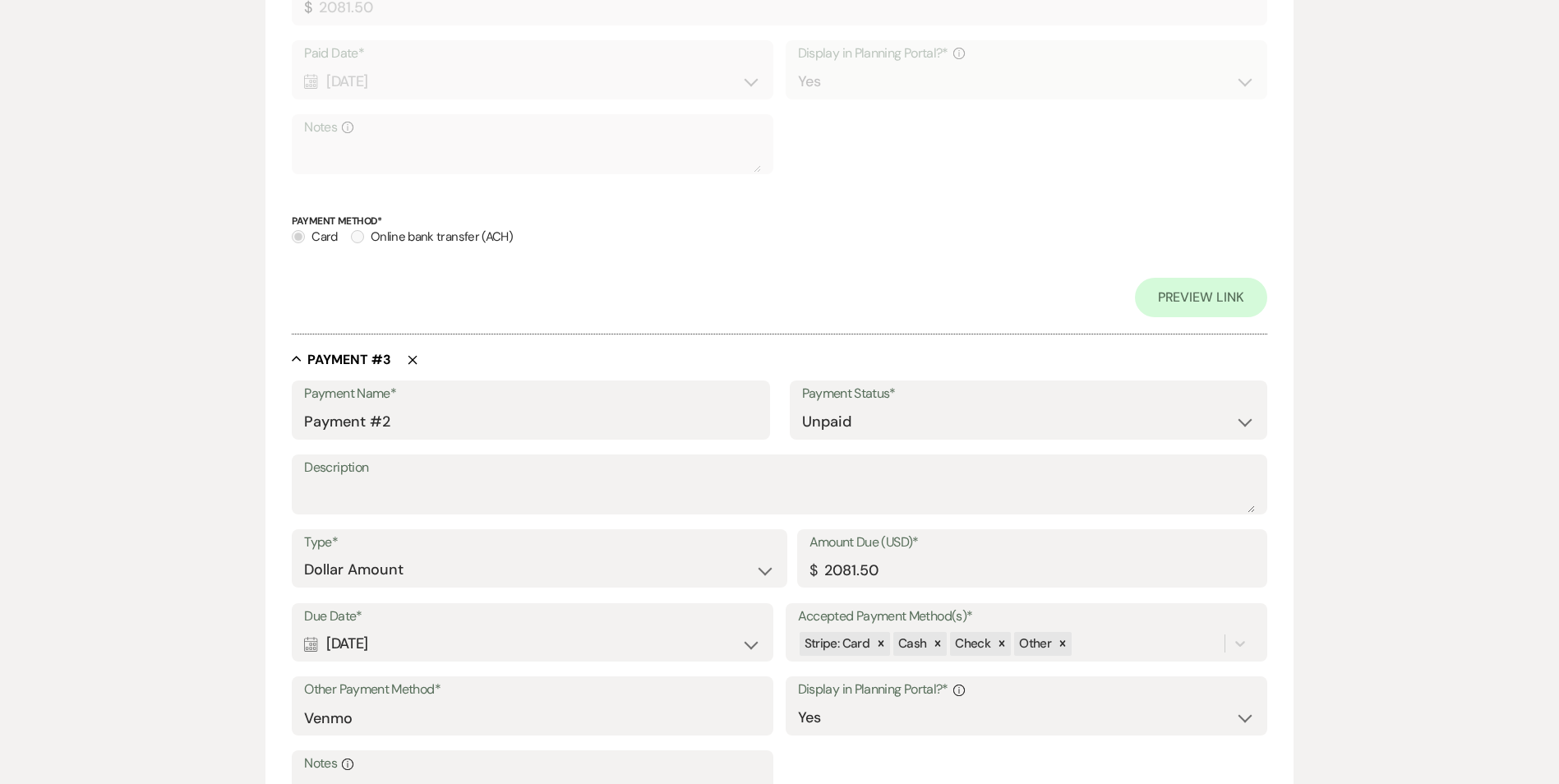
scroll to position [1396, 0]
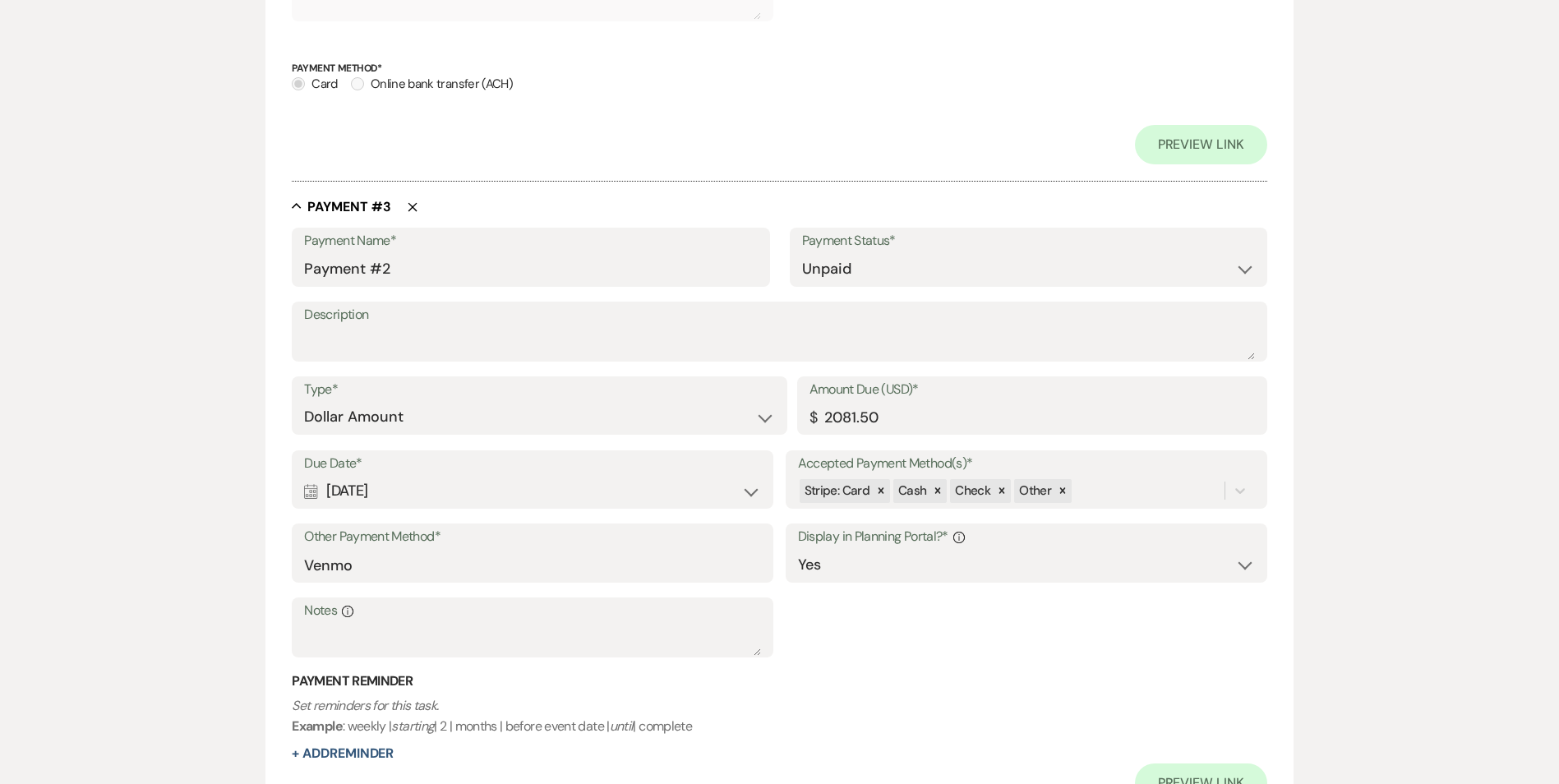
click at [744, 491] on div "Calendar Aug 15, 2025 Expand" at bounding box center [532, 490] width 457 height 32
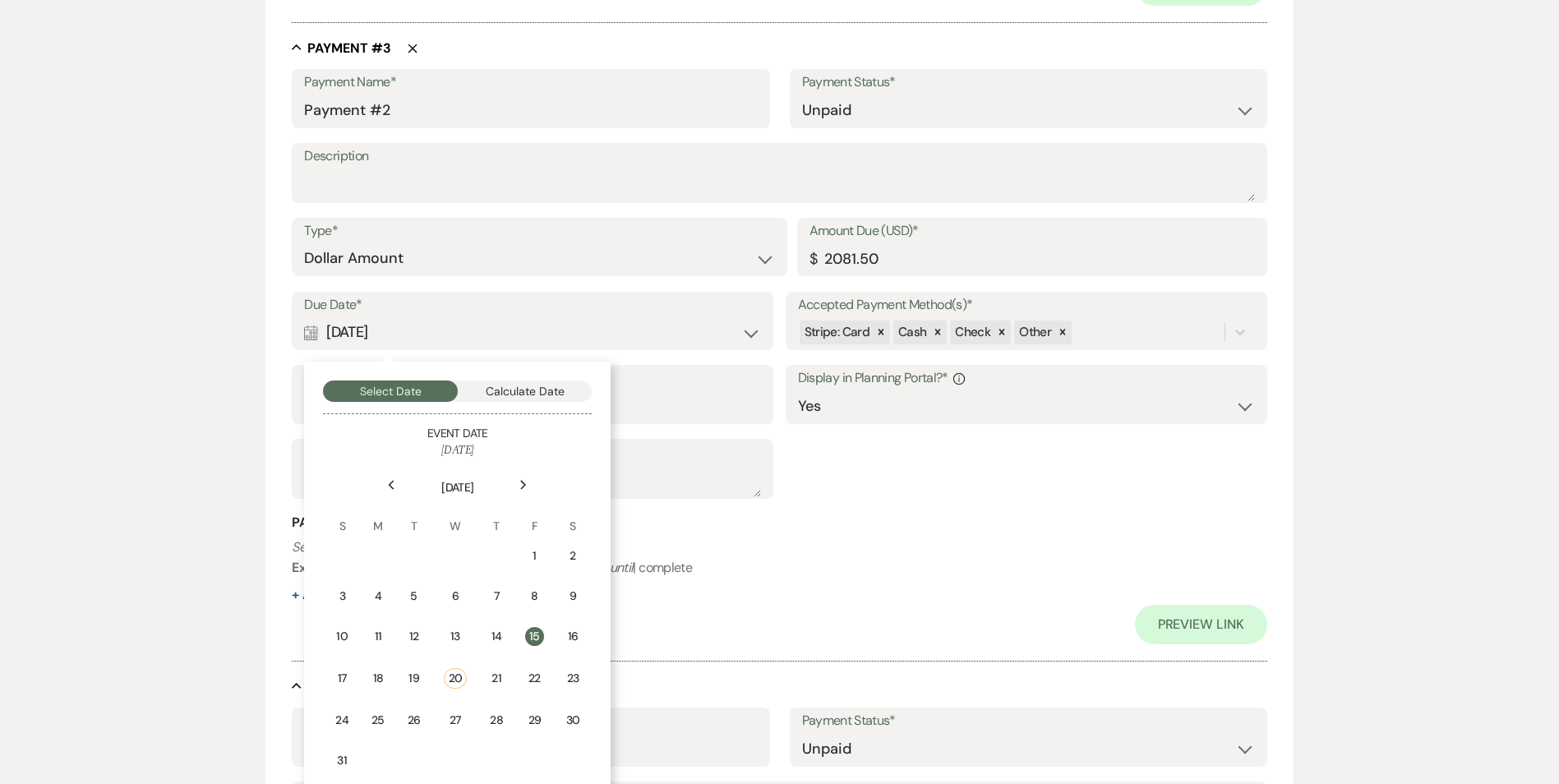
scroll to position [1561, 0]
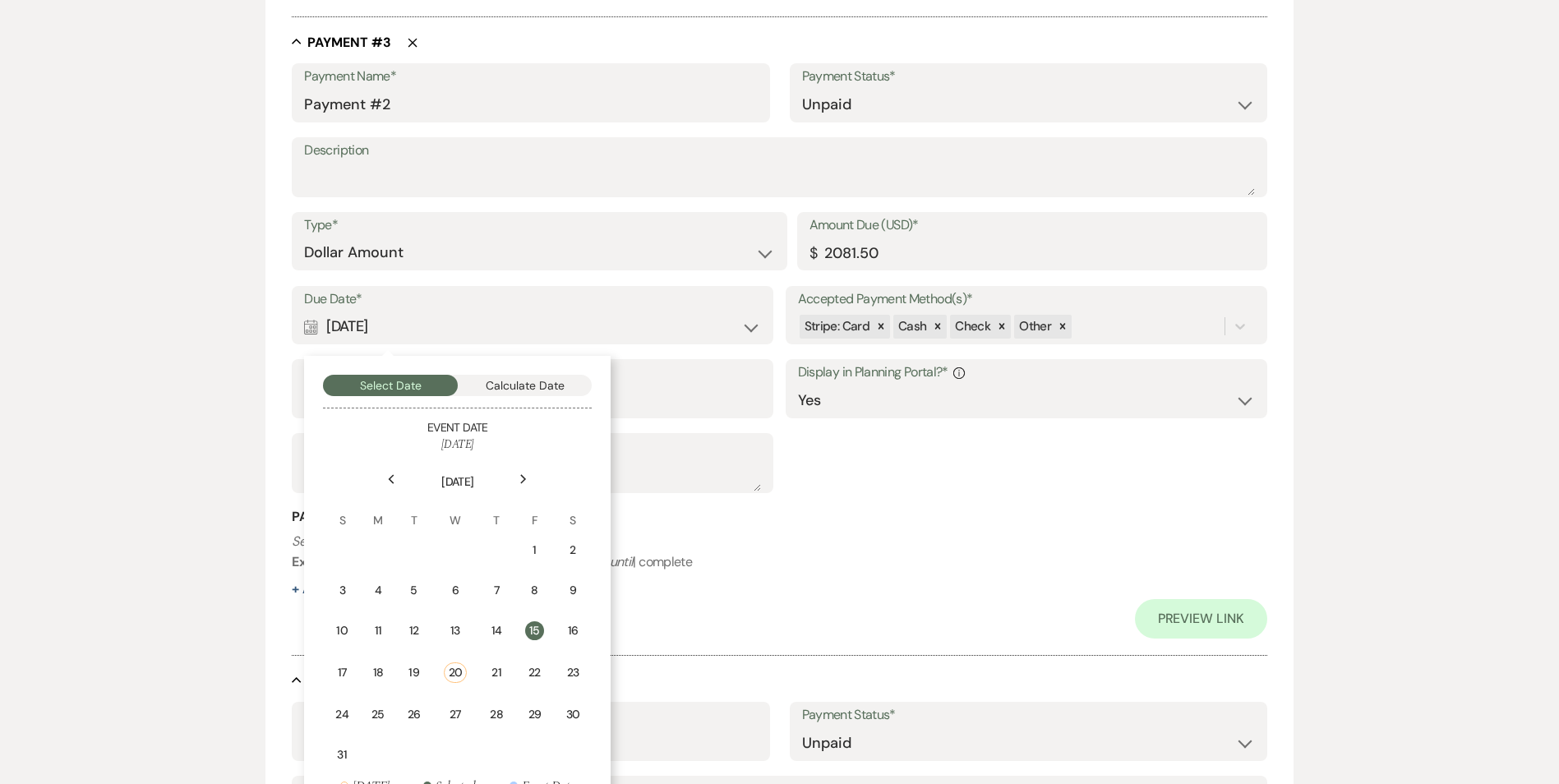
click at [838, 618] on div "Preview Link" at bounding box center [779, 618] width 975 height 39
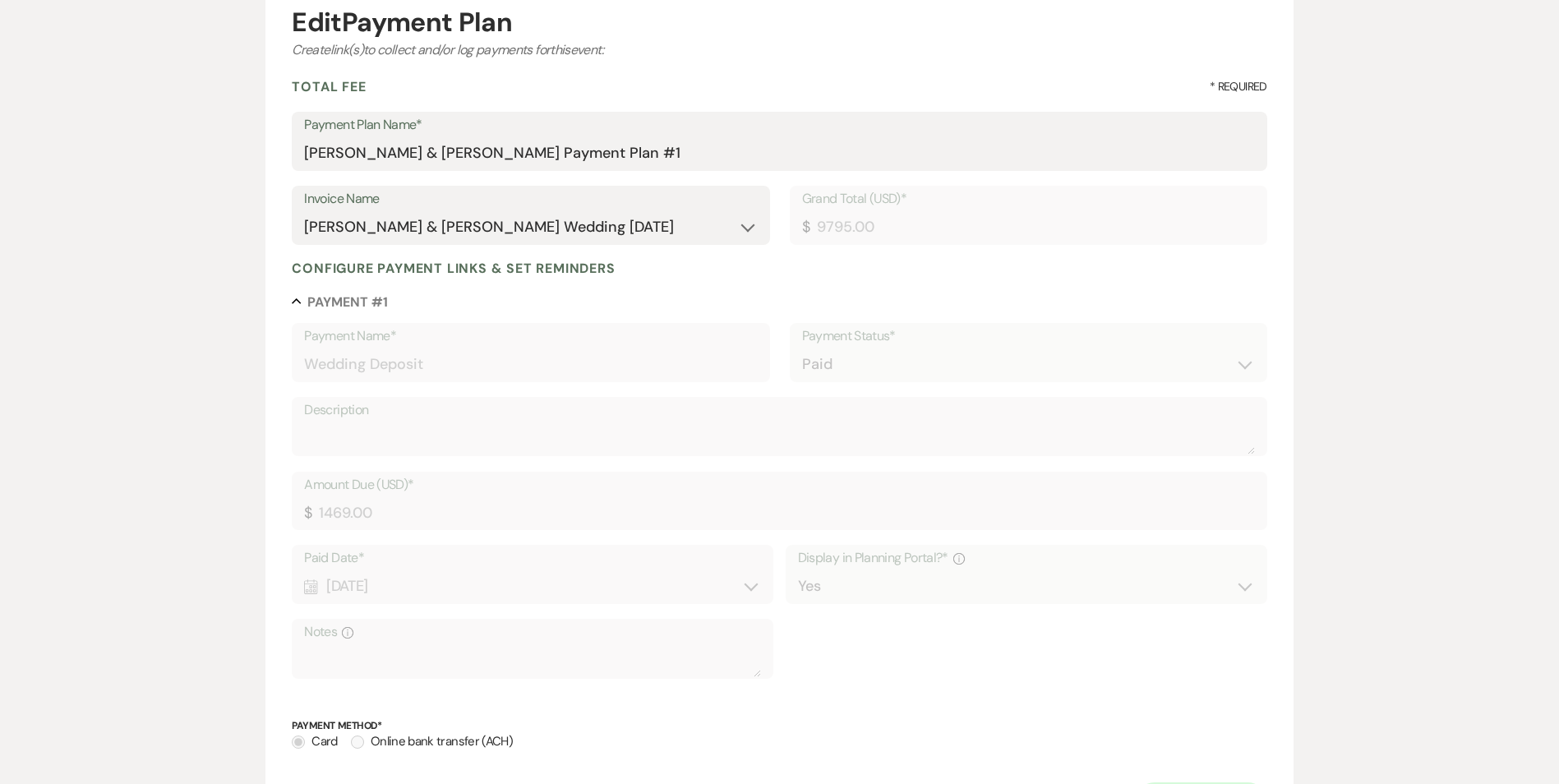
scroll to position [0, 0]
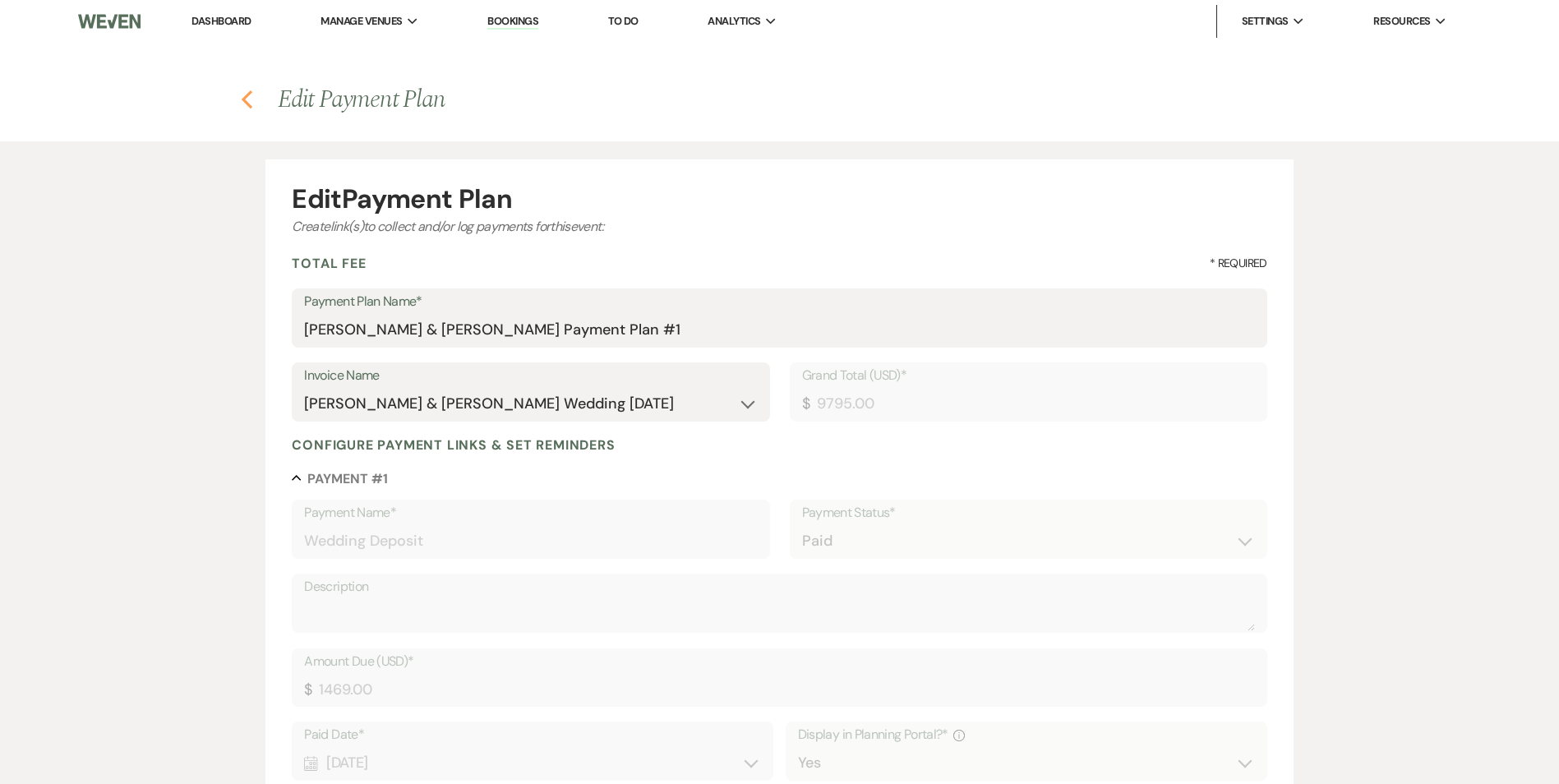
click at [248, 98] on icon "Previous" at bounding box center [247, 100] width 12 height 20
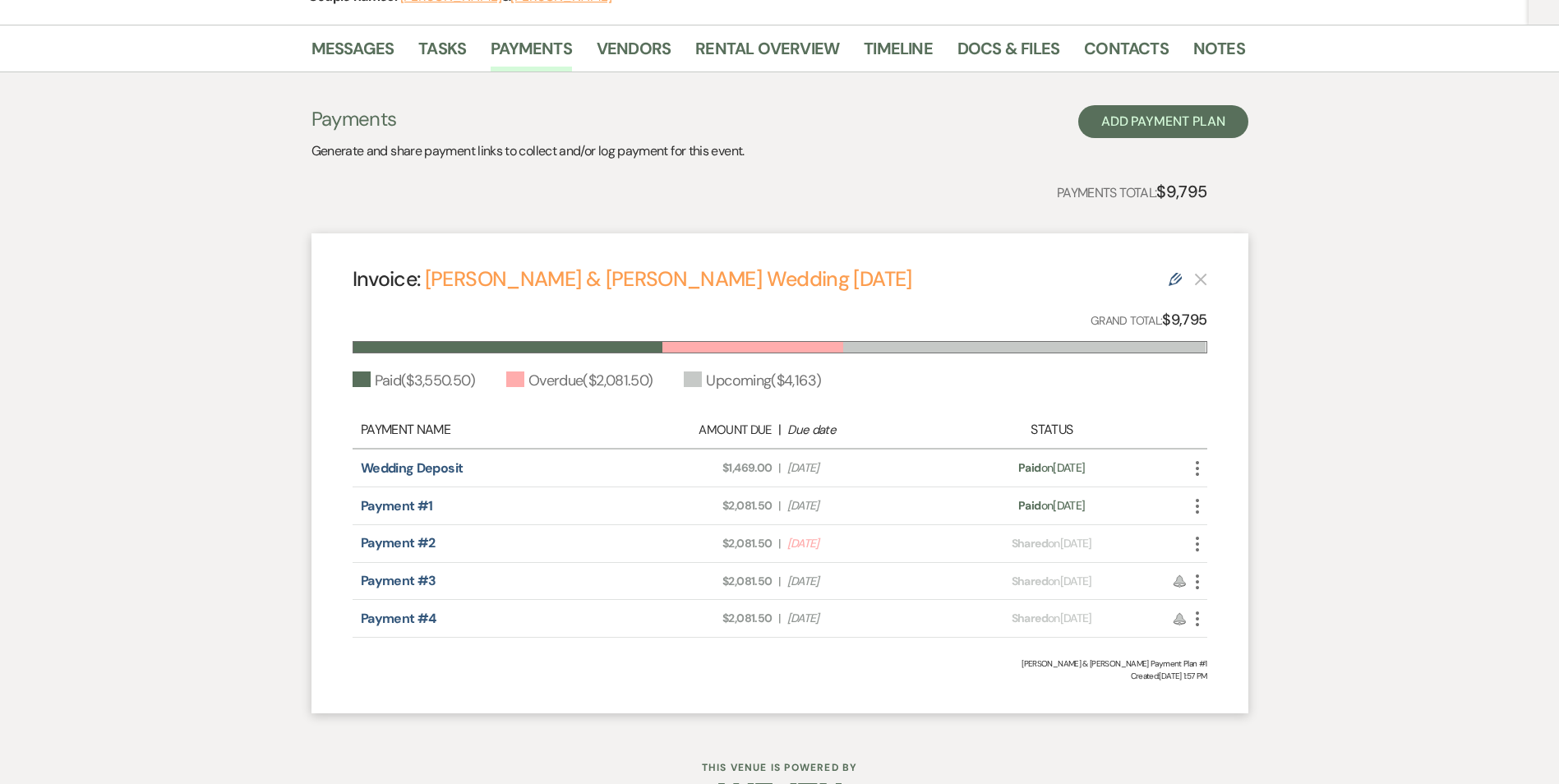
scroll to position [247, 0]
click at [1179, 581] on use at bounding box center [1179, 579] width 12 height 12
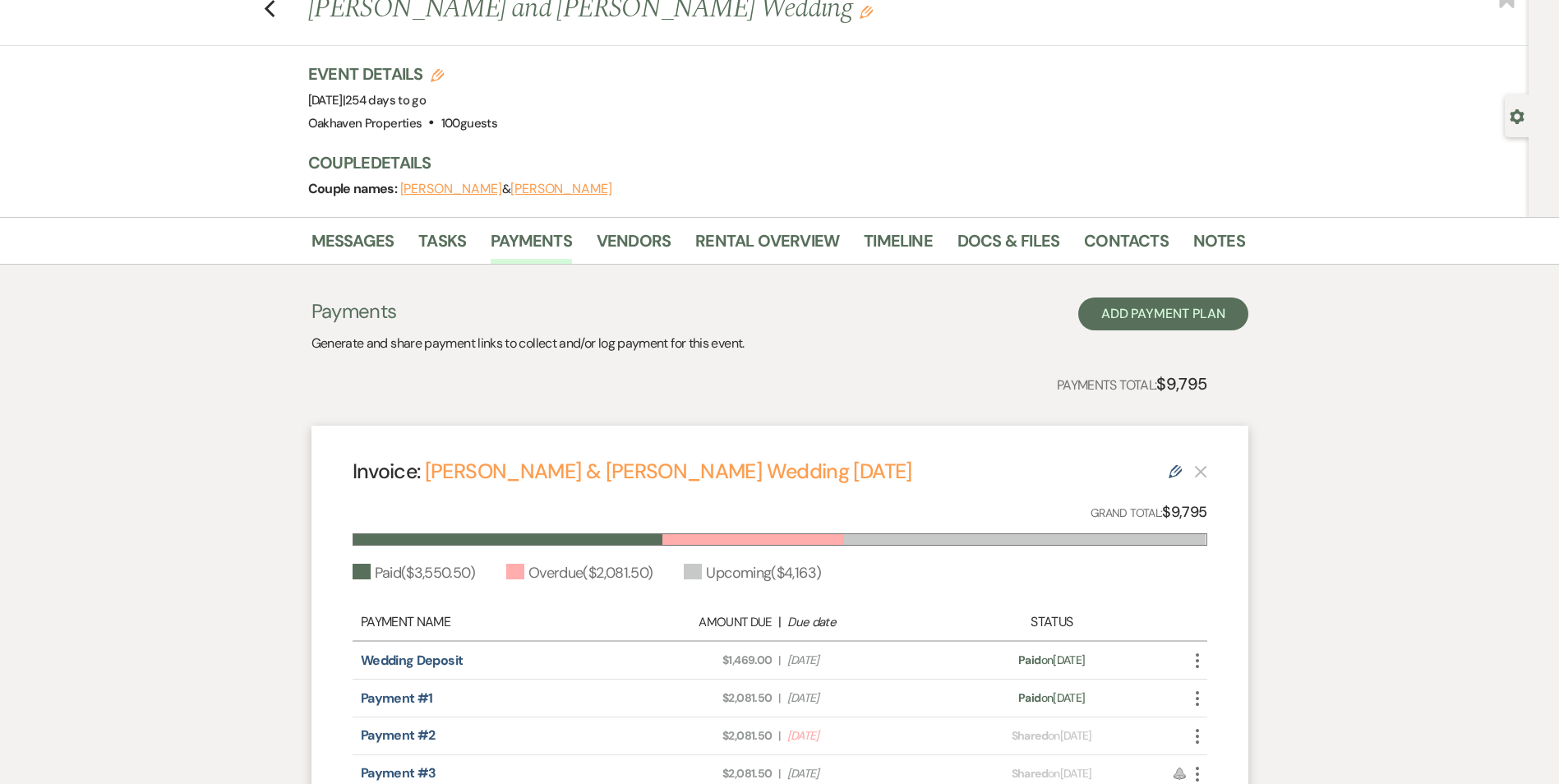
scroll to position [0, 0]
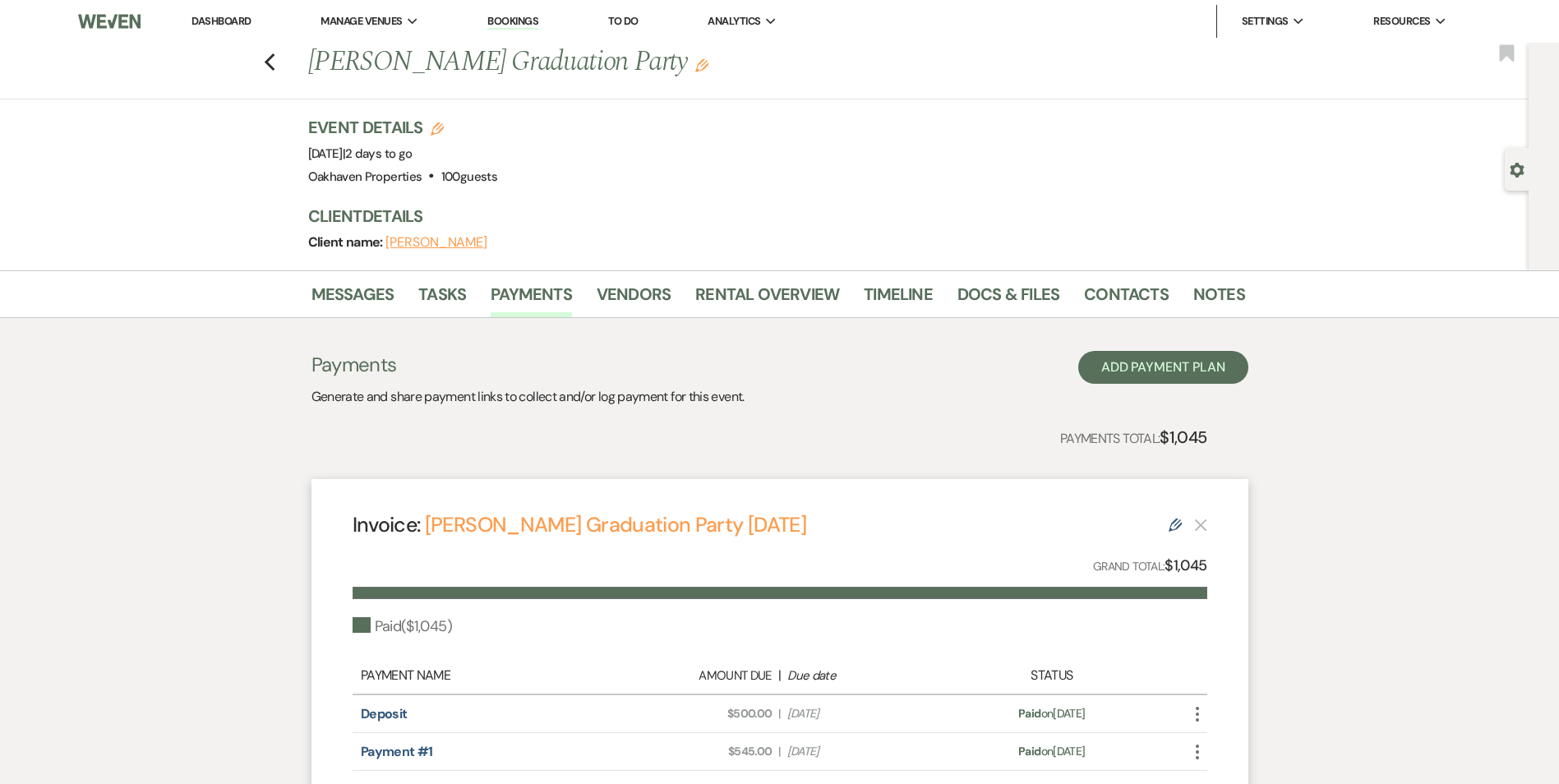
scroll to position [185, 0]
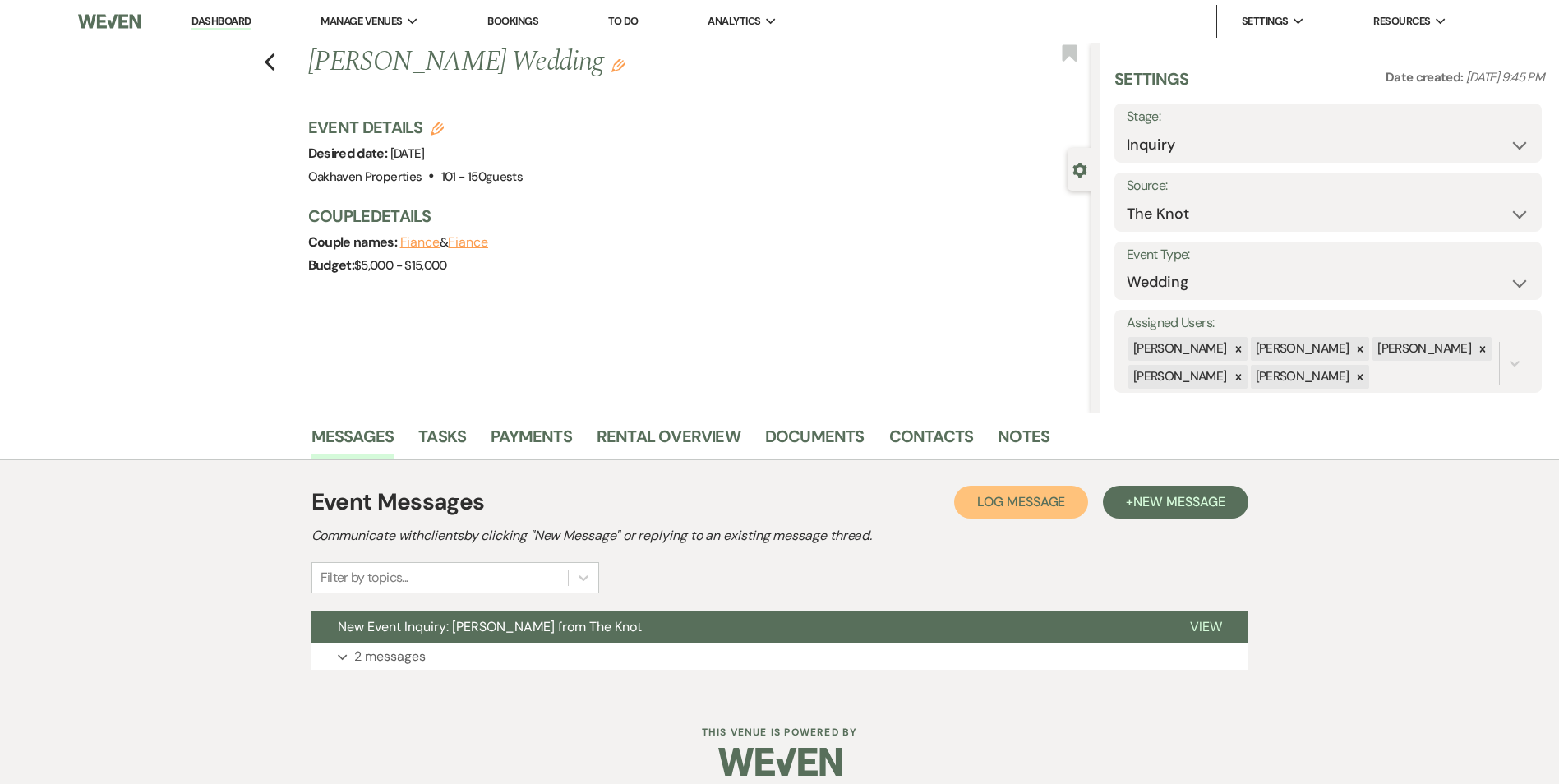
click at [1030, 510] on button "Log Log Message" at bounding box center [1021, 501] width 134 height 33
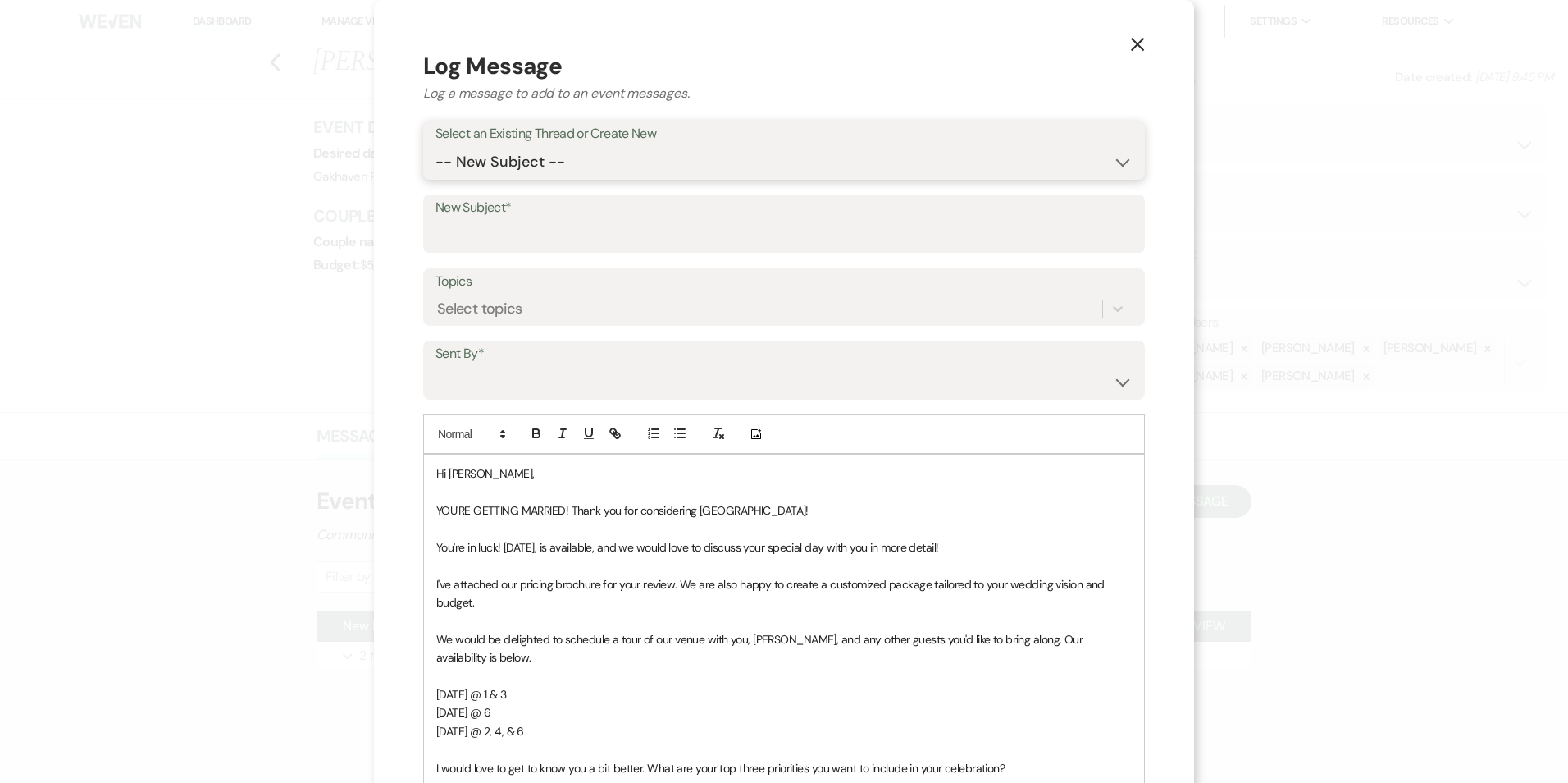
click at [547, 161] on select "-- New Subject -- New Event Inquiry: Ceara Rechenberg from The Knot" at bounding box center [784, 162] width 697 height 32
select select "448109"
click at [435, 146] on select "-- New Subject -- New Event Inquiry: Ceara Rechenberg from The Knot" at bounding box center [784, 162] width 697 height 32
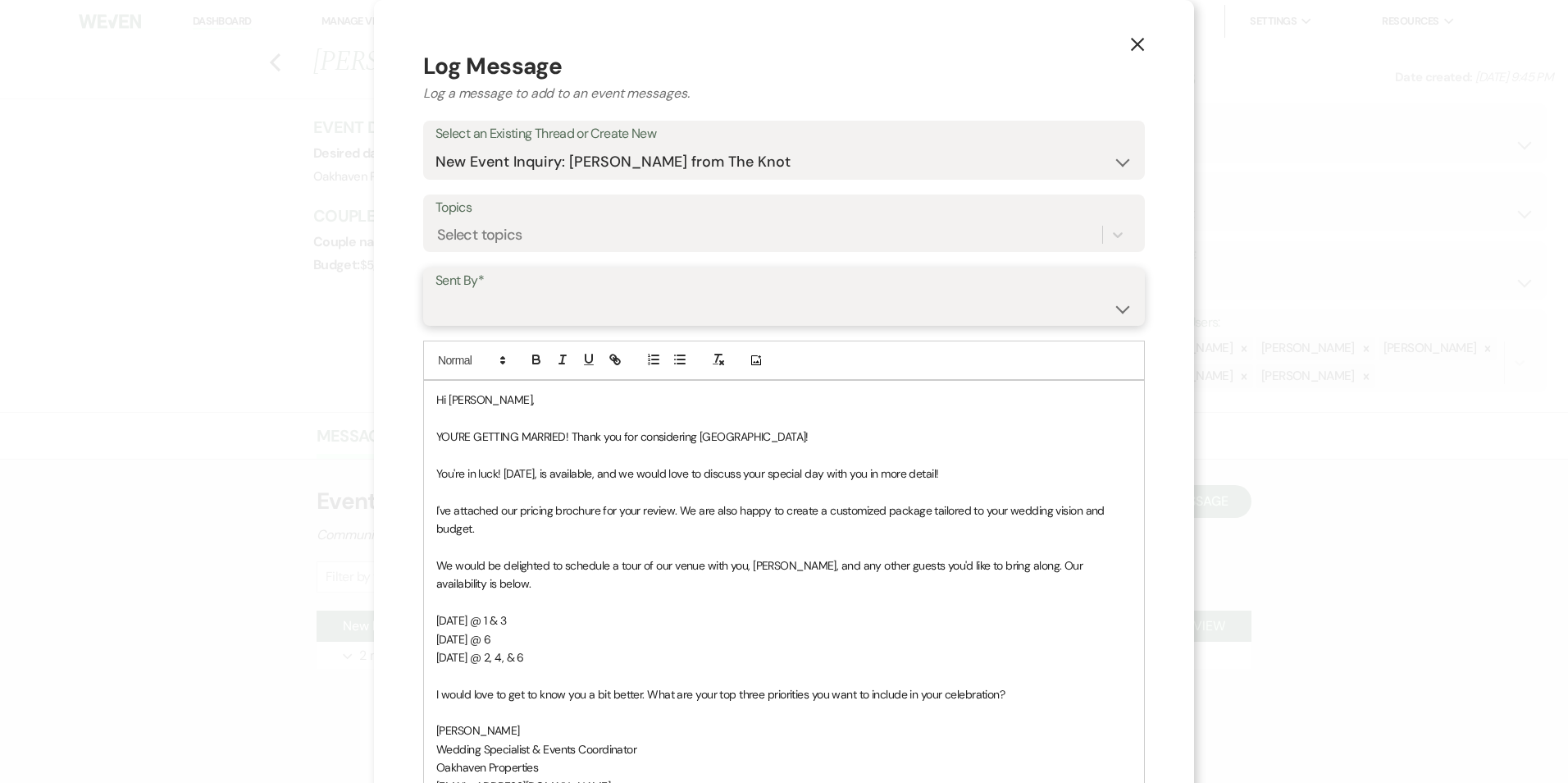
click at [535, 319] on select "Patience Ergish (pdergish@aol.com) Jeanette Wagoner (jeanette@experienceoakhave…" at bounding box center [784, 308] width 697 height 32
select select "user-127923"
click at [435, 292] on select "Patience Ergish (pdergish@aol.com) Jeanette Wagoner (jeanette@experienceoakhave…" at bounding box center [784, 308] width 697 height 32
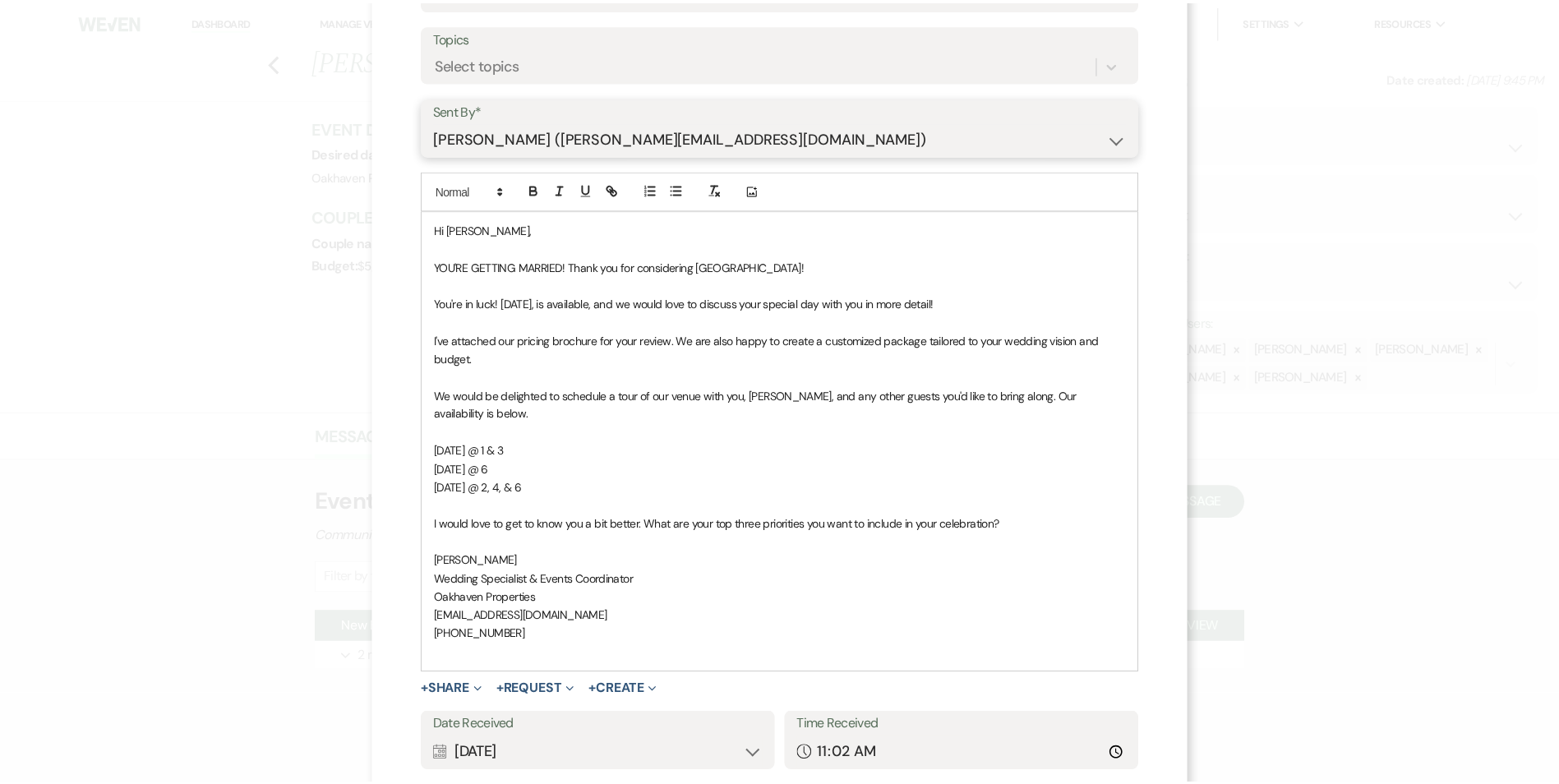
scroll to position [264, 0]
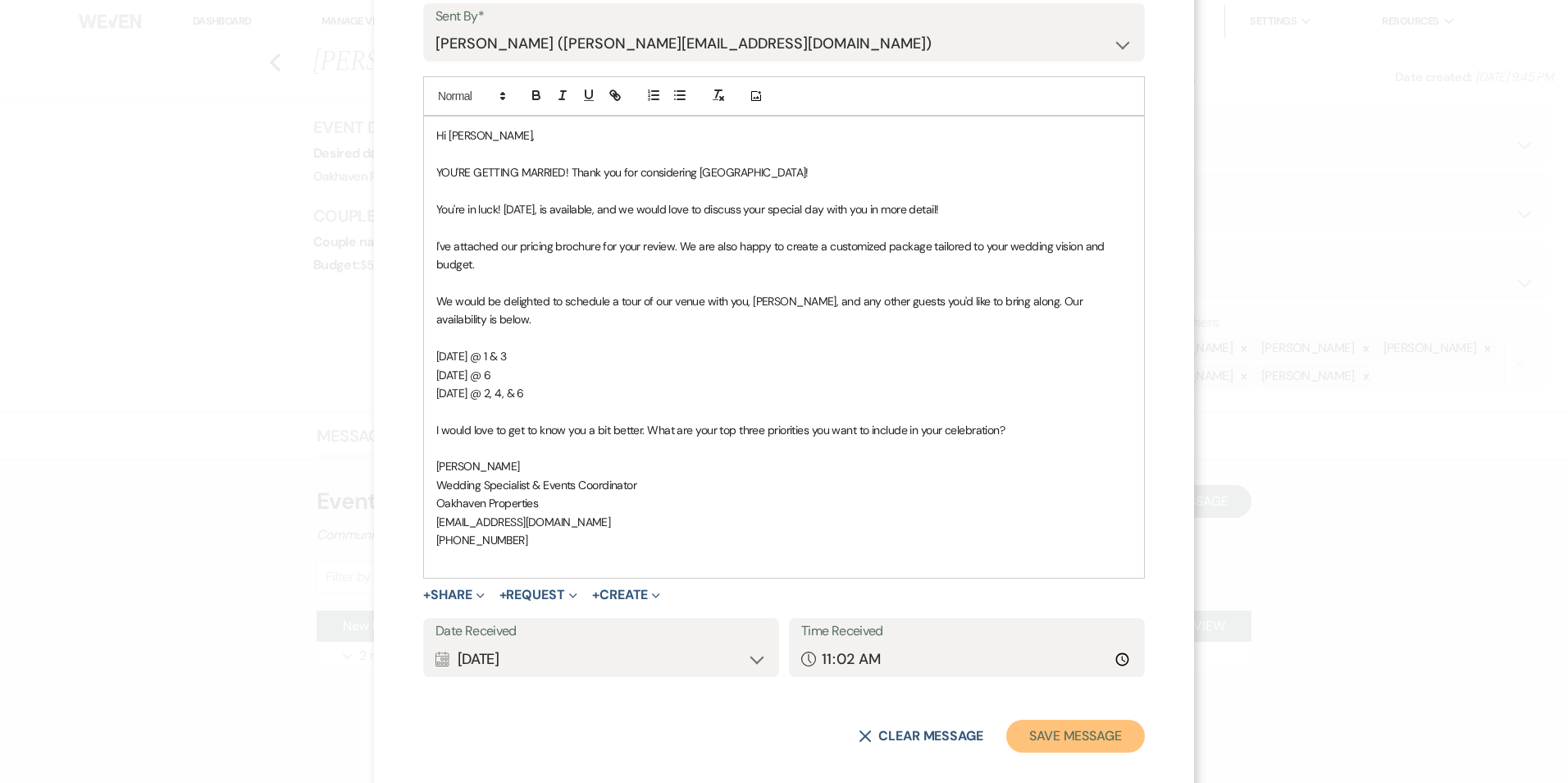
drag, startPoint x: 1046, startPoint y: 707, endPoint x: 1134, endPoint y: 688, distance: 90.0
click at [1047, 719] on button "Save Message" at bounding box center [1076, 735] width 139 height 33
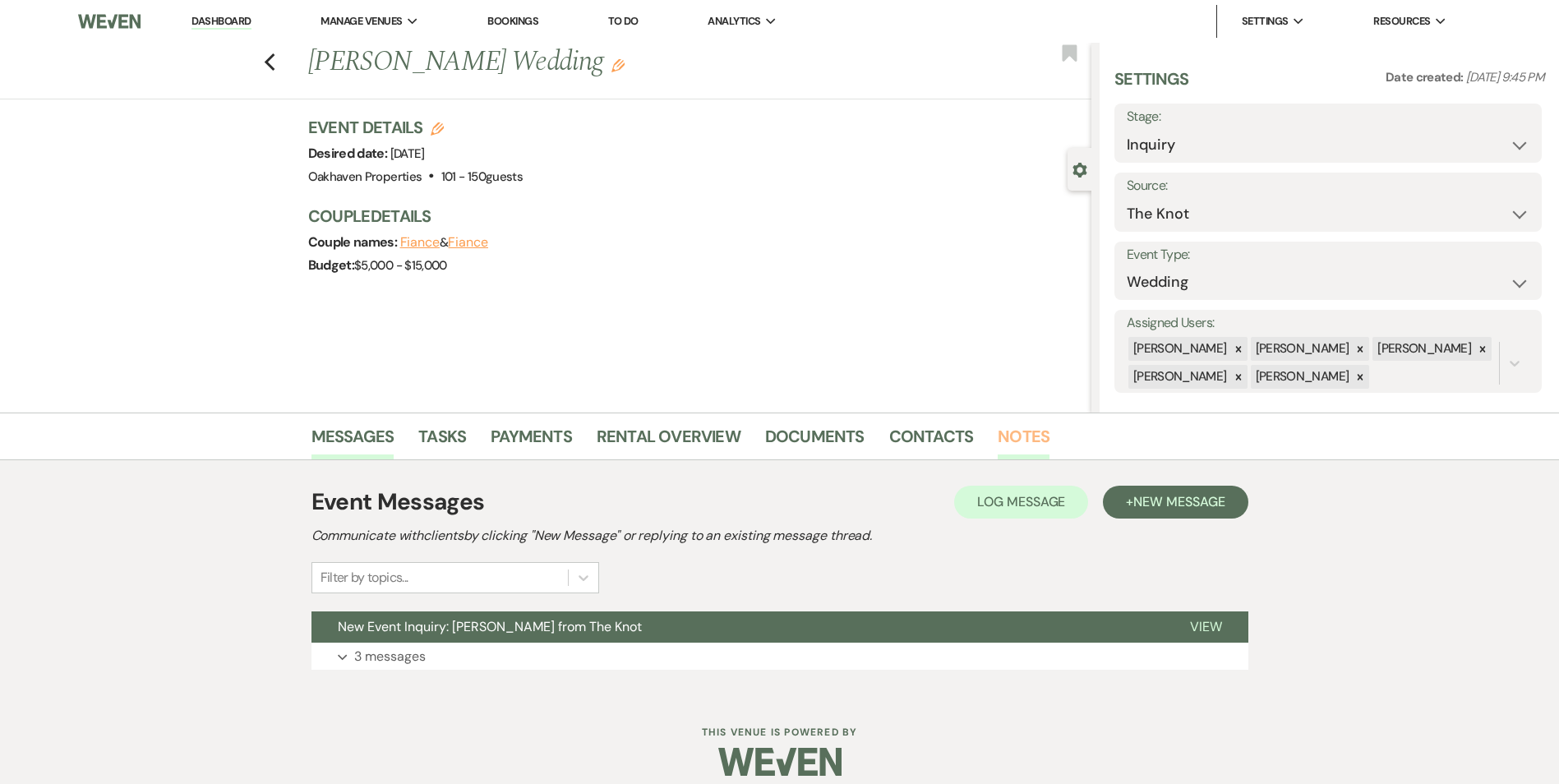
click at [1021, 432] on link "Notes" at bounding box center [1024, 440] width 52 height 36
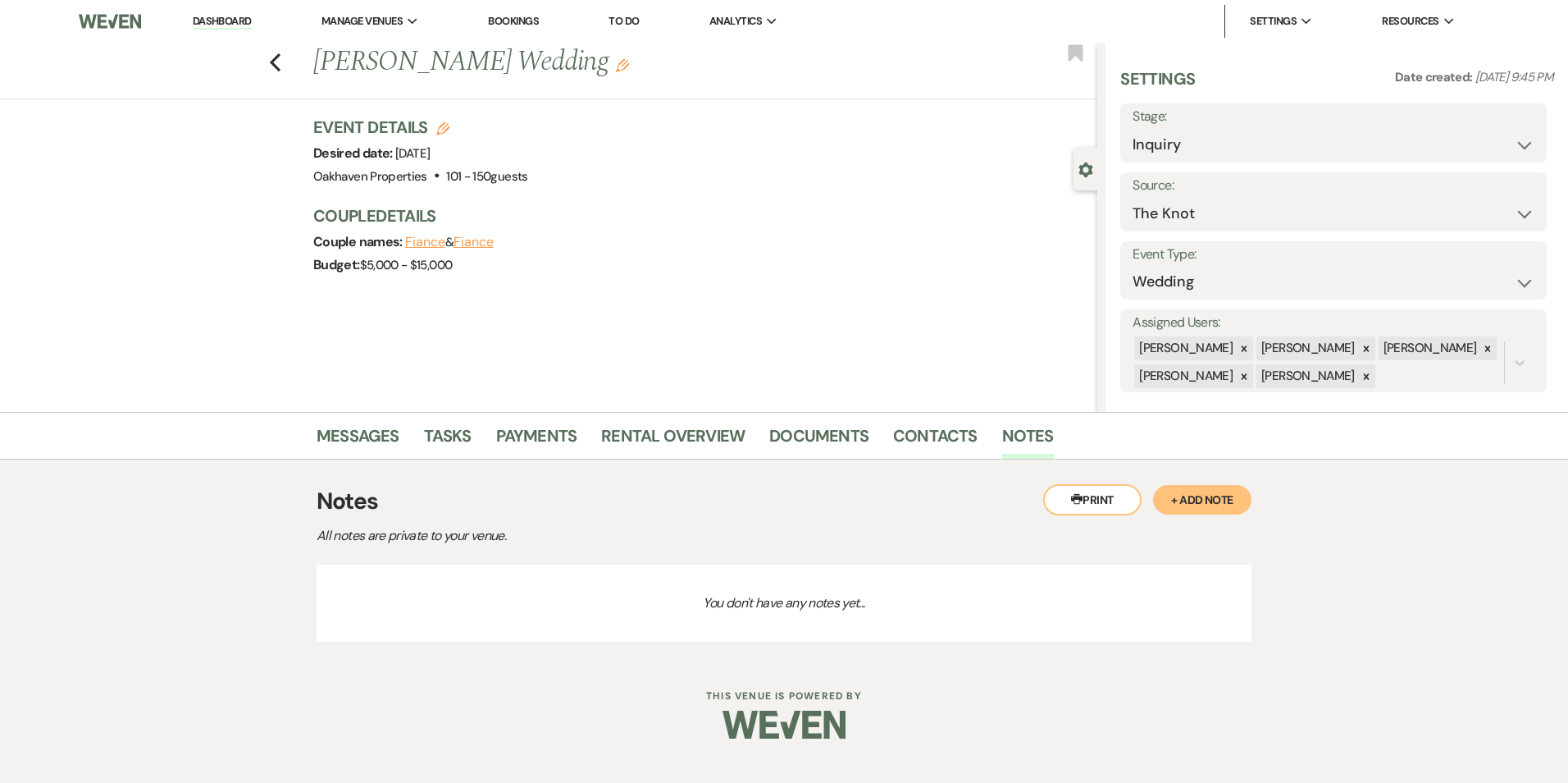
click at [478, 441] on li "Tasks" at bounding box center [459, 439] width 72 height 39
drag, startPoint x: 449, startPoint y: 440, endPoint x: 534, endPoint y: 463, distance: 88.1
click at [449, 441] on link "Tasks" at bounding box center [448, 440] width 48 height 36
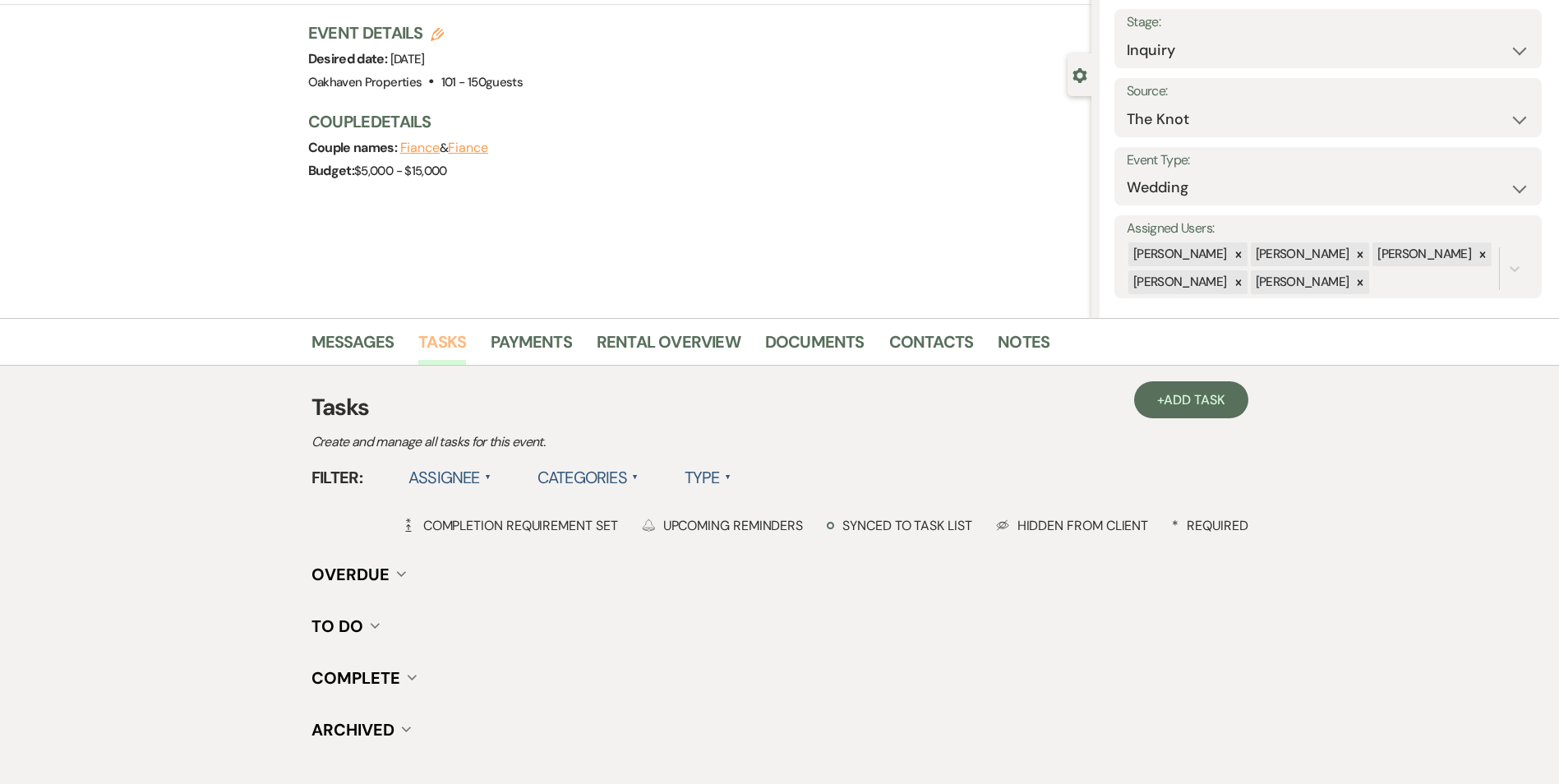
scroll to position [202, 0]
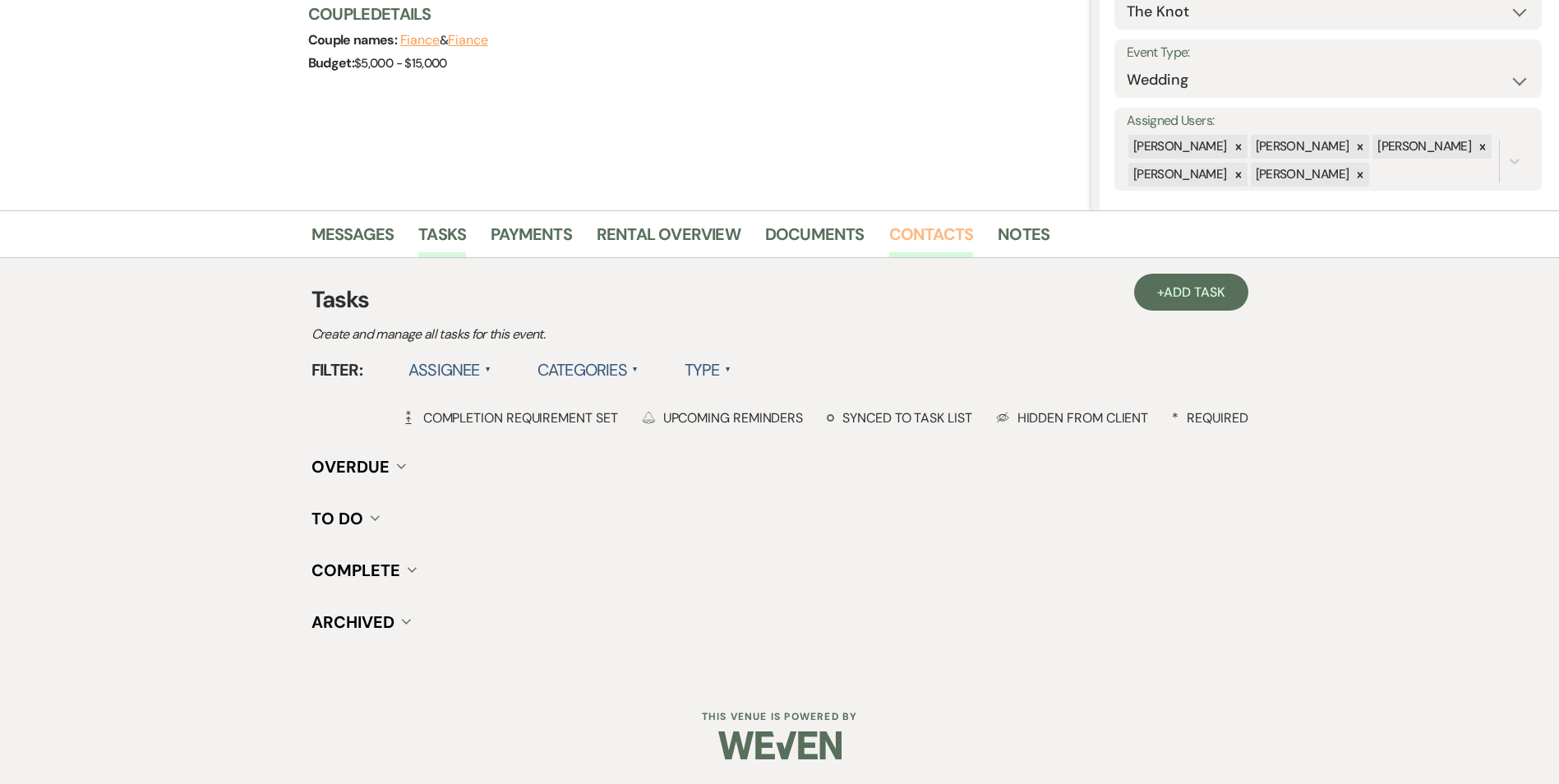
click at [934, 241] on link "Contacts" at bounding box center [931, 238] width 85 height 36
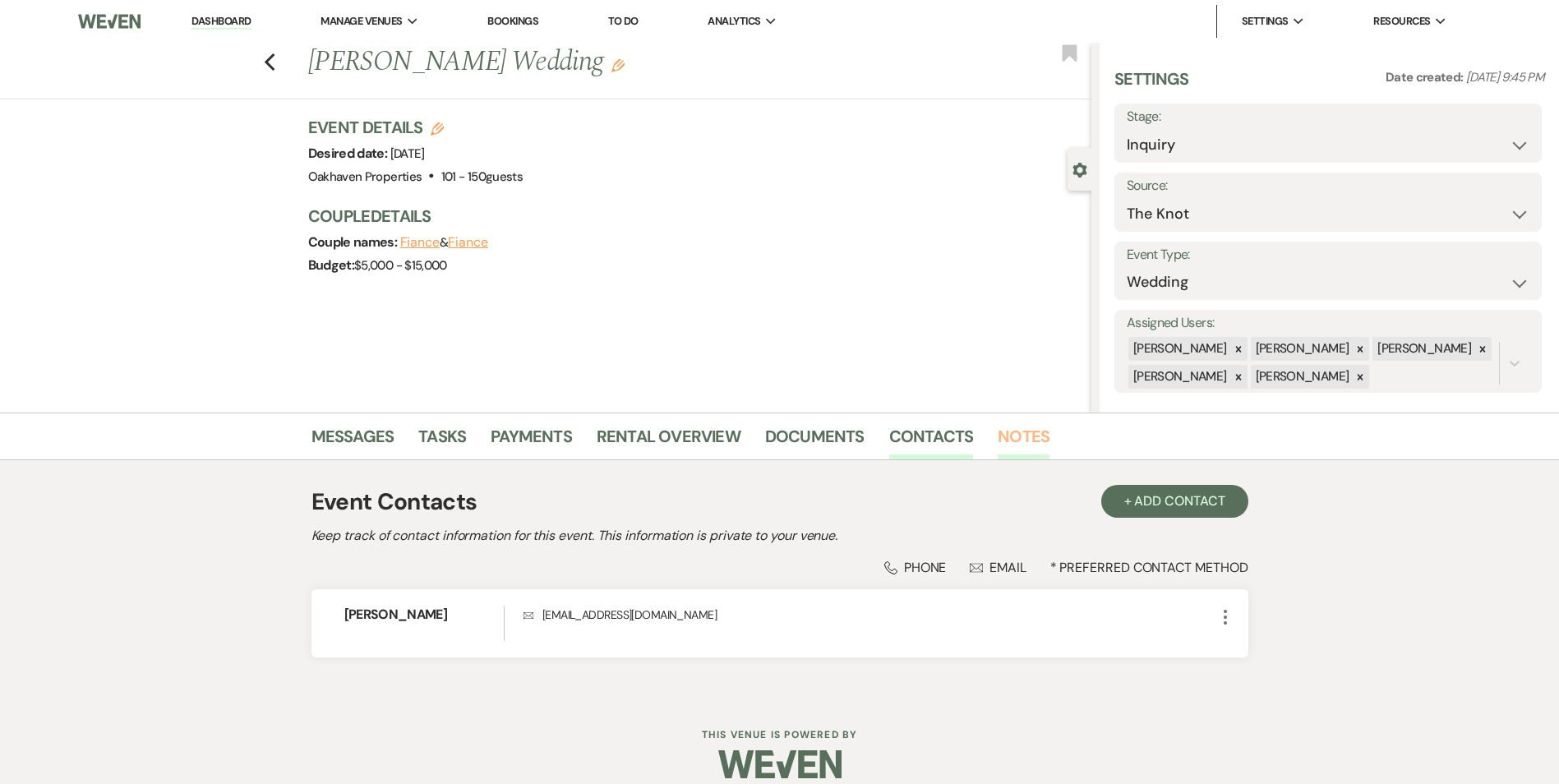
click at [1001, 426] on link "Notes" at bounding box center [1024, 440] width 52 height 36
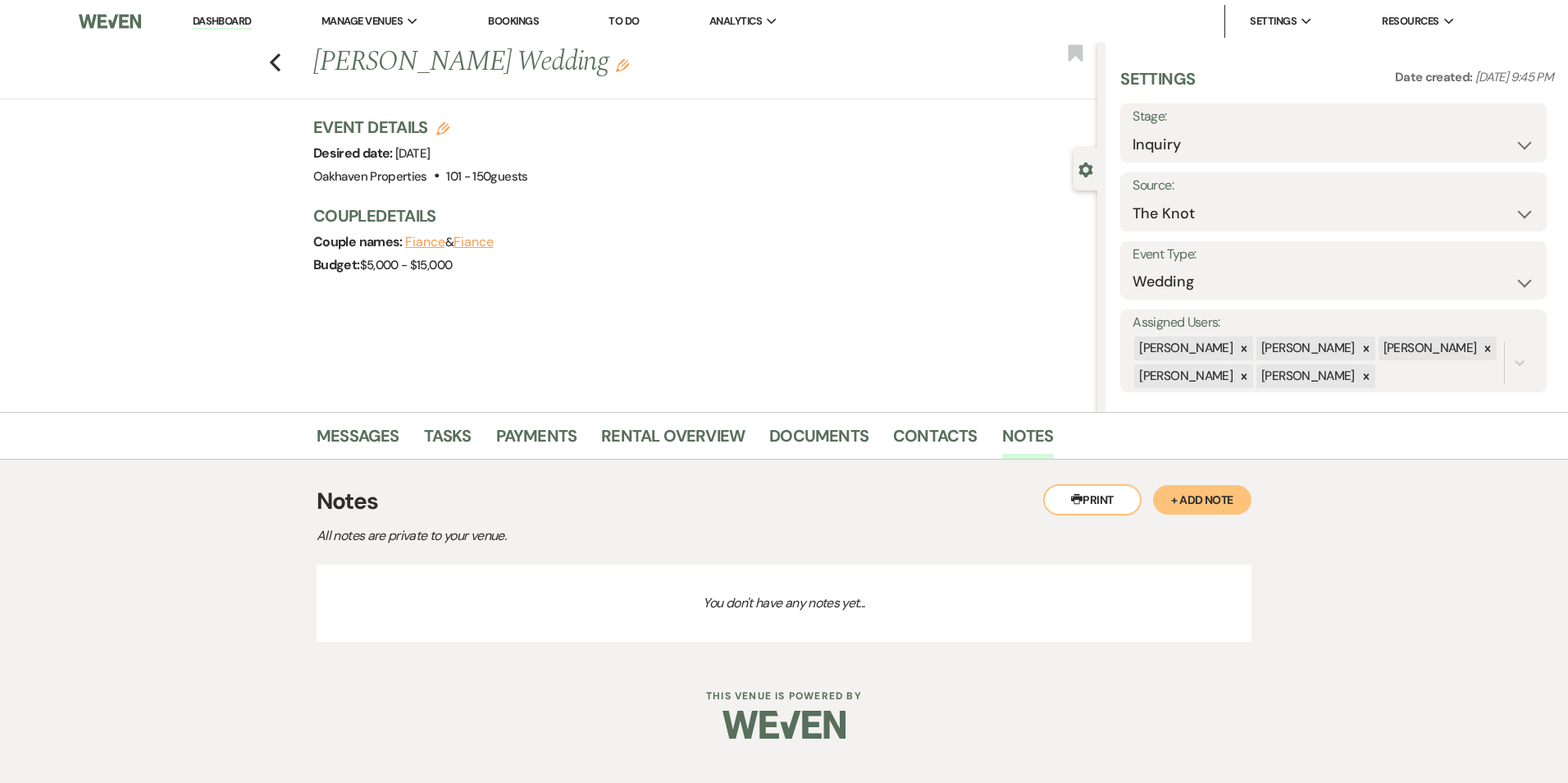
click at [1193, 487] on button "+ Add Note" at bounding box center [1202, 499] width 99 height 29
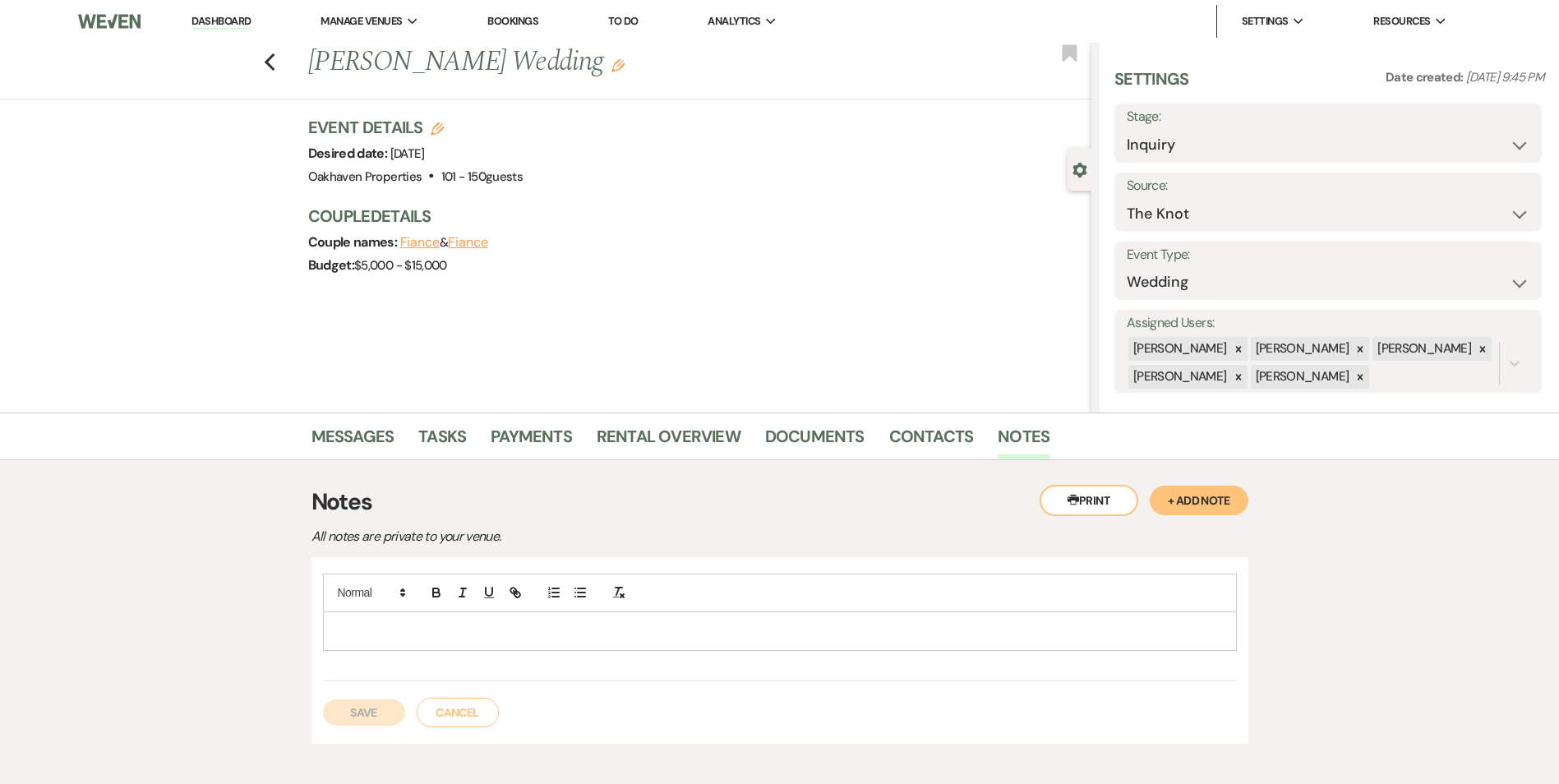
click at [544, 634] on p at bounding box center [780, 631] width 888 height 18
click at [353, 713] on button "Save" at bounding box center [364, 712] width 82 height 27
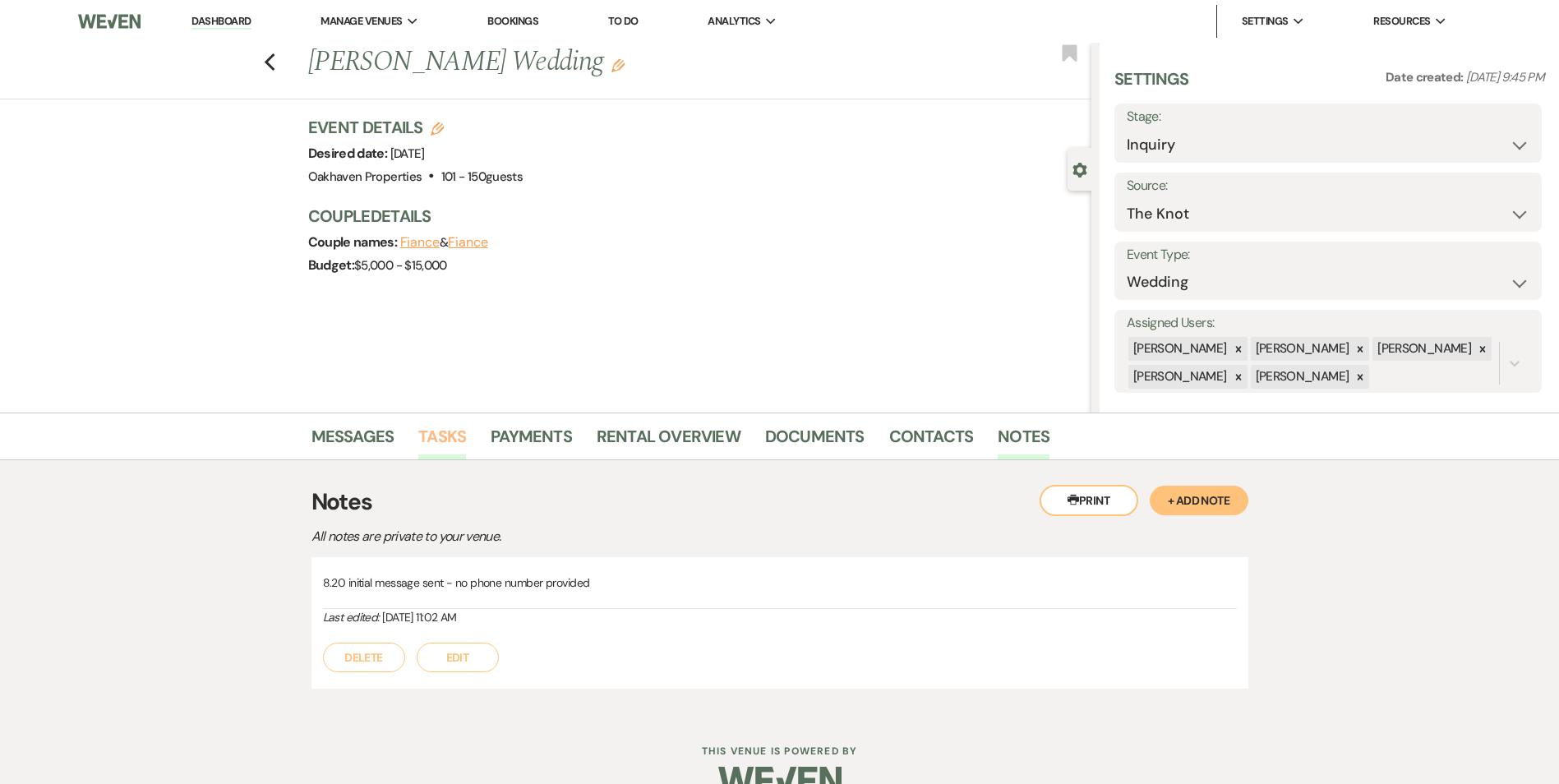
click at [447, 446] on link "Tasks" at bounding box center [443, 440] width 48 height 36
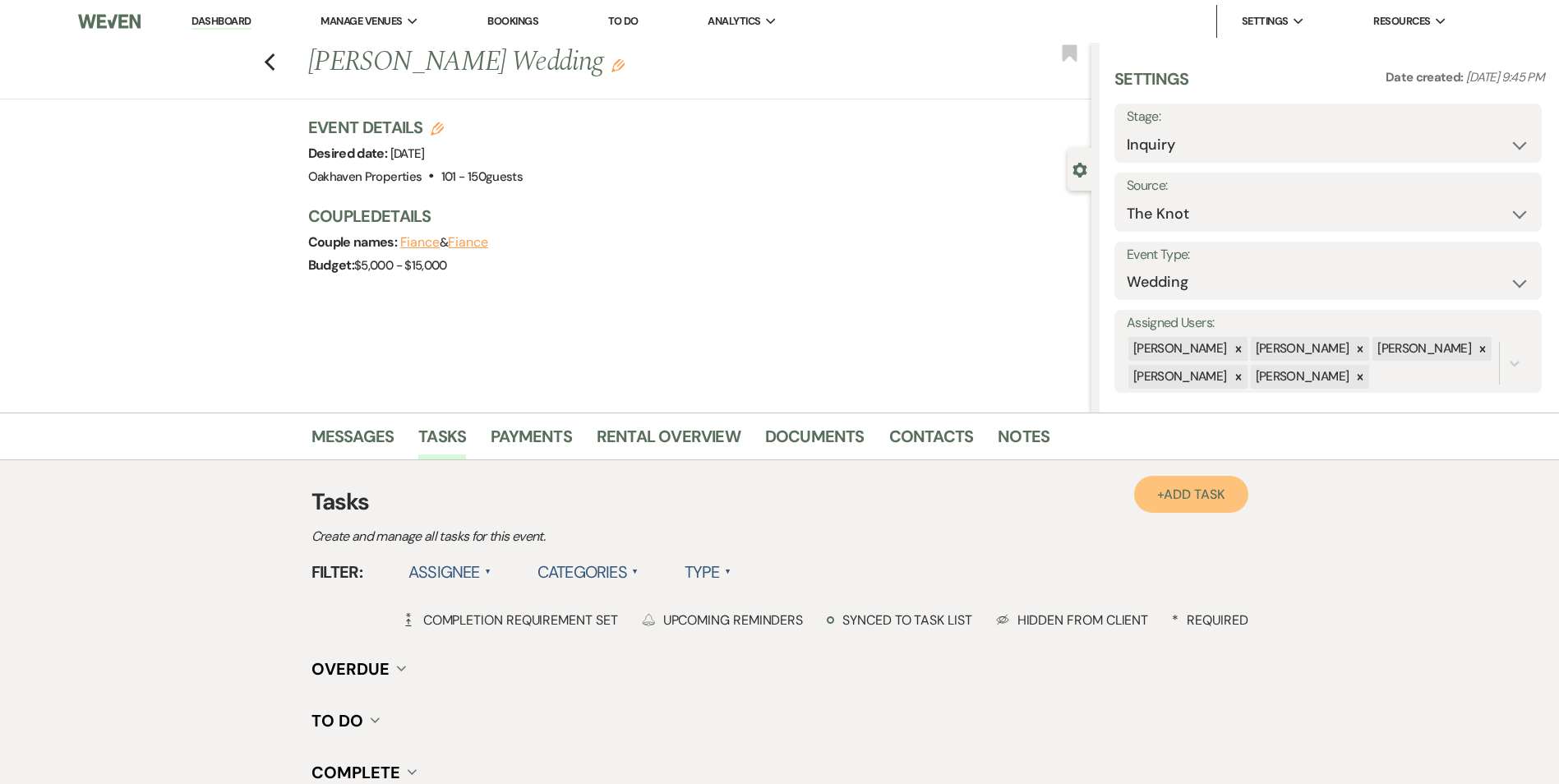
click at [1191, 506] on link "+ Add Task" at bounding box center [1190, 494] width 113 height 37
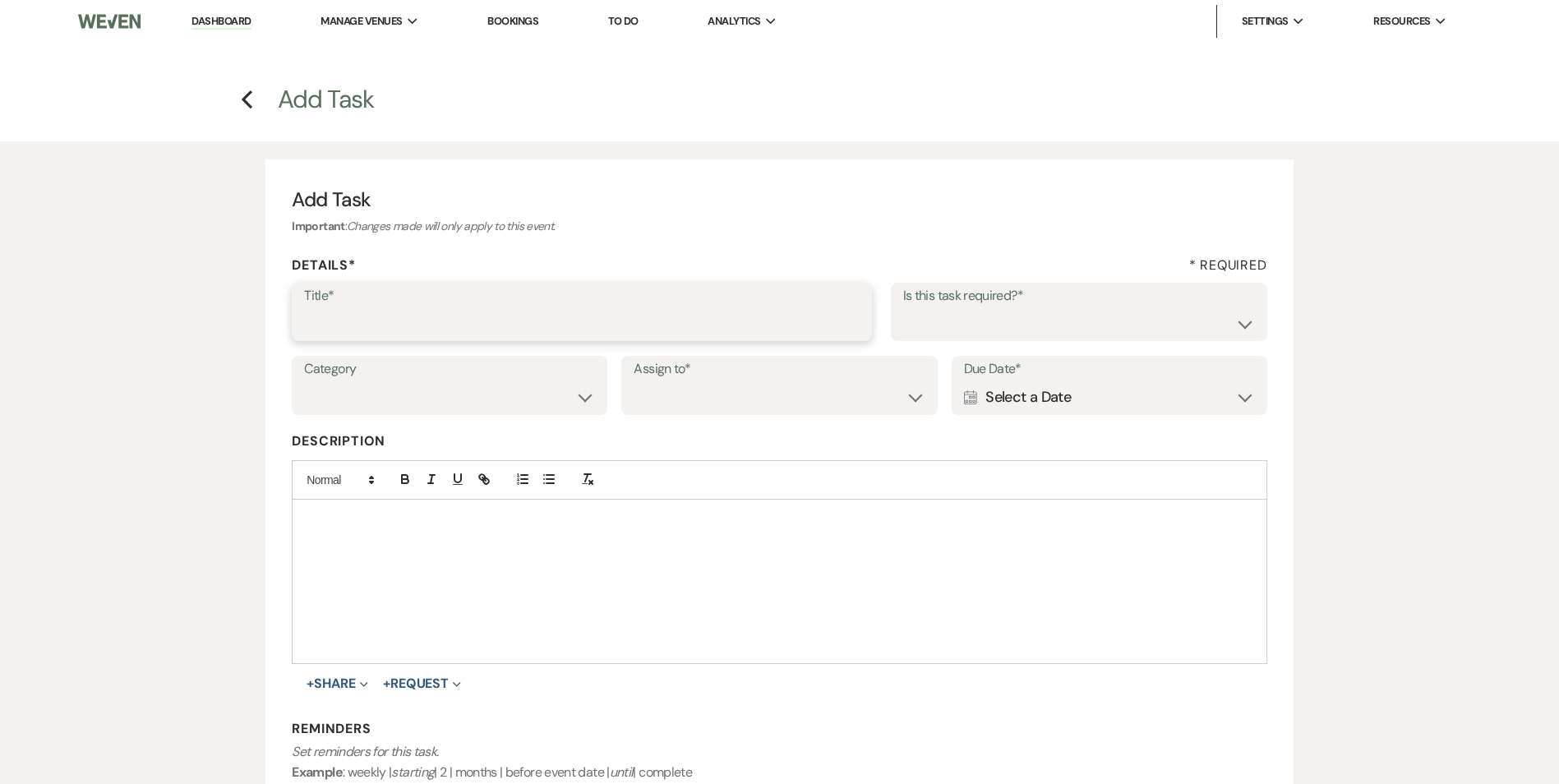
click at [353, 321] on input "Title*" at bounding box center [582, 323] width 556 height 32
type input "2nd follow up message"
drag, startPoint x: 1022, startPoint y: 313, endPoint x: 1030, endPoint y: 340, distance: 28.2
click at [1022, 315] on select "Yes No" at bounding box center [1078, 323] width 352 height 32
select select "true"
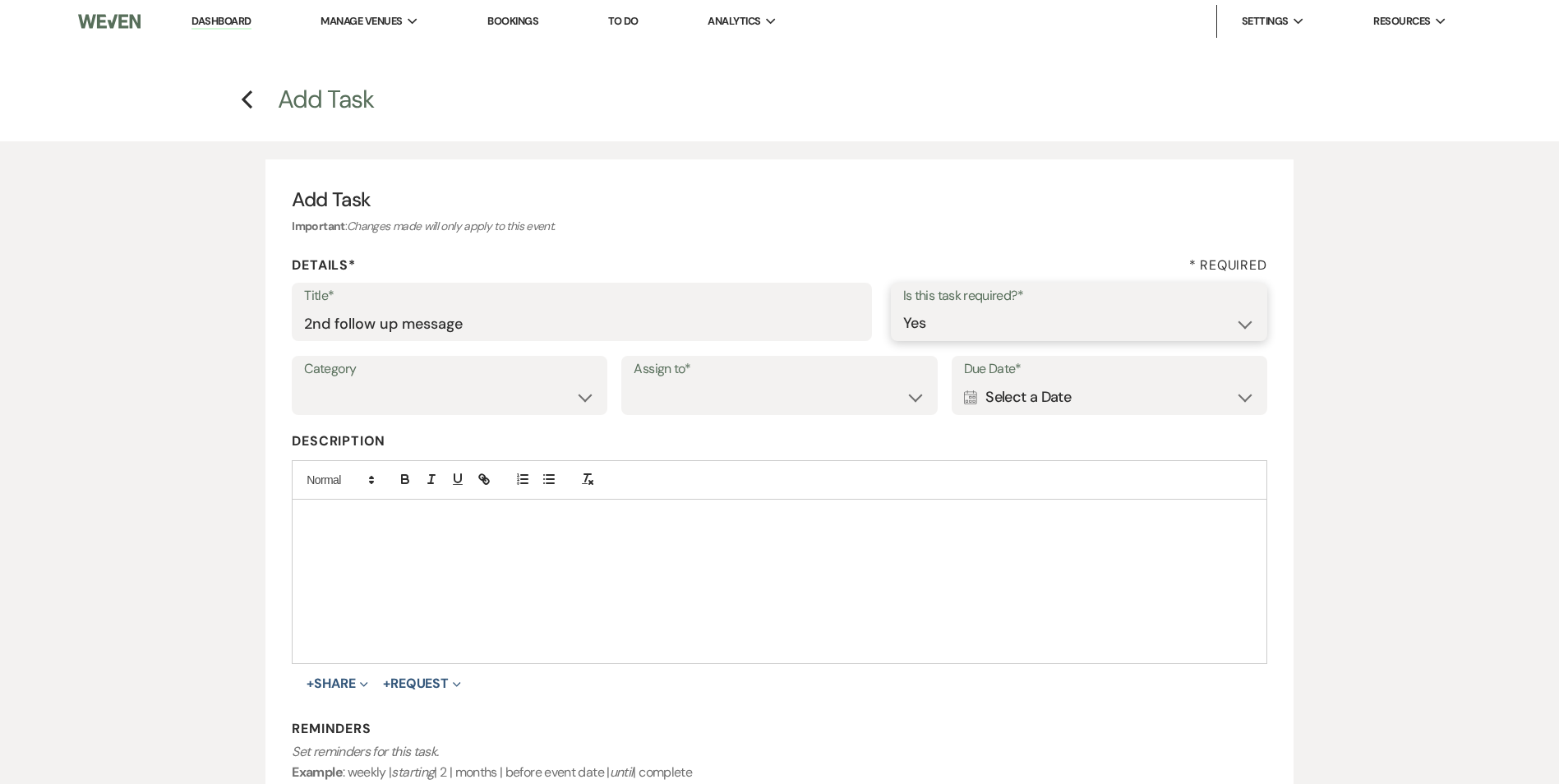
click at [903, 307] on select "Yes No" at bounding box center [1078, 323] width 352 height 32
click at [432, 404] on select "Venue Vendors Guests Details Finalize & Share" at bounding box center [450, 397] width 291 height 32
select select "31"
click at [304, 381] on select "Venue Vendors Guests Details Finalize & Share" at bounding box center [450, 397] width 291 height 32
drag, startPoint x: 681, startPoint y: 391, endPoint x: 689, endPoint y: 412, distance: 22.5
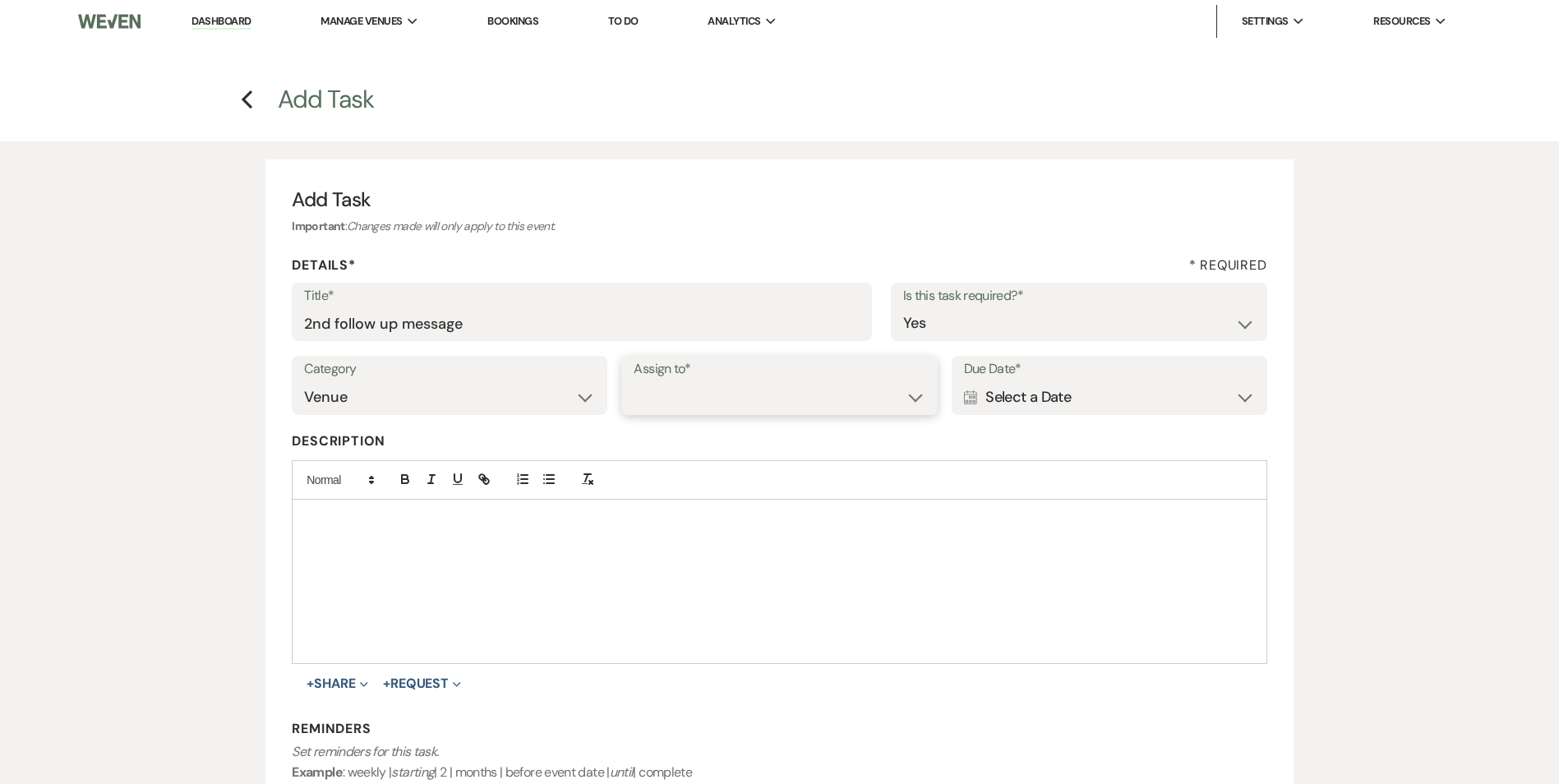
click at [681, 392] on select "Venue Client" at bounding box center [779, 397] width 291 height 32
select select "venueHost"
click at [634, 381] on select "Venue Client" at bounding box center [779, 397] width 291 height 32
drag, startPoint x: 1079, startPoint y: 393, endPoint x: 1108, endPoint y: 404, distance: 31.0
click at [1080, 393] on div "Calendar Select a Date Expand" at bounding box center [1109, 397] width 291 height 32
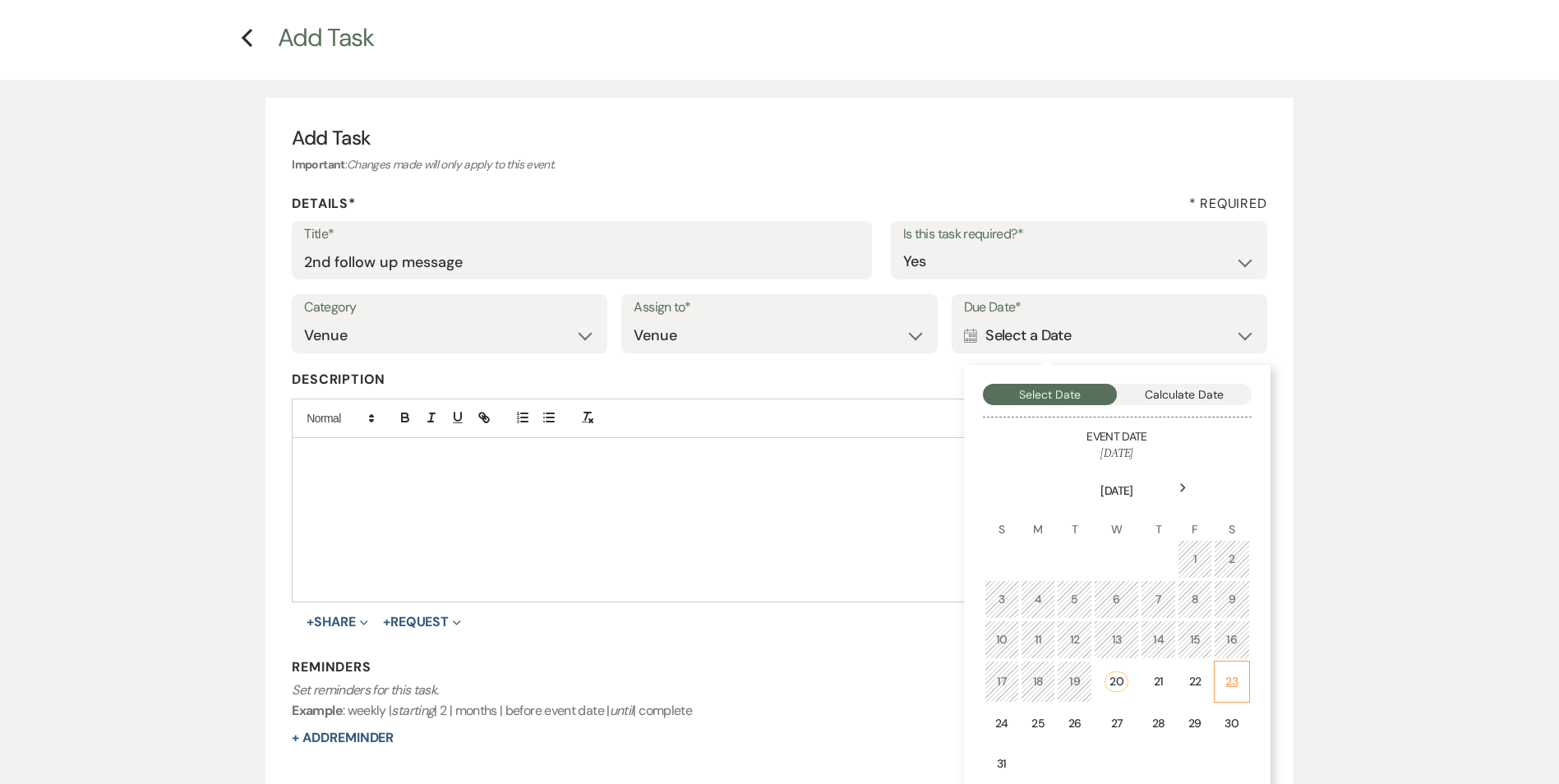
scroll to position [165, 0]
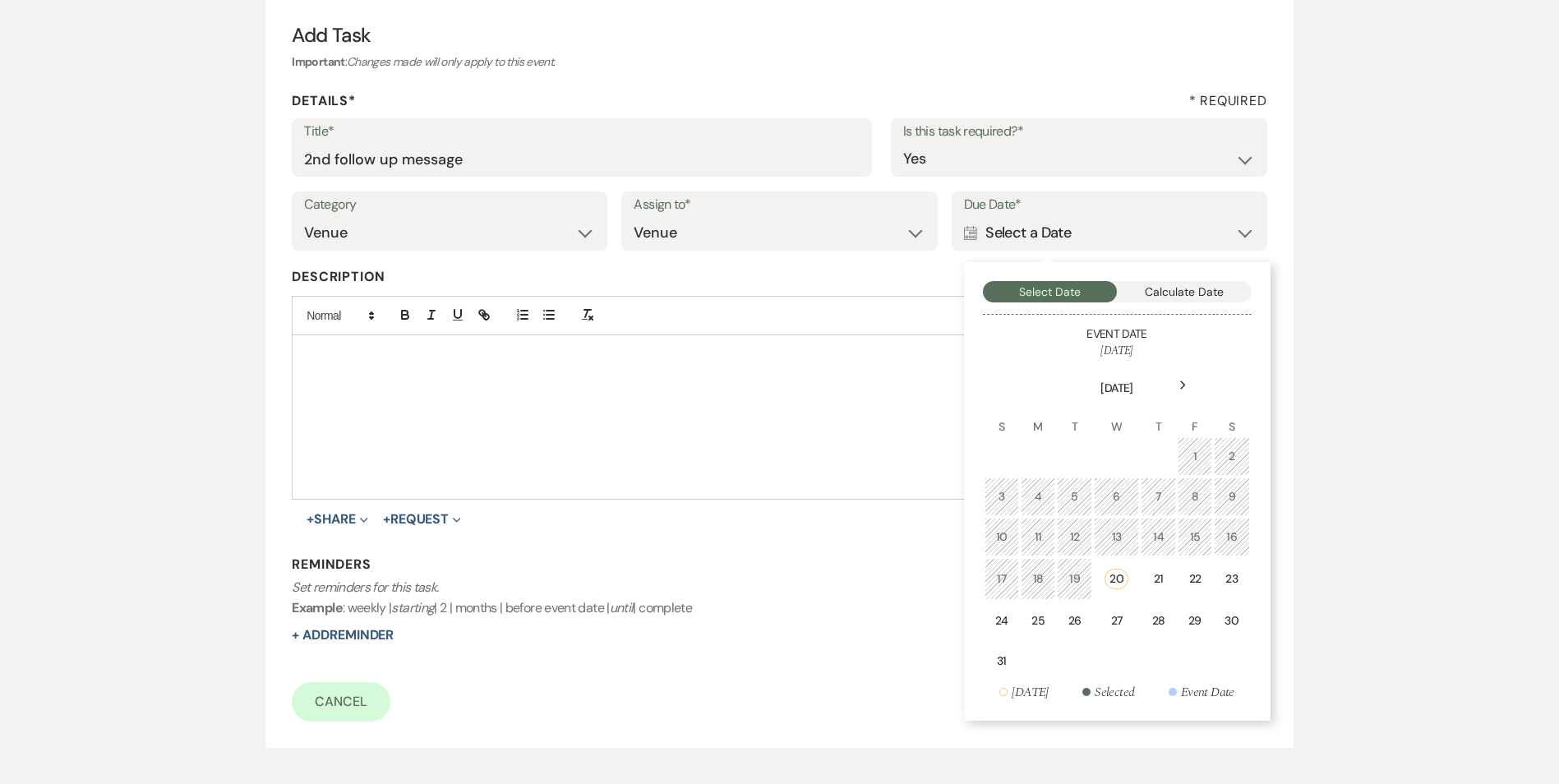
click at [1241, 585] on td "23" at bounding box center [1231, 578] width 36 height 42
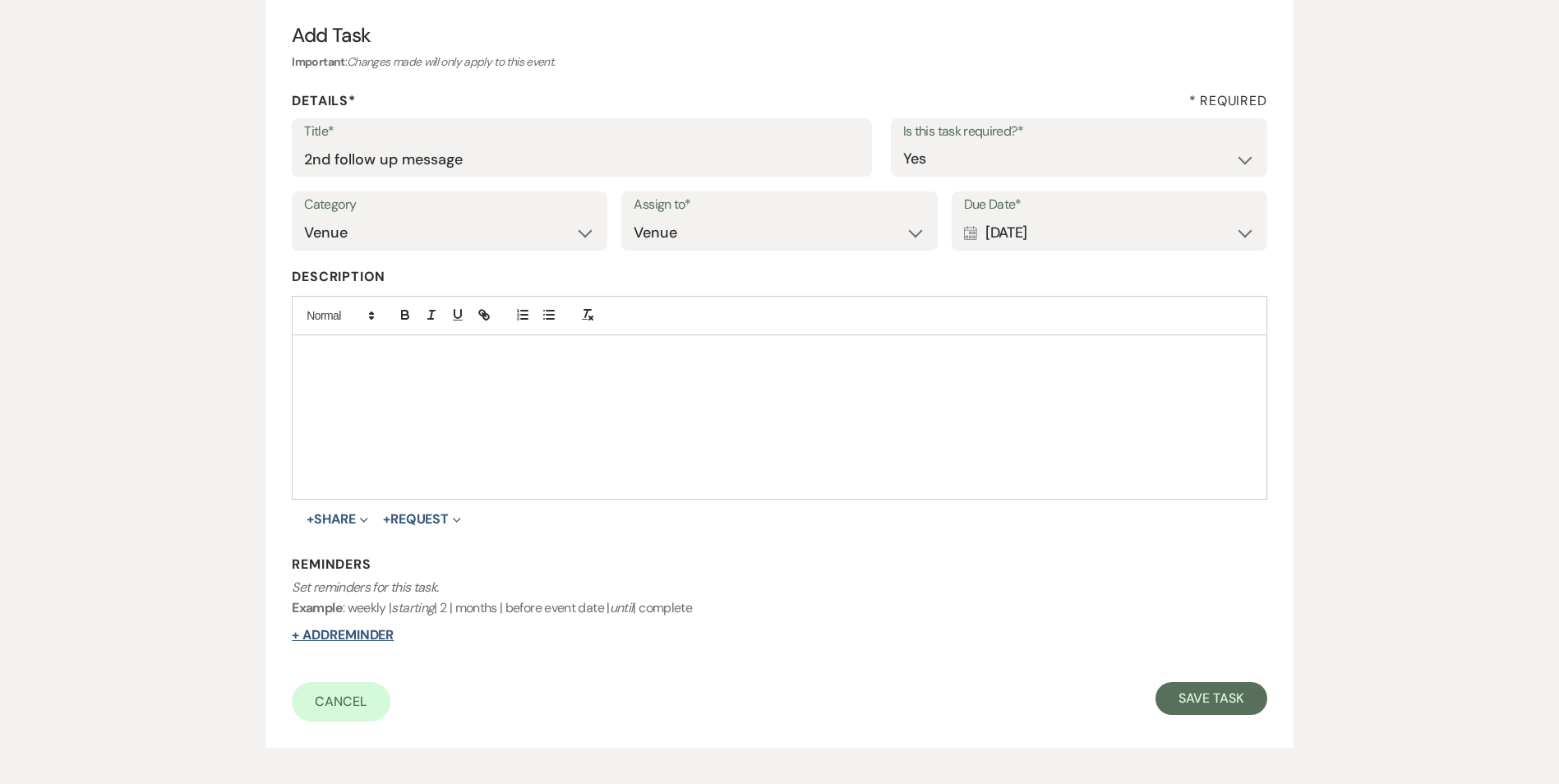
click at [353, 634] on button "+ Add Reminder" at bounding box center [343, 634] width 101 height 13
select select "host"
select select "days"
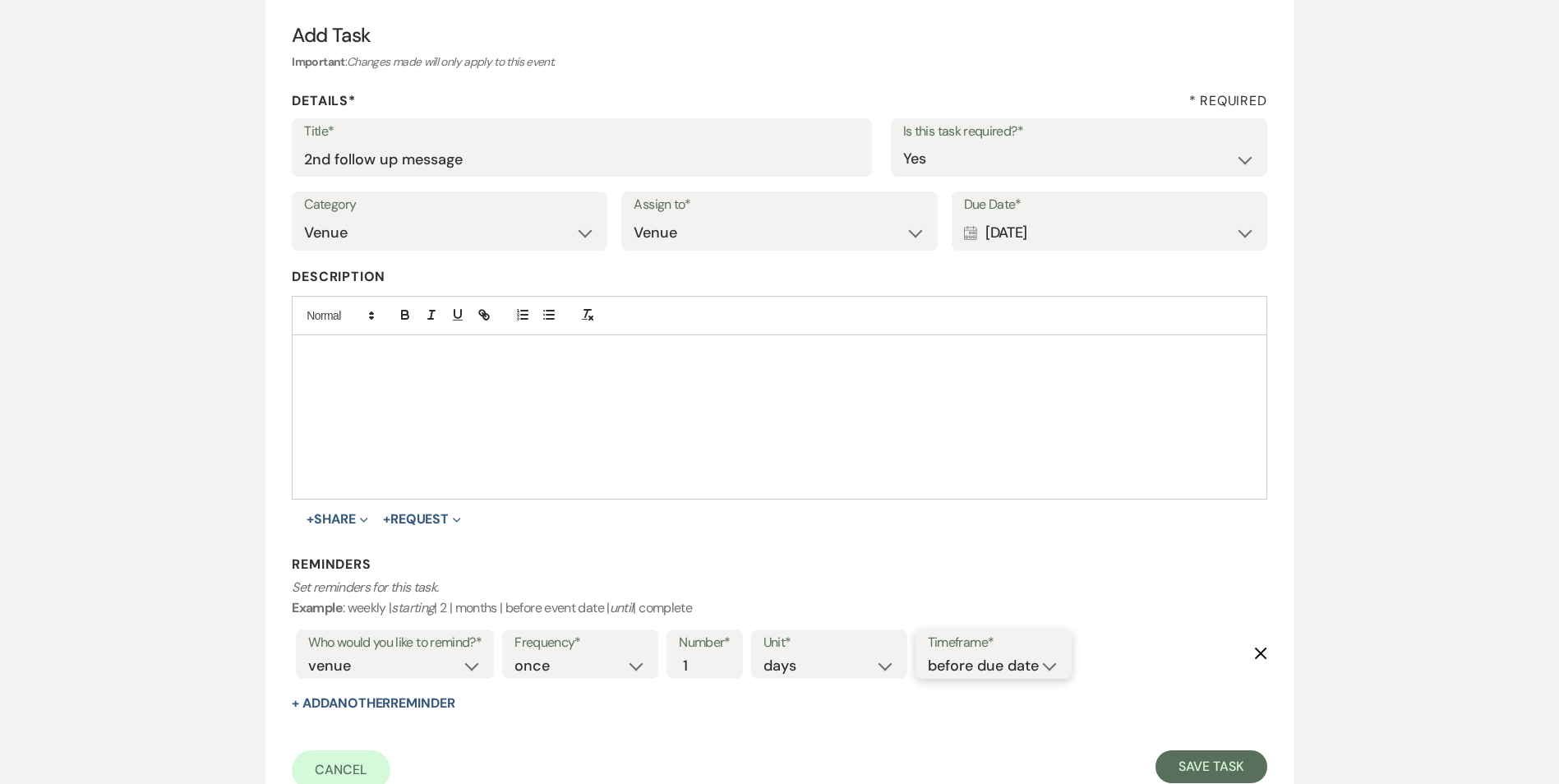
click at [968, 670] on select "before due date after due date on due date on custom date" at bounding box center [994, 666] width 132 height 22
select select "onDueDate"
click at [928, 655] on select "before due date after due date on due date on custom date" at bounding box center [994, 666] width 132 height 22
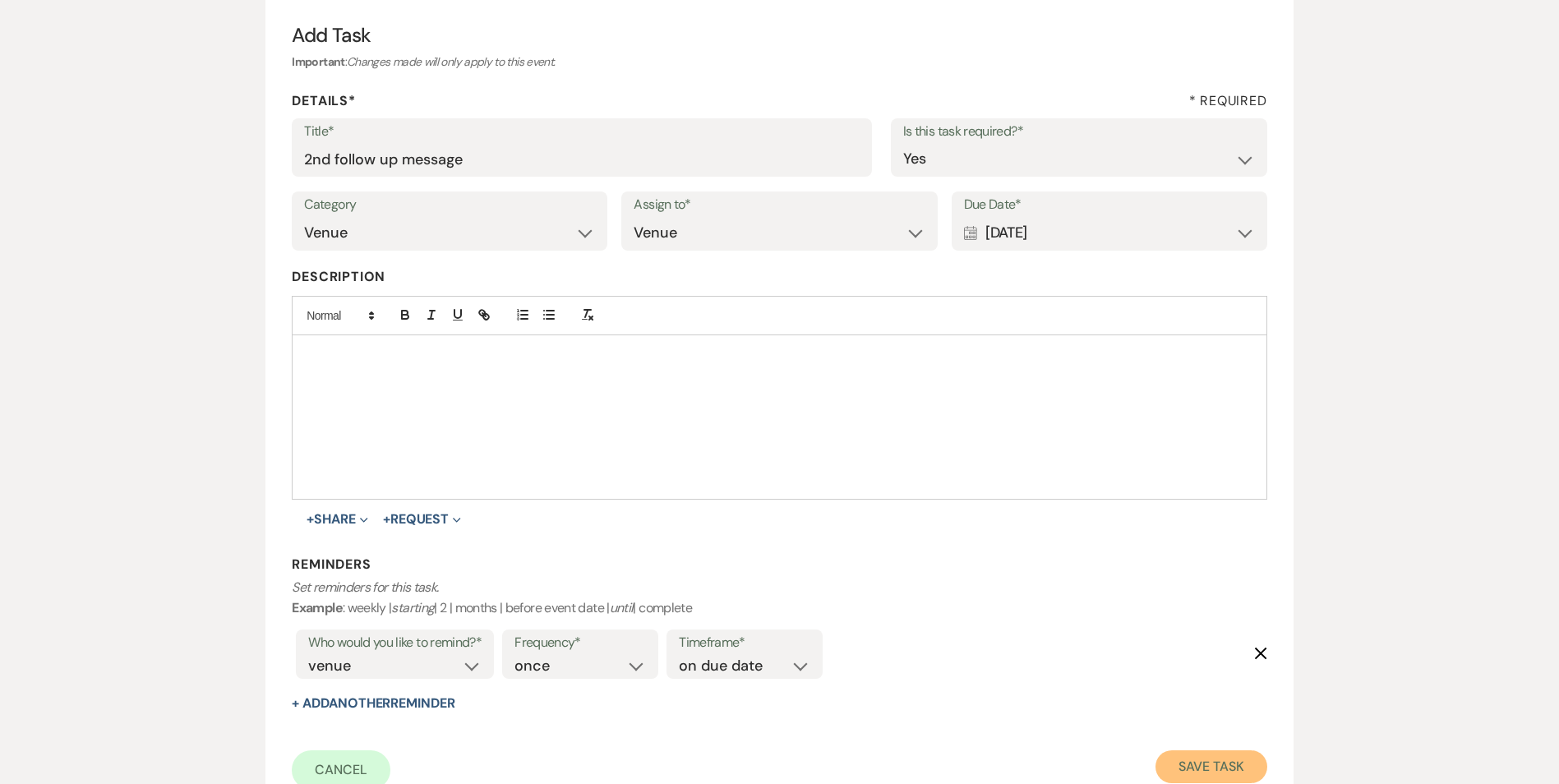
click at [1222, 778] on button "Save Task" at bounding box center [1211, 766] width 111 height 33
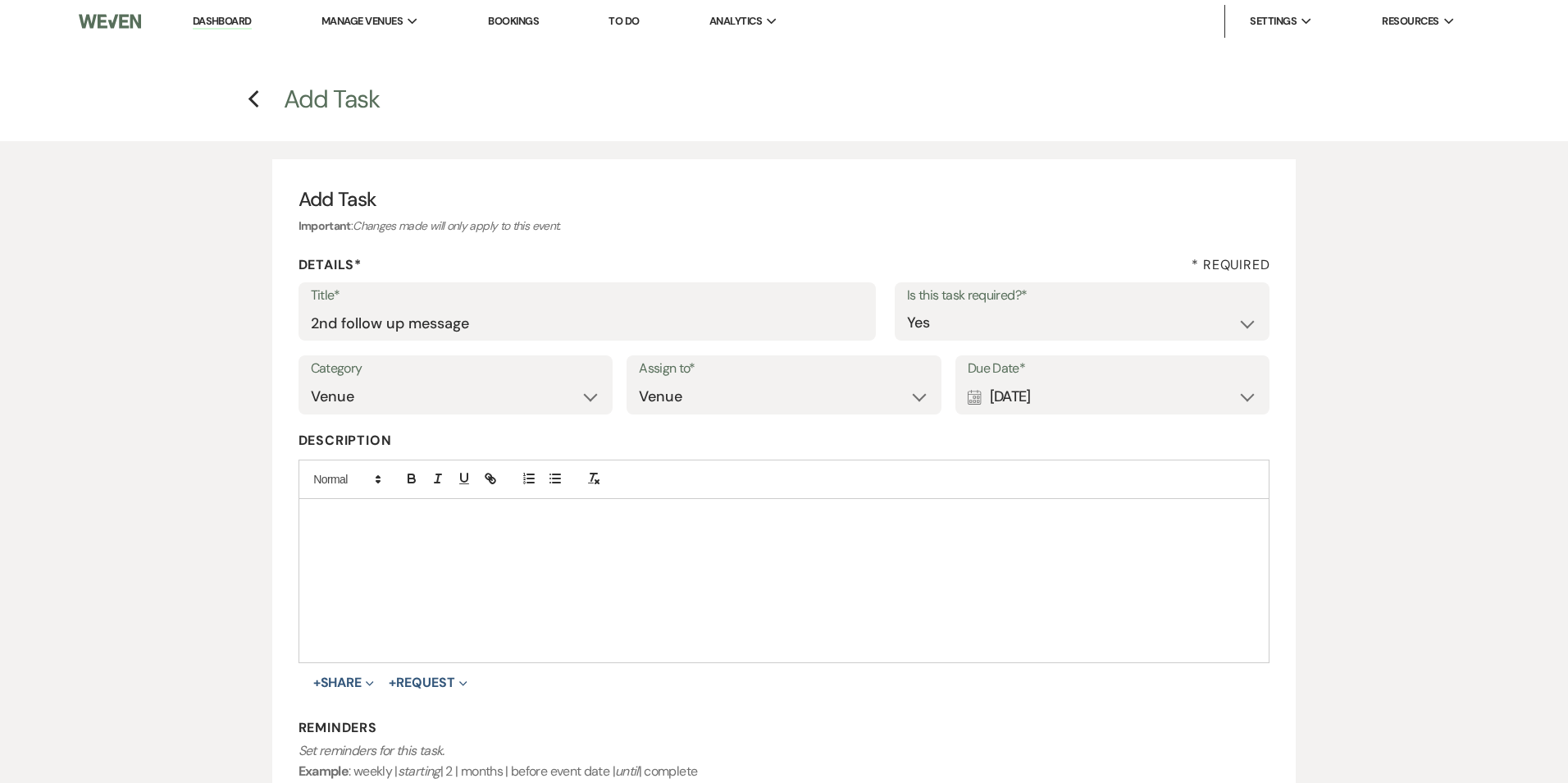
select select "2"
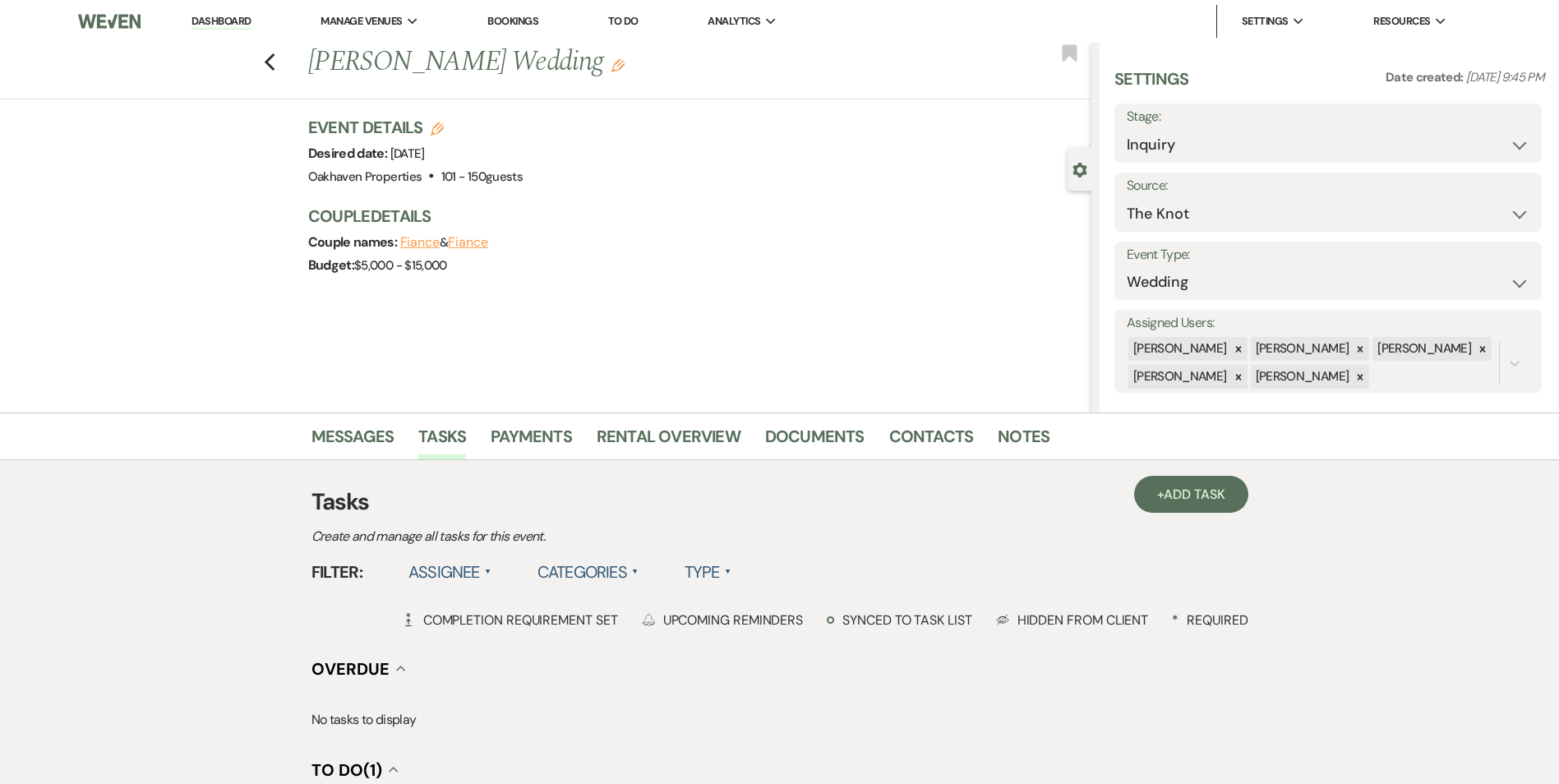
click at [210, 20] on link "Dashboard" at bounding box center [221, 22] width 59 height 16
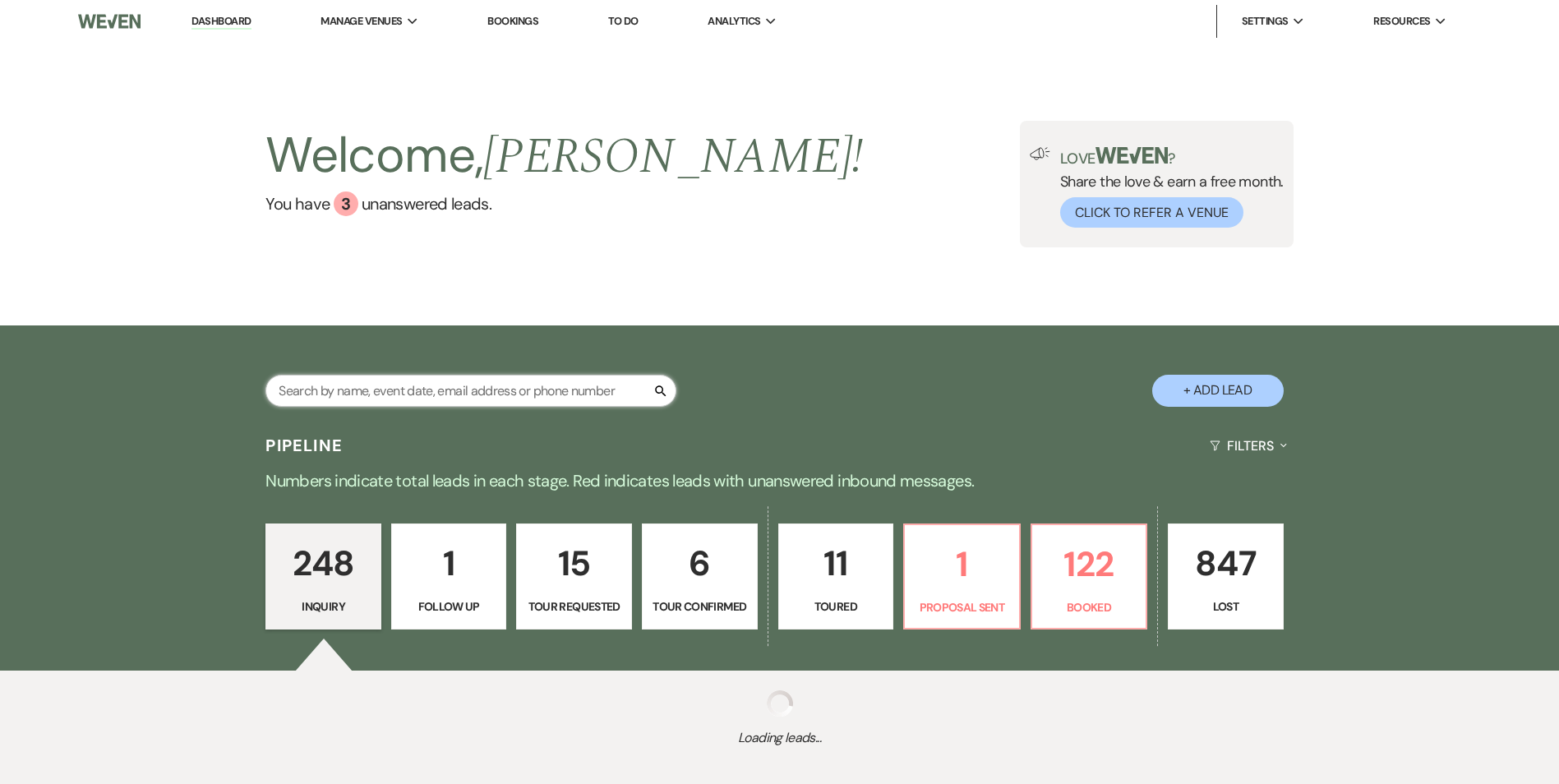
click at [329, 381] on input "text" at bounding box center [470, 391] width 410 height 32
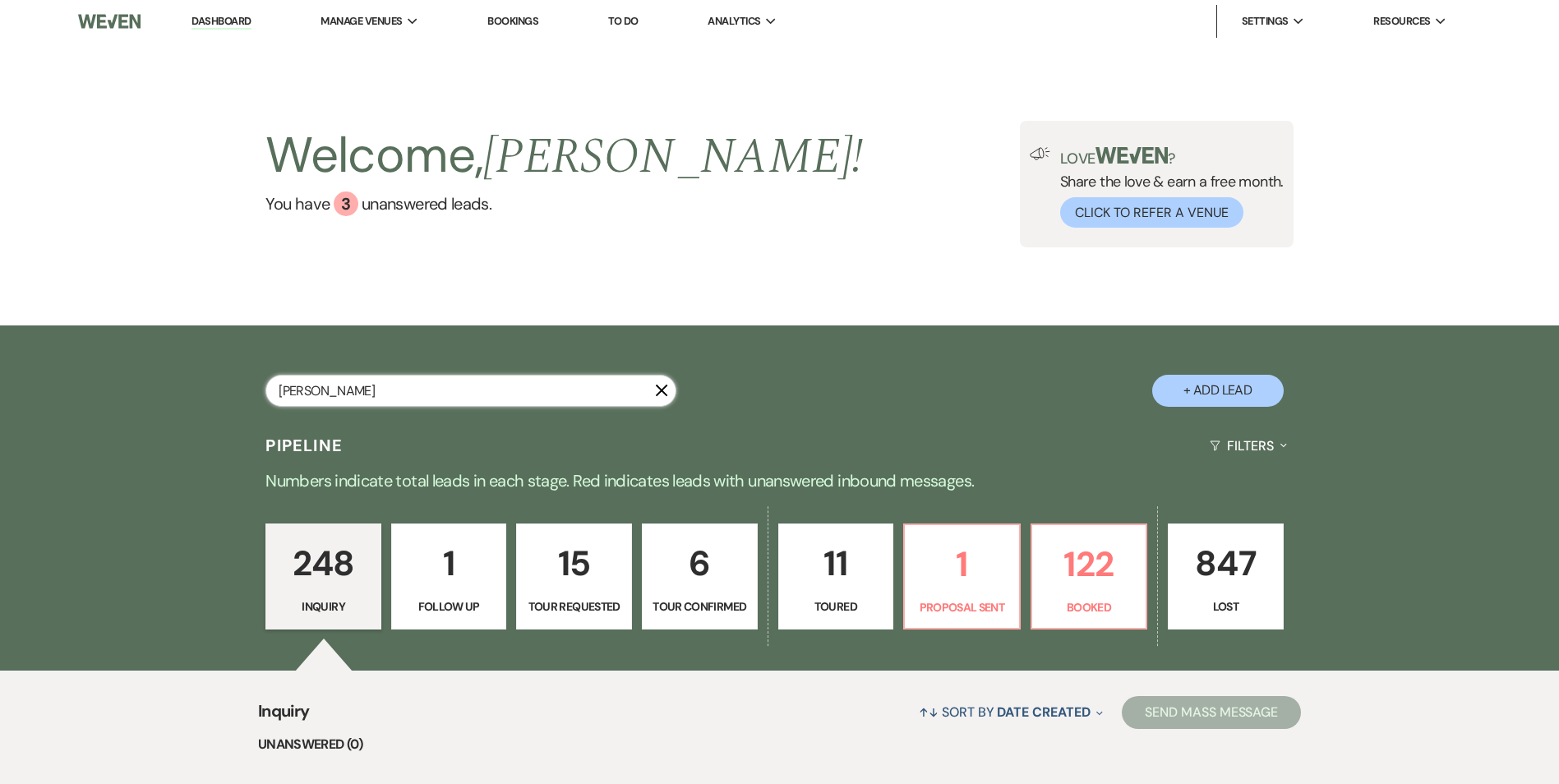
type input "Taylor Slate"
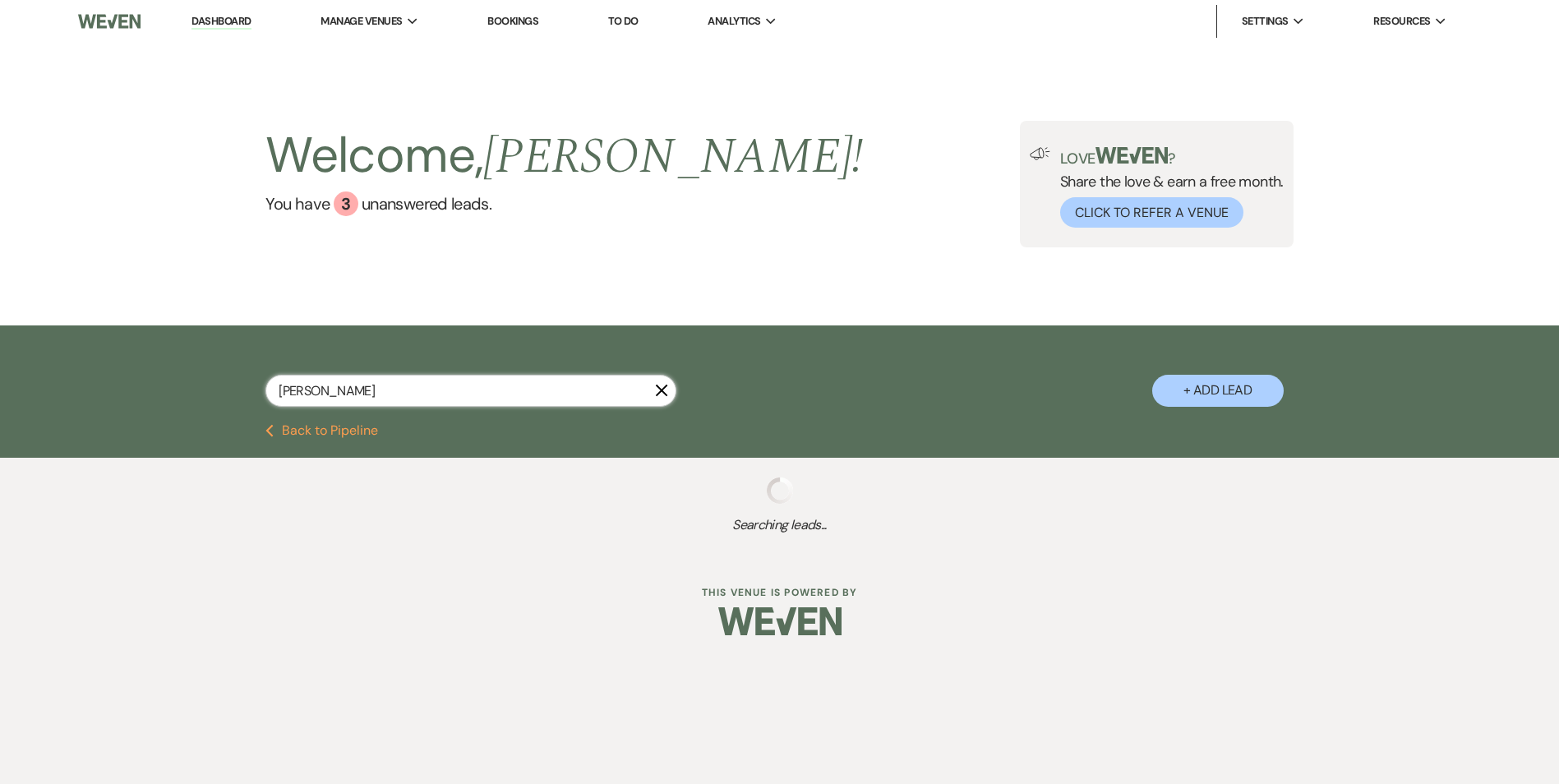
select select "5"
select select "8"
select select "7"
select select "8"
select select "6"
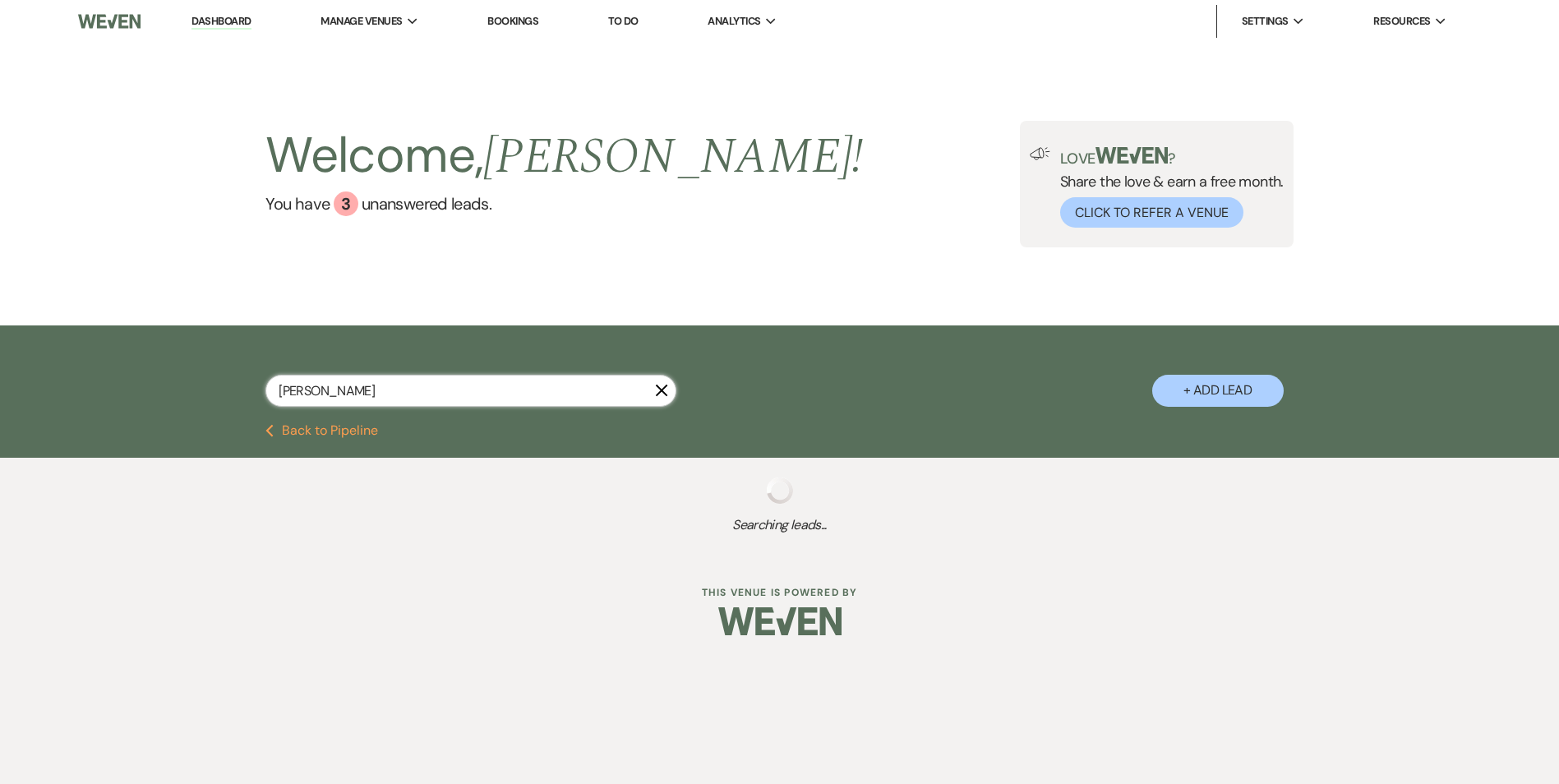
select select "8"
select select "6"
select select "8"
select select "5"
select select "8"
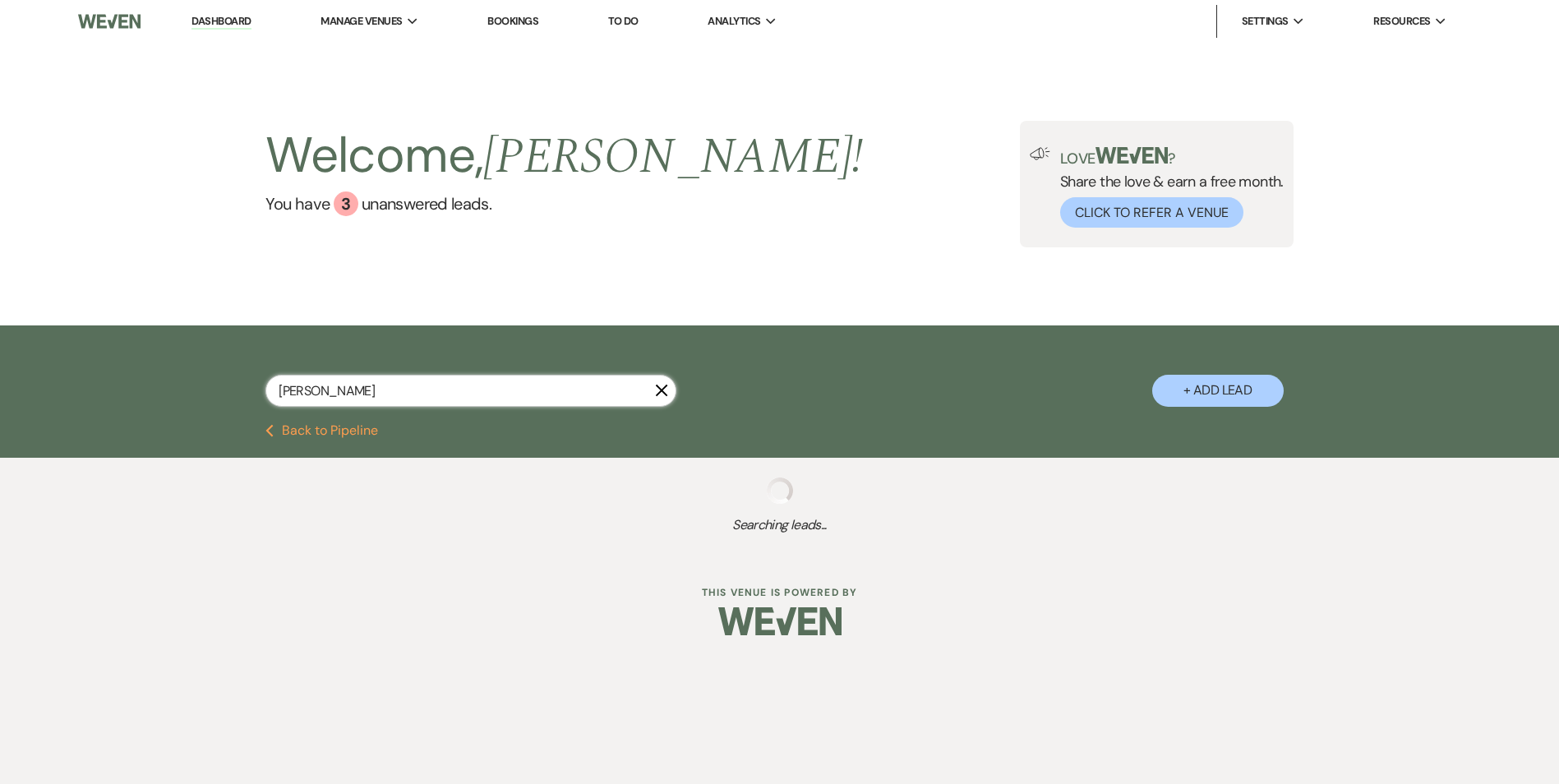
select select "5"
select select "8"
select select "6"
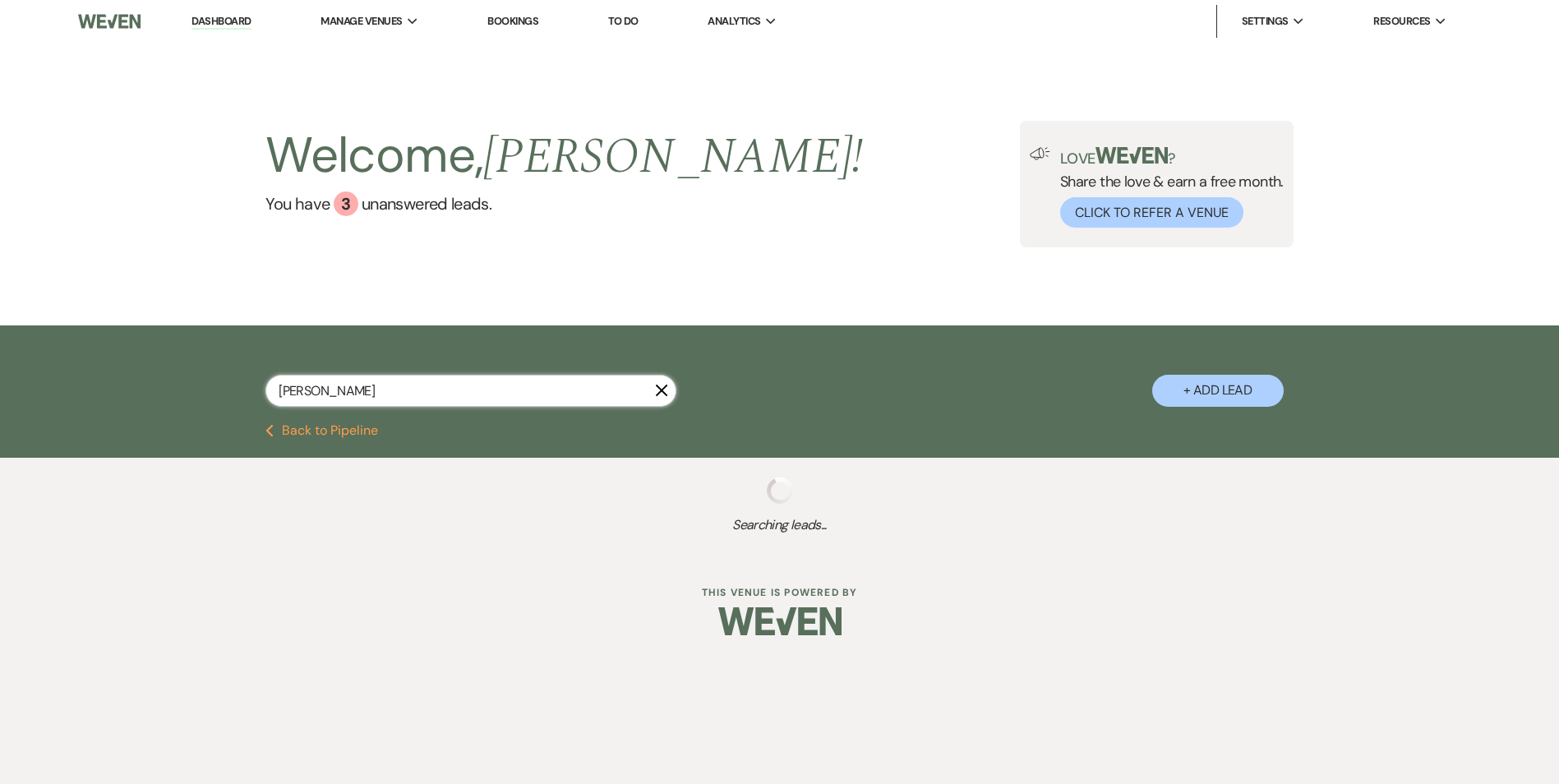
select select "8"
select select "6"
select select "8"
select select "6"
select select "8"
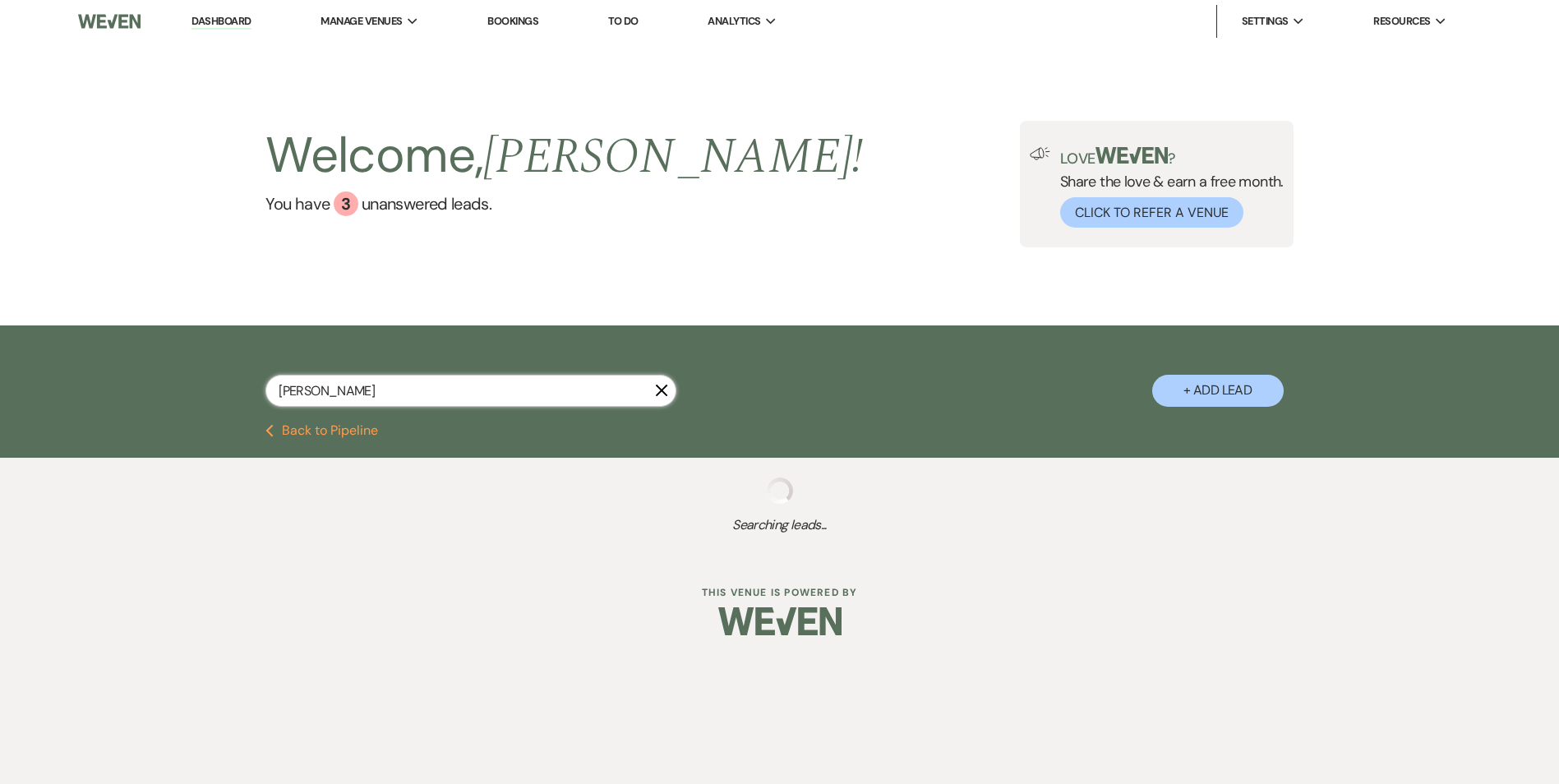
select select "5"
select select "8"
select select "6"
select select "8"
select select "5"
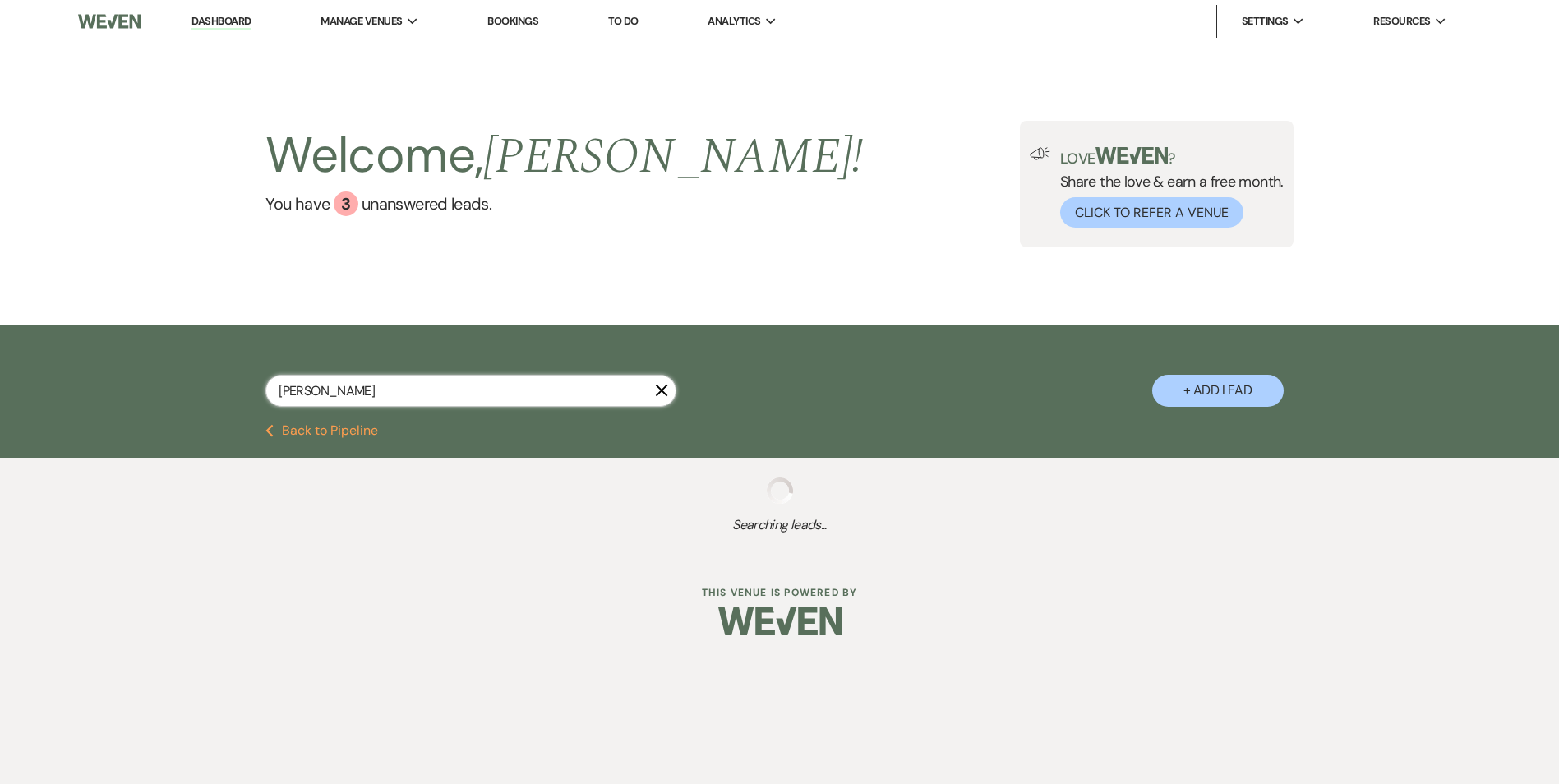
select select "8"
select select "6"
select select "8"
select select "5"
select select "8"
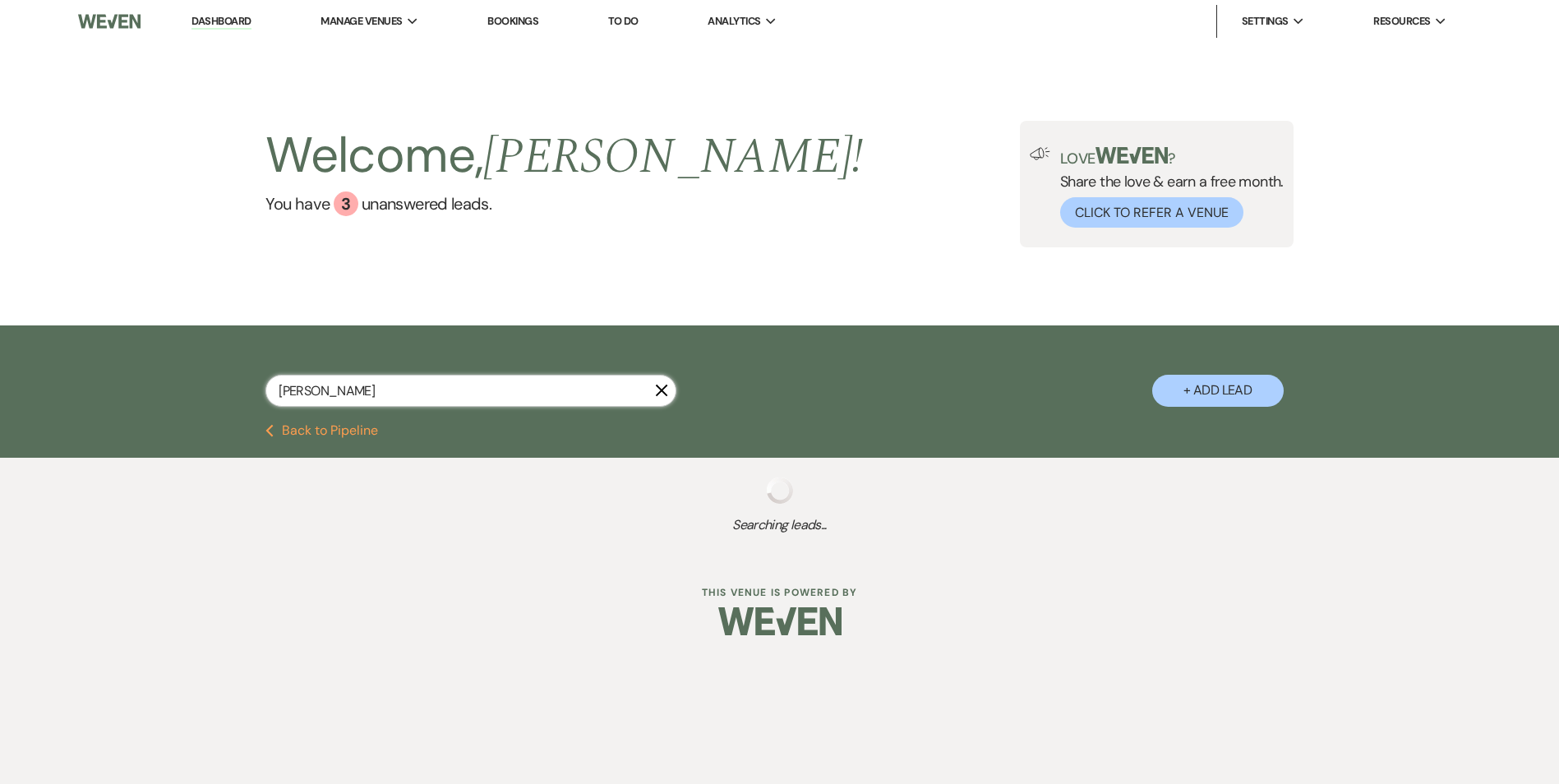
select select "5"
select select "8"
select select "6"
select select "8"
select select "5"
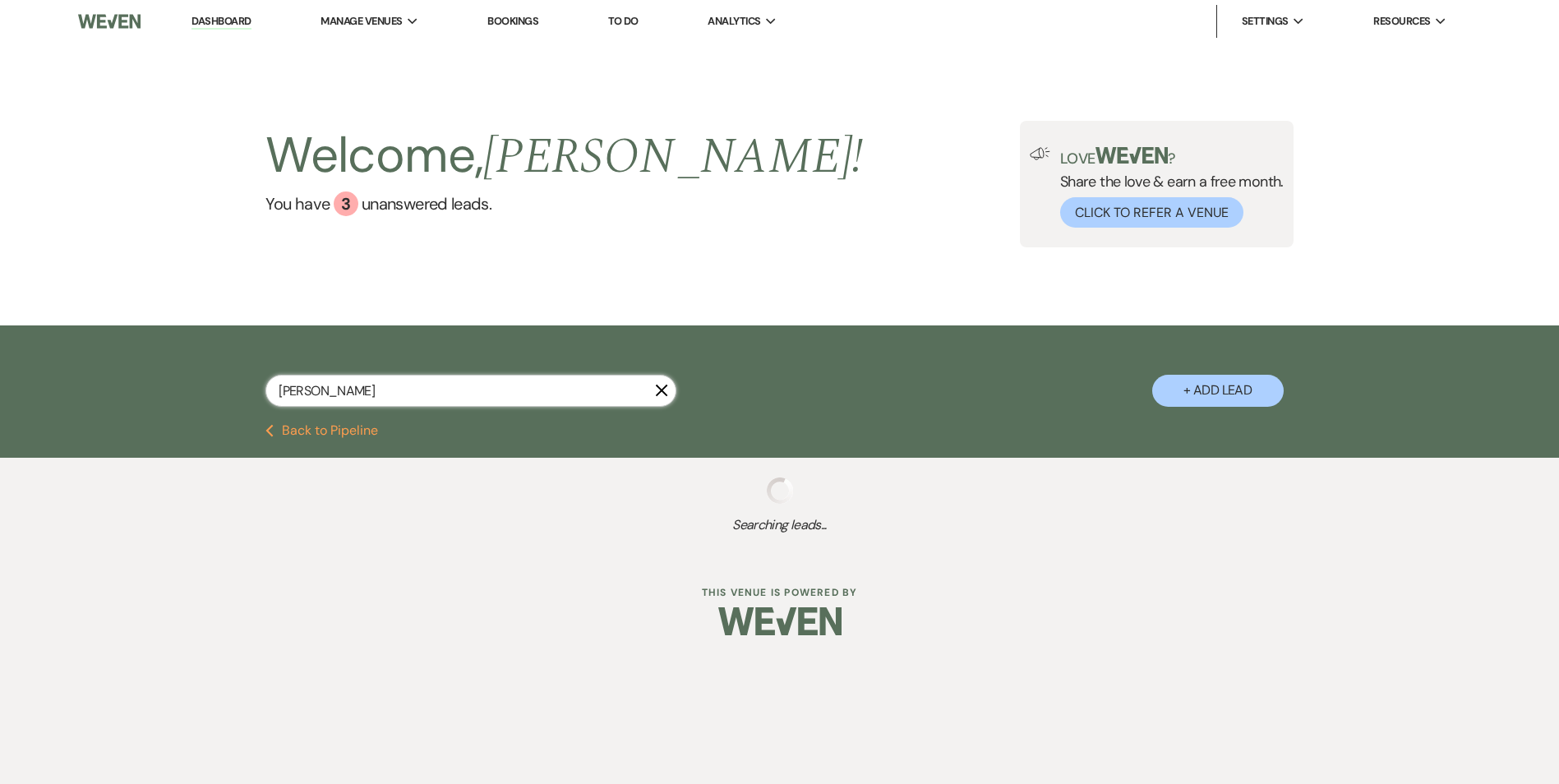
select select "8"
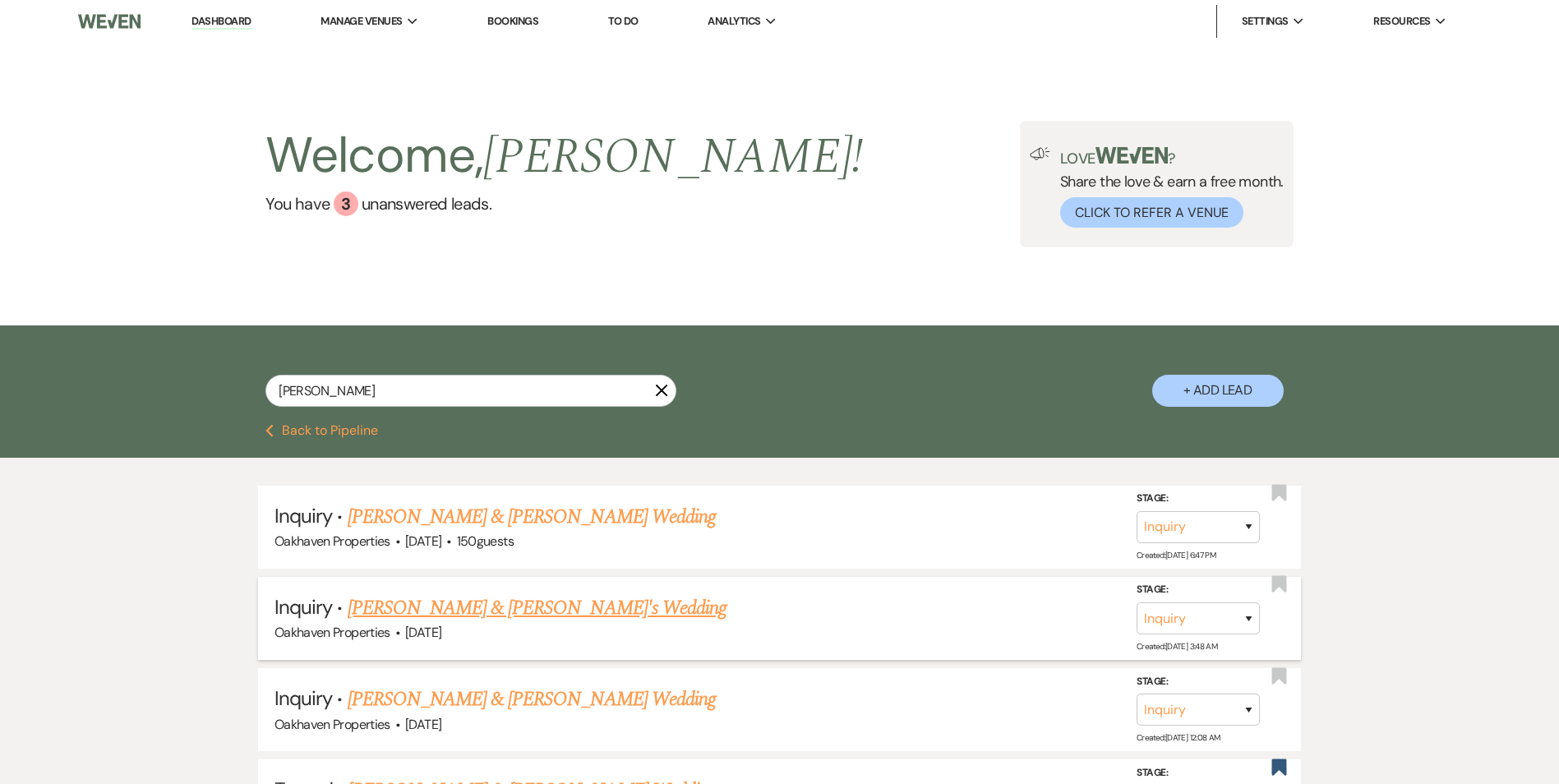
click at [540, 602] on link "Austin Hopkins & Taylor Slate's Wedding" at bounding box center [537, 607] width 379 height 29
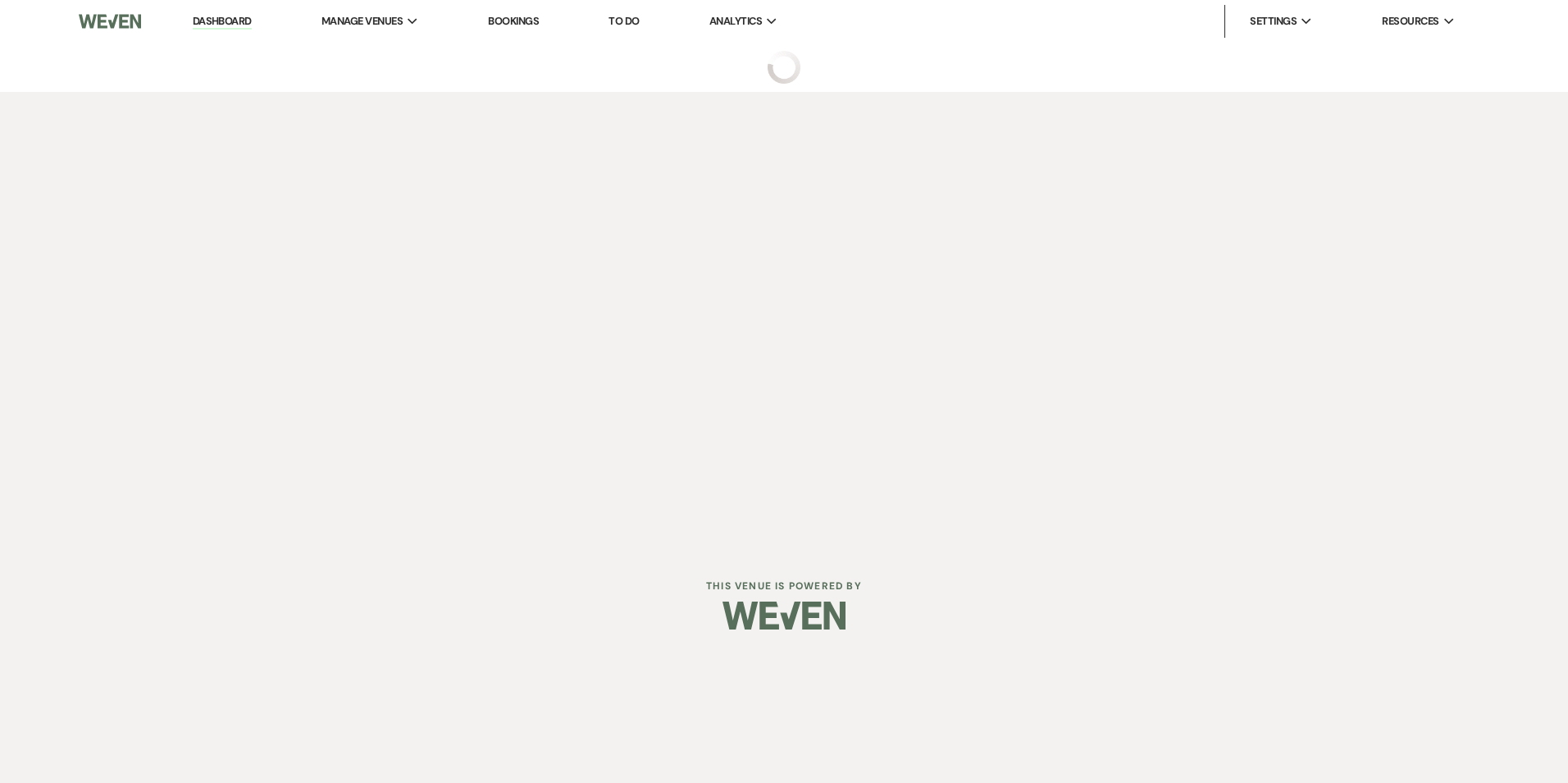
select select "5"
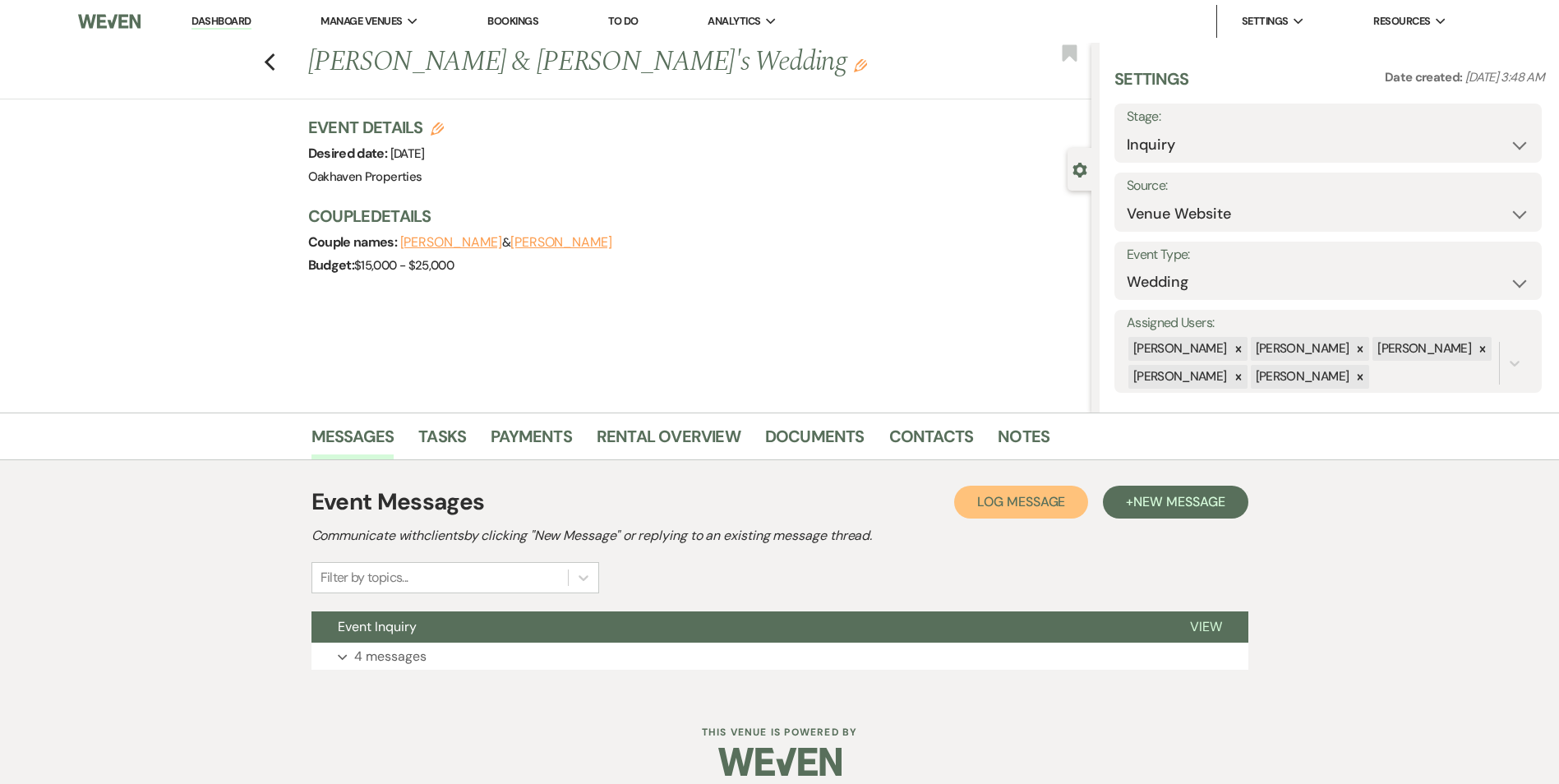
click at [977, 500] on span "Log Message" at bounding box center [1020, 501] width 88 height 17
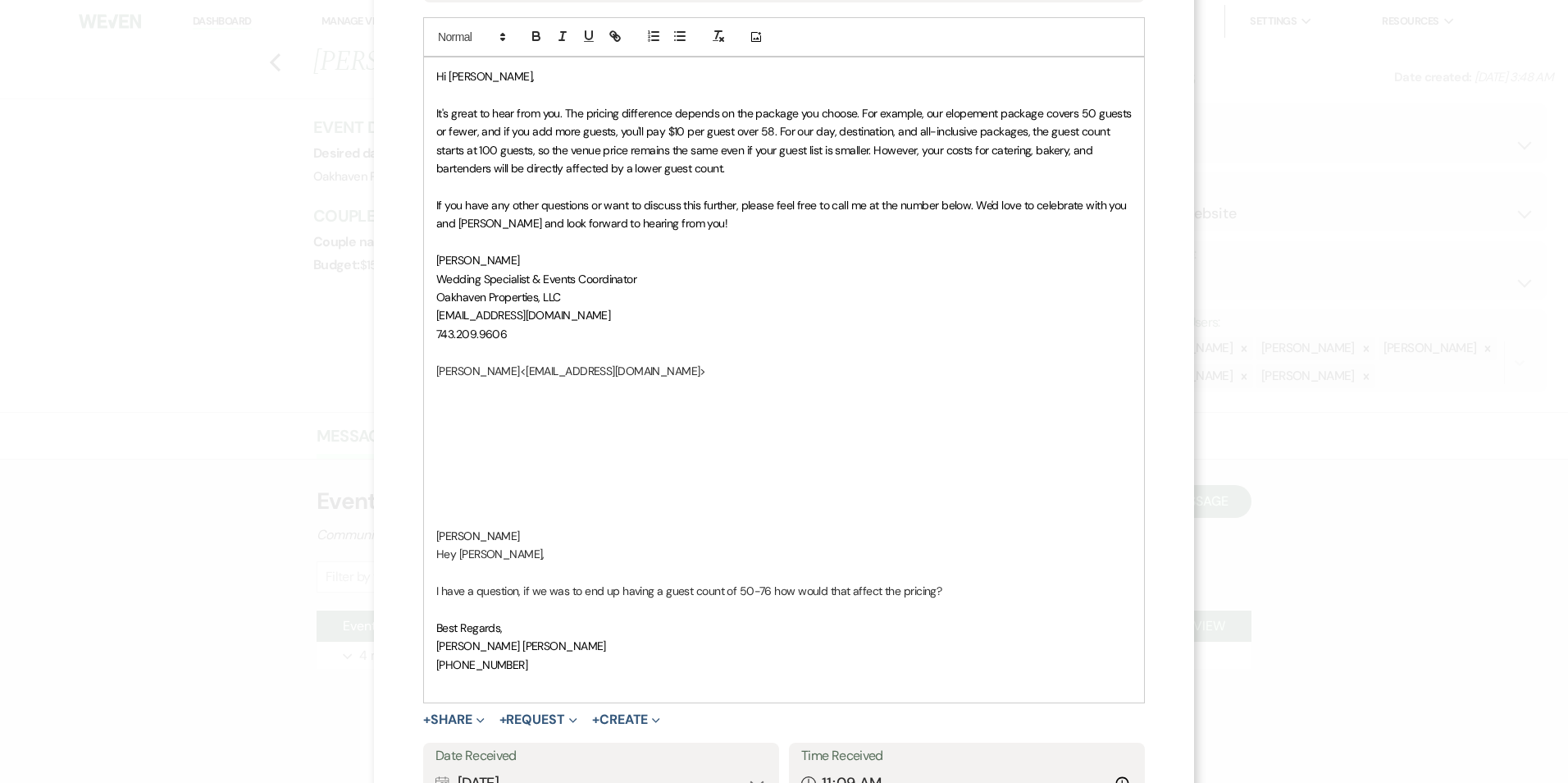
scroll to position [410, 0]
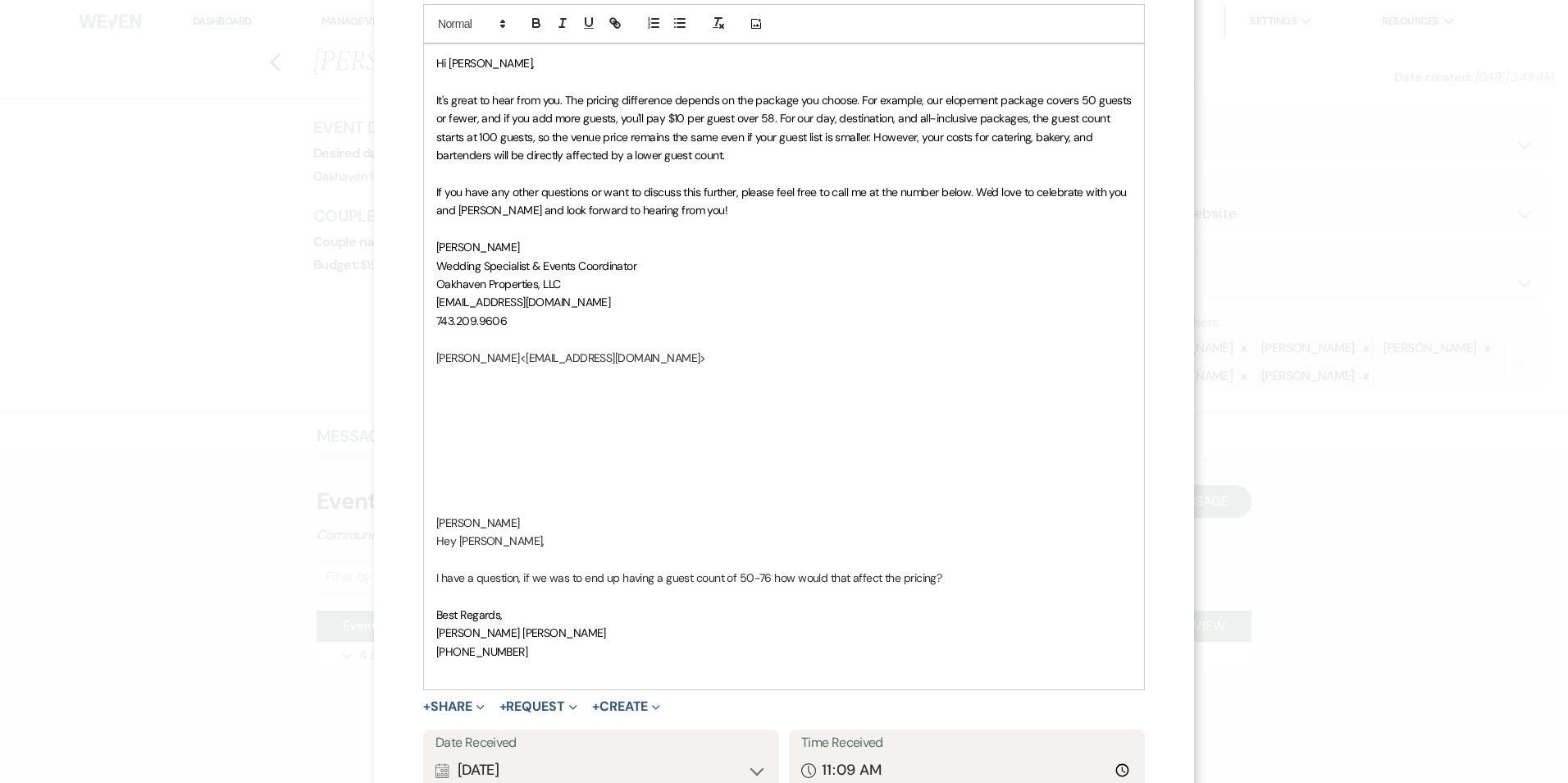
drag, startPoint x: 512, startPoint y: 523, endPoint x: 392, endPoint y: 67, distance: 471.5
click at [392, 64] on div "X Log Message Log a message to add to an event messages. Select an Existing Thr…" at bounding box center [784, 252] width 820 height 1323
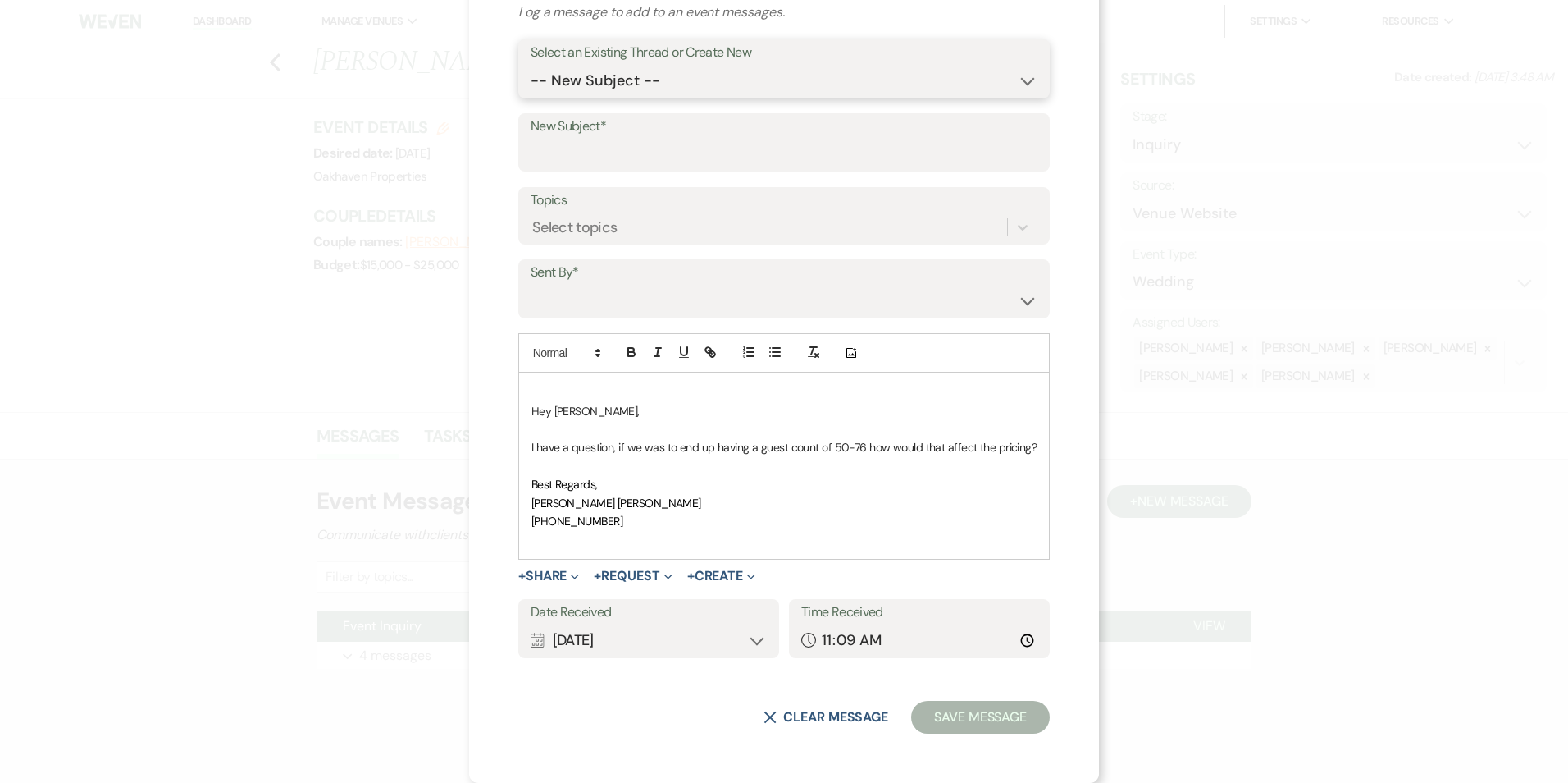
click at [579, 76] on select "-- New Subject -- Event Inquiry" at bounding box center [784, 81] width 506 height 32
select select "432445"
click at [530, 97] on select "-- New Subject -- Event Inquiry" at bounding box center [784, 81] width 506 height 32
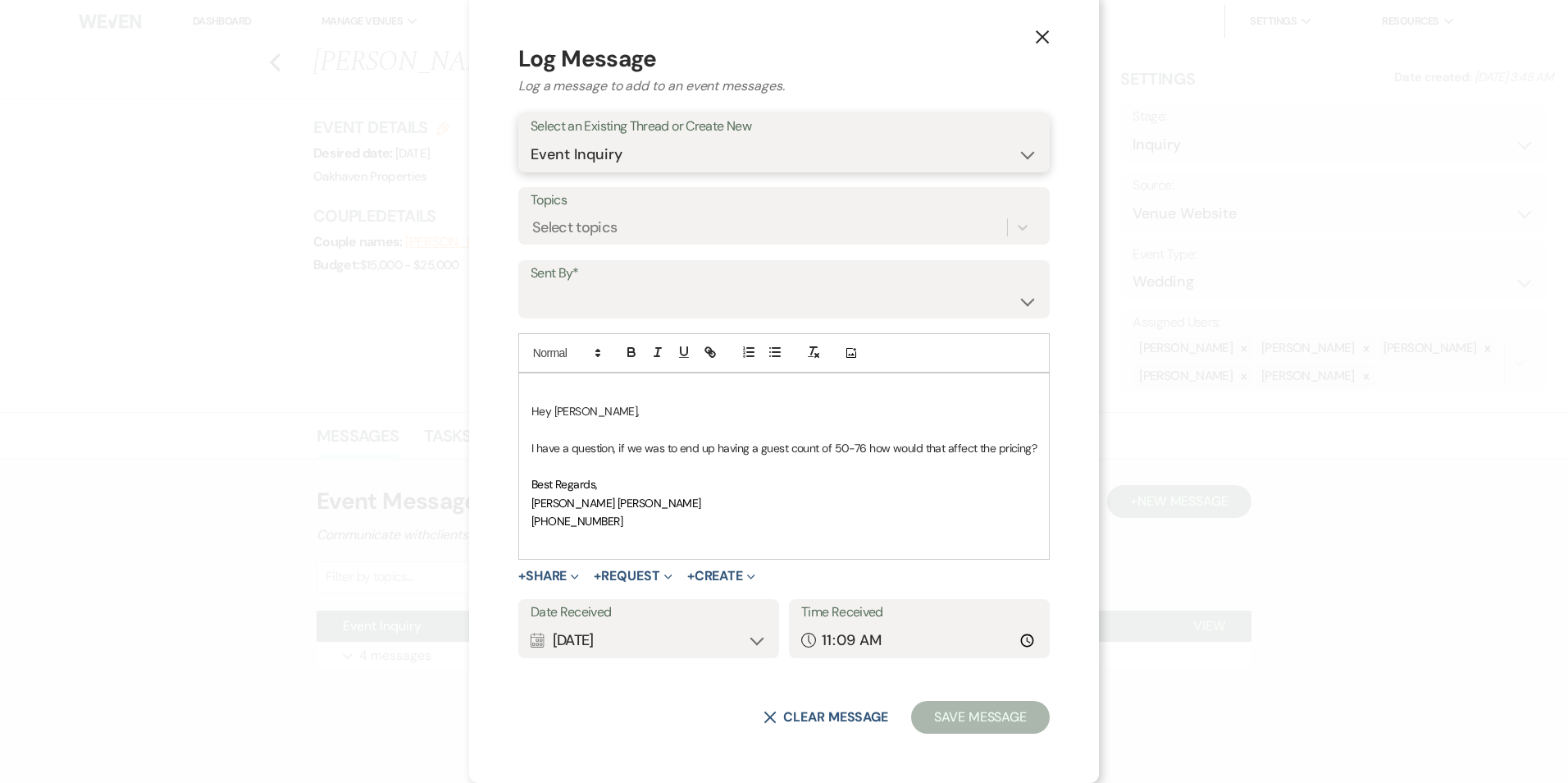
scroll to position [7, 0]
click at [587, 285] on select "Patience Ergish (pdergish@aol.com) Jeanette Wagoner (jeanette@experienceoakhave…" at bounding box center [784, 300] width 506 height 32
select select "user-127923"
click at [530, 284] on select "Patience Ergish (pdergish@aol.com) Jeanette Wagoner (jeanette@experienceoakhave…" at bounding box center [784, 300] width 506 height 32
click at [754, 645] on div "Calendar Aug 20, 2025 Expand" at bounding box center [647, 640] width 239 height 32
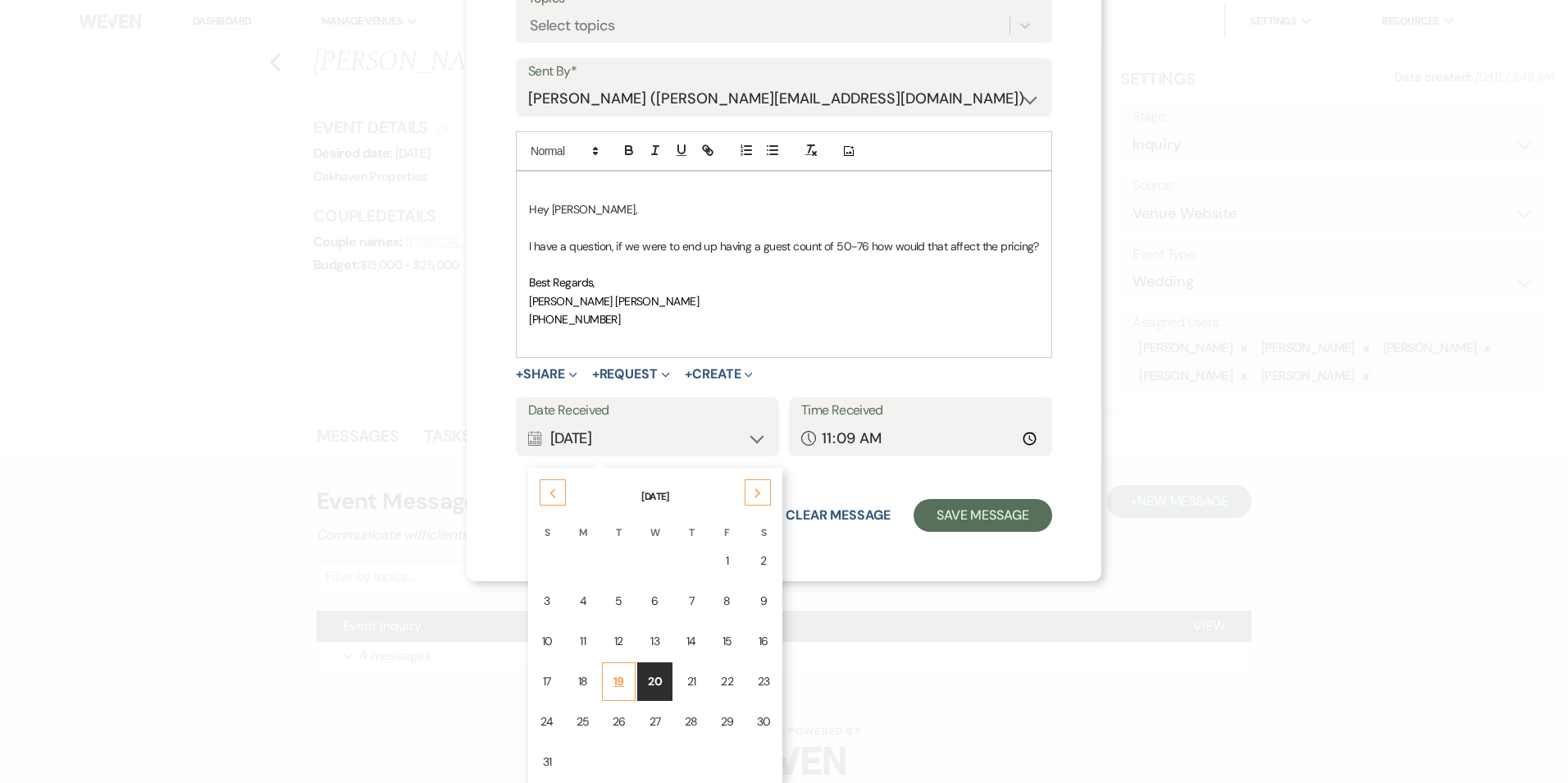
click at [612, 679] on div "19" at bounding box center [618, 681] width 13 height 17
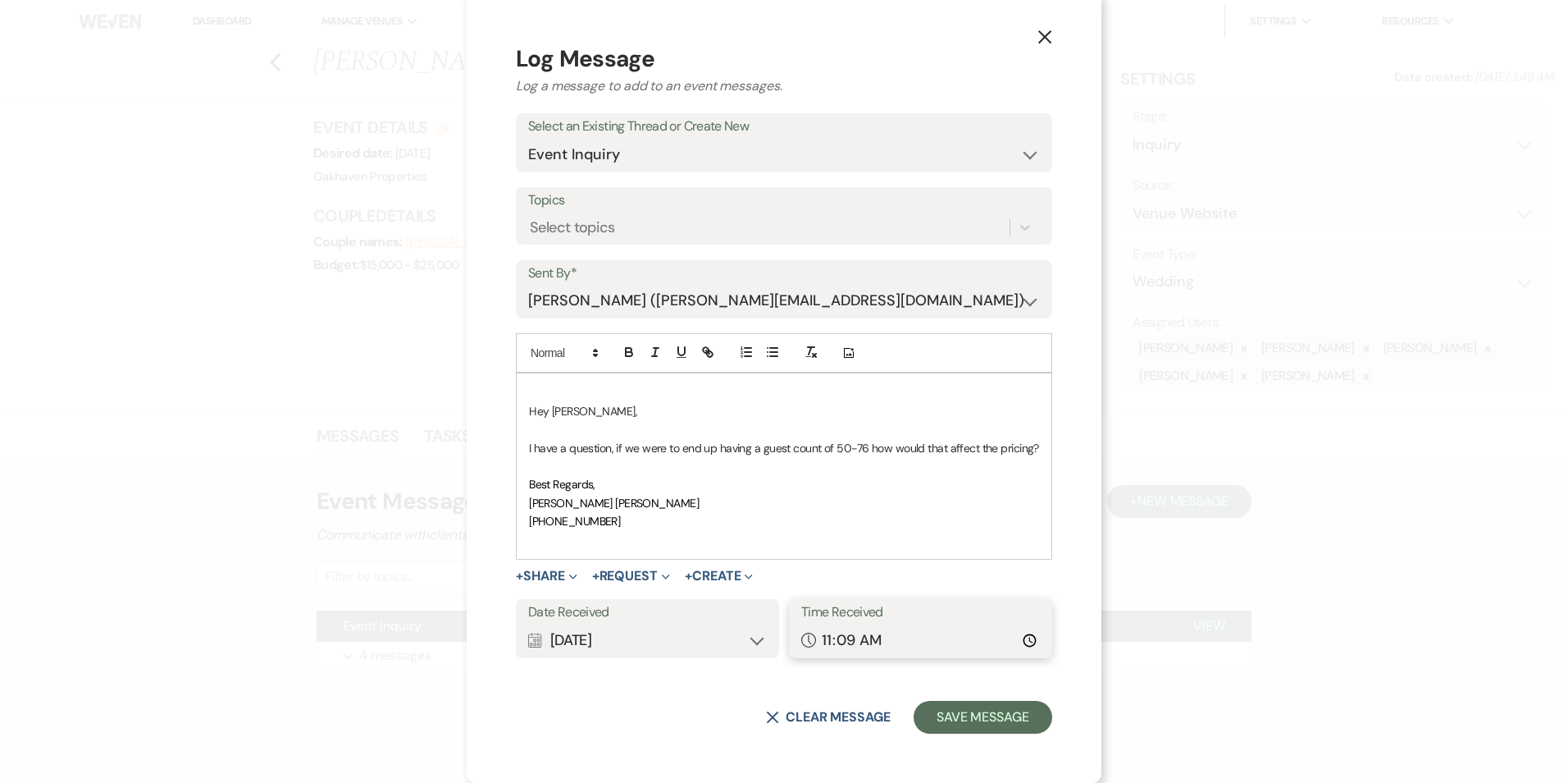
click at [1021, 644] on input "11:09" at bounding box center [920, 640] width 239 height 32
type input "01:09"
click at [949, 718] on button "Save Message" at bounding box center [983, 716] width 139 height 33
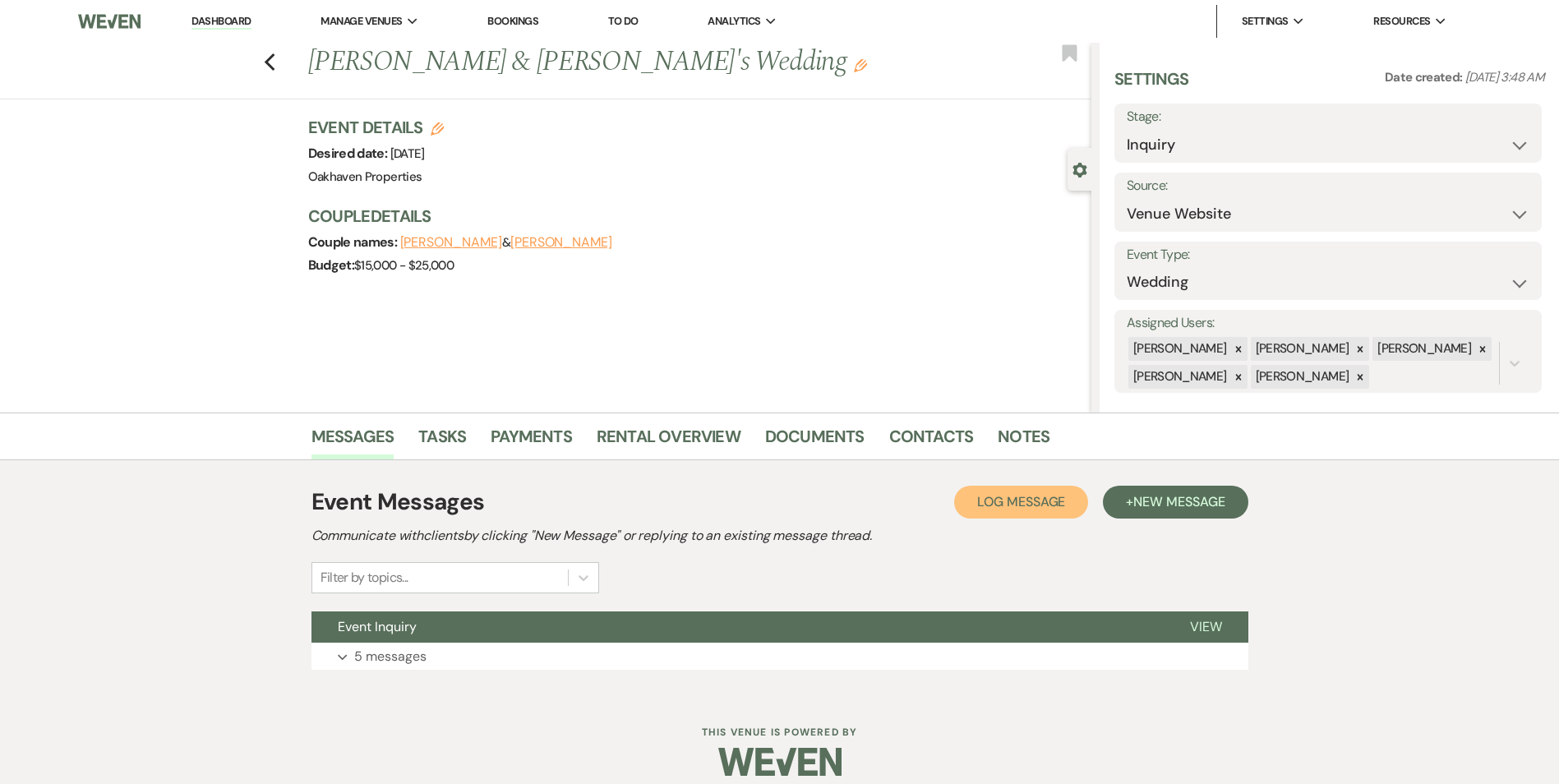
click at [1033, 497] on span "Log Message" at bounding box center [1020, 501] width 88 height 17
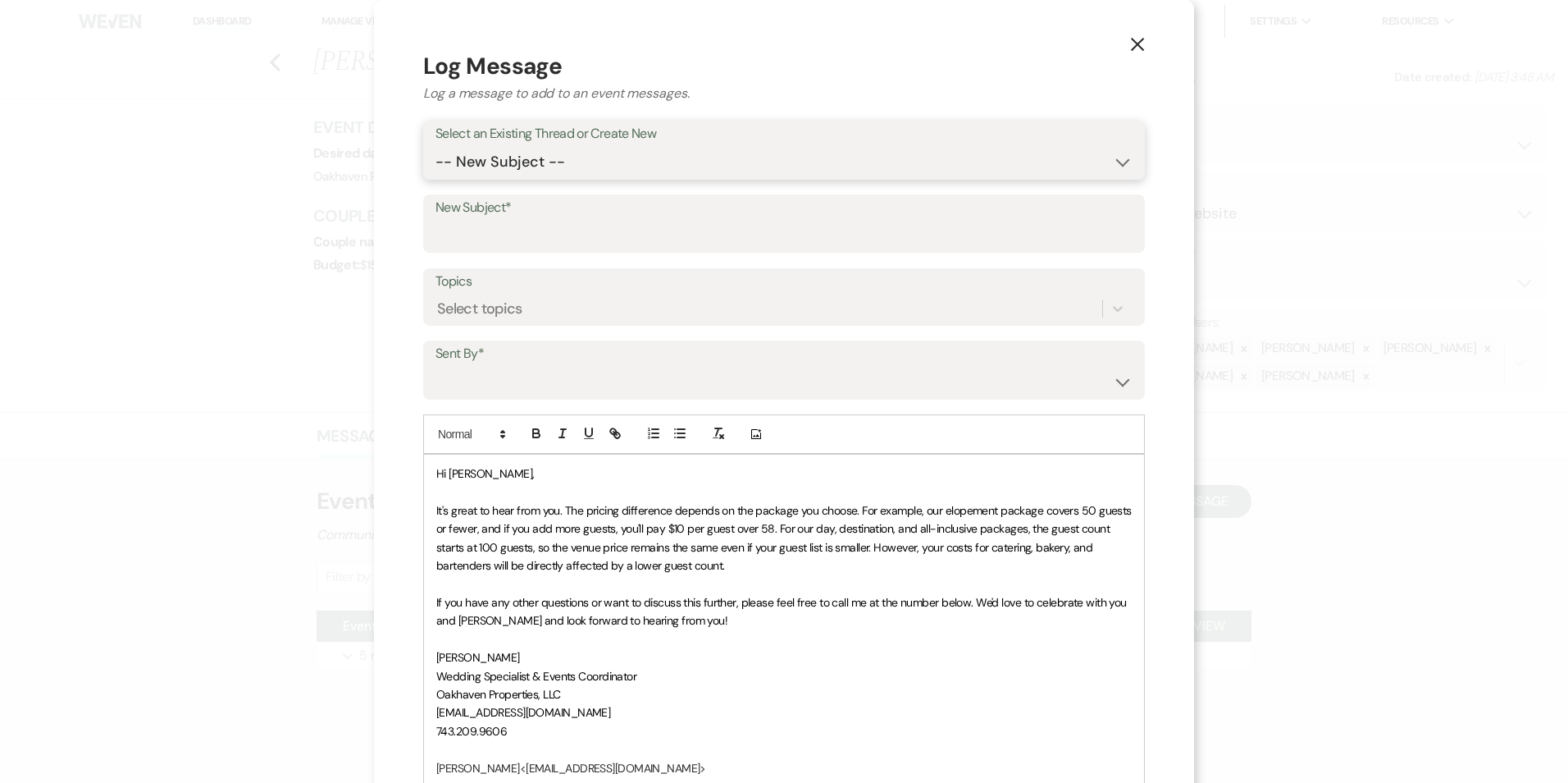
click at [572, 151] on select "-- New Subject -- Event Inquiry" at bounding box center [784, 162] width 697 height 32
select select "432445"
click at [435, 146] on select "-- New Subject -- Event Inquiry" at bounding box center [784, 162] width 697 height 32
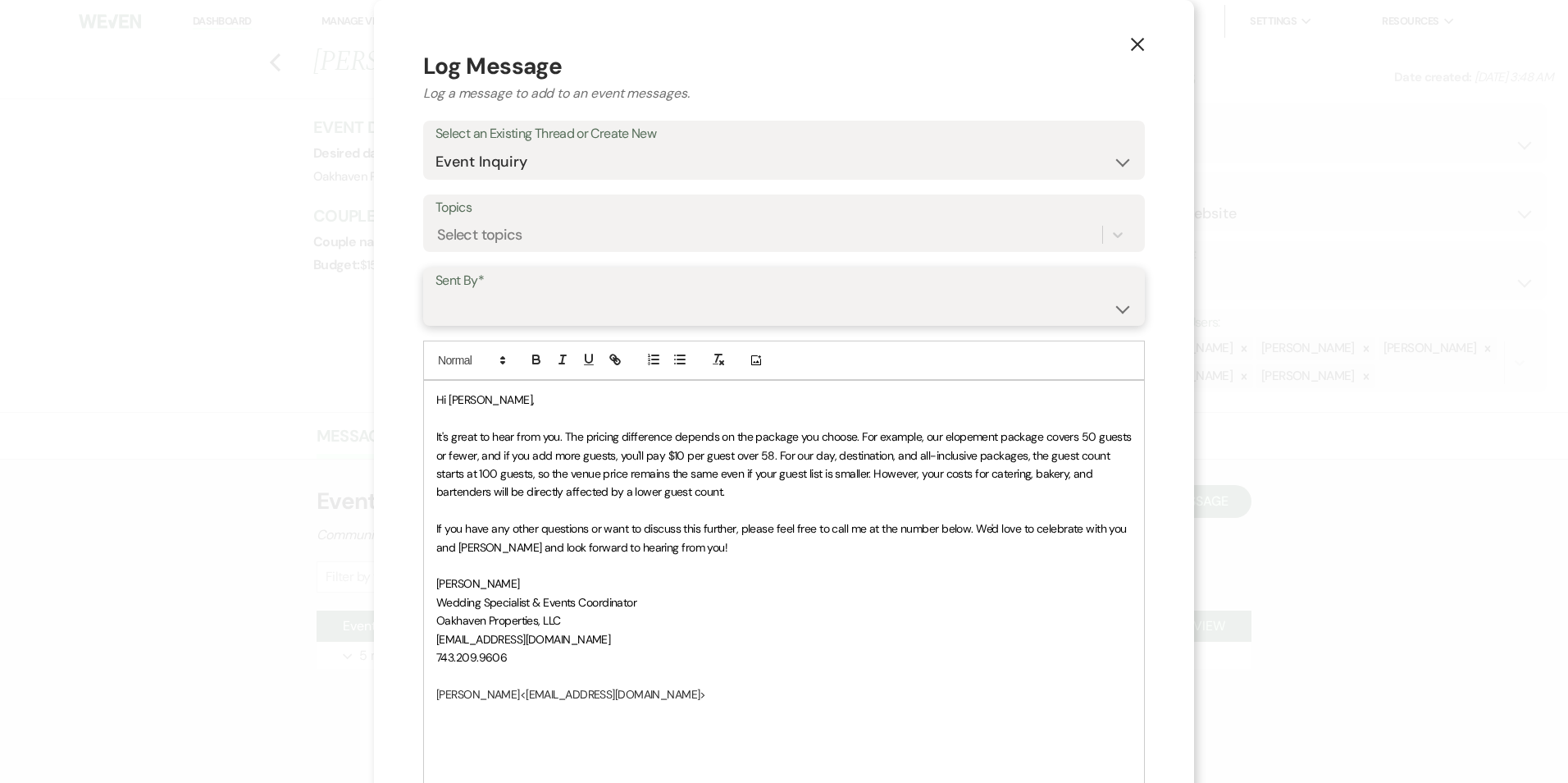
click at [528, 316] on select "Patience Ergish (pdergish@aol.com) Jeanette Wagoner (jeanette@experienceoakhave…" at bounding box center [784, 308] width 697 height 32
select select "user-127923"
click at [435, 292] on select "Patience Ergish (pdergish@aol.com) Jeanette Wagoner (jeanette@experienceoakhave…" at bounding box center [784, 308] width 697 height 32
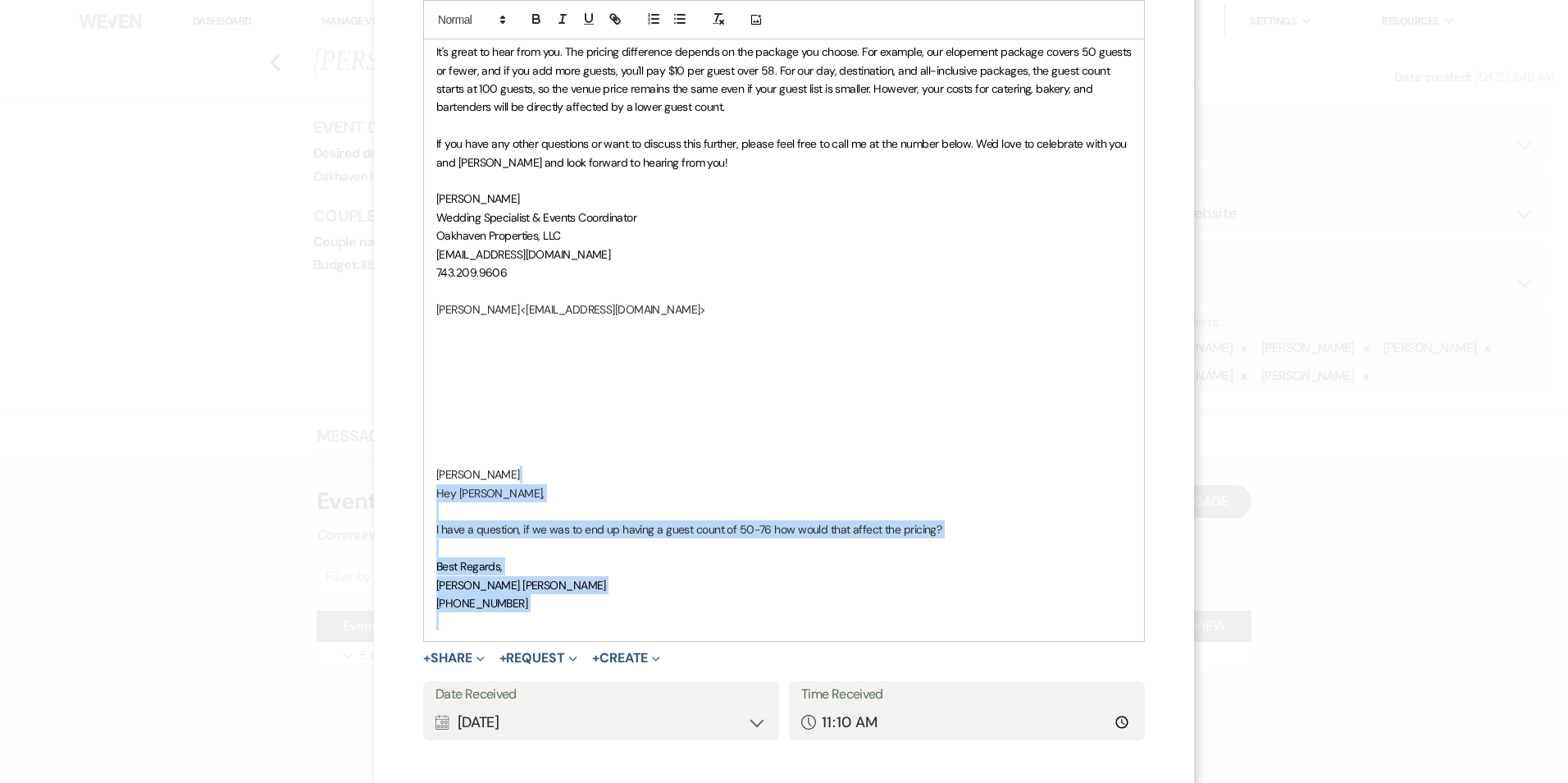
scroll to position [467, 0]
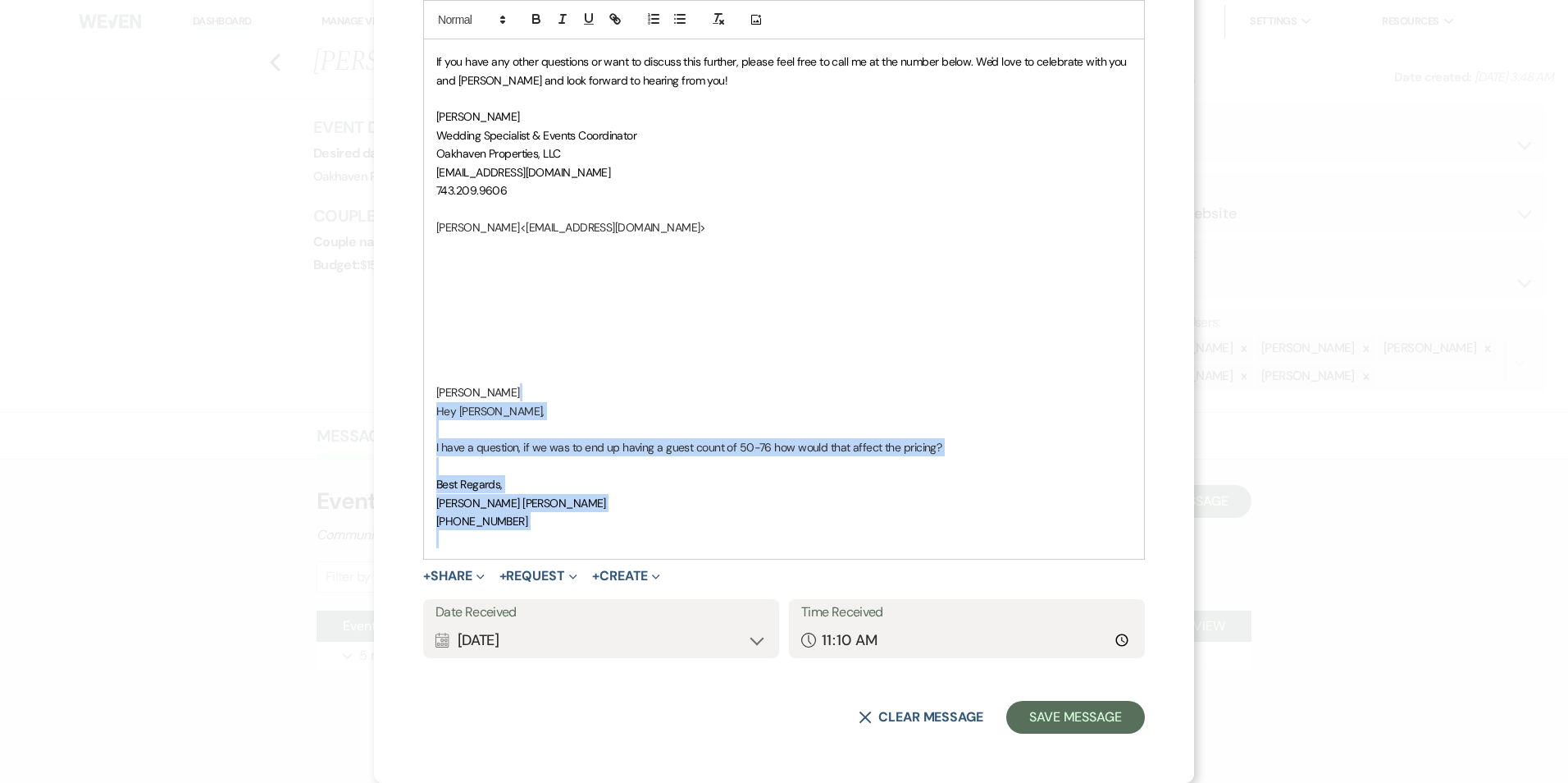
drag, startPoint x: 510, startPoint y: 388, endPoint x: 744, endPoint y: 719, distance: 405.4
click at [741, 723] on form "Log Message Log a message to add to an event messages. Select an Existing Threa…" at bounding box center [784, 157] width 721 height 1151
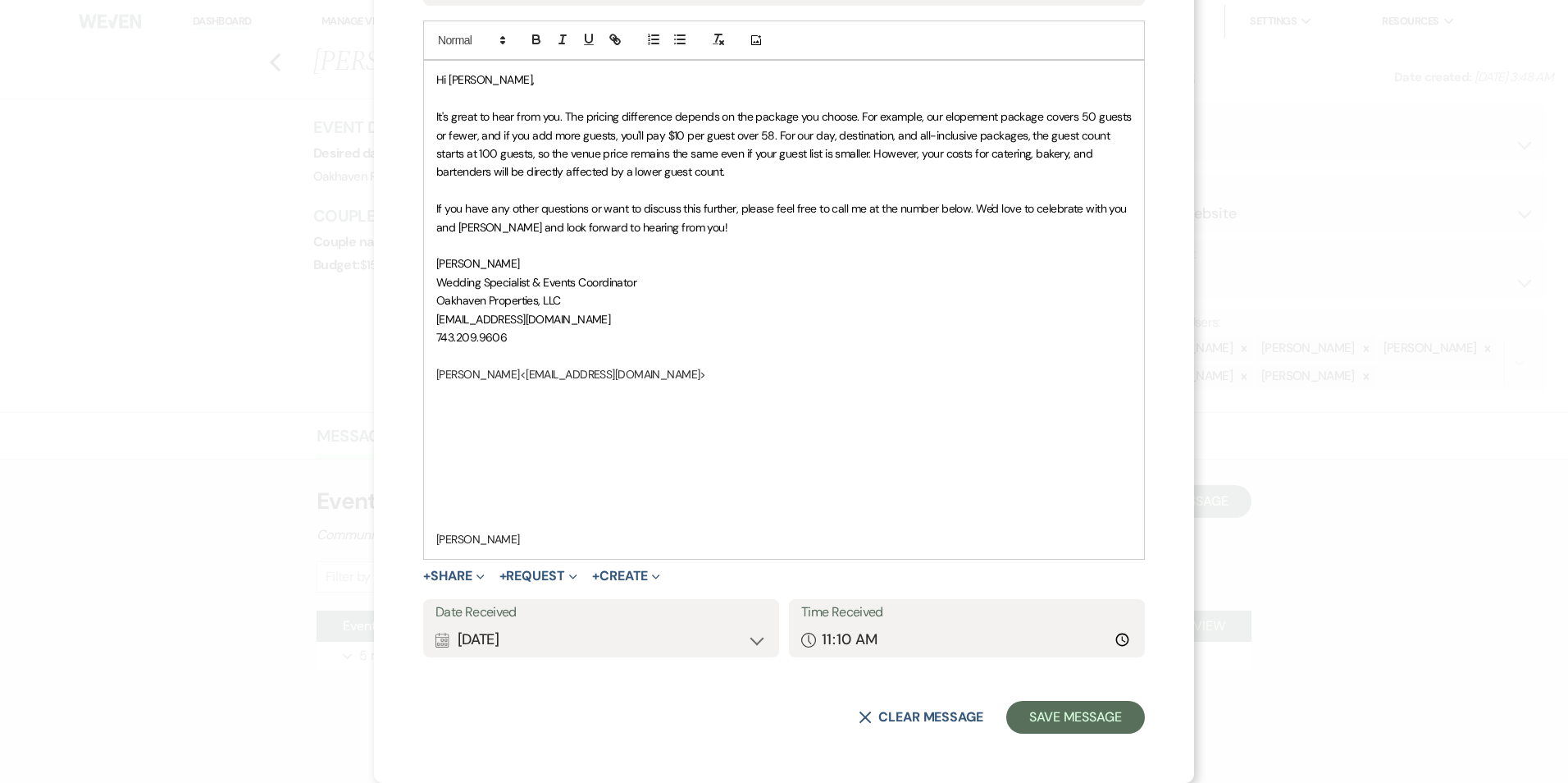
scroll to position [320, 0]
drag, startPoint x: 520, startPoint y: 543, endPoint x: 409, endPoint y: 515, distance: 114.5
click at [409, 515] on div "X Log Message Log a message to add to an event messages. Select an Existing Thr…" at bounding box center [784, 231] width 820 height 1103
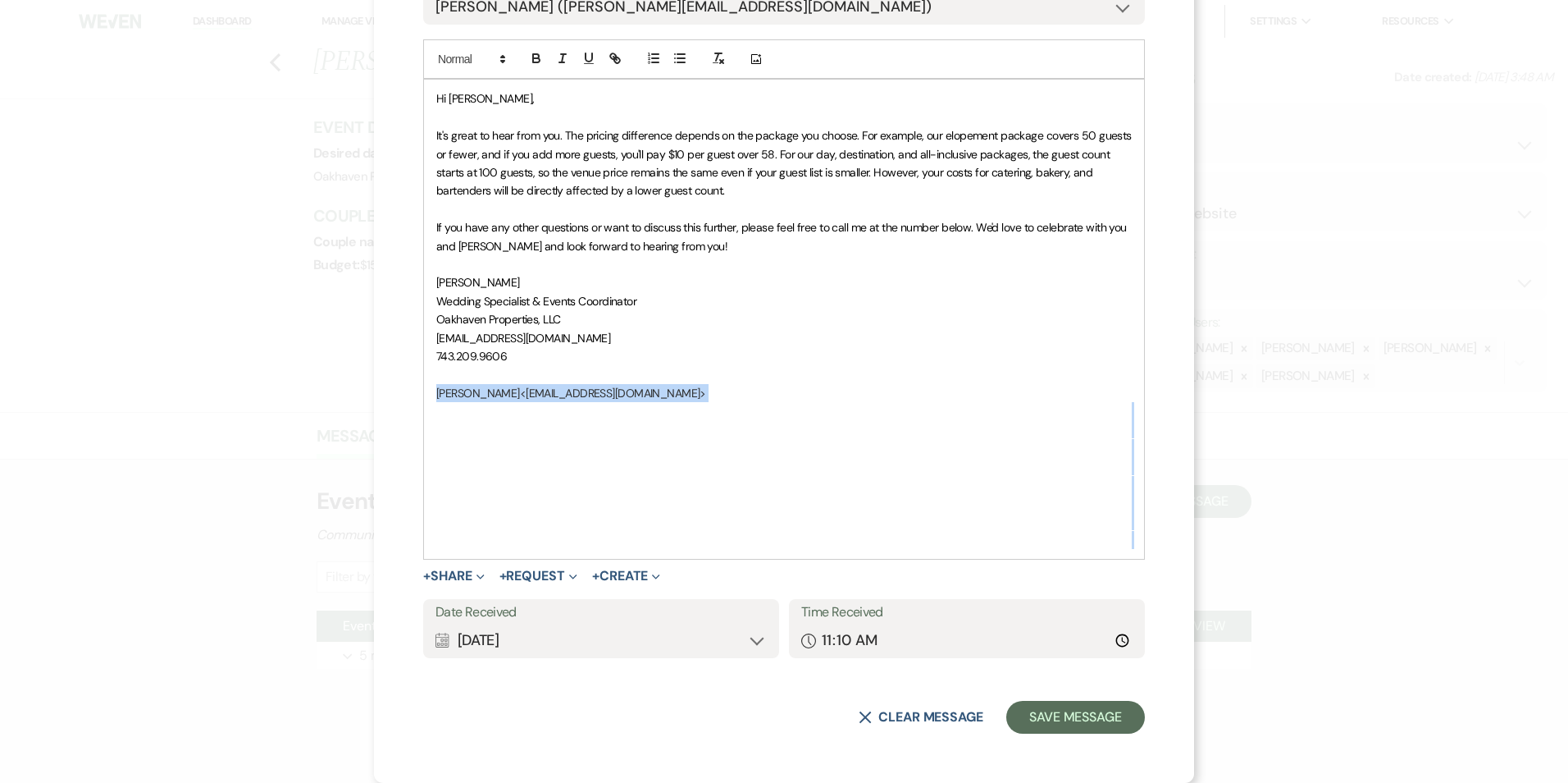
drag, startPoint x: 522, startPoint y: 537, endPoint x: 428, endPoint y: 402, distance: 164.5
click at [428, 394] on div "Hi Taylor, It's great to hear from you. The pricing difference depends on the p…" at bounding box center [784, 319] width 720 height 479
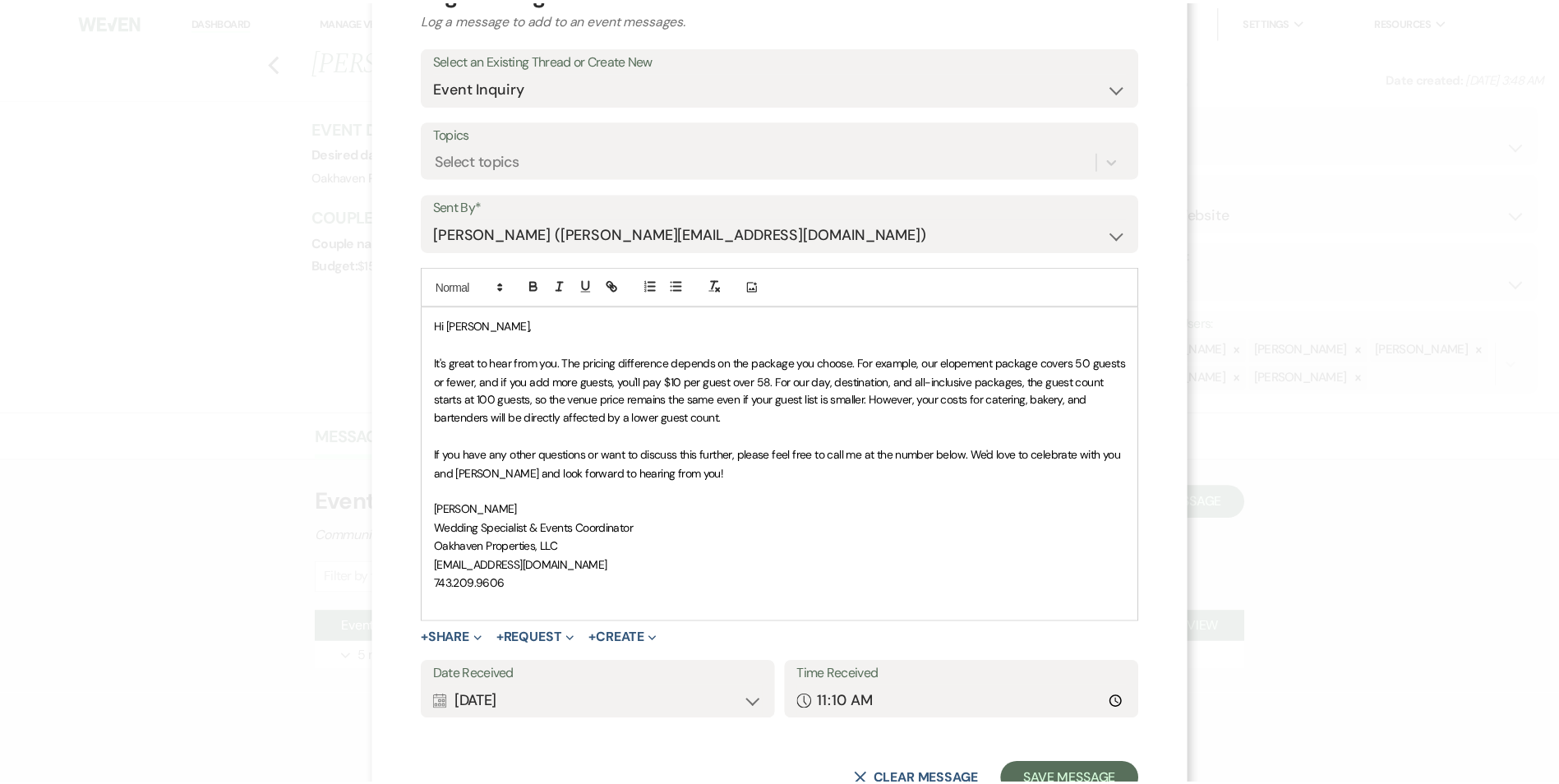
scroll to position [136, 0]
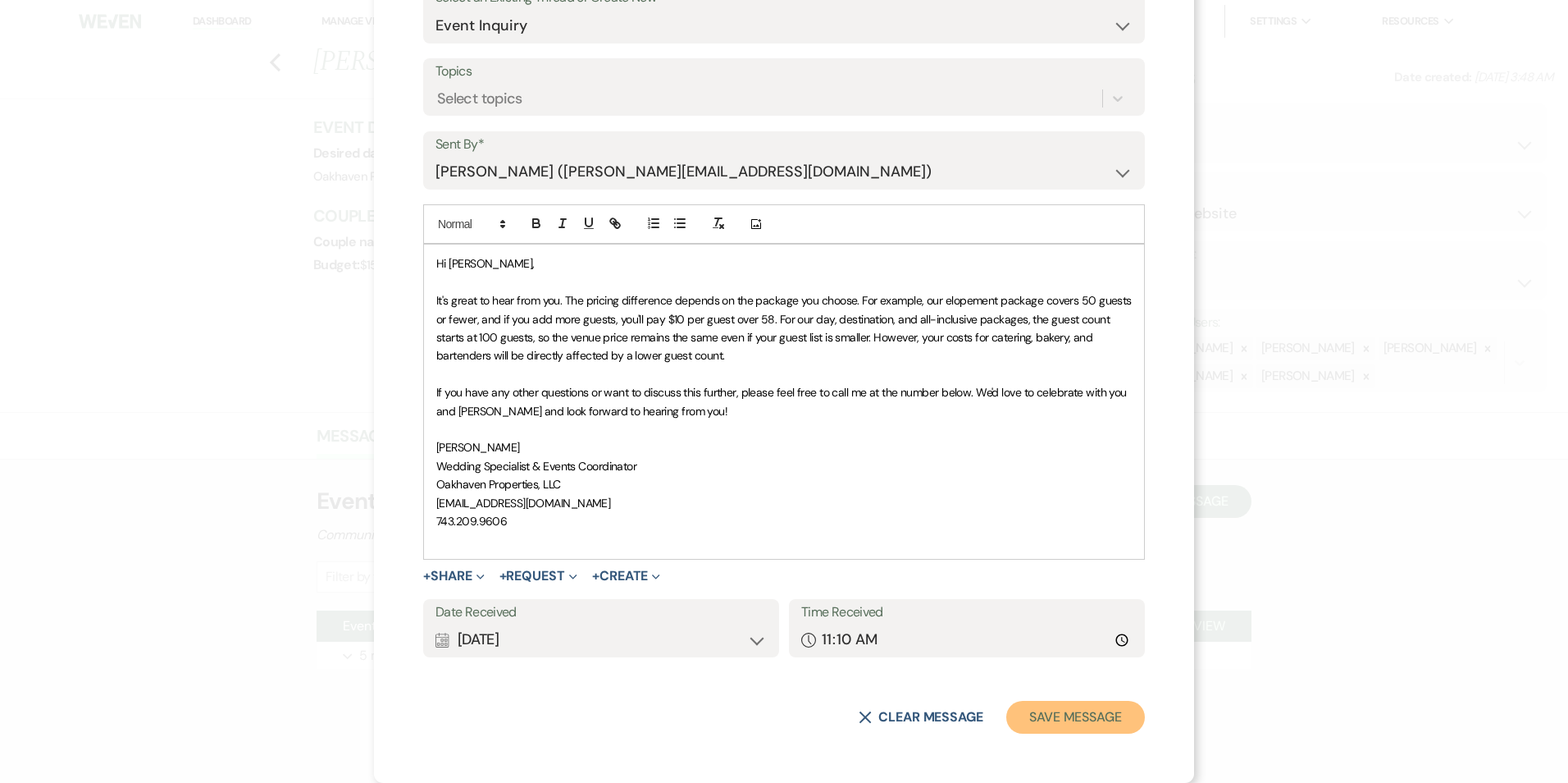
drag, startPoint x: 1037, startPoint y: 715, endPoint x: 1045, endPoint y: 720, distance: 9.4
click at [1038, 715] on button "Save Message" at bounding box center [1076, 716] width 139 height 33
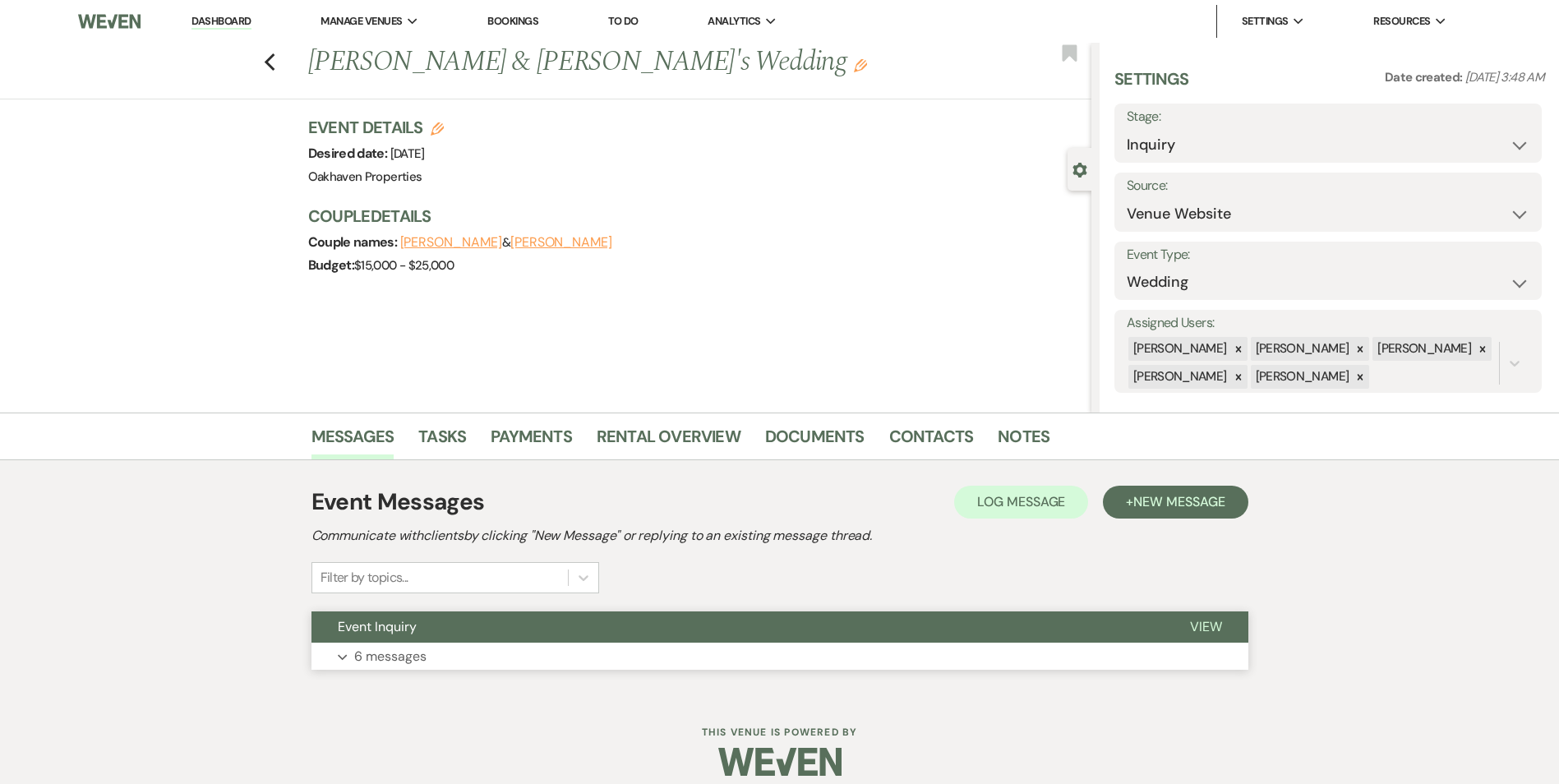
click at [1196, 624] on span "View" at bounding box center [1206, 626] width 32 height 17
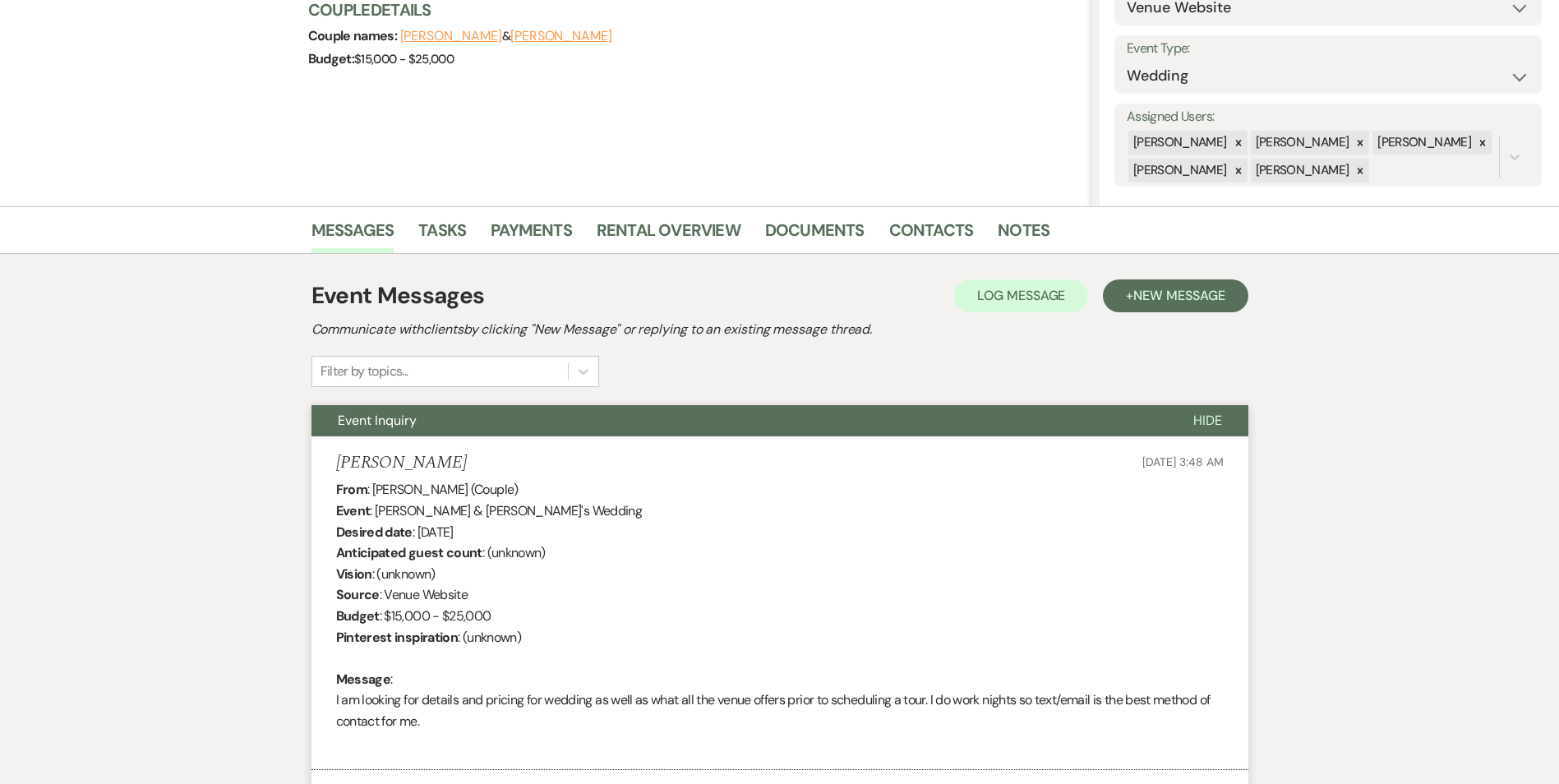
scroll to position [0, 0]
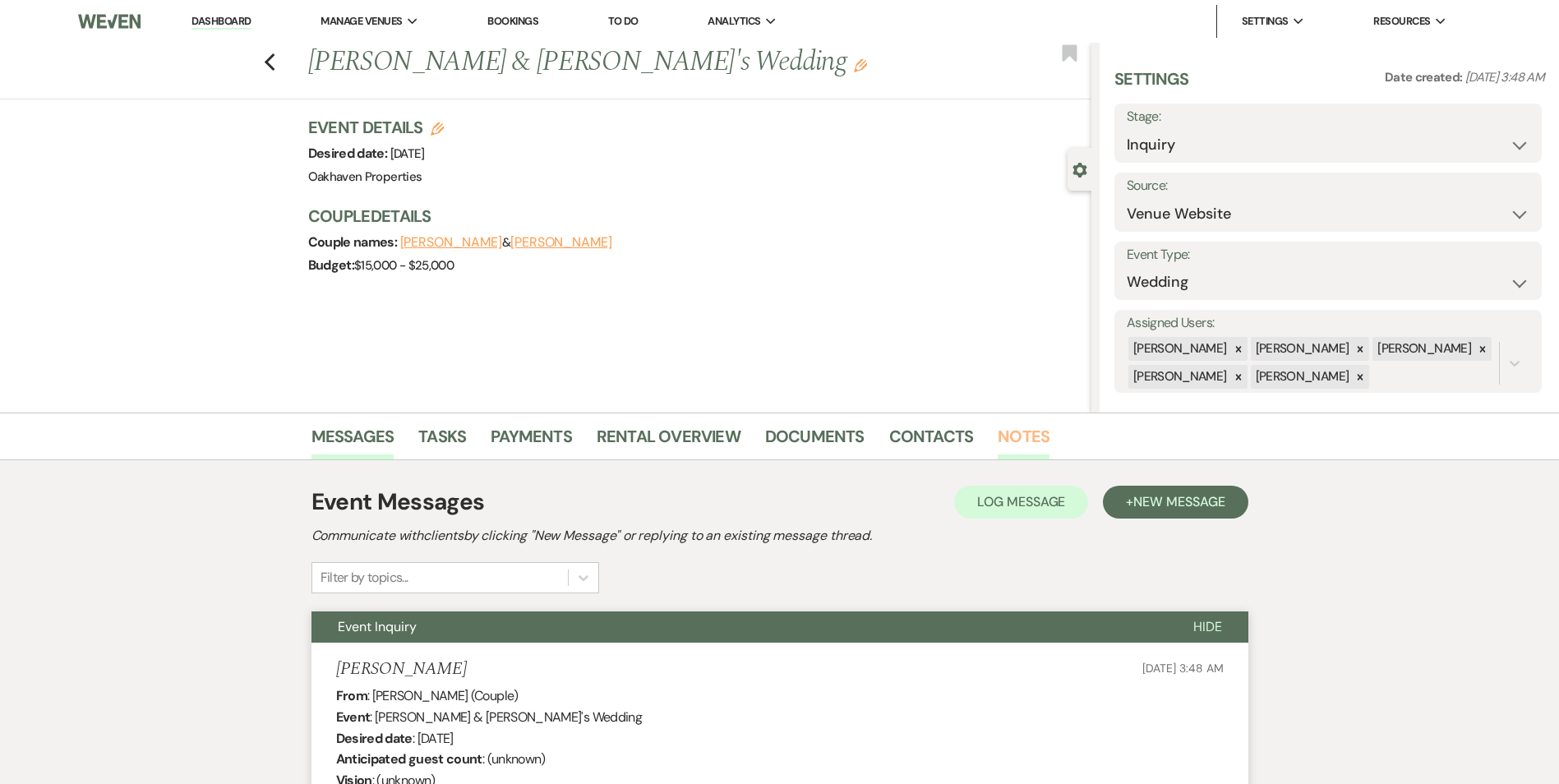
click at [999, 433] on link "Notes" at bounding box center [1024, 440] width 52 height 36
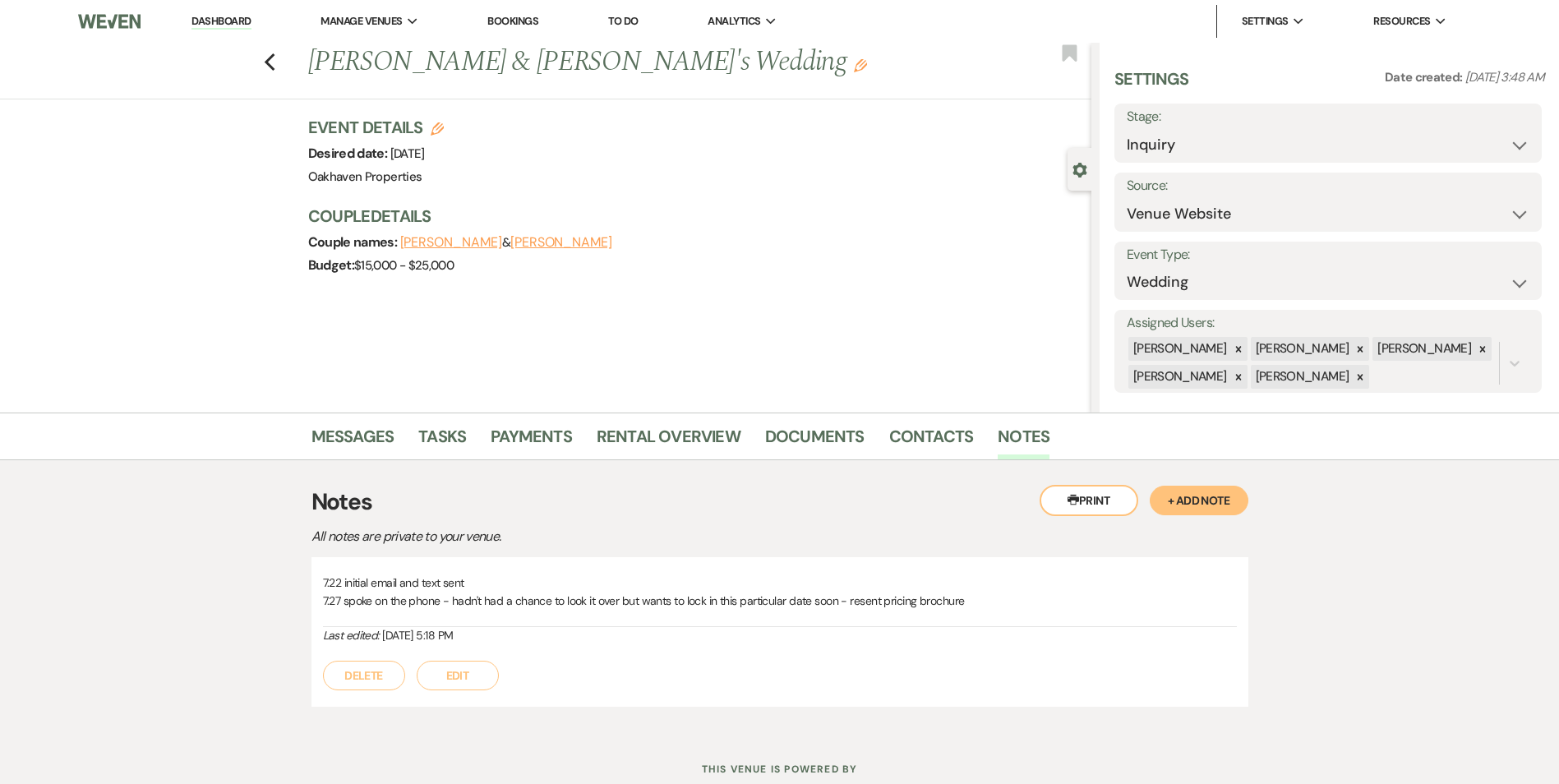
click at [458, 688] on button "Edit" at bounding box center [458, 675] width 82 height 29
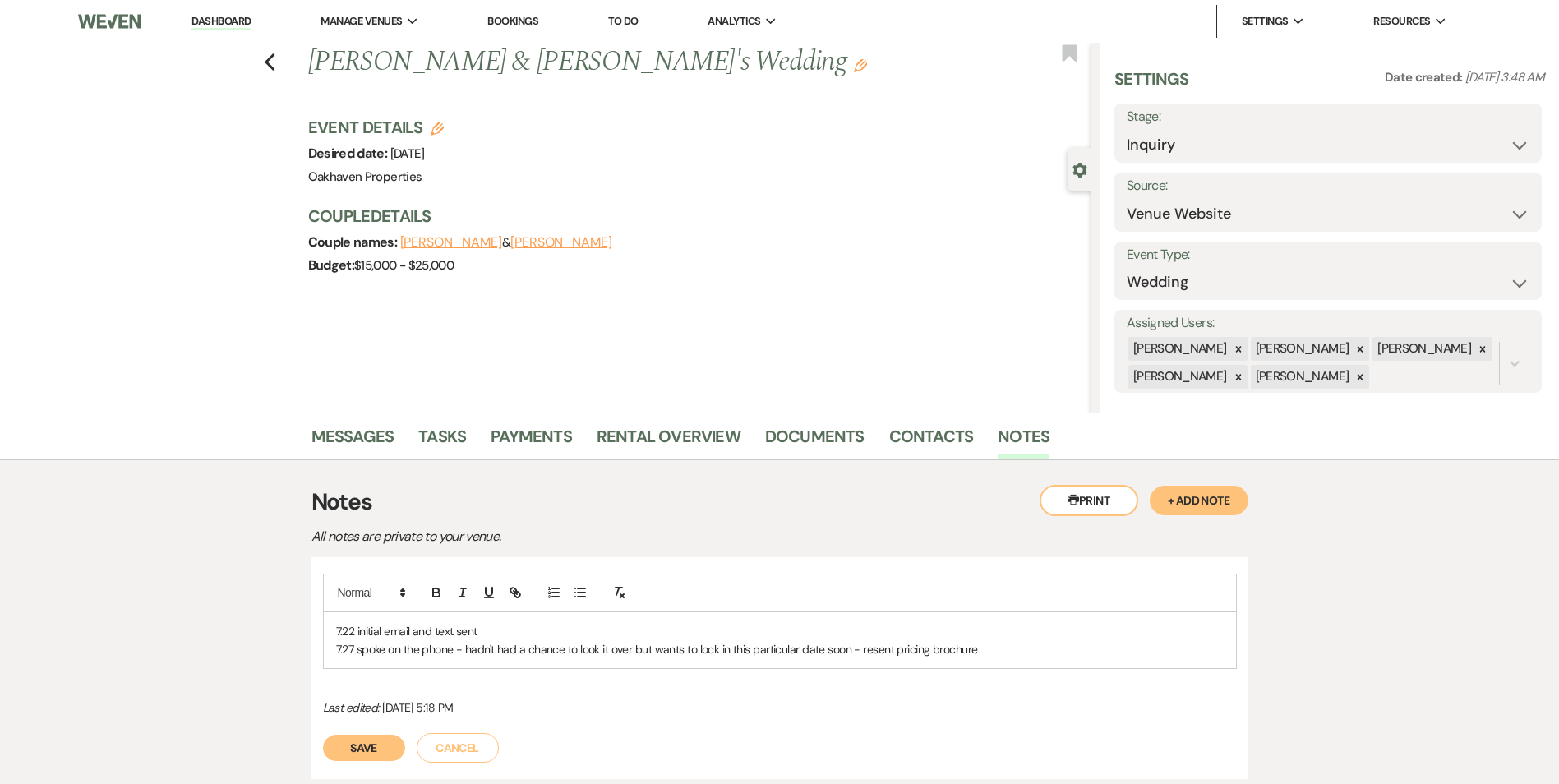
drag, startPoint x: 982, startPoint y: 667, endPoint x: 994, endPoint y: 658, distance: 15.0
click at [986, 666] on div "7.22 initial email and text sent 7.27 spoke on the phone - hadn't had a chance …" at bounding box center [780, 641] width 913 height 57
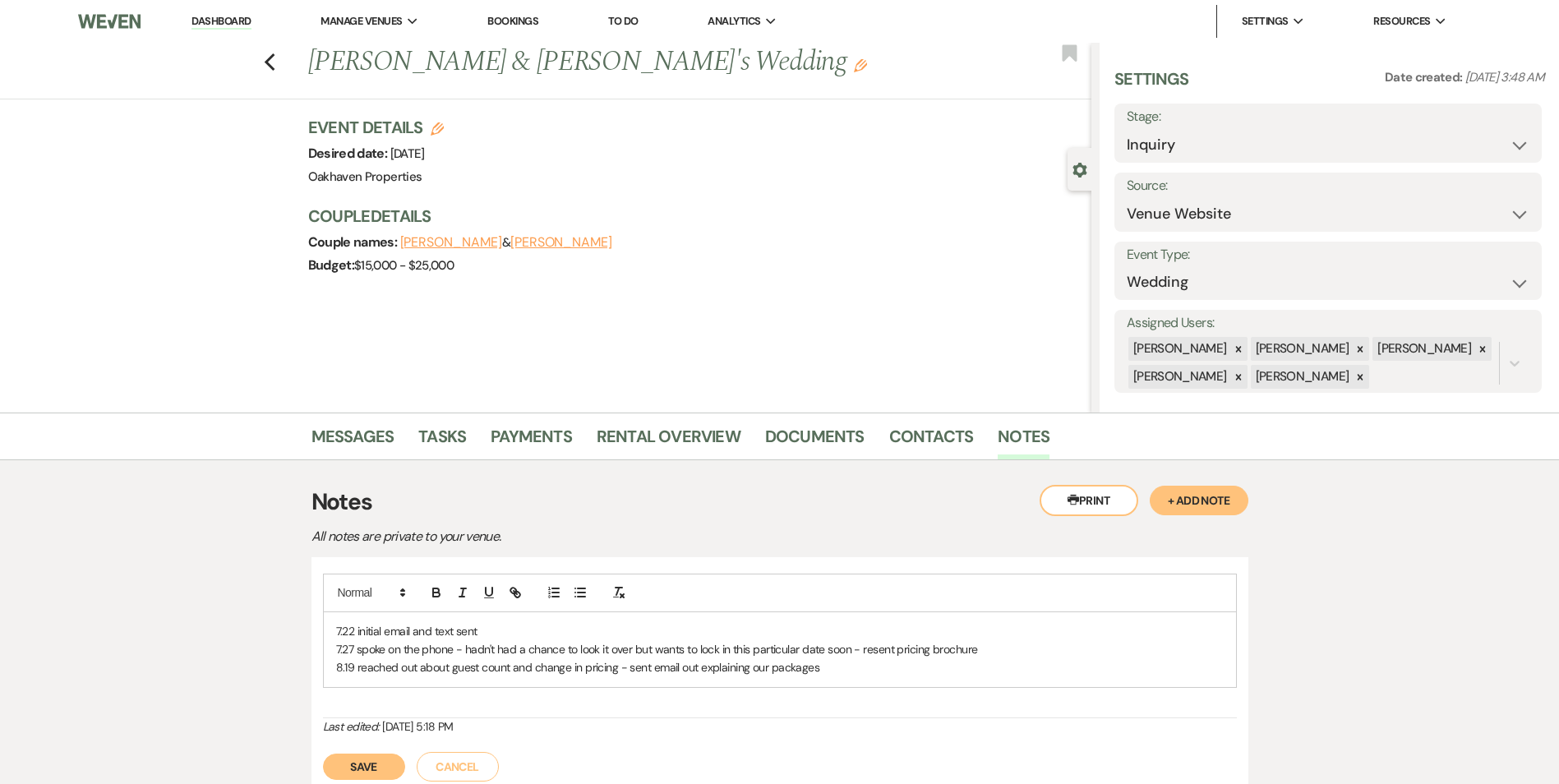
click at [399, 777] on button "Save" at bounding box center [364, 766] width 82 height 27
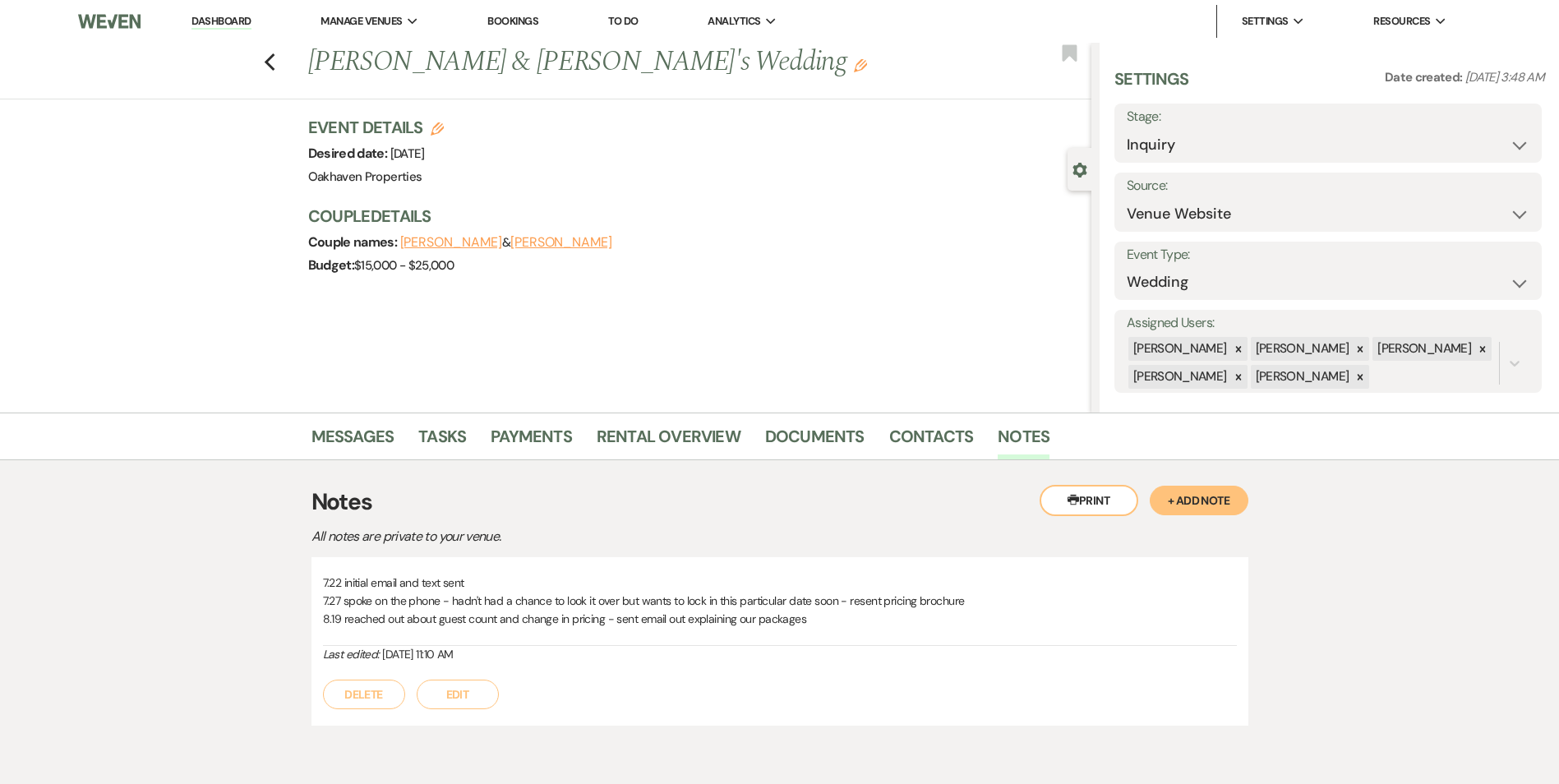
click at [466, 459] on div "Messages Tasks Payments Rental Overview Documents Contacts Notes" at bounding box center [779, 436] width 1559 height 48
click at [433, 446] on link "Tasks" at bounding box center [443, 440] width 48 height 36
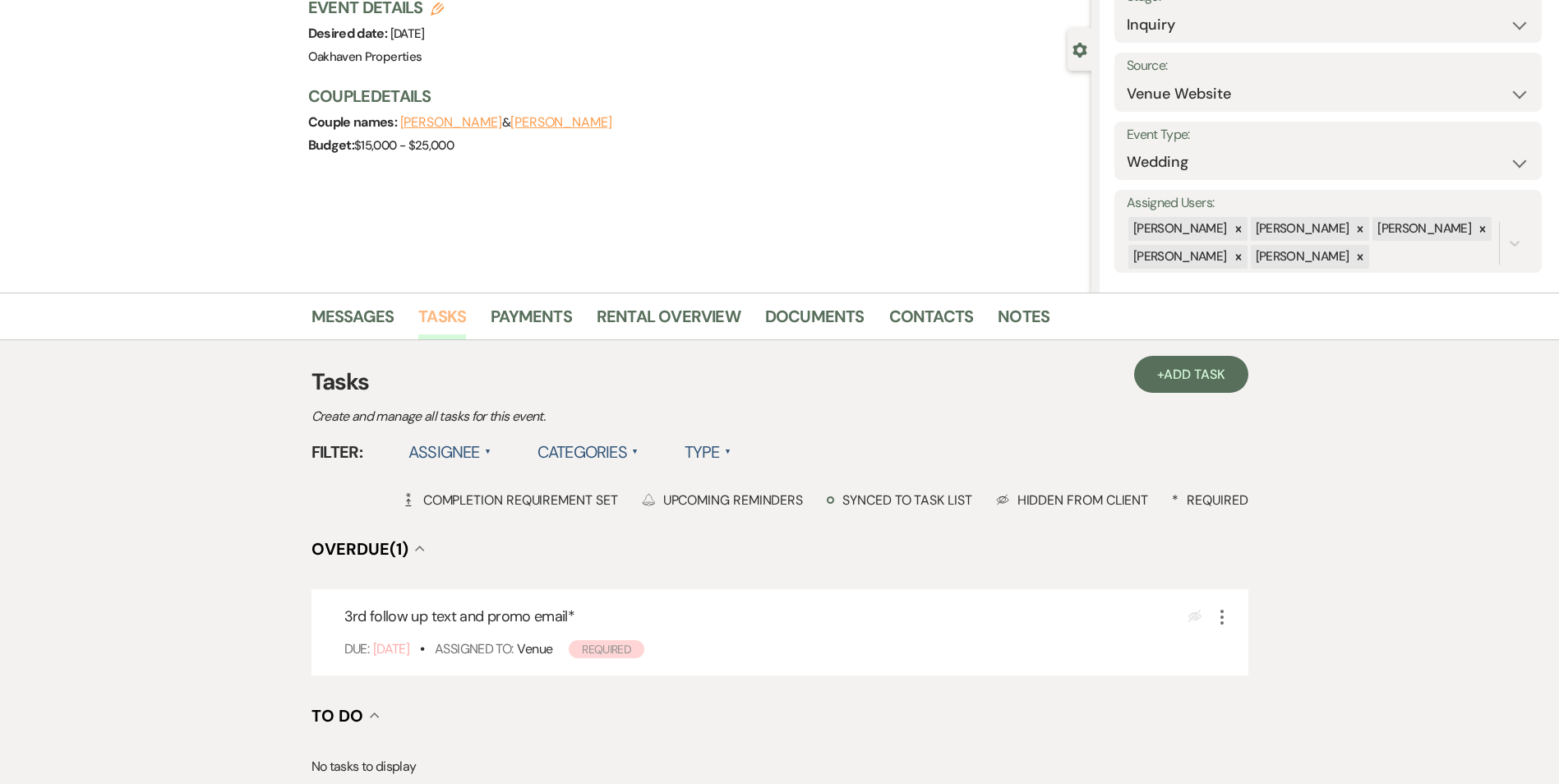
scroll to position [247, 0]
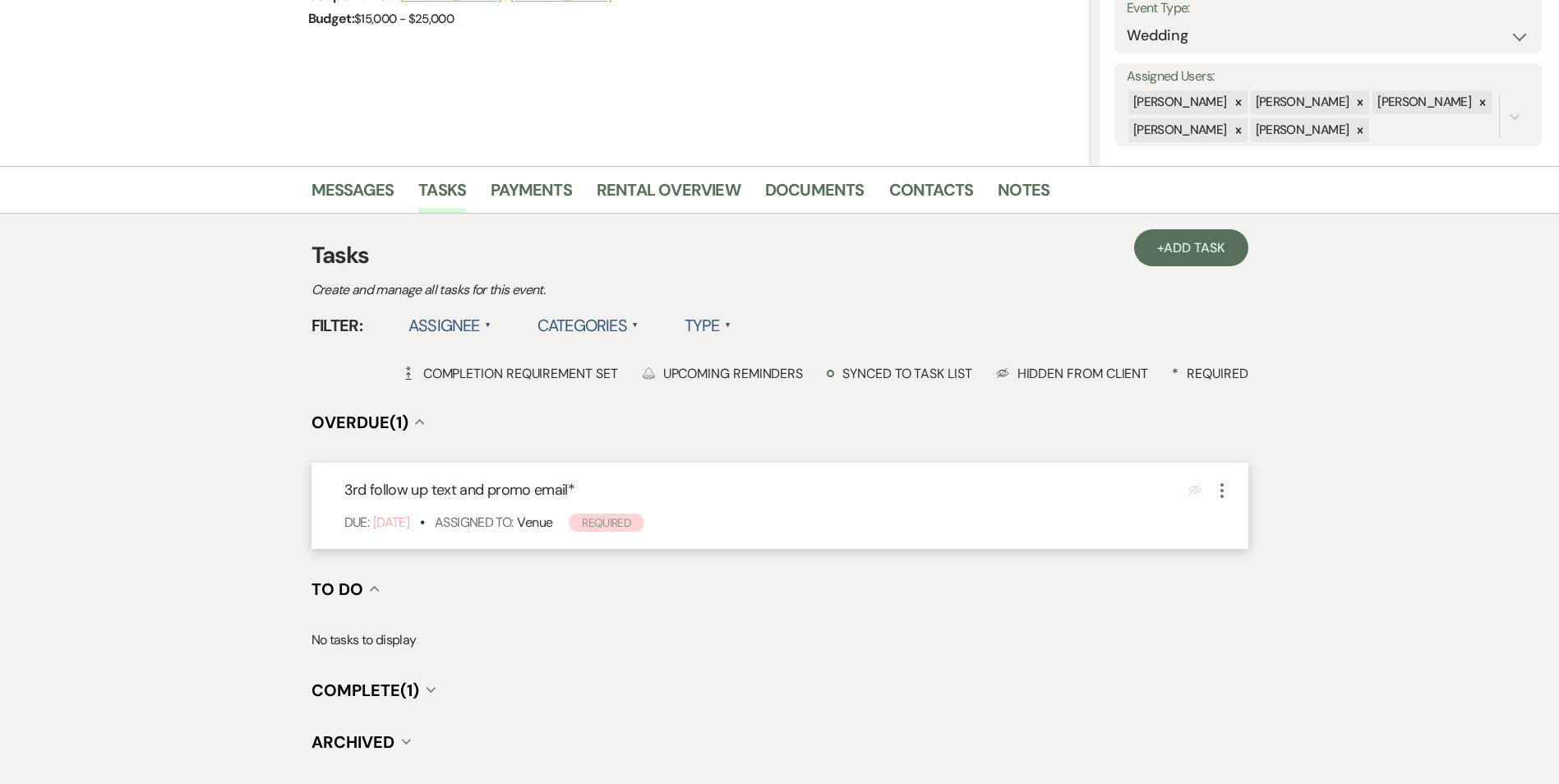
click at [1222, 492] on icon "More" at bounding box center [1222, 490] width 20 height 20
click at [1276, 521] on link "Pencil Edit" at bounding box center [1290, 521] width 158 height 25
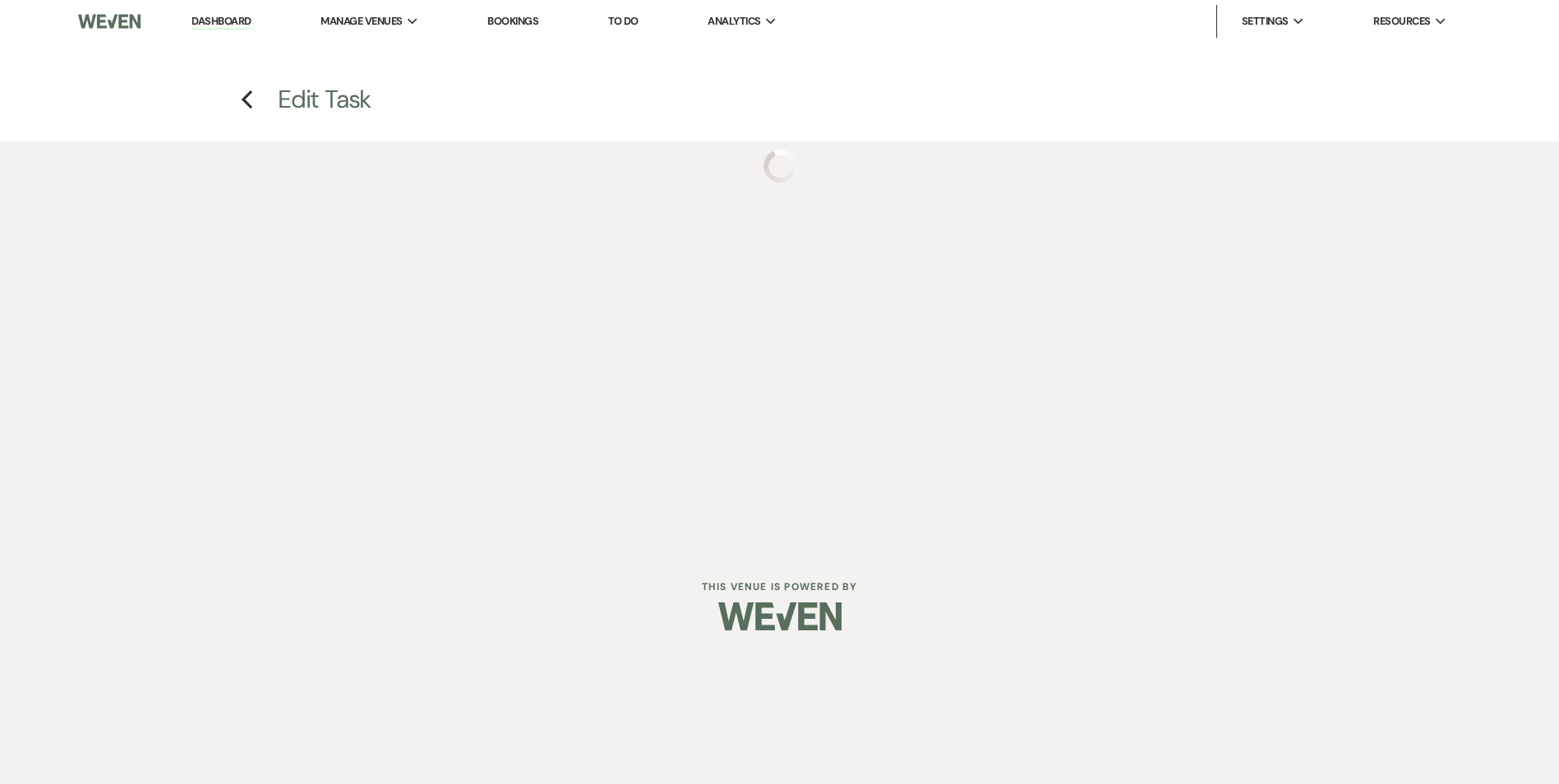
select select "true"
select select "31"
select select "venueHost"
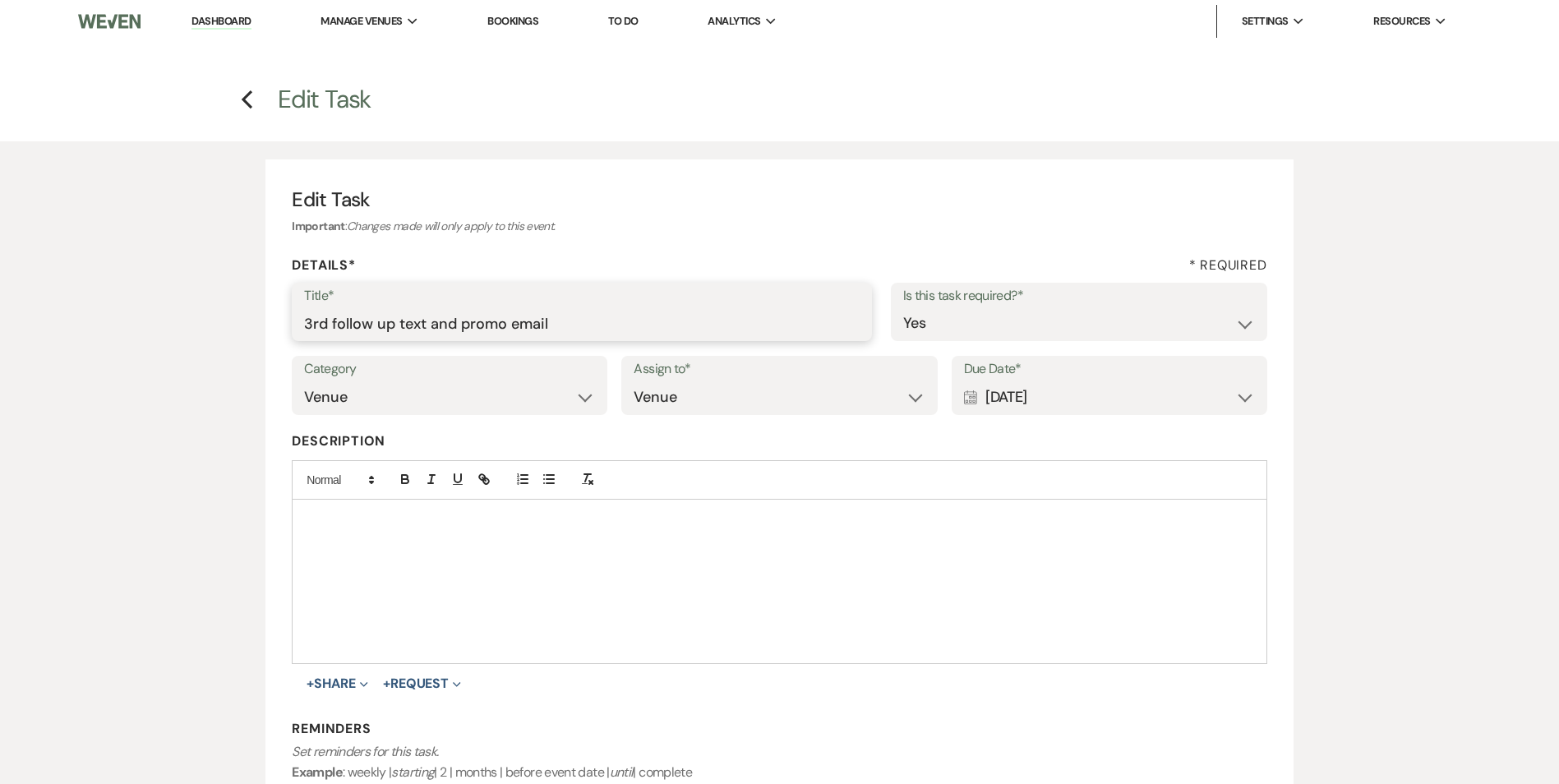
drag, startPoint x: 576, startPoint y: 326, endPoint x: 405, endPoint y: 334, distance: 171.2
click at [405, 330] on input "3rd follow up text and promo email" at bounding box center [582, 323] width 556 height 32
click at [400, 322] on input "3rd follow up to schedule tour and ask if she has other questions" at bounding box center [582, 323] width 556 height 32
type input "3rd follow up text/call to schedule tour and ask if she has other questions"
click at [1139, 401] on div "Calendar Aug 03, 2025 Expand" at bounding box center [1109, 397] width 291 height 32
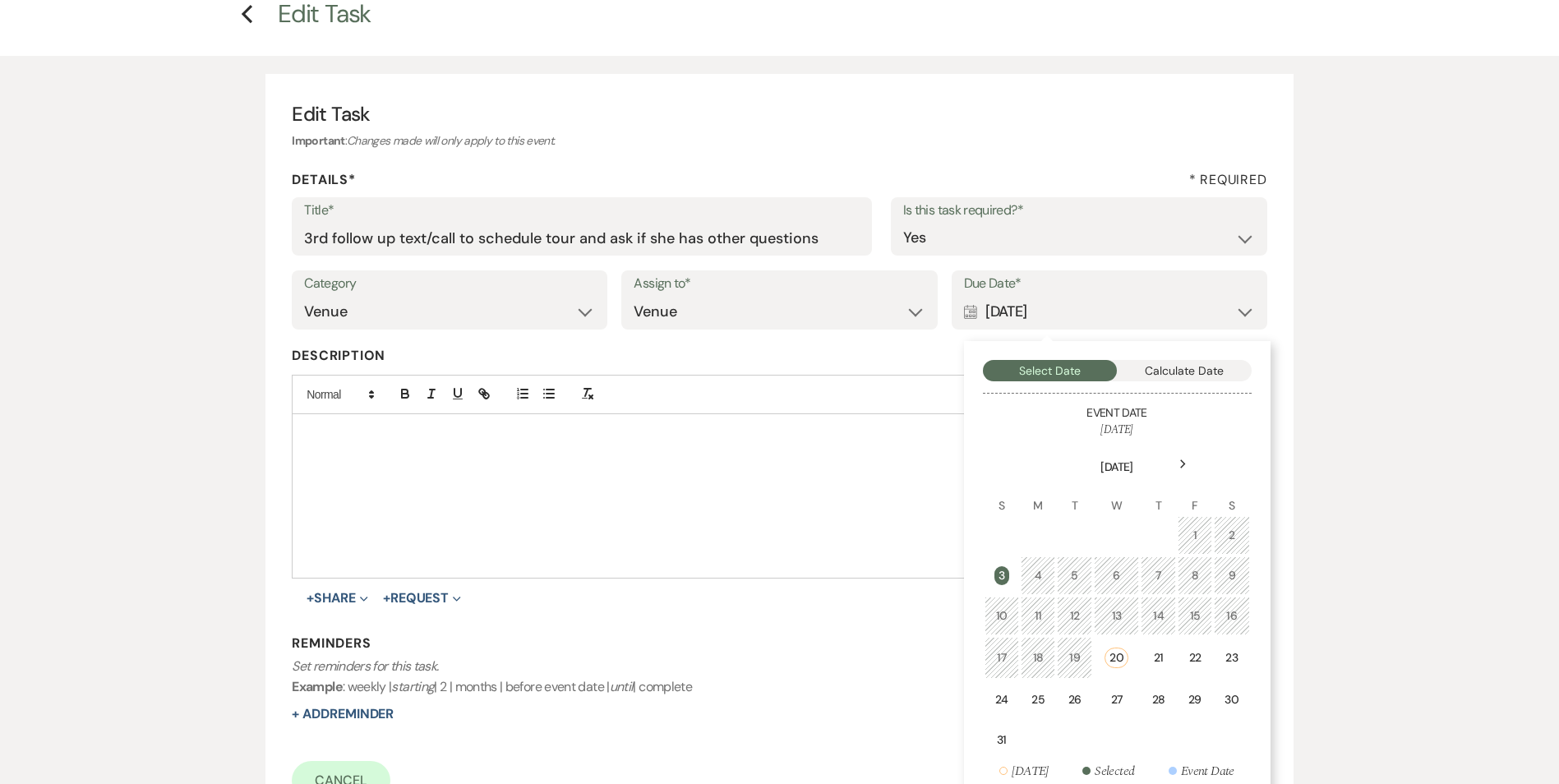
scroll to position [165, 0]
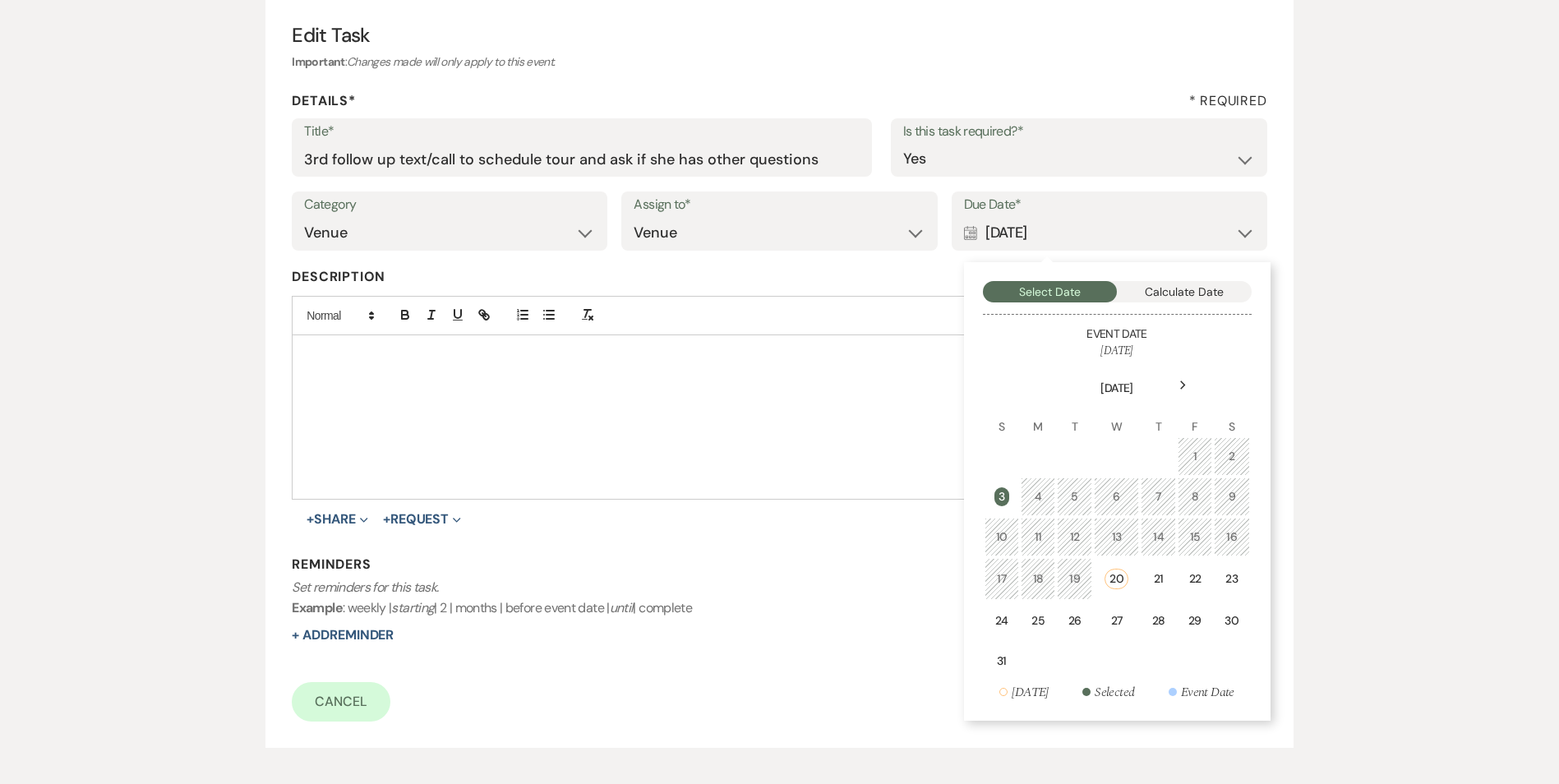
drag, startPoint x: 1034, startPoint y: 624, endPoint x: 977, endPoint y: 656, distance: 65.4
click at [1034, 623] on div "25" at bounding box center [1037, 620] width 13 height 17
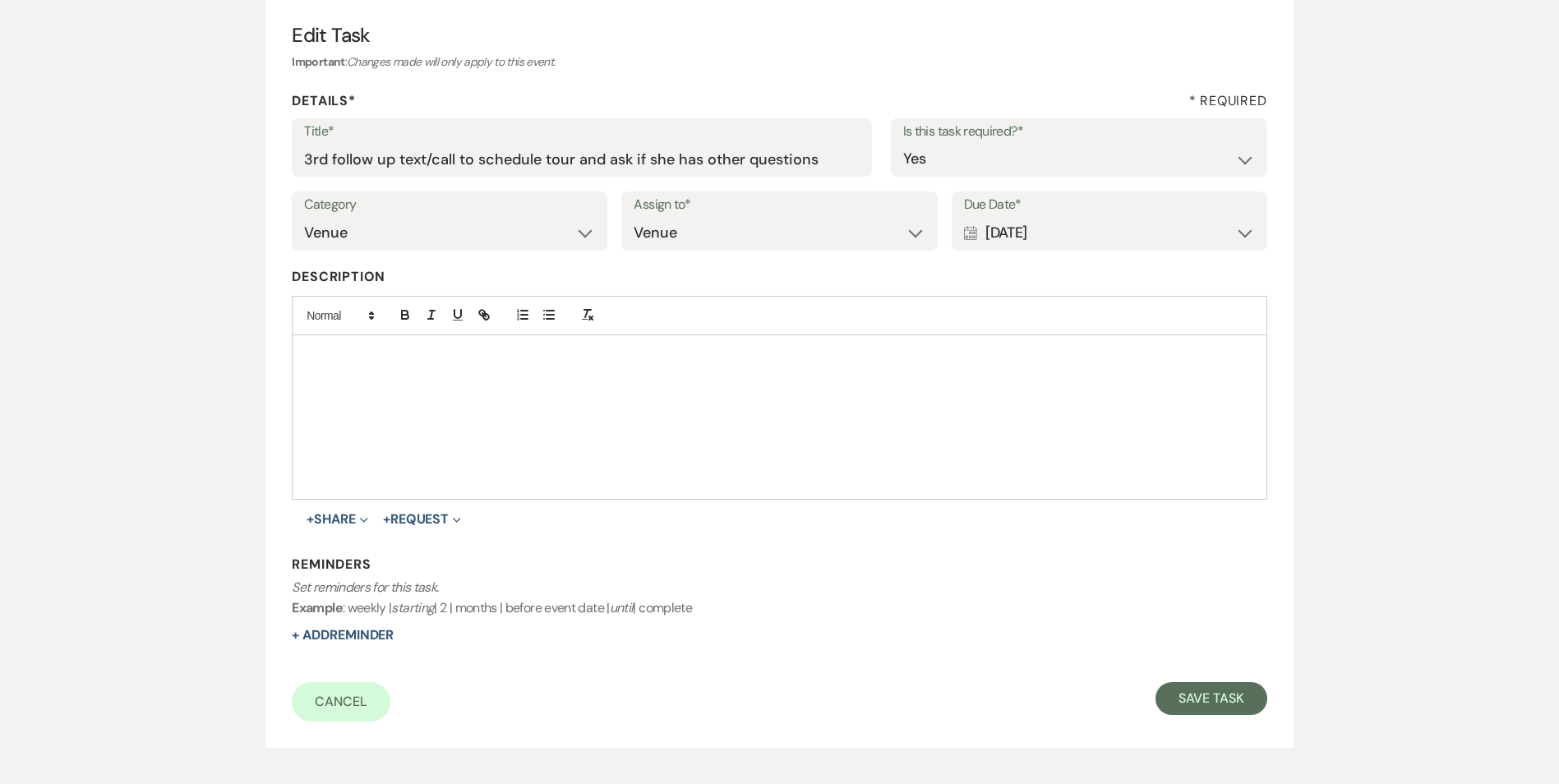
drag, startPoint x: 361, startPoint y: 623, endPoint x: 364, endPoint y: 633, distance: 10.4
click at [361, 624] on div "Reminders Set reminders for this task. Example : weekly | starting | 2 | months…" at bounding box center [779, 600] width 975 height 90
click at [365, 634] on button "+ Add Reminder" at bounding box center [343, 634] width 101 height 13
select select "host"
select select "days"
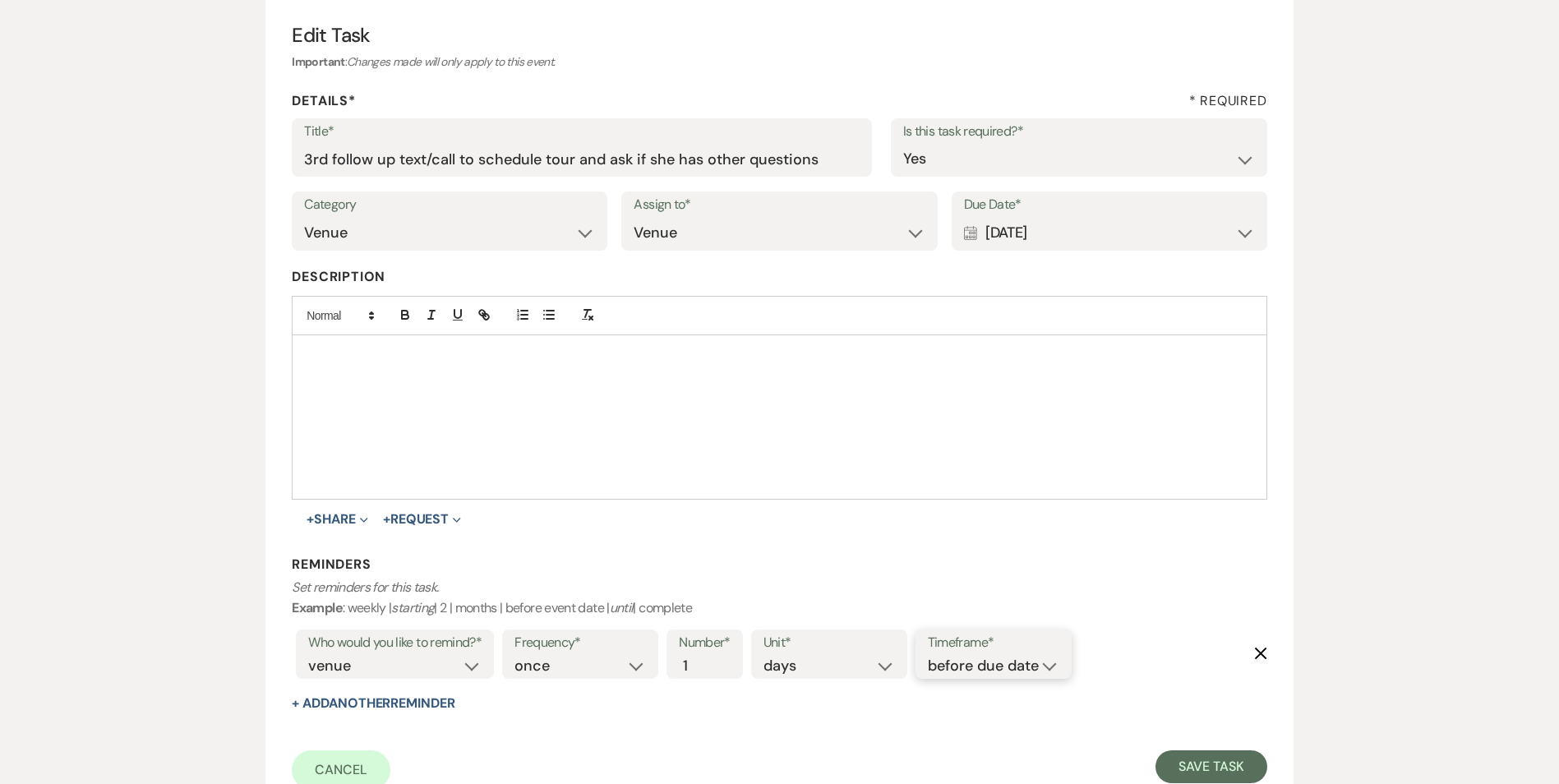
click at [979, 667] on select "before due date after due date on due date on custom date" at bounding box center [994, 666] width 132 height 22
select select "onDueDate"
click at [928, 655] on select "before due date after due date on due date on custom date" at bounding box center [994, 666] width 132 height 22
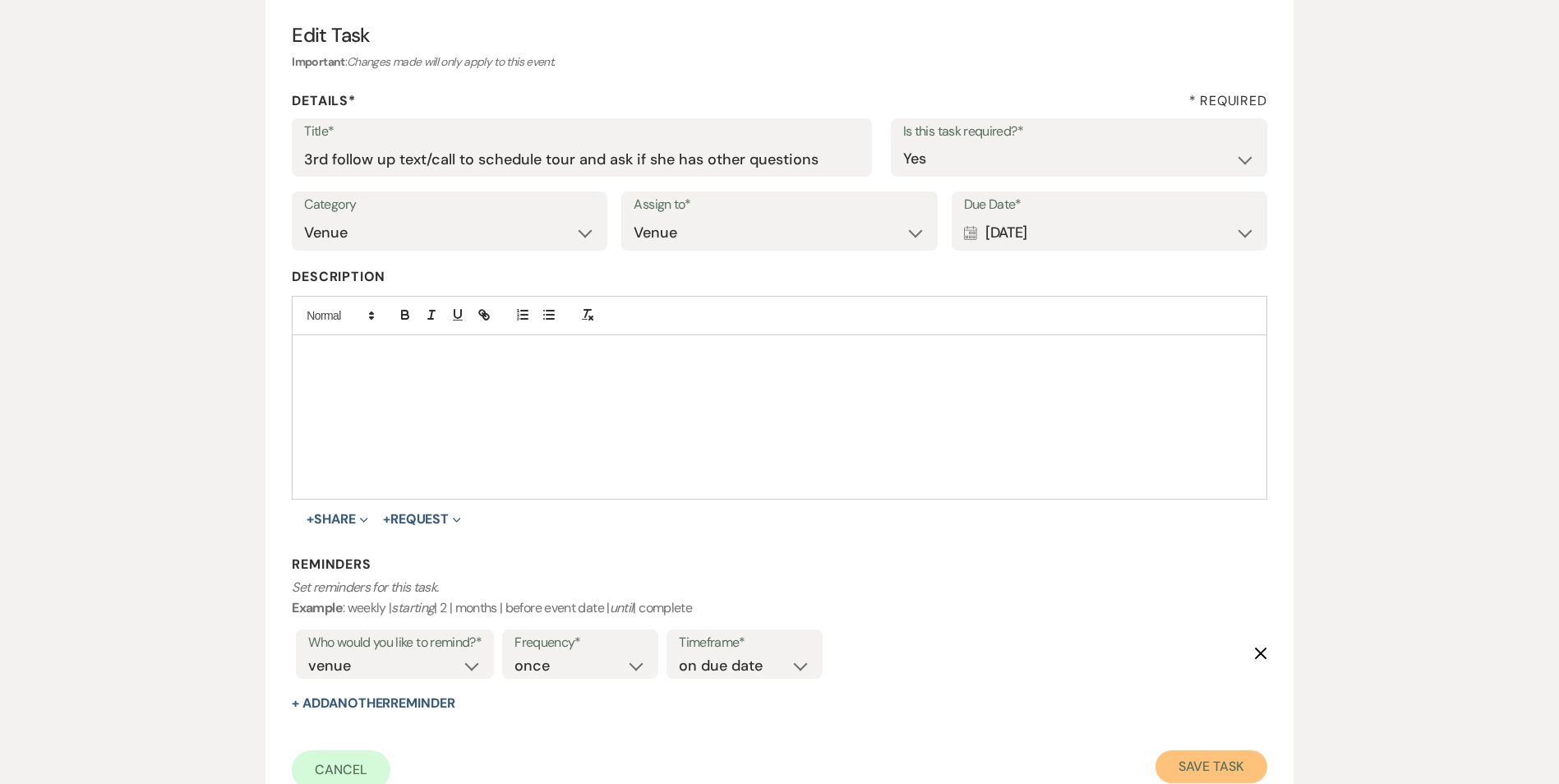
click at [1211, 779] on button "Save Task" at bounding box center [1211, 766] width 111 height 33
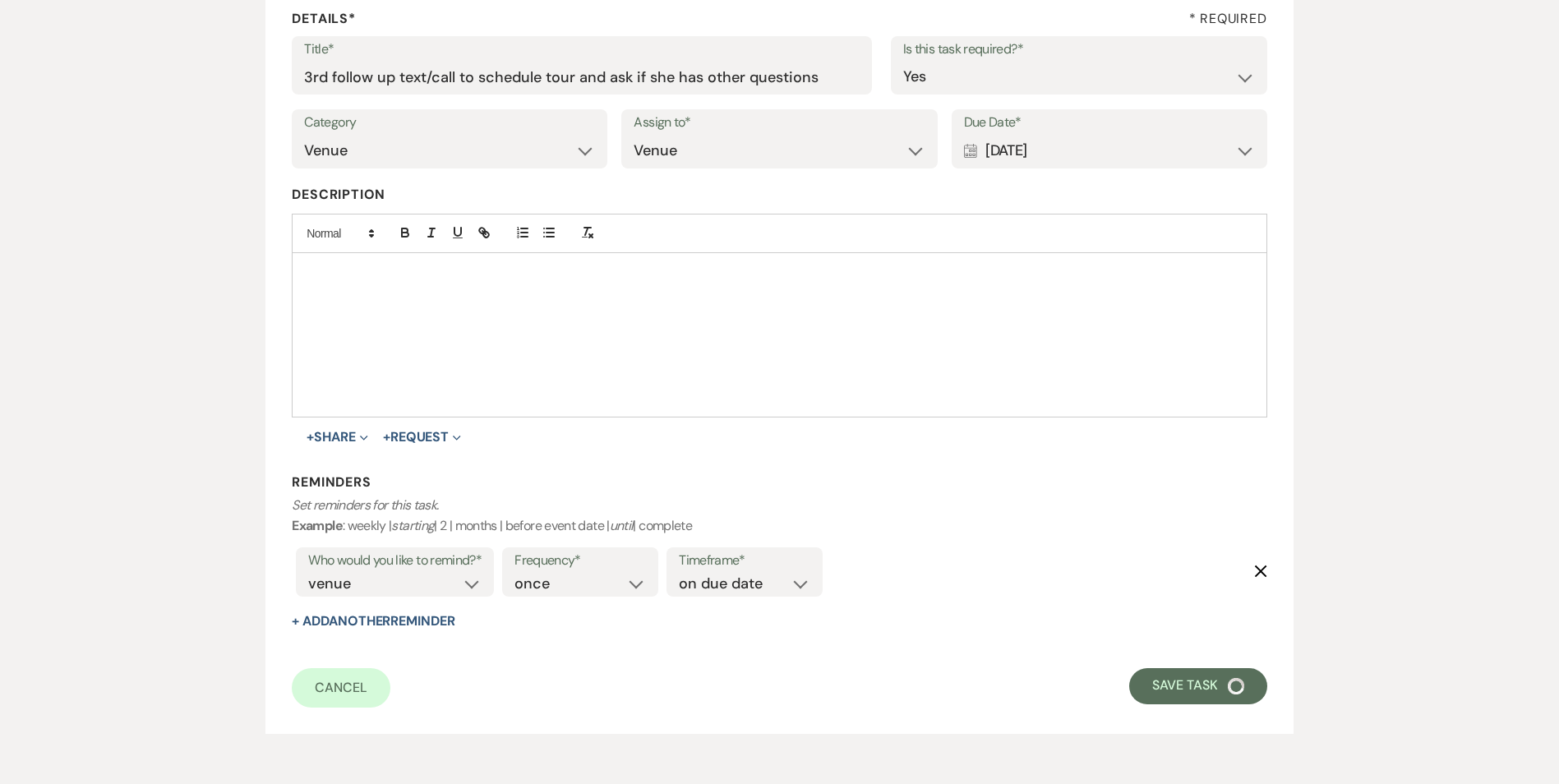
select select "5"
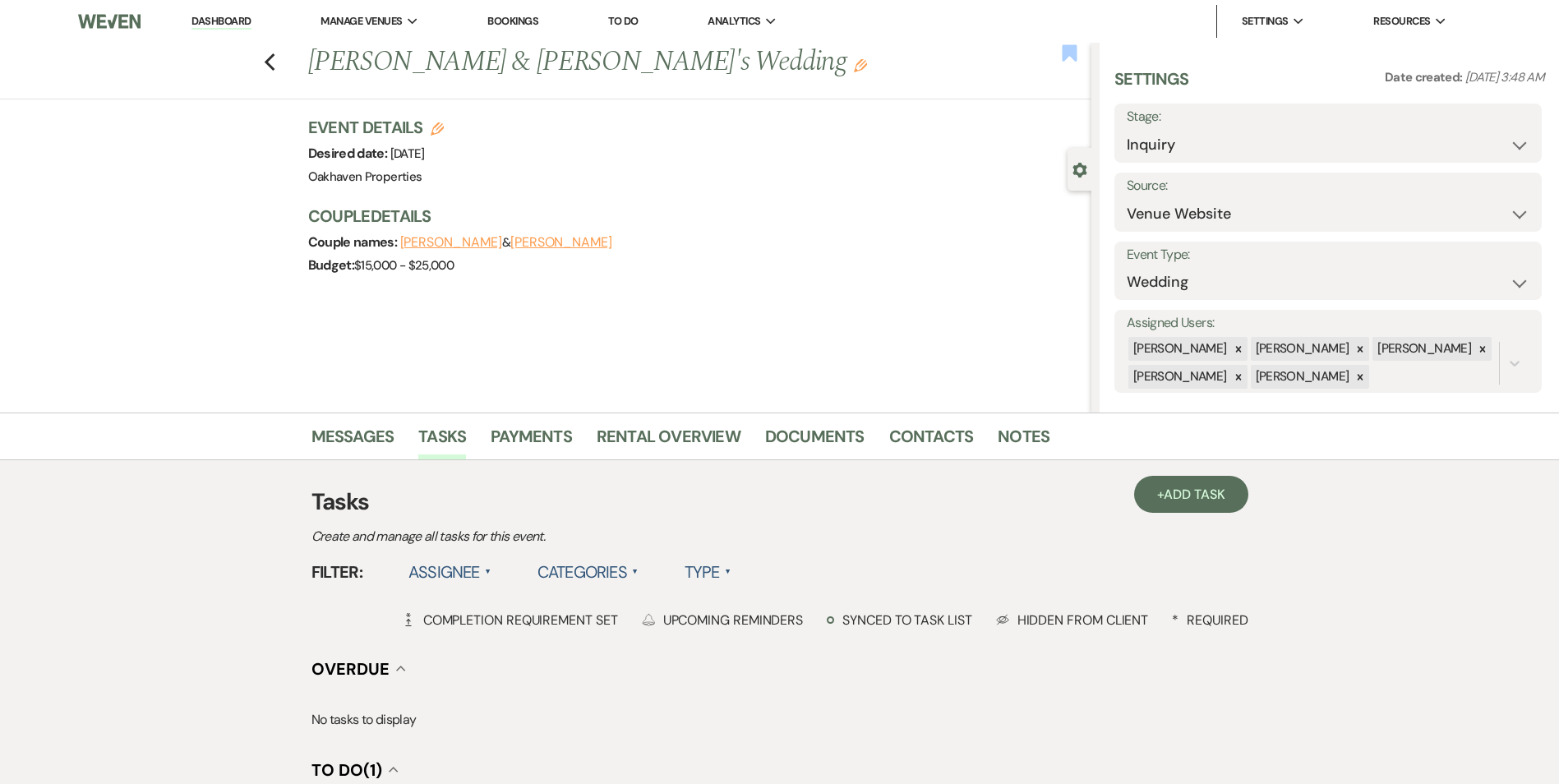
click at [1065, 57] on use "button" at bounding box center [1069, 53] width 15 height 16
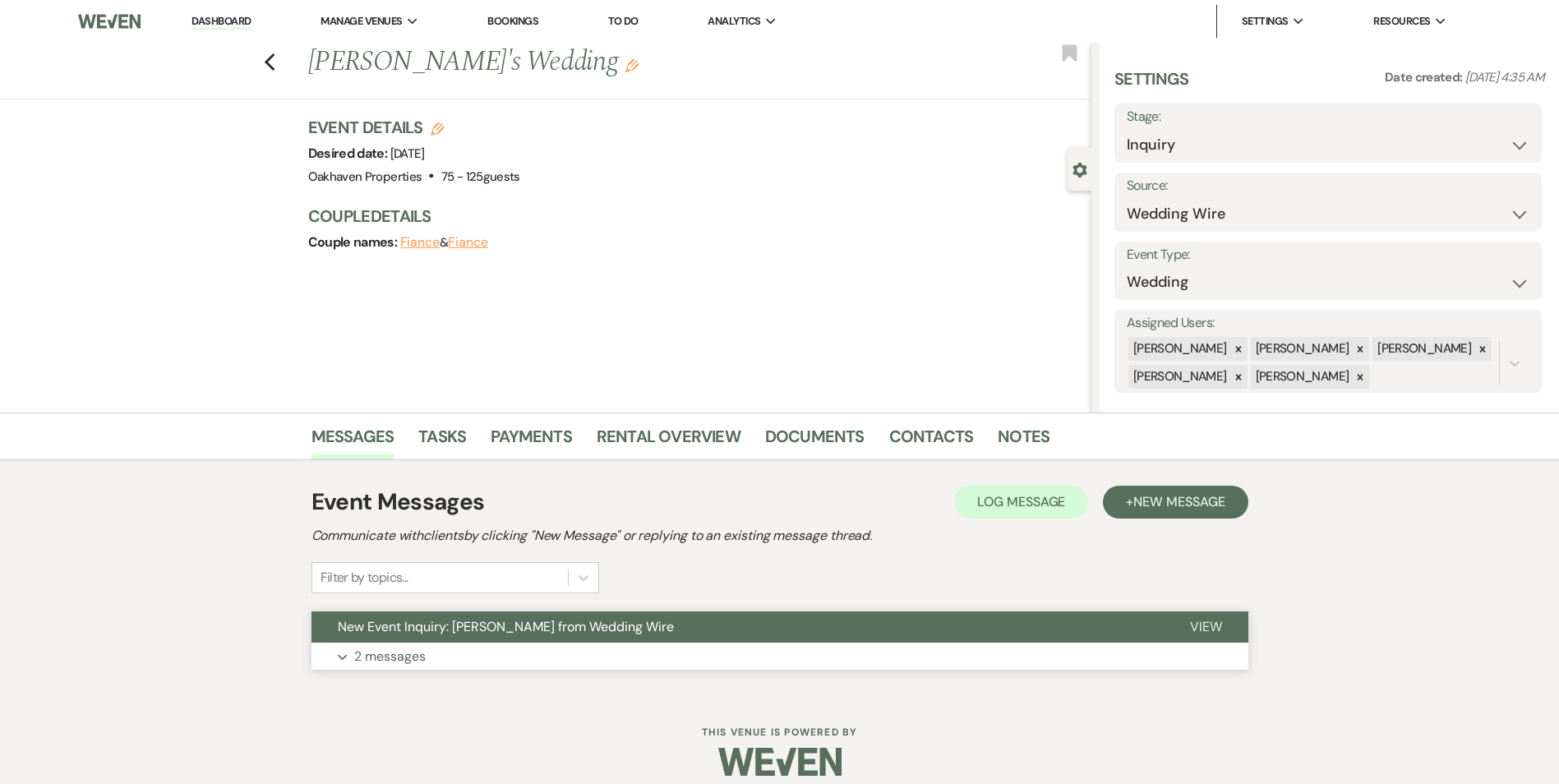
drag, startPoint x: 1222, startPoint y: 607, endPoint x: 1199, endPoint y: 629, distance: 31.8
click at [1220, 606] on div "Event Messages Log Log Message + New Message Communicate with clients by clicki…" at bounding box center [780, 577] width 937 height 201
drag, startPoint x: 1197, startPoint y: 631, endPoint x: 1115, endPoint y: 610, distance: 84.6
click at [1196, 628] on span "View" at bounding box center [1206, 626] width 32 height 17
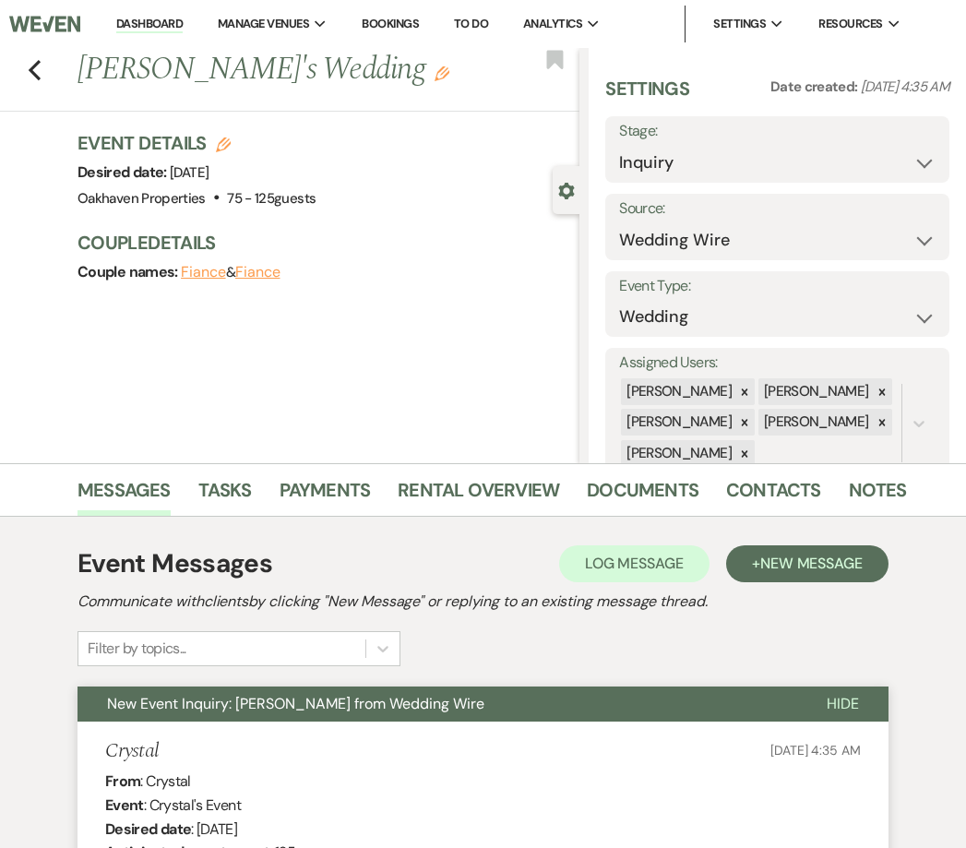
click at [520, 649] on div "Event Messages Log Log Message + New Message Communicate with clients by clicki…" at bounding box center [483, 606] width 811 height 122
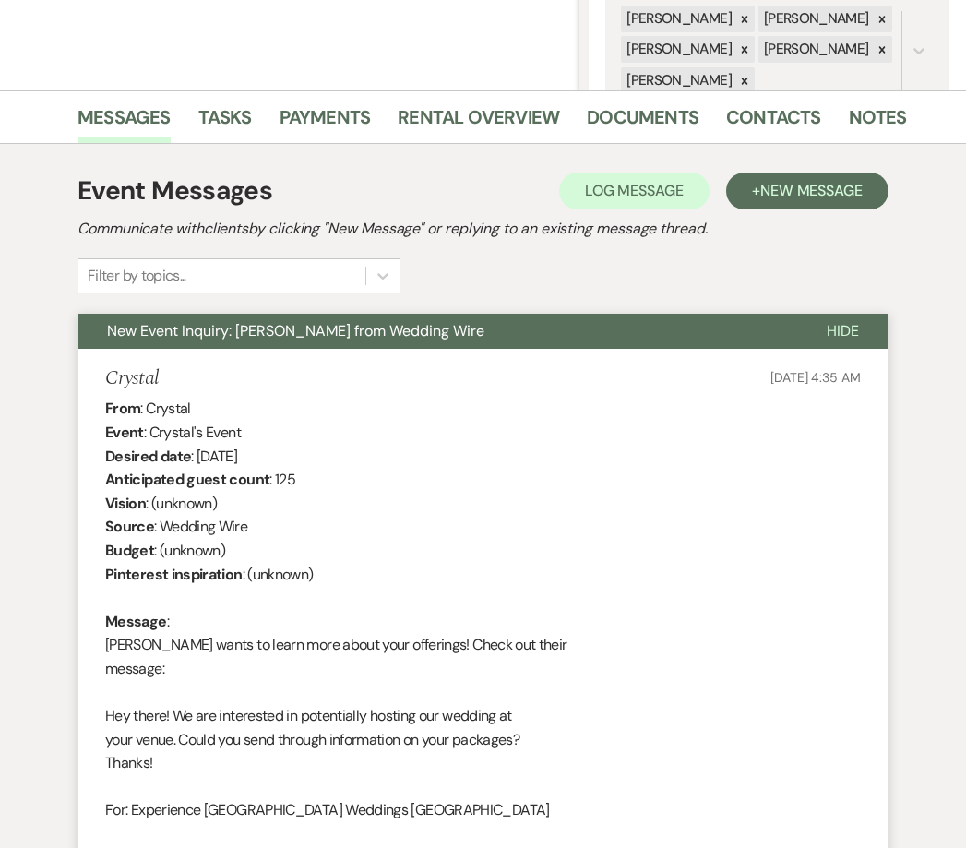
scroll to position [369, 0]
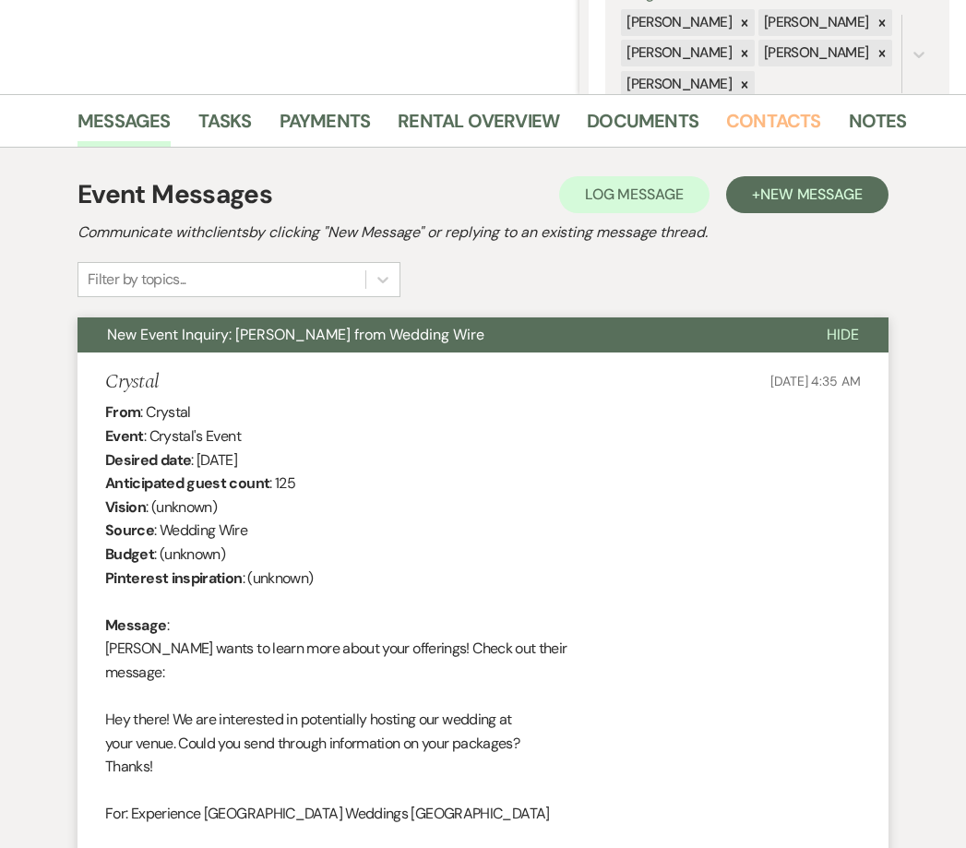
drag, startPoint x: 766, startPoint y: 125, endPoint x: 609, endPoint y: 276, distance: 218.0
click at [766, 124] on link "Contacts" at bounding box center [773, 126] width 95 height 41
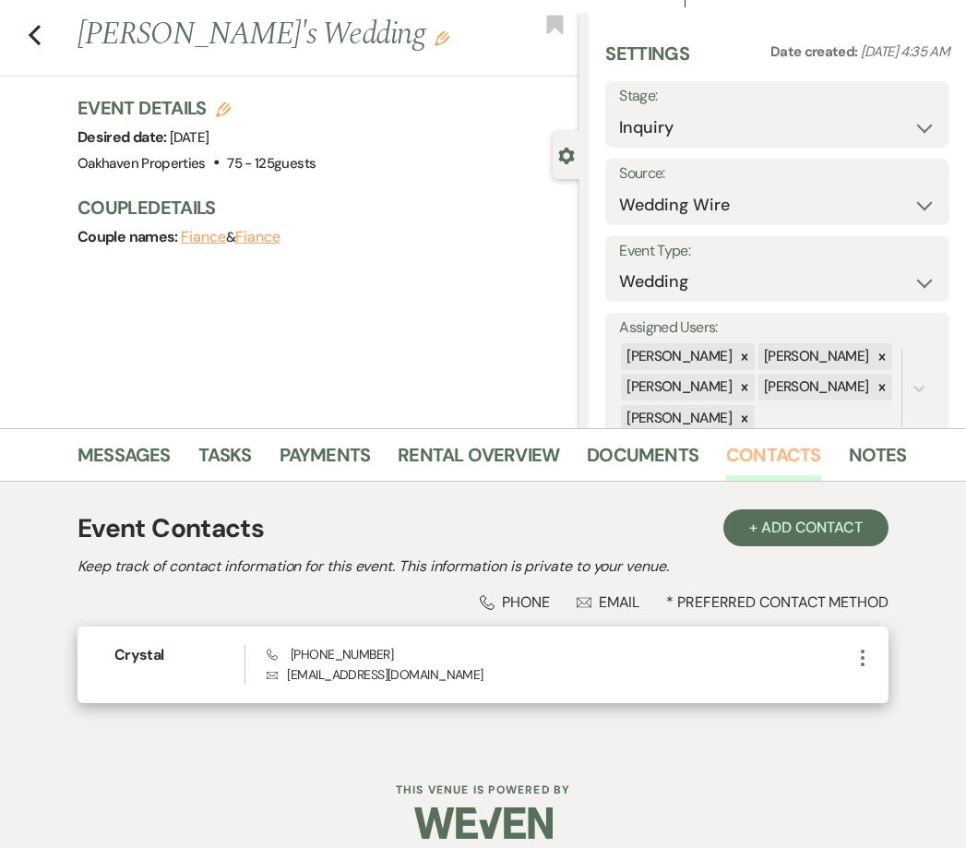
scroll to position [54, 0]
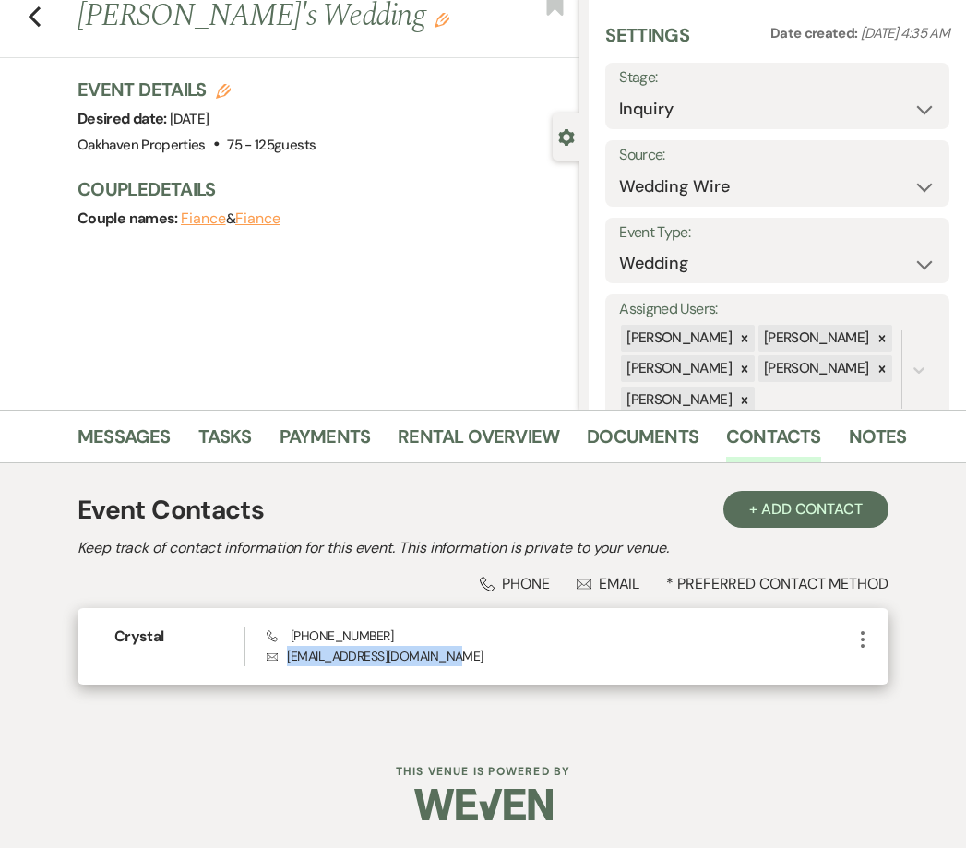
drag, startPoint x: 454, startPoint y: 656, endPoint x: 279, endPoint y: 665, distance: 175.6
click at [279, 665] on p "Envelope afamilyblessed7@yahoo.com" at bounding box center [559, 656] width 585 height 20
copy p "afamilyblessed7@yahoo.com"
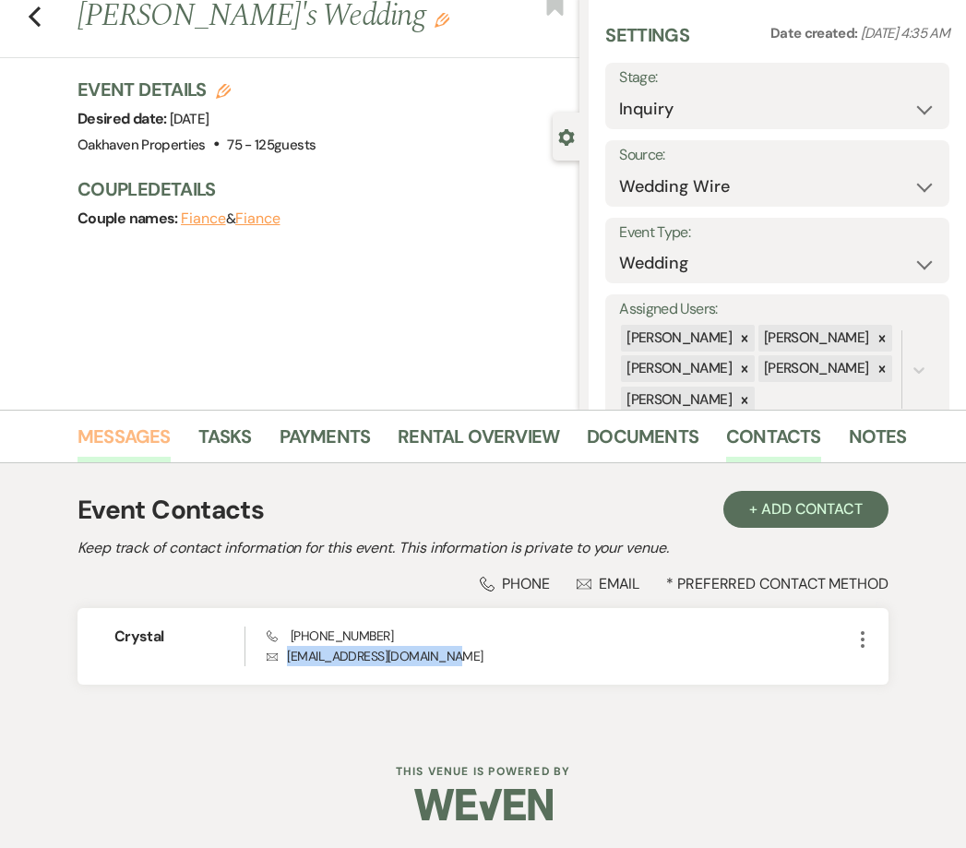
drag, startPoint x: 103, startPoint y: 459, endPoint x: 155, endPoint y: 461, distance: 51.7
click at [103, 459] on link "Messages" at bounding box center [124, 442] width 93 height 41
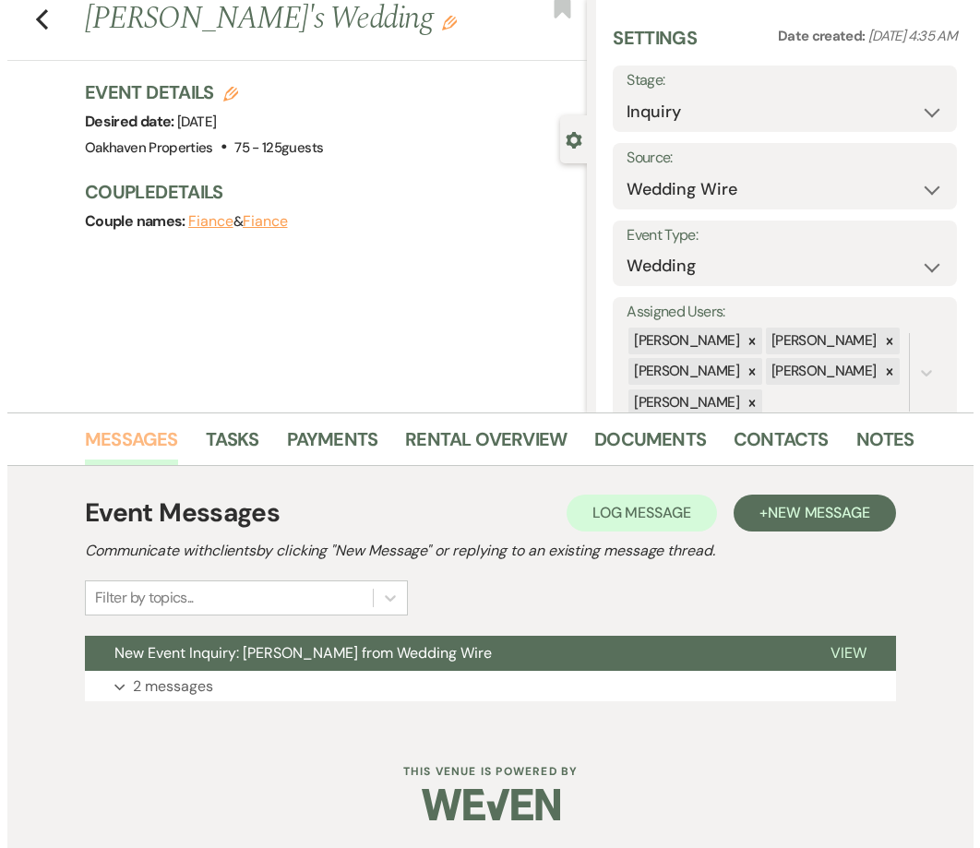
scroll to position [51, 0]
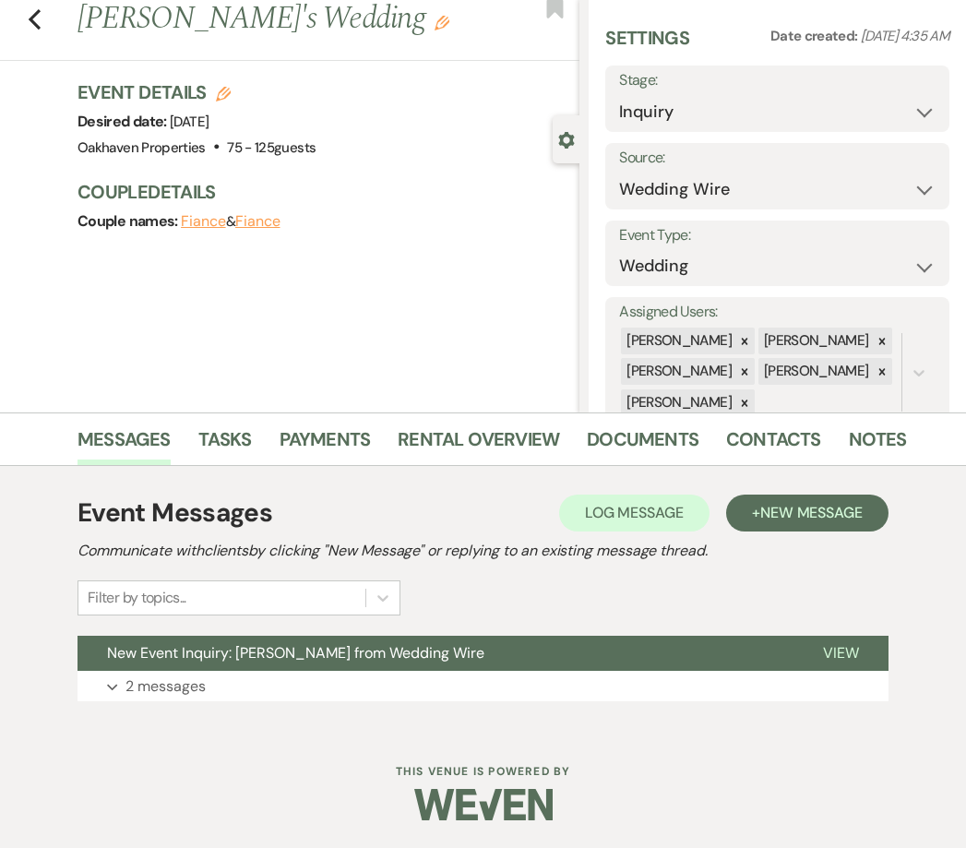
click at [677, 545] on h2 "Communicate with clients by clicking "New Message" or replying to an existing m…" at bounding box center [483, 551] width 811 height 22
click at [666, 526] on button "Log Log Message" at bounding box center [634, 513] width 150 height 37
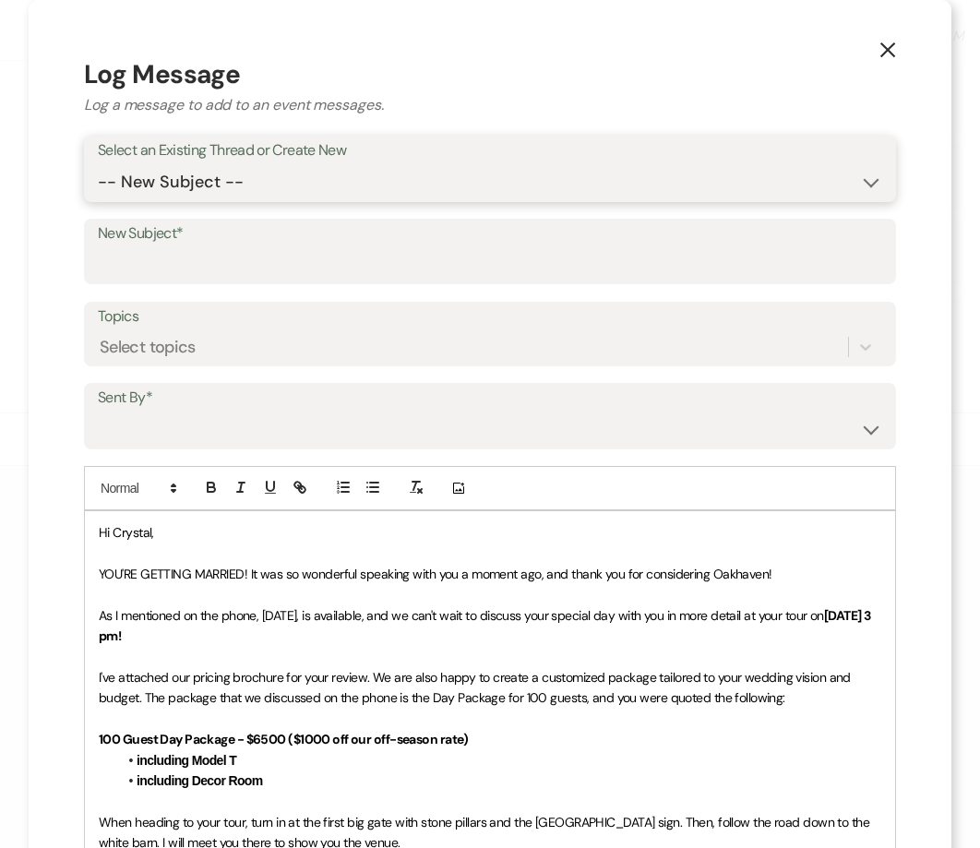
click at [358, 192] on select "-- New Subject -- New Event Inquiry: Crystal from Wedding Wire" at bounding box center [490, 182] width 785 height 36
select select "448156"
click at [98, 164] on select "-- New Subject -- New Event Inquiry: Crystal from Wedding Wire" at bounding box center [490, 182] width 785 height 36
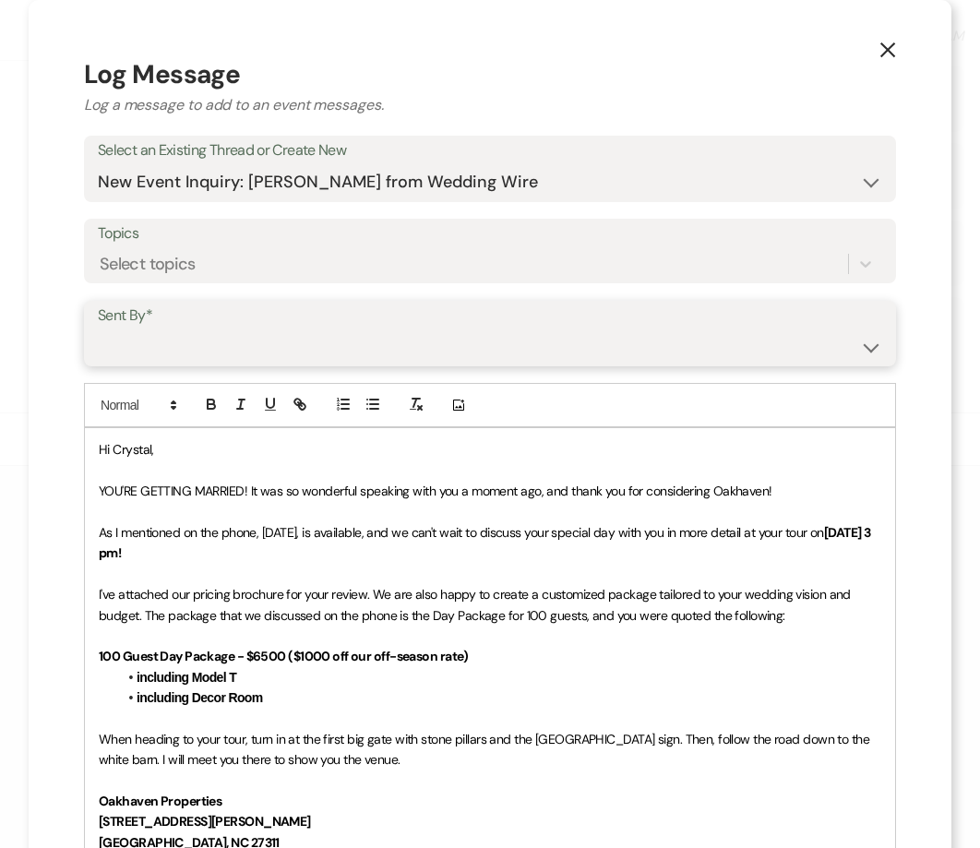
drag, startPoint x: 335, startPoint y: 342, endPoint x: 333, endPoint y: 353, distance: 10.3
click at [335, 342] on select "Patience Ergish (pdergish@aol.com) Jeanette Wagoner (jeanette@experienceoakhave…" at bounding box center [490, 347] width 785 height 36
select select "user-127923"
click at [98, 329] on select "Patience Ergish (pdergish@aol.com) Jeanette Wagoner (jeanette@experienceoakhave…" at bounding box center [490, 347] width 785 height 36
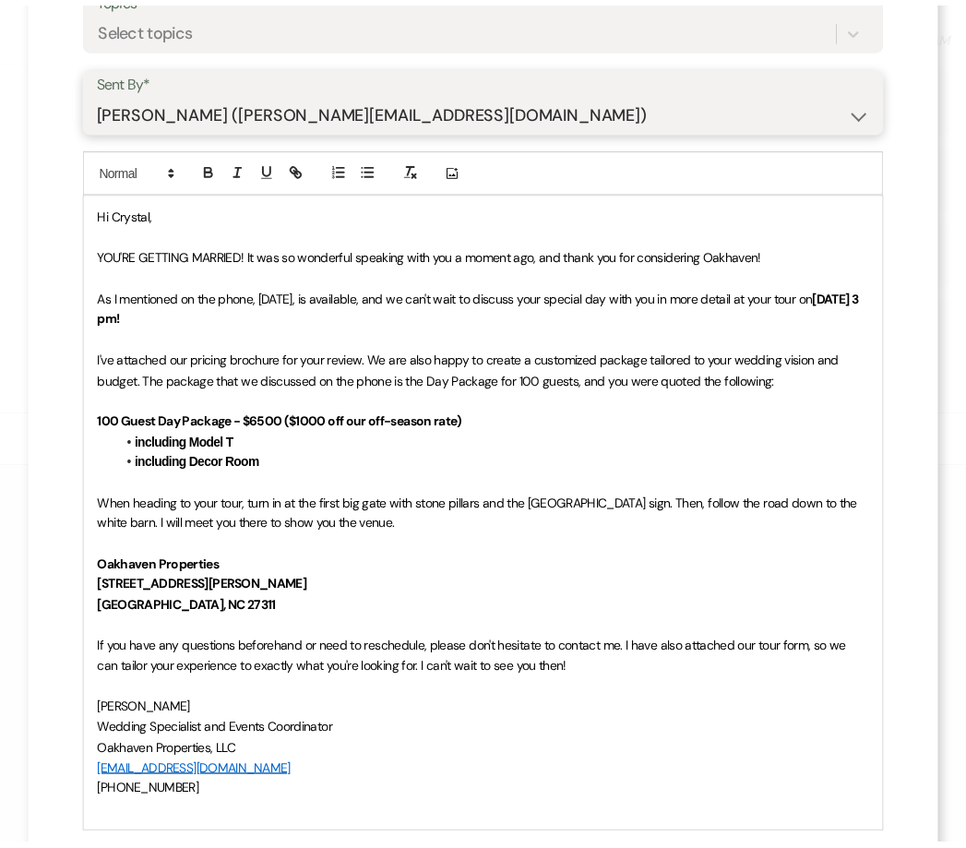
scroll to position [474, 0]
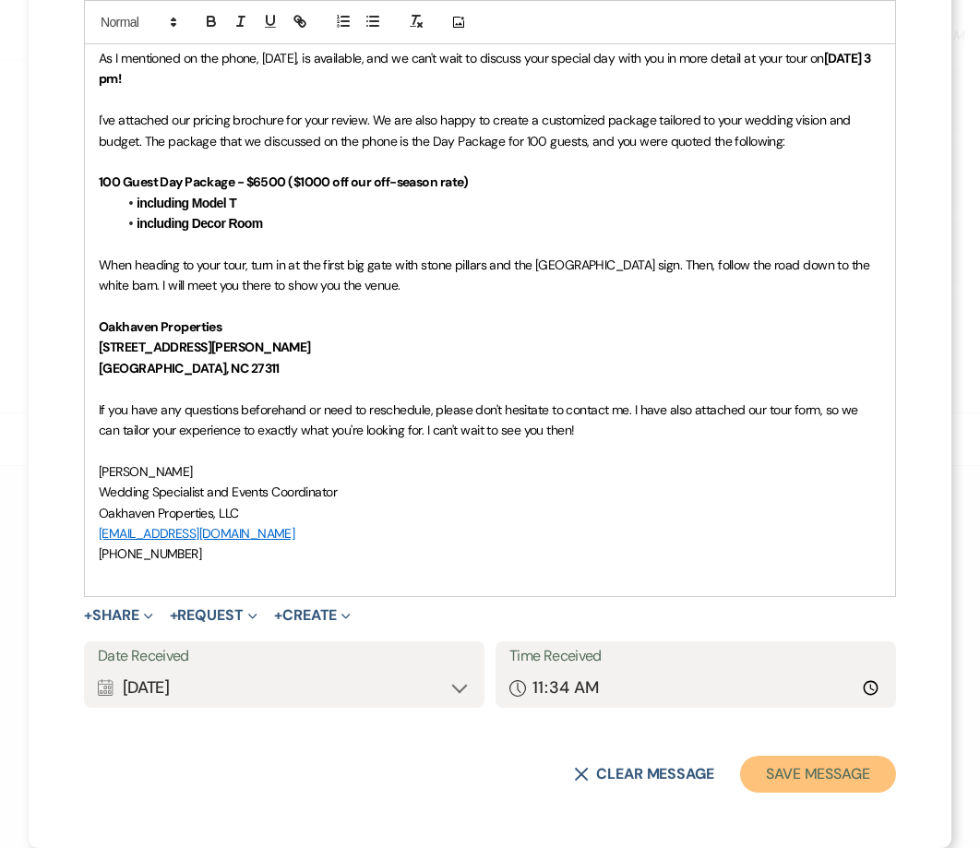
click at [756, 779] on button "Save Message" at bounding box center [818, 774] width 156 height 37
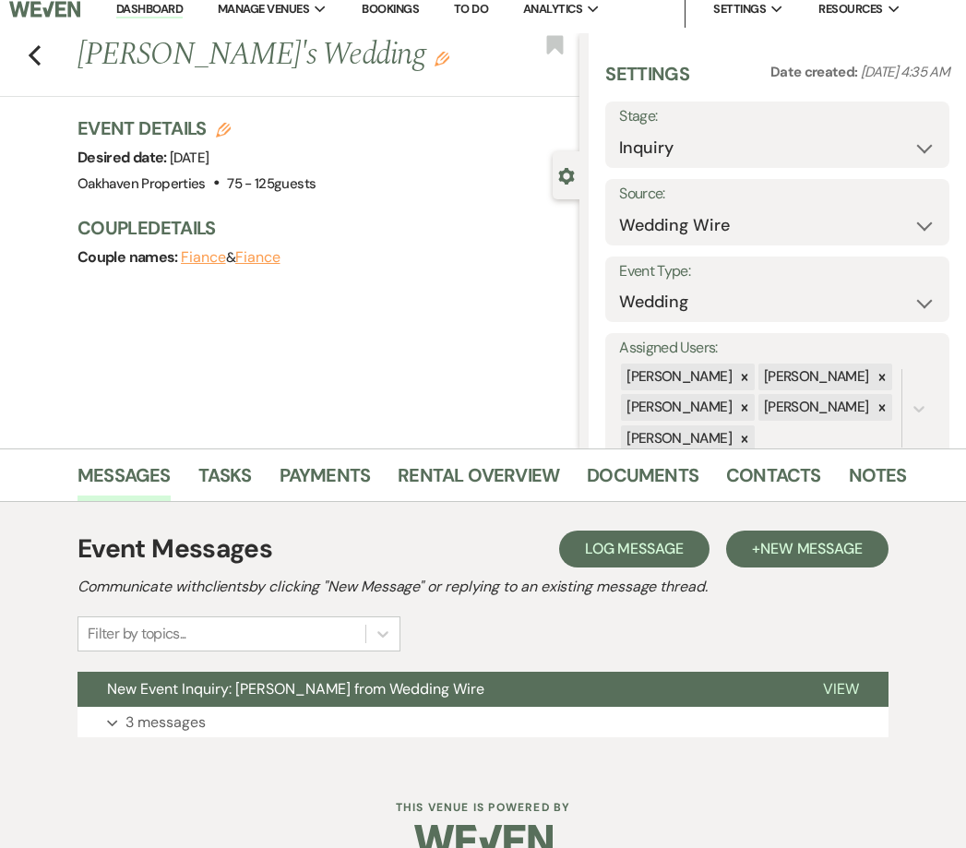
scroll to position [0, 0]
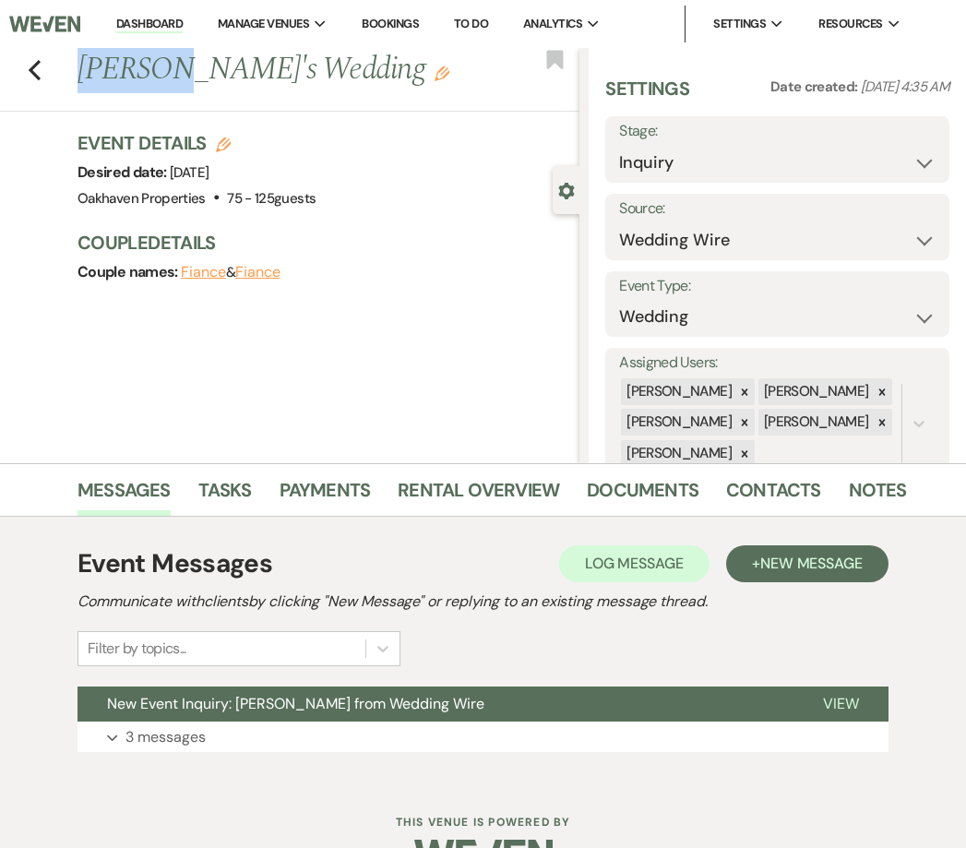
drag, startPoint x: 160, startPoint y: 75, endPoint x: 82, endPoint y: 91, distance: 79.3
click at [82, 91] on h1 "Crystal's Wedding Edit" at bounding box center [275, 70] width 394 height 44
copy h1 "Crystal"
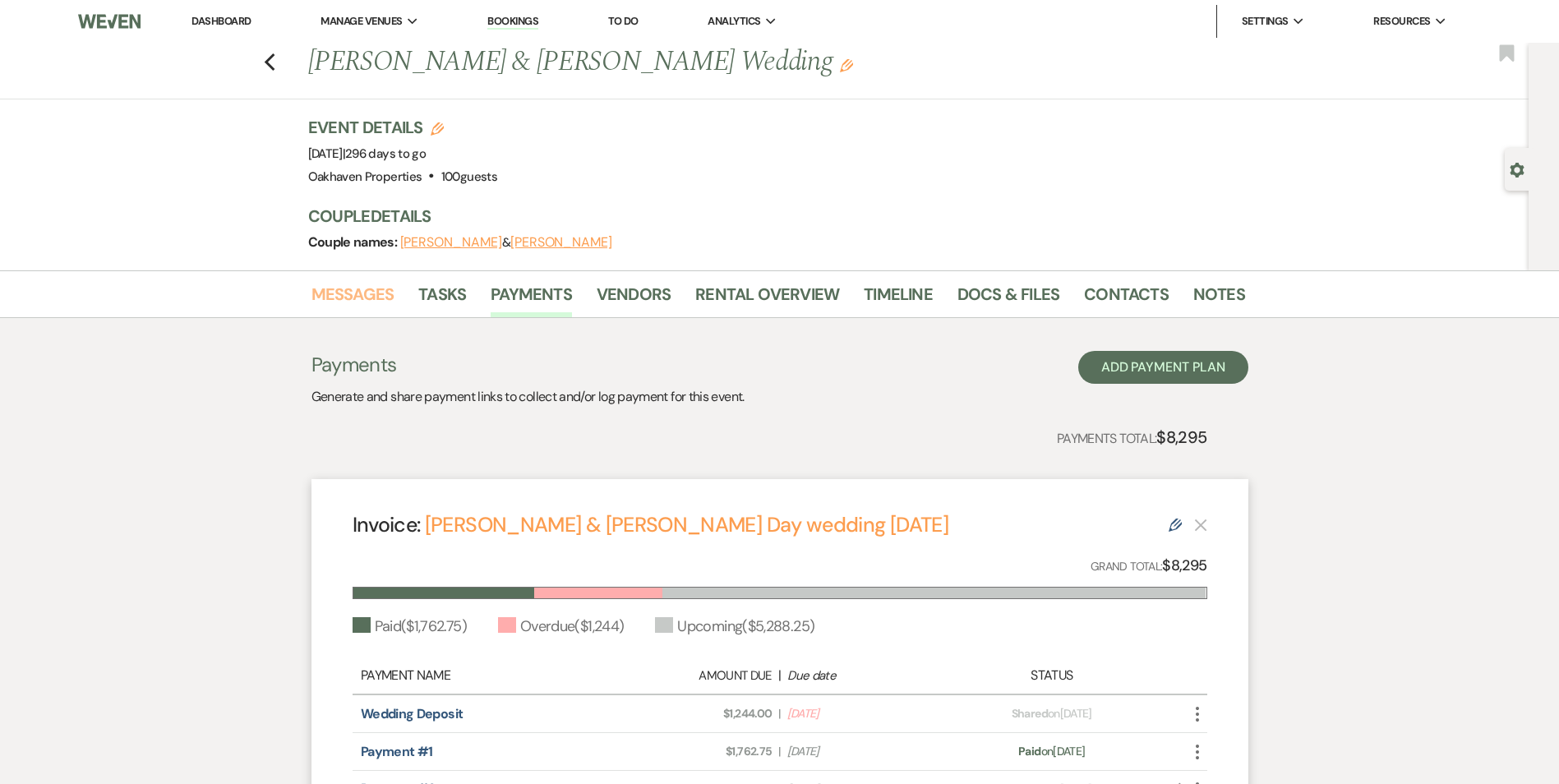
drag, startPoint x: 351, startPoint y: 311, endPoint x: 422, endPoint y: 326, distance: 72.6
click at [351, 311] on link "Messages" at bounding box center [353, 299] width 83 height 36
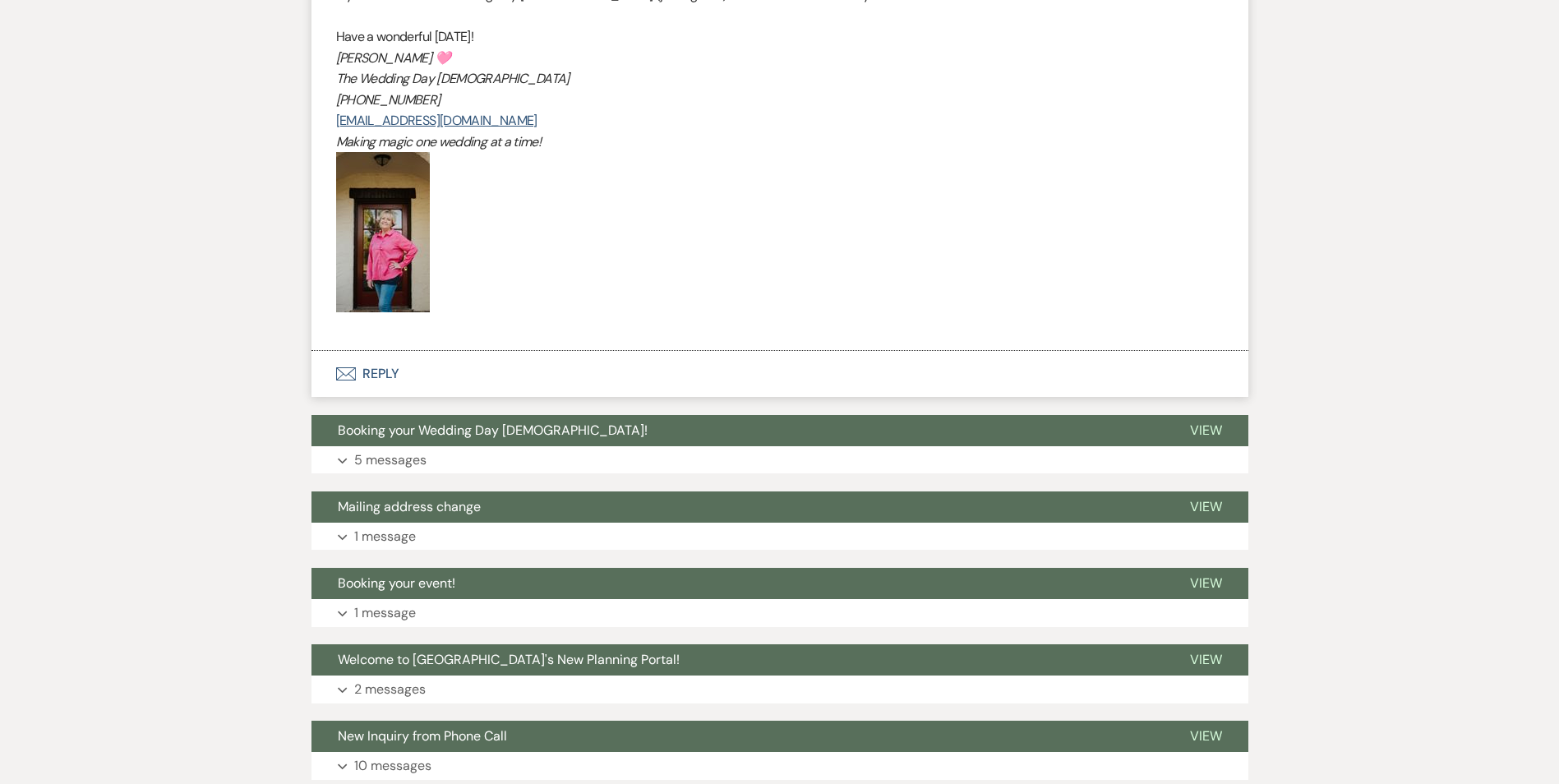
scroll to position [1863, 0]
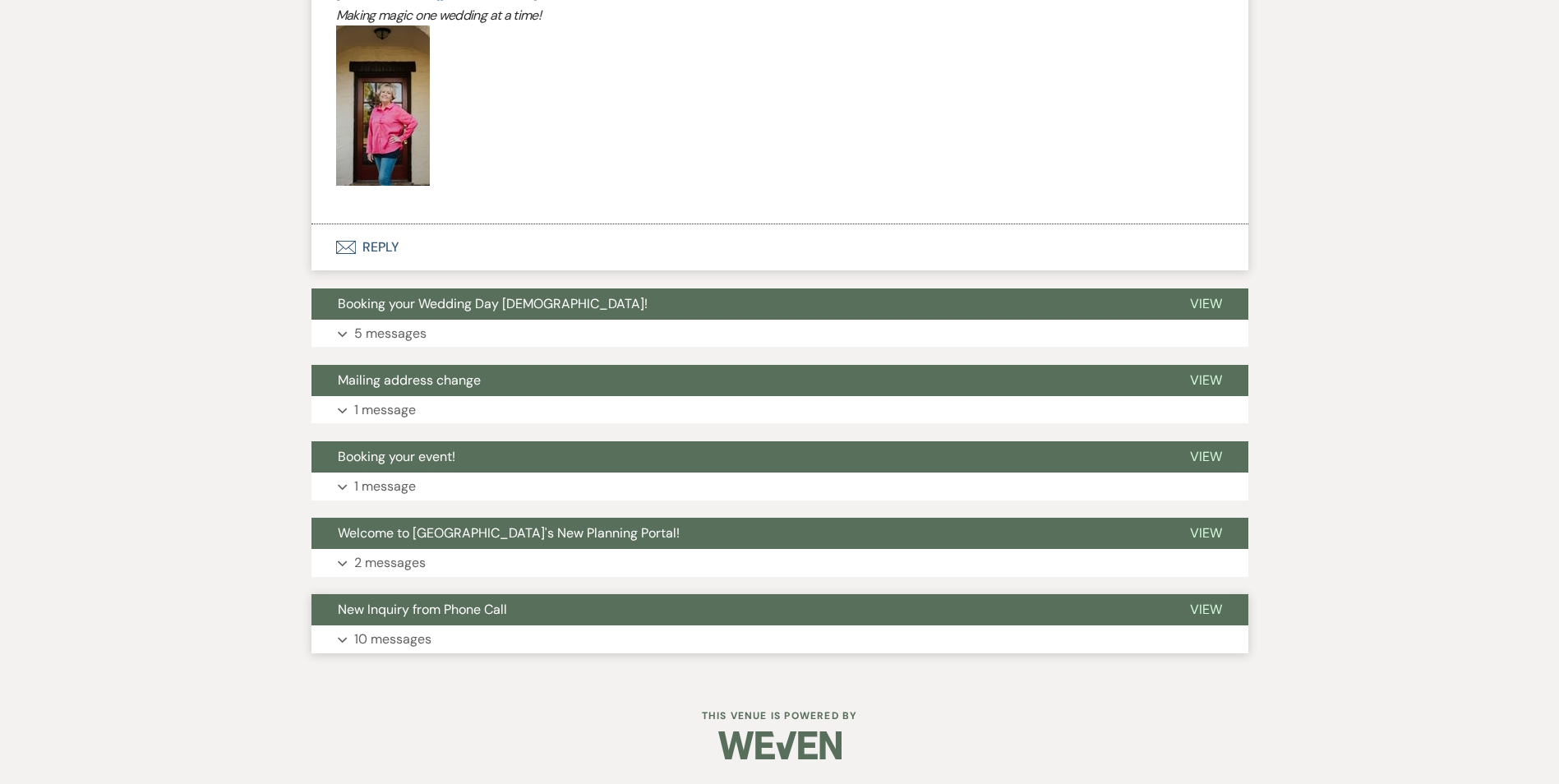
click at [478, 638] on button "Expand 10 messages" at bounding box center [780, 638] width 937 height 28
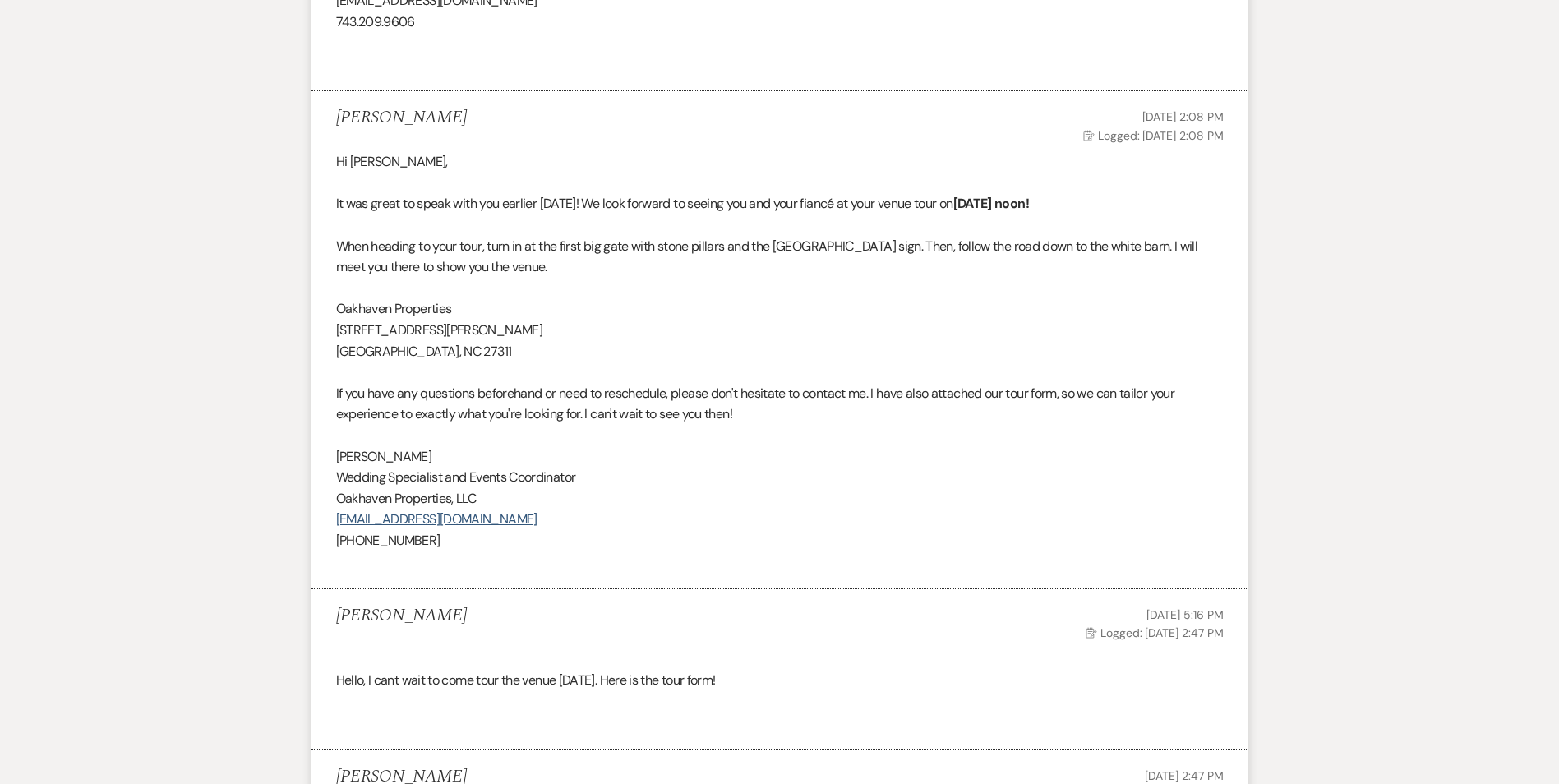
scroll to position [3670, 0]
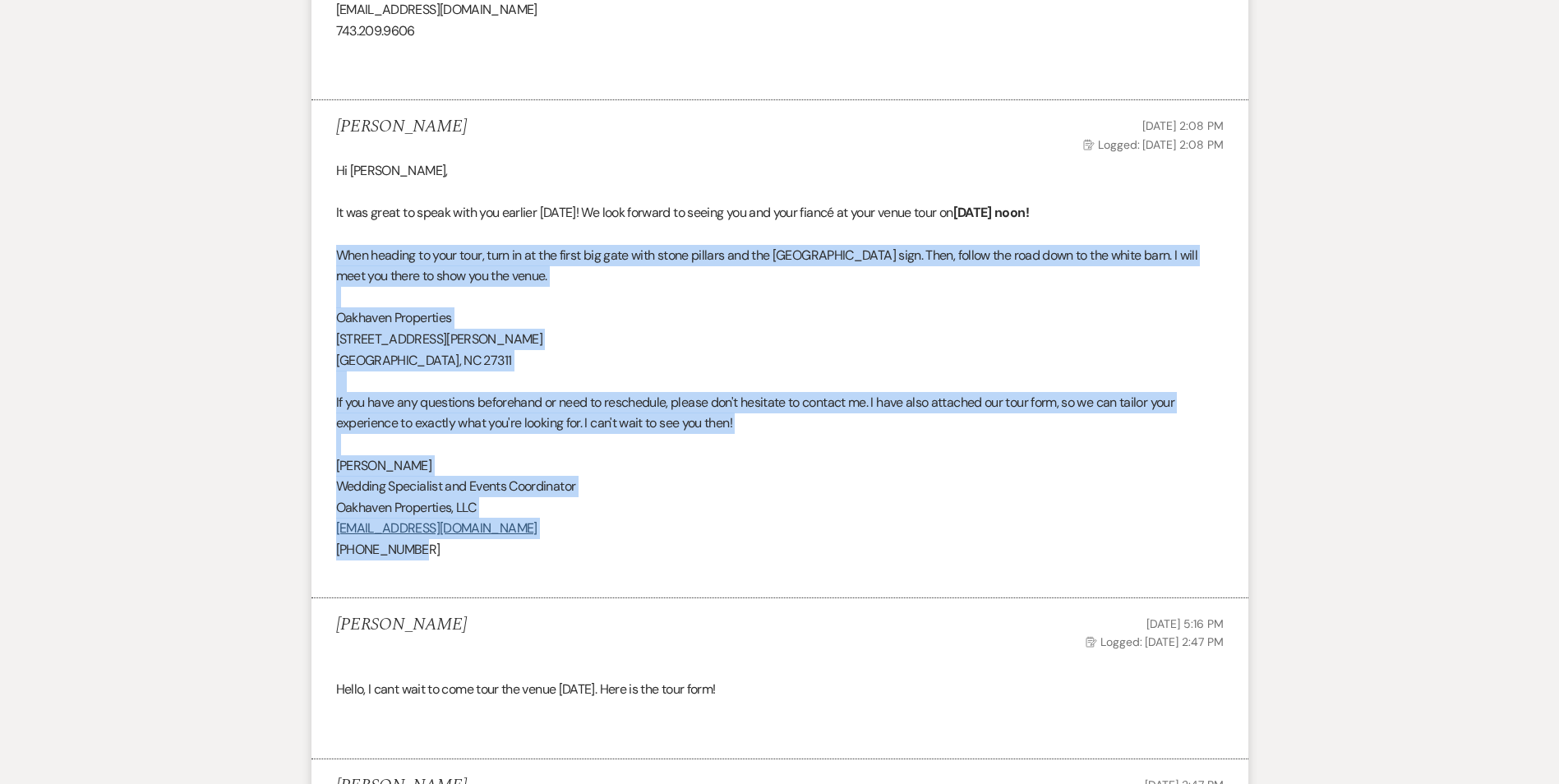
drag, startPoint x: 453, startPoint y: 558, endPoint x: 326, endPoint y: 258, distance: 325.8
click at [326, 258] on li "[PERSON_NAME] [DATE] 2:08 PM Log Logged: [DATE] 2:08 PM Hi [PERSON_NAME], It wa…" at bounding box center [780, 349] width 937 height 497
drag, startPoint x: 326, startPoint y: 258, endPoint x: 394, endPoint y: 258, distance: 68.0
copy div "When heading to your tour, turn in at the first big gate with stone pillars and…"
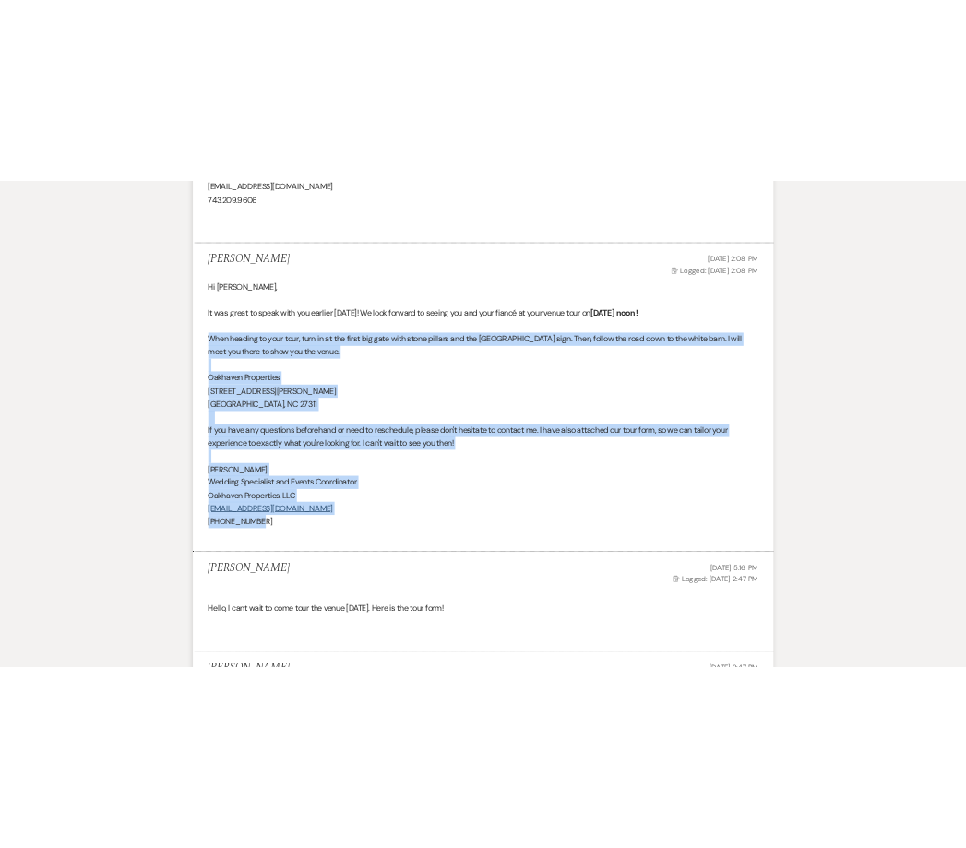
scroll to position [3201, 0]
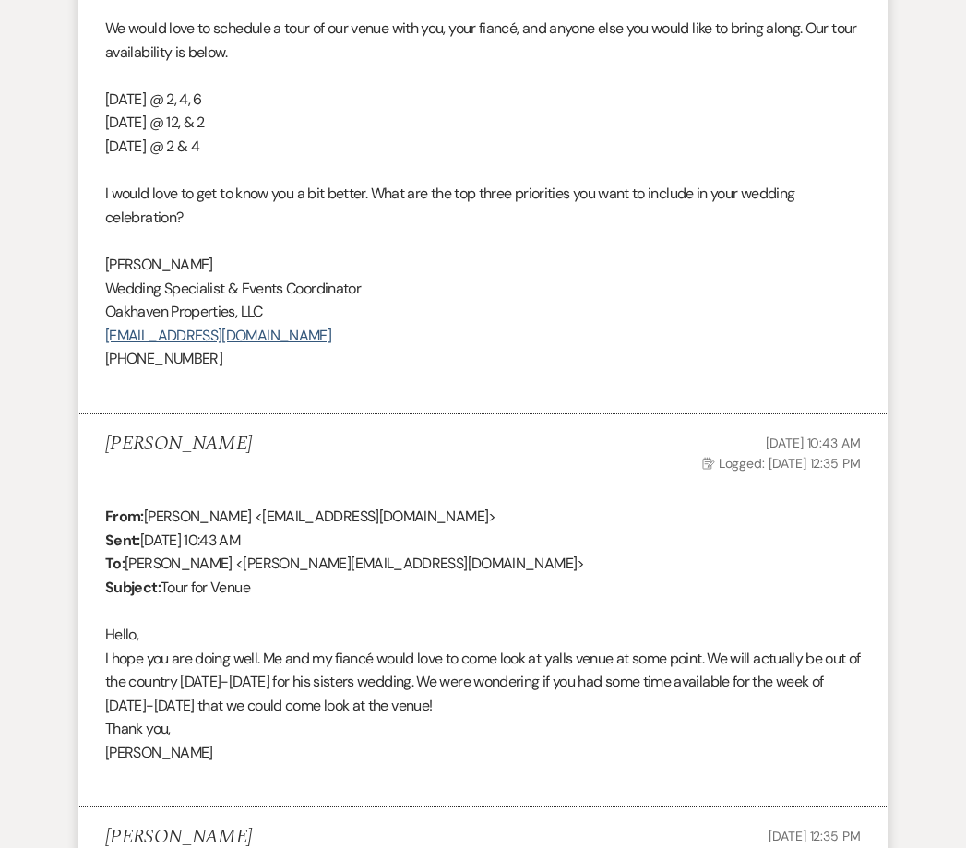
drag, startPoint x: 710, startPoint y: 632, endPoint x: 721, endPoint y: 584, distance: 49.3
click at [710, 623] on p at bounding box center [483, 611] width 756 height 24
